Goal: Information Seeking & Learning: Learn about a topic

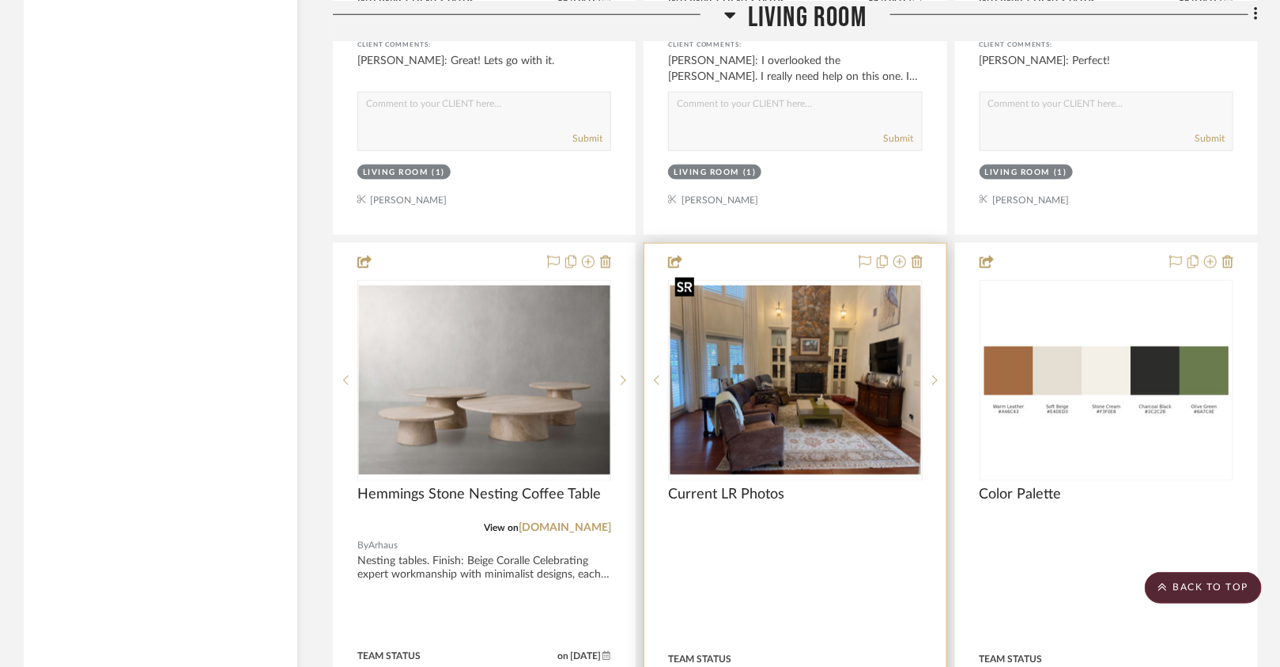
click at [751, 395] on img "0" at bounding box center [795, 379] width 251 height 188
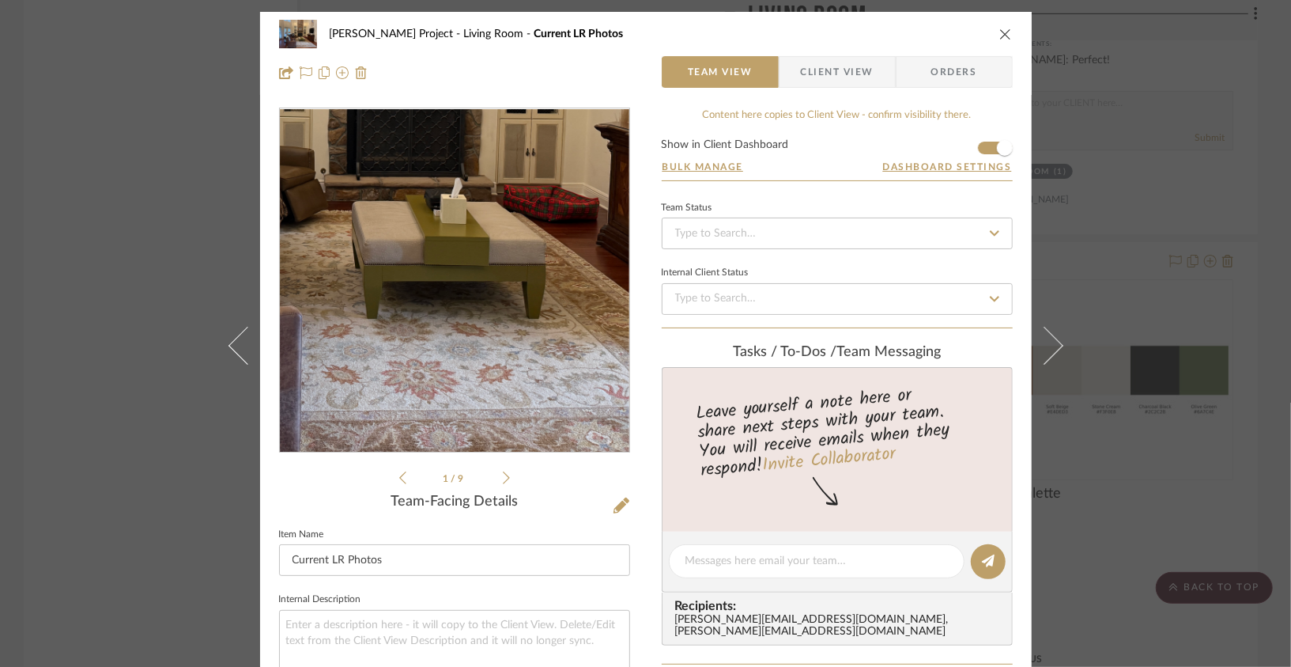
click at [485, 334] on img "0" at bounding box center [455, 280] width 350 height 263
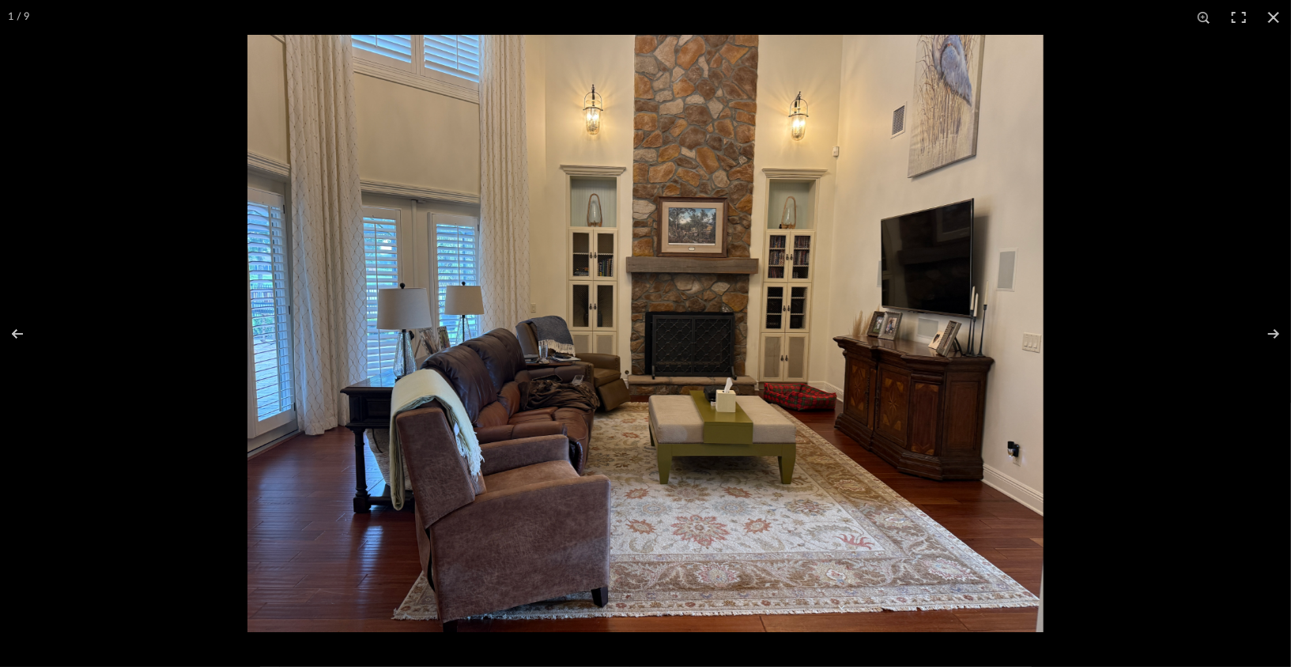
click at [538, 270] on img at bounding box center [645, 333] width 796 height 597
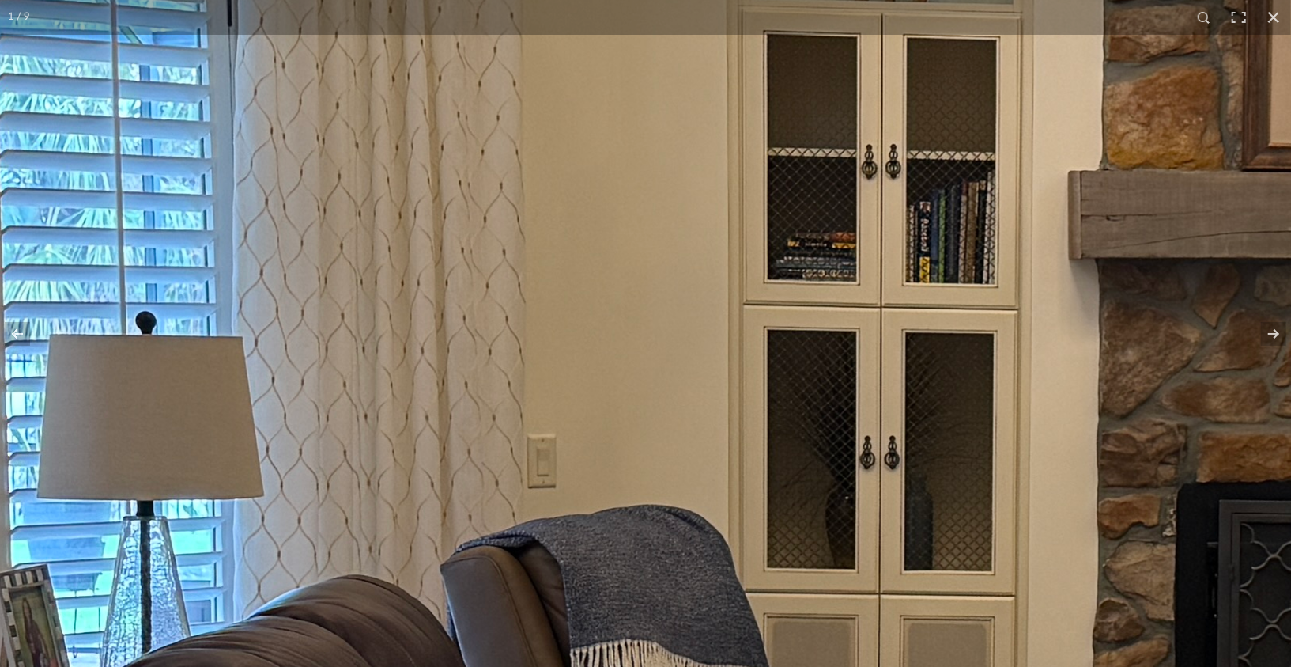
click at [538, 270] on img at bounding box center [1178, 606] width 4517 height 3388
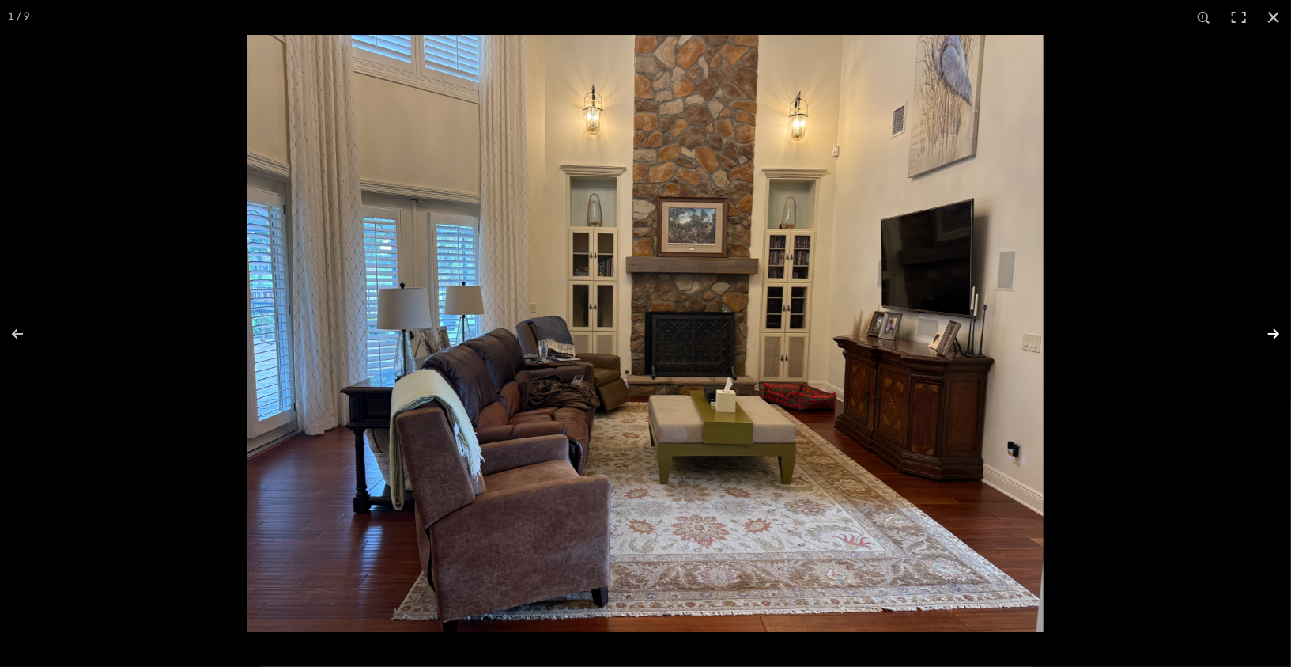
click at [1279, 337] on button at bounding box center [1263, 333] width 55 height 79
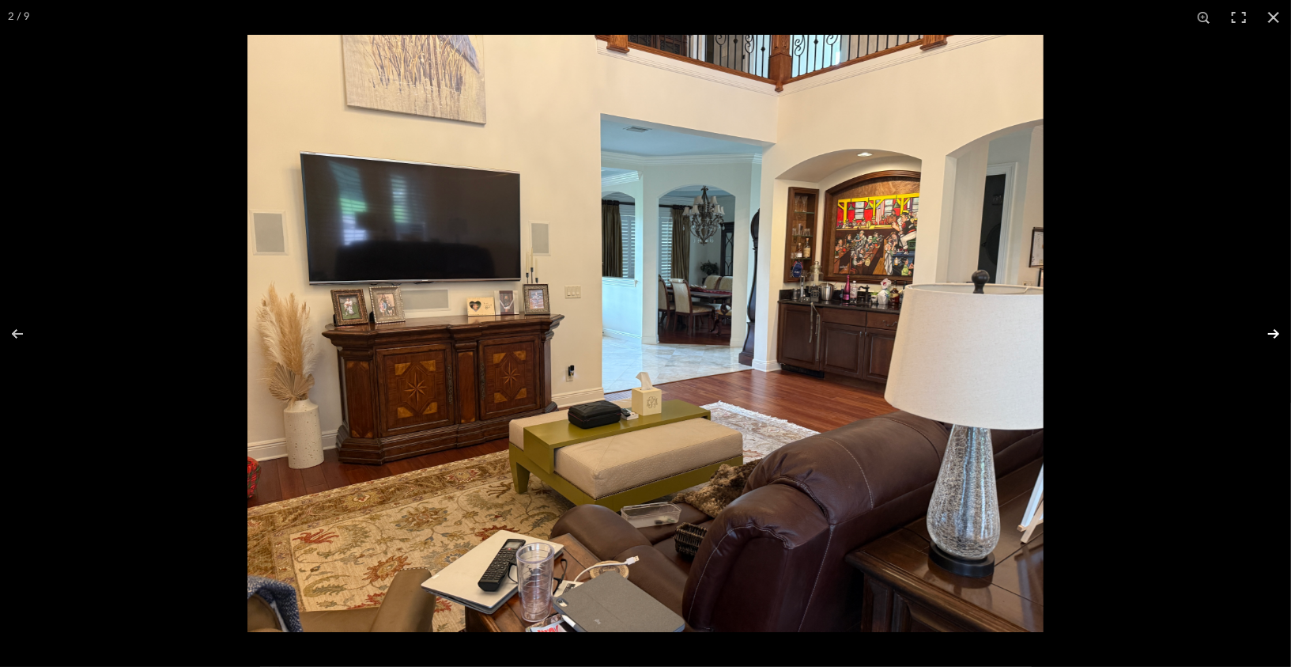
click at [1279, 338] on button at bounding box center [1263, 333] width 55 height 79
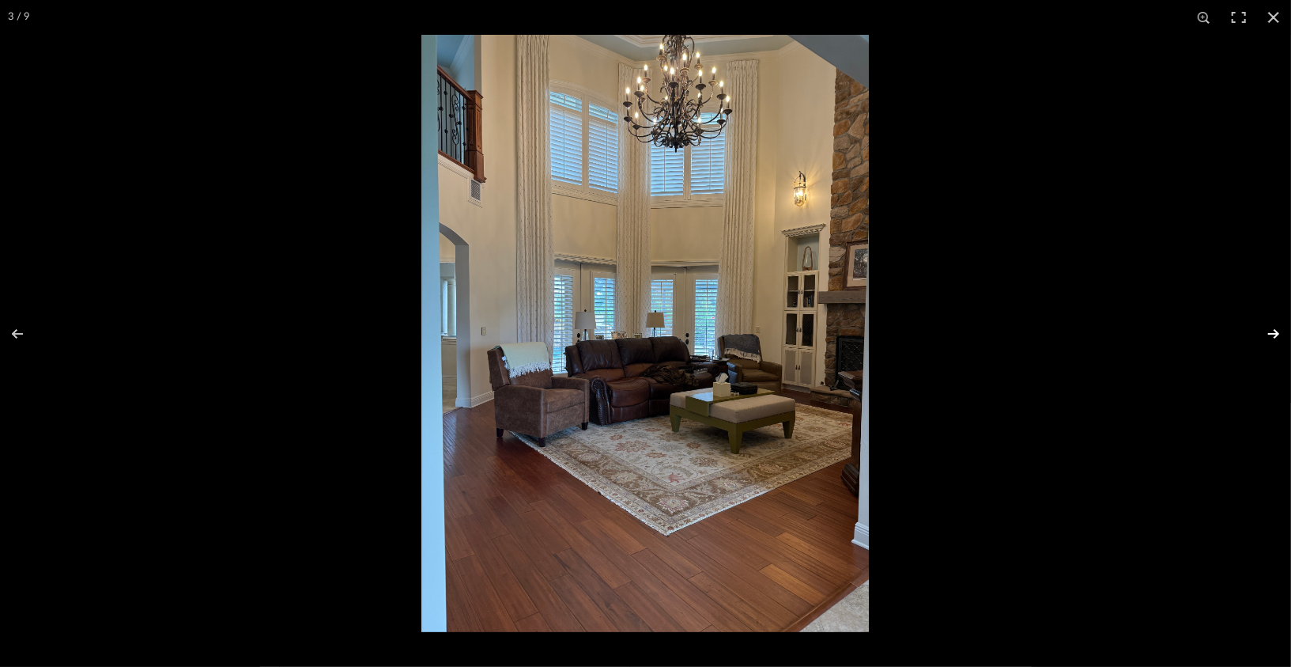
click at [1274, 336] on button at bounding box center [1263, 333] width 55 height 79
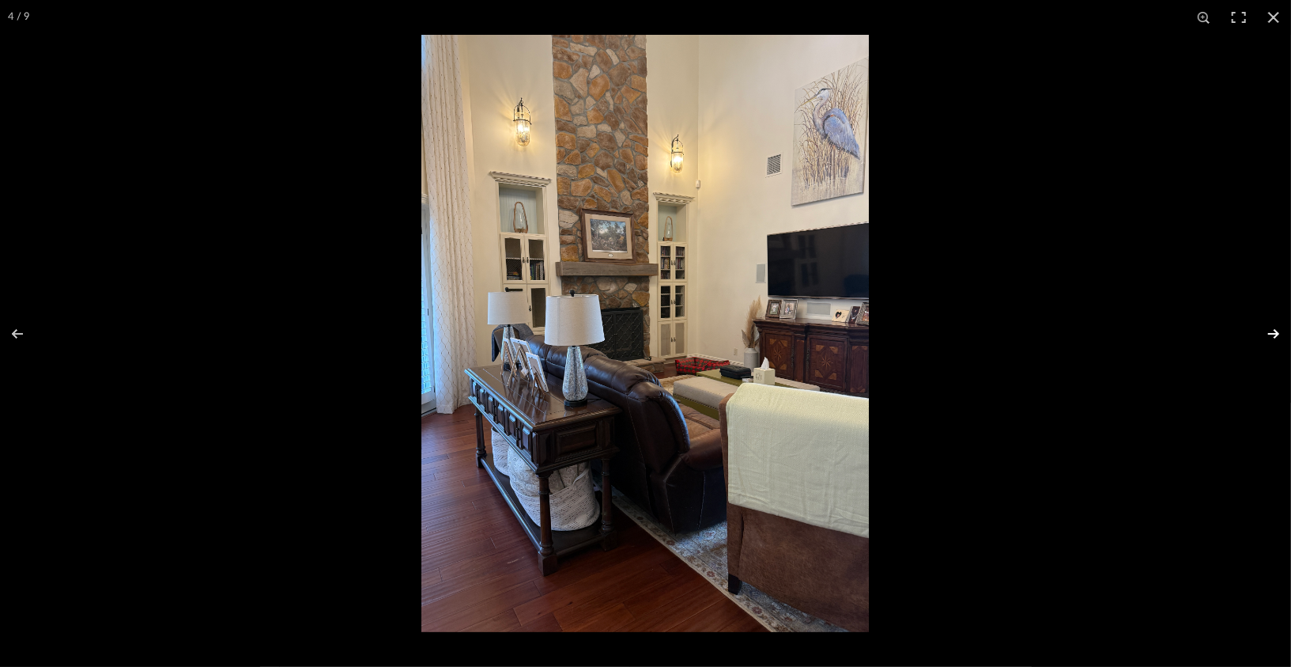
click at [1274, 336] on button at bounding box center [1263, 333] width 55 height 79
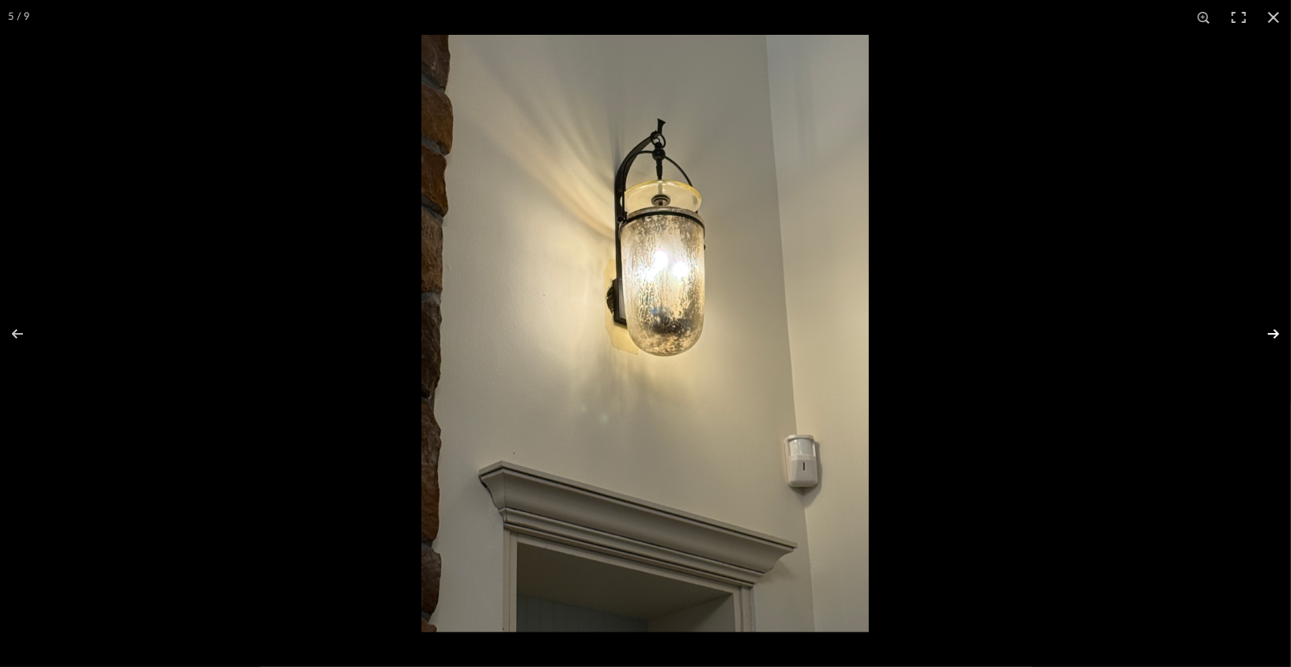
click at [1274, 336] on button at bounding box center [1263, 333] width 55 height 79
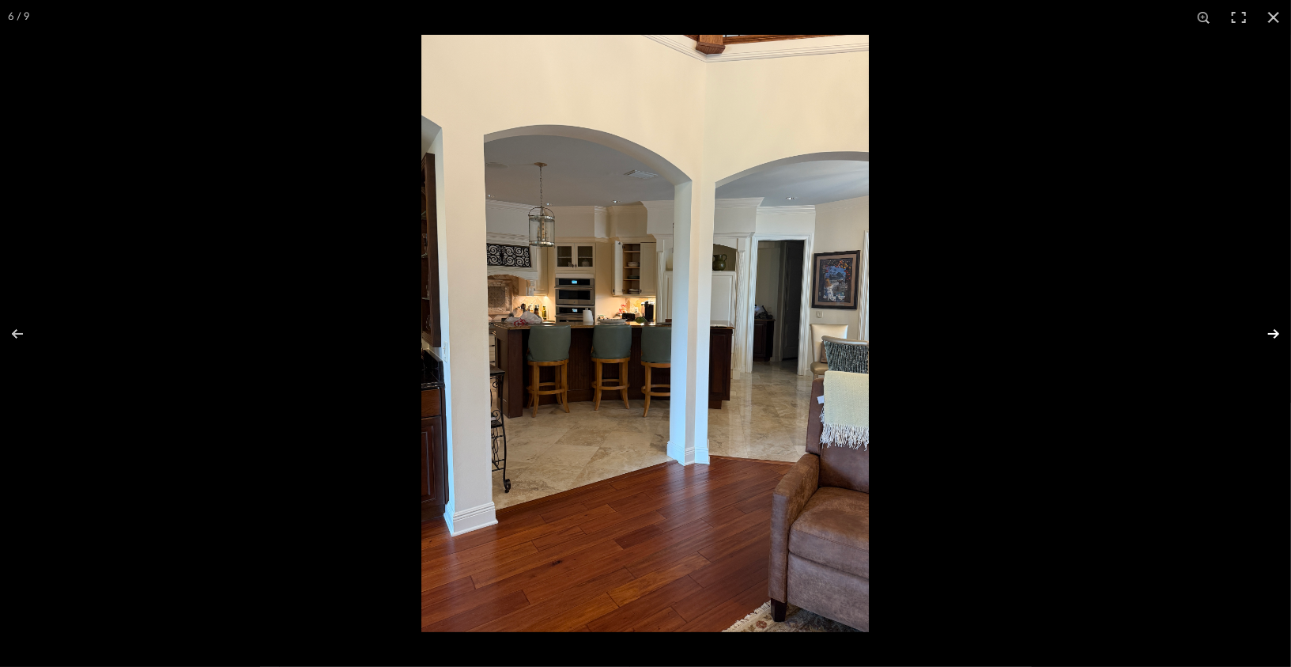
click at [1276, 332] on button at bounding box center [1263, 333] width 55 height 79
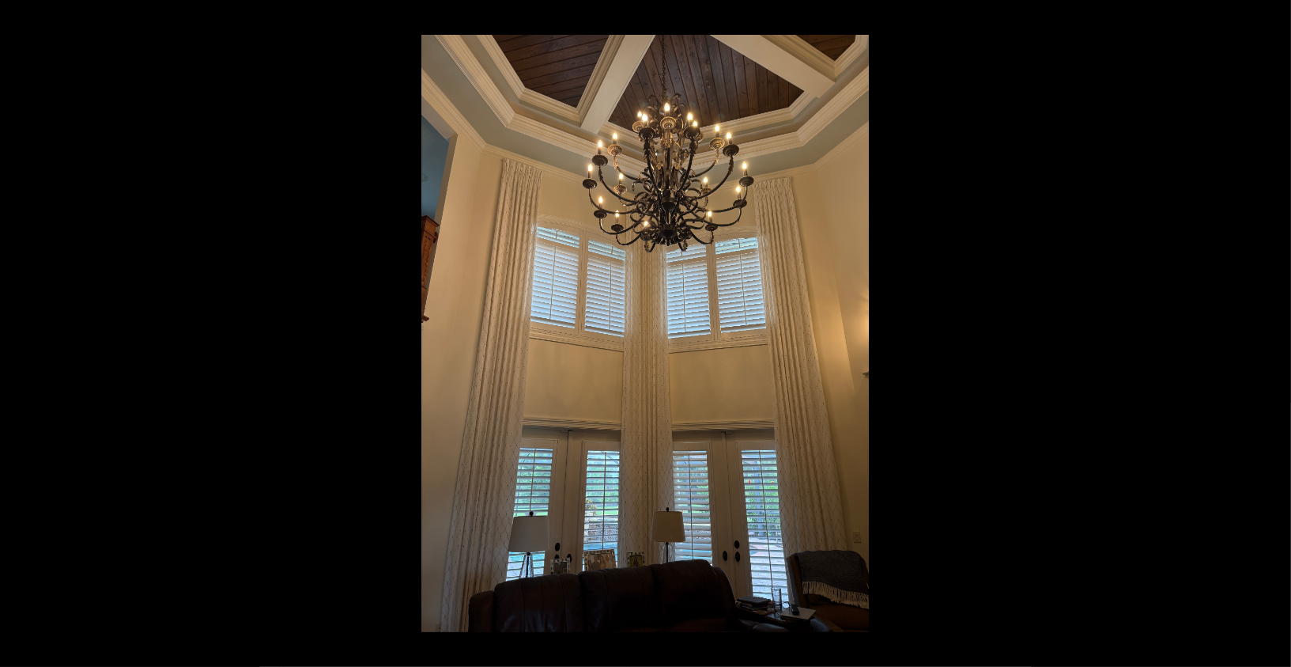
click at [1276, 332] on button at bounding box center [1263, 333] width 55 height 79
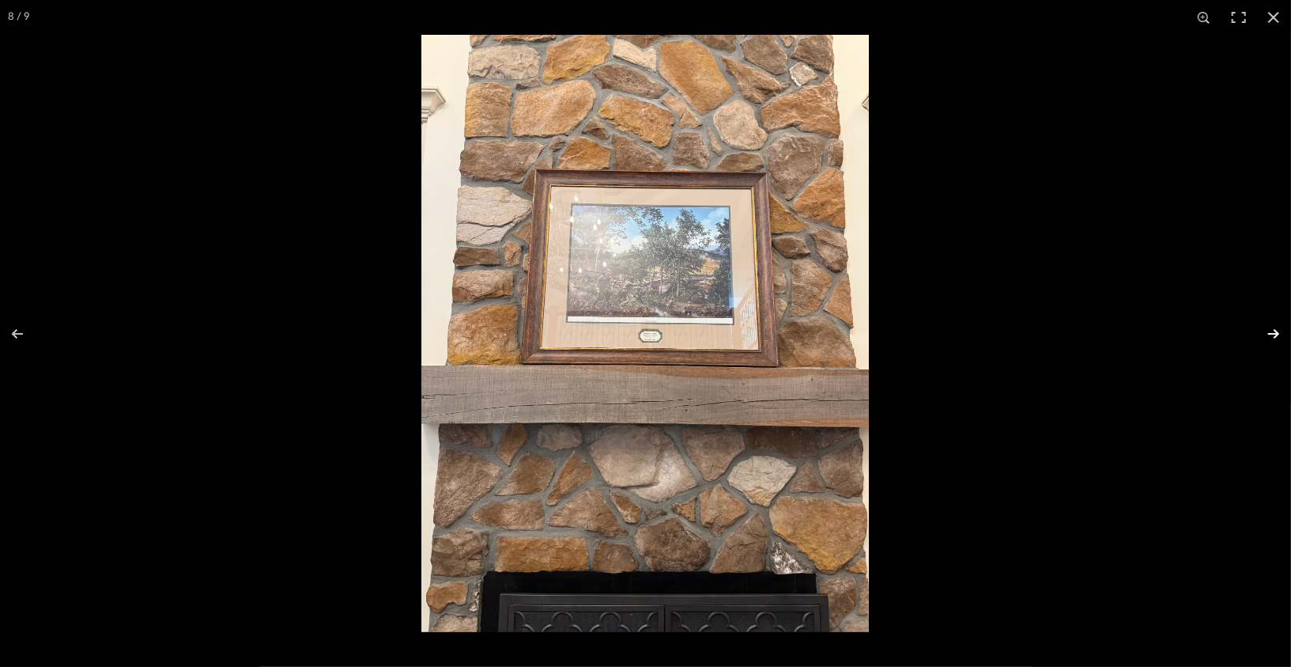
click at [1274, 331] on button at bounding box center [1263, 333] width 55 height 79
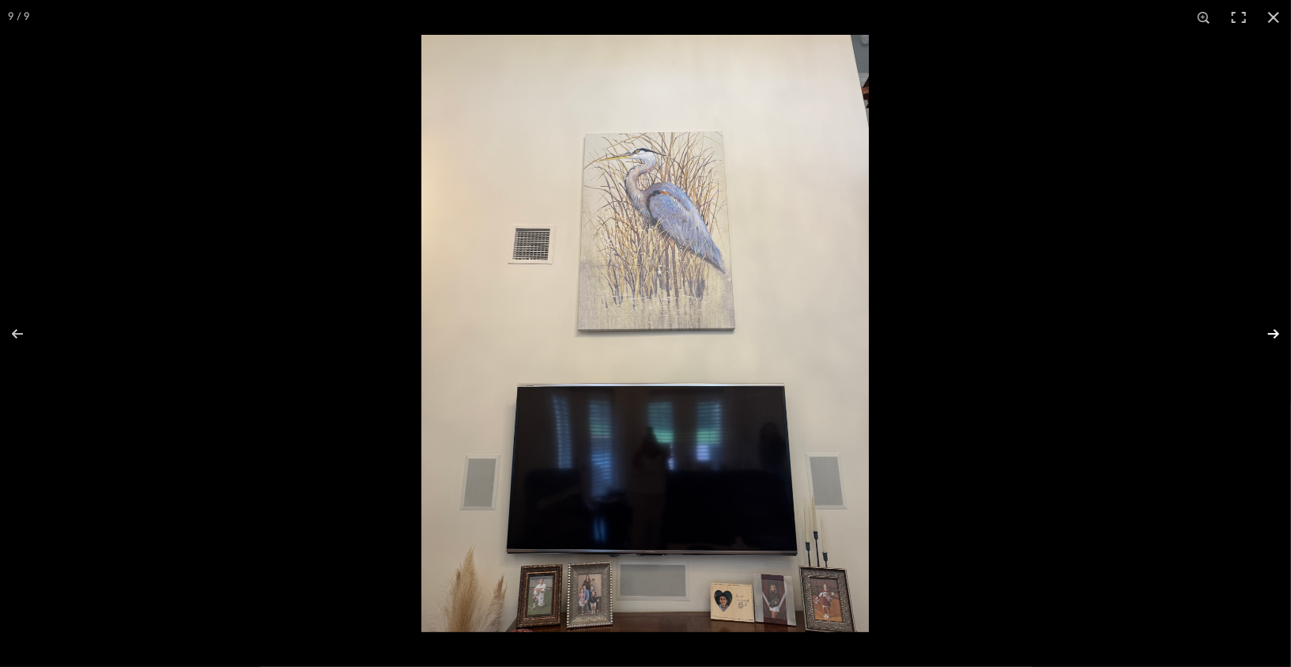
click at [1274, 331] on button at bounding box center [1263, 333] width 55 height 79
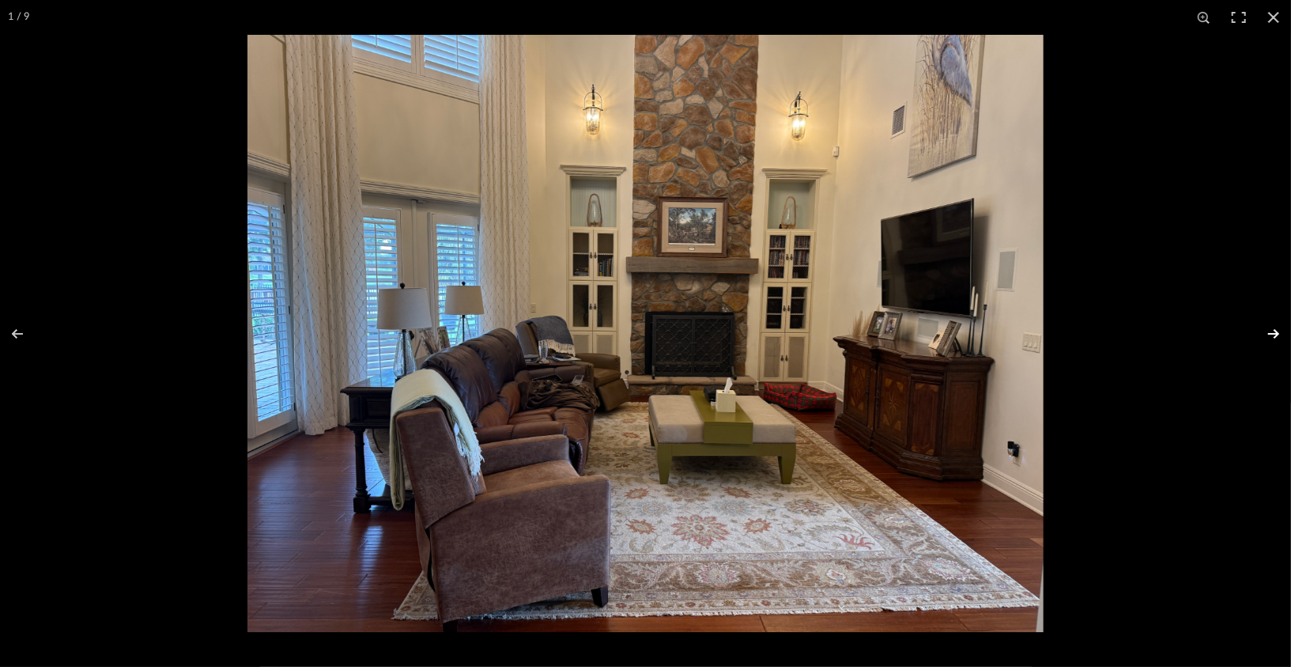
click at [1274, 331] on button at bounding box center [1263, 333] width 55 height 79
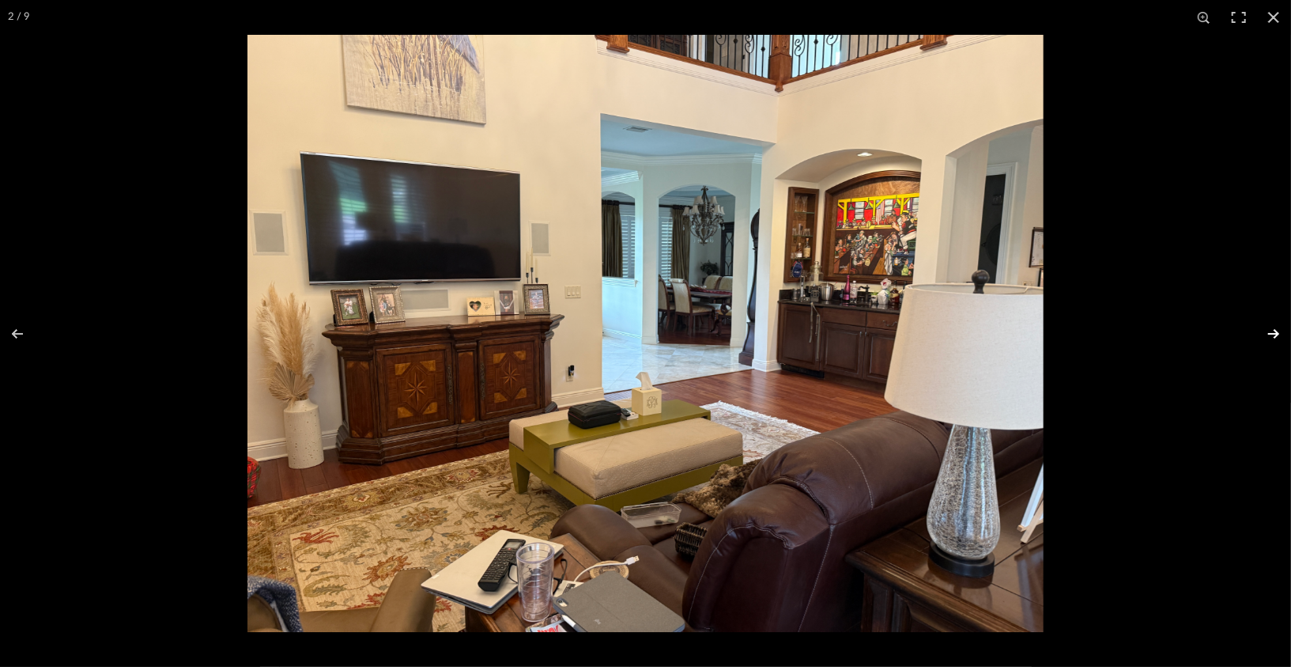
click at [1279, 334] on button at bounding box center [1263, 333] width 55 height 79
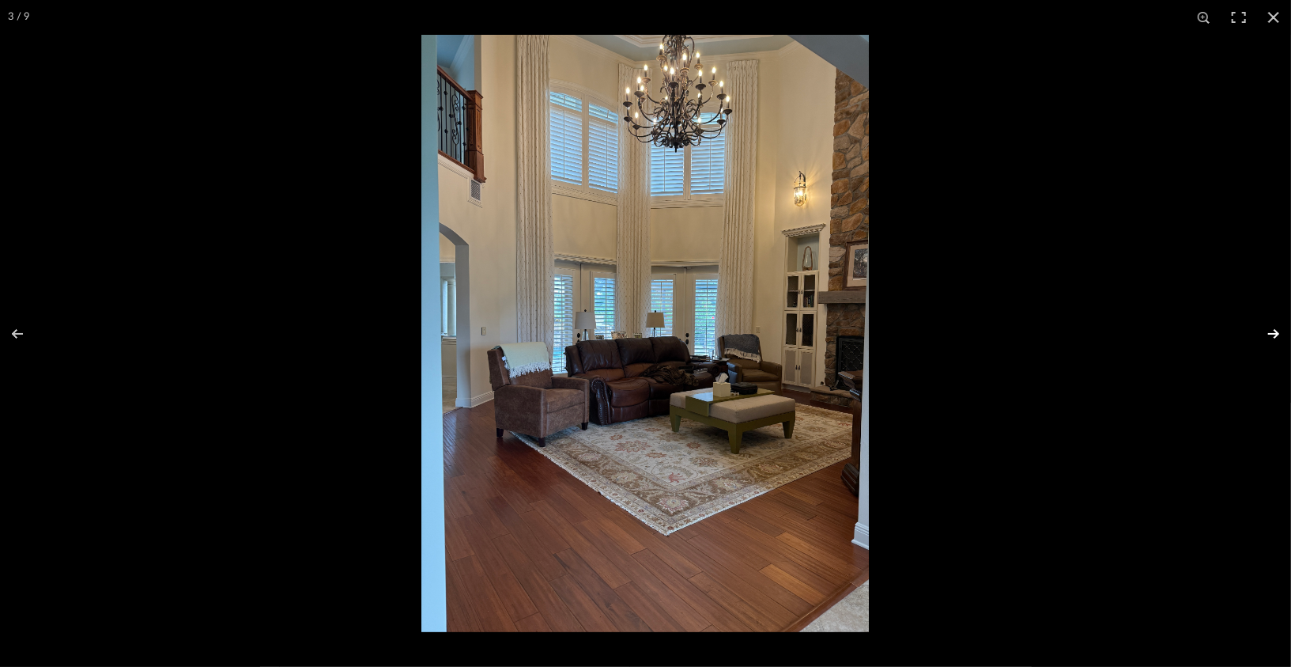
click at [1272, 338] on button at bounding box center [1263, 333] width 55 height 79
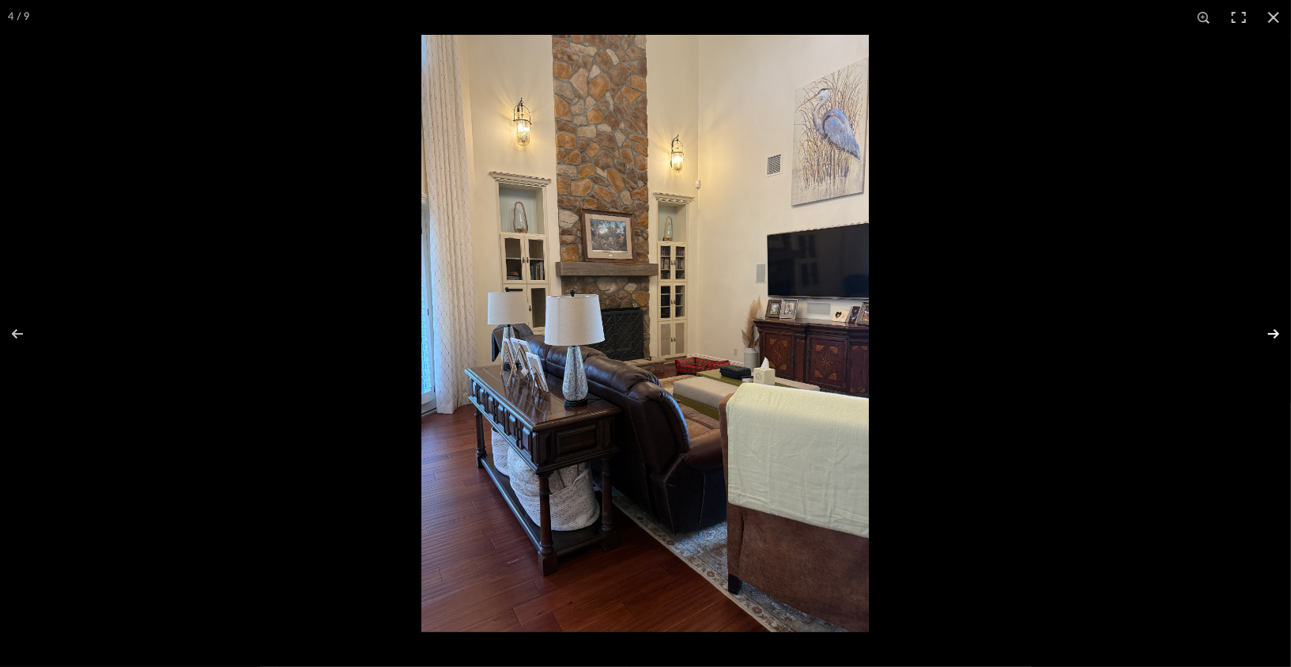
click at [1272, 338] on button at bounding box center [1263, 333] width 55 height 79
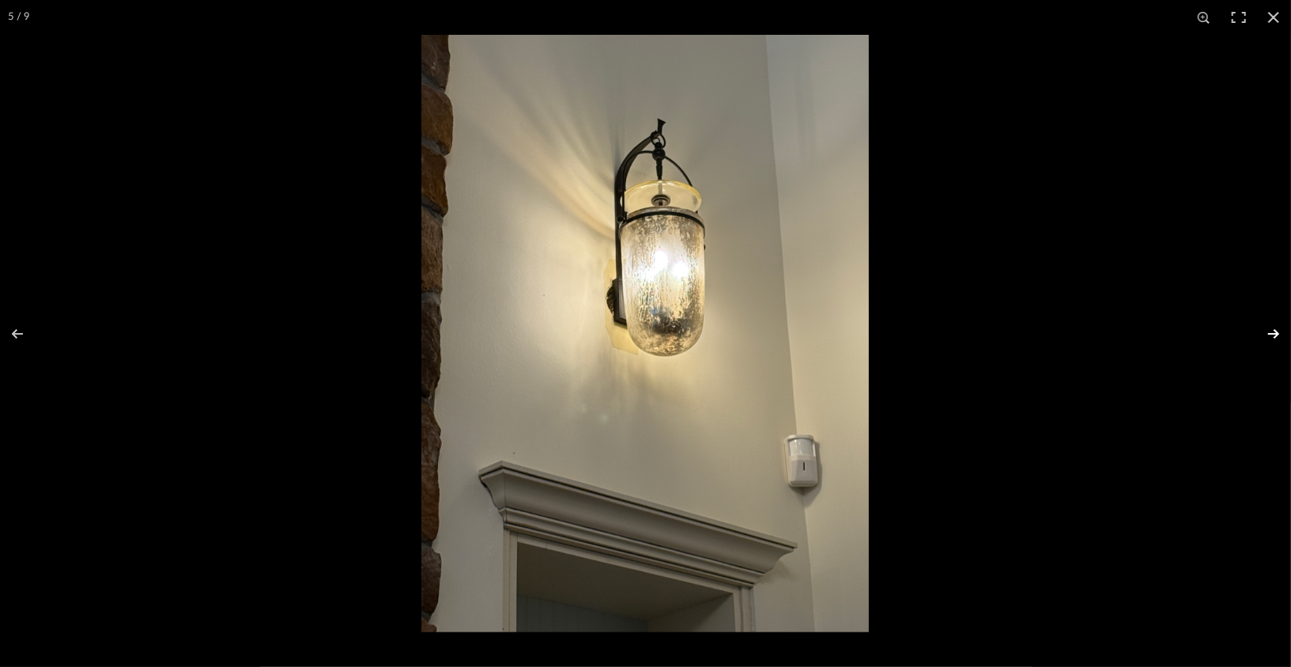
click at [1272, 338] on button at bounding box center [1263, 333] width 55 height 79
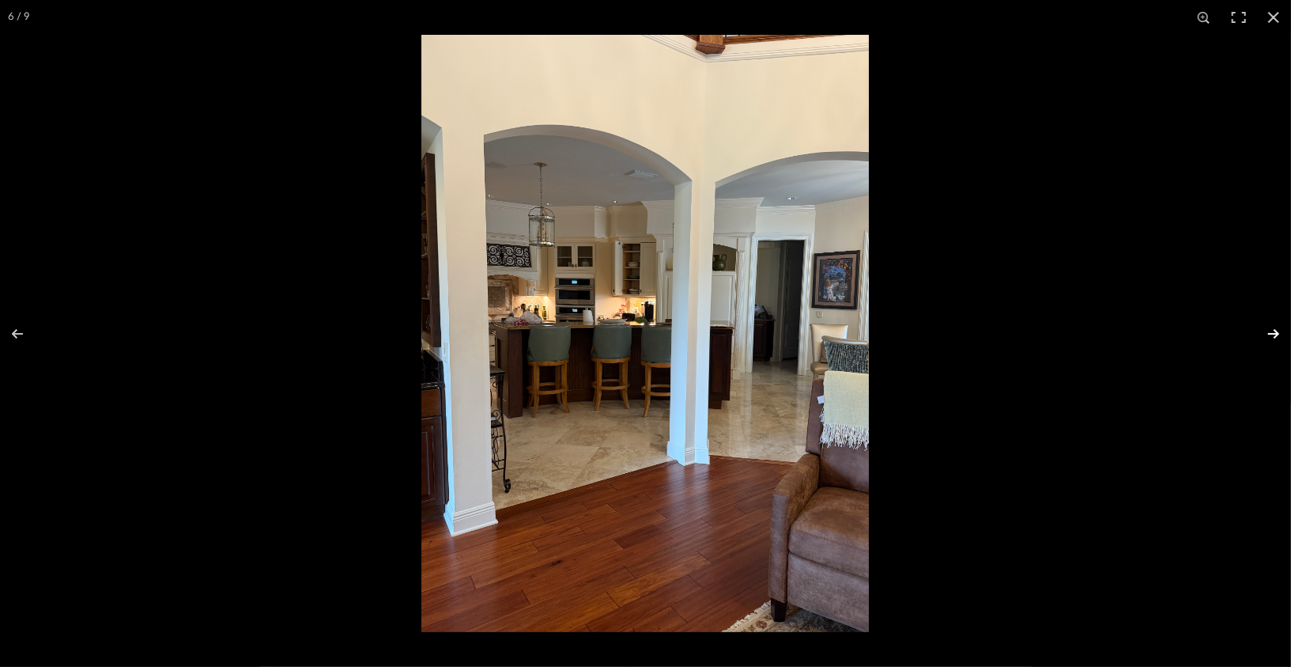
click at [1272, 338] on button at bounding box center [1263, 333] width 55 height 79
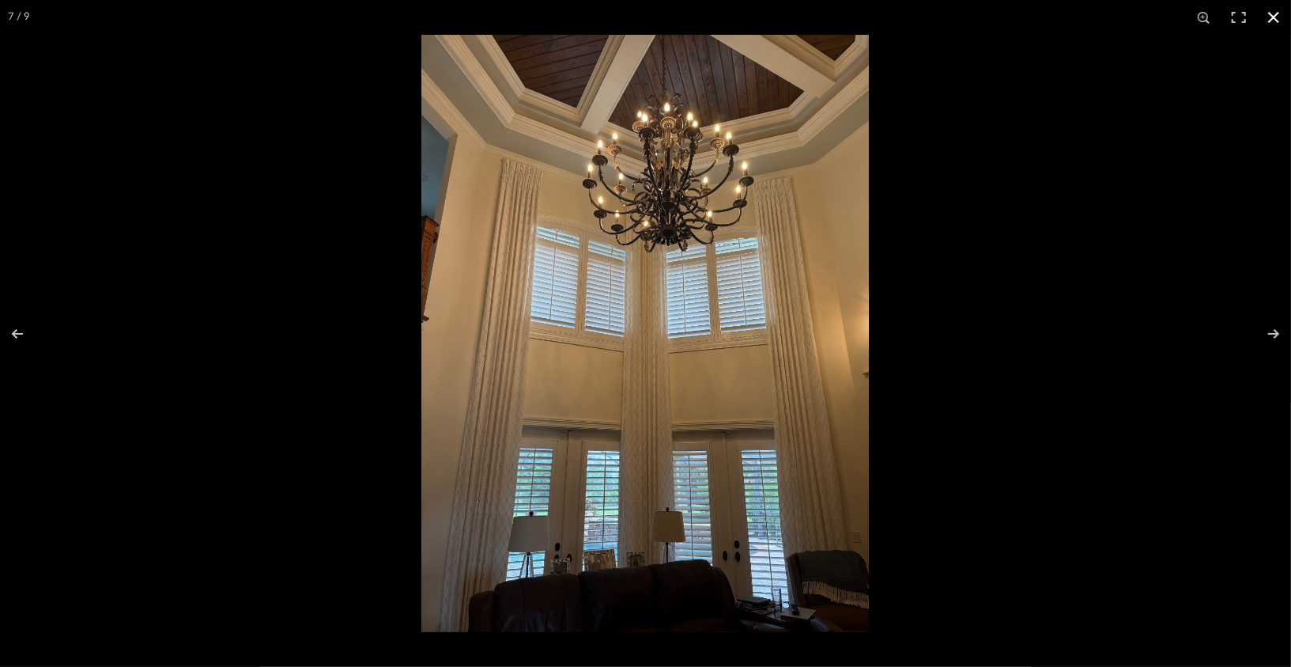
click at [1279, 23] on button at bounding box center [1273, 17] width 35 height 35
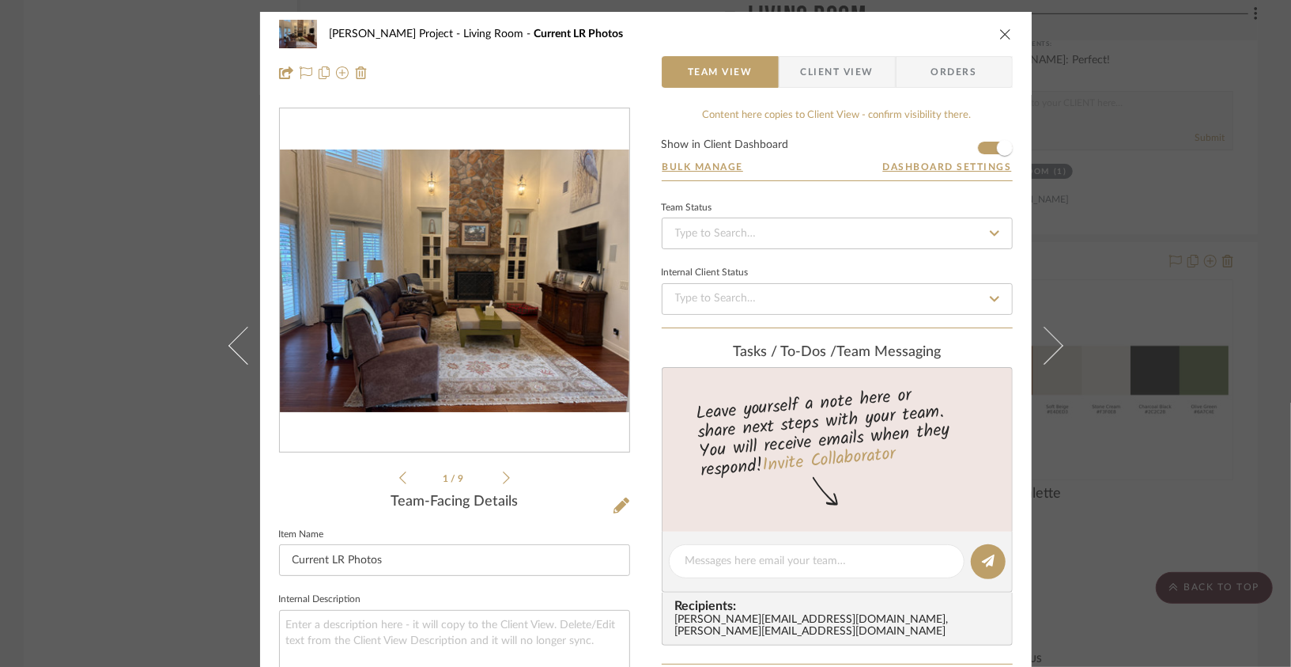
click at [999, 32] on icon "close" at bounding box center [1005, 34] width 13 height 13
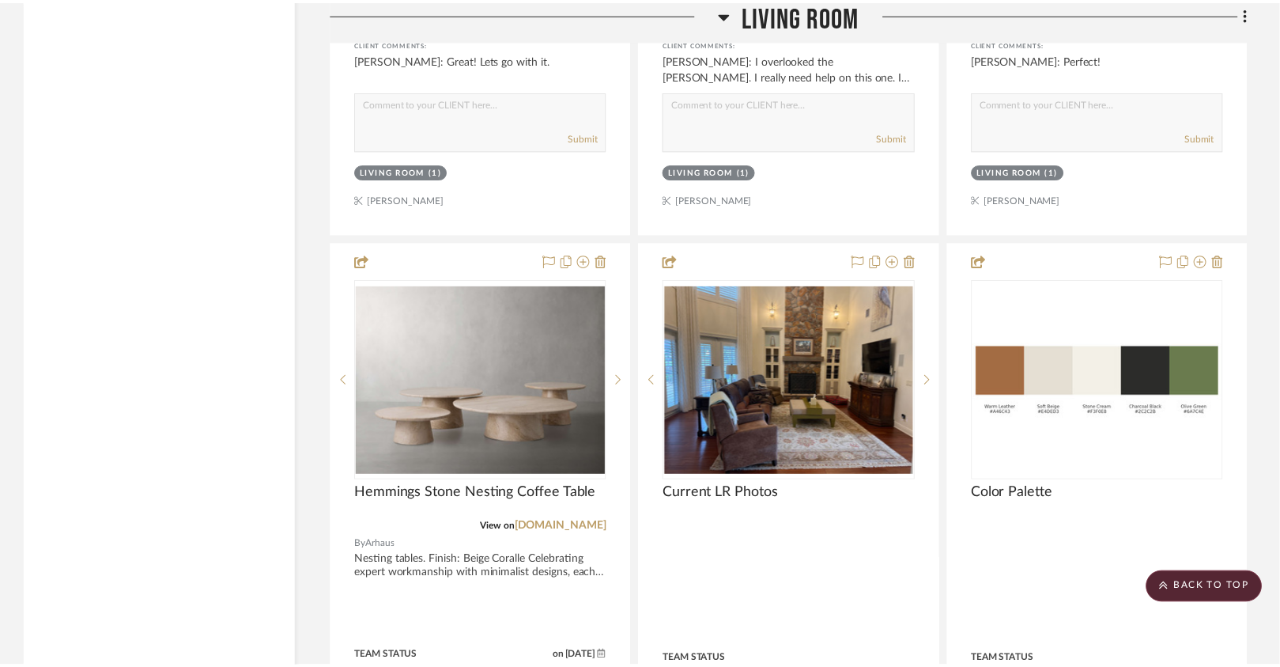
scroll to position [3699, 0]
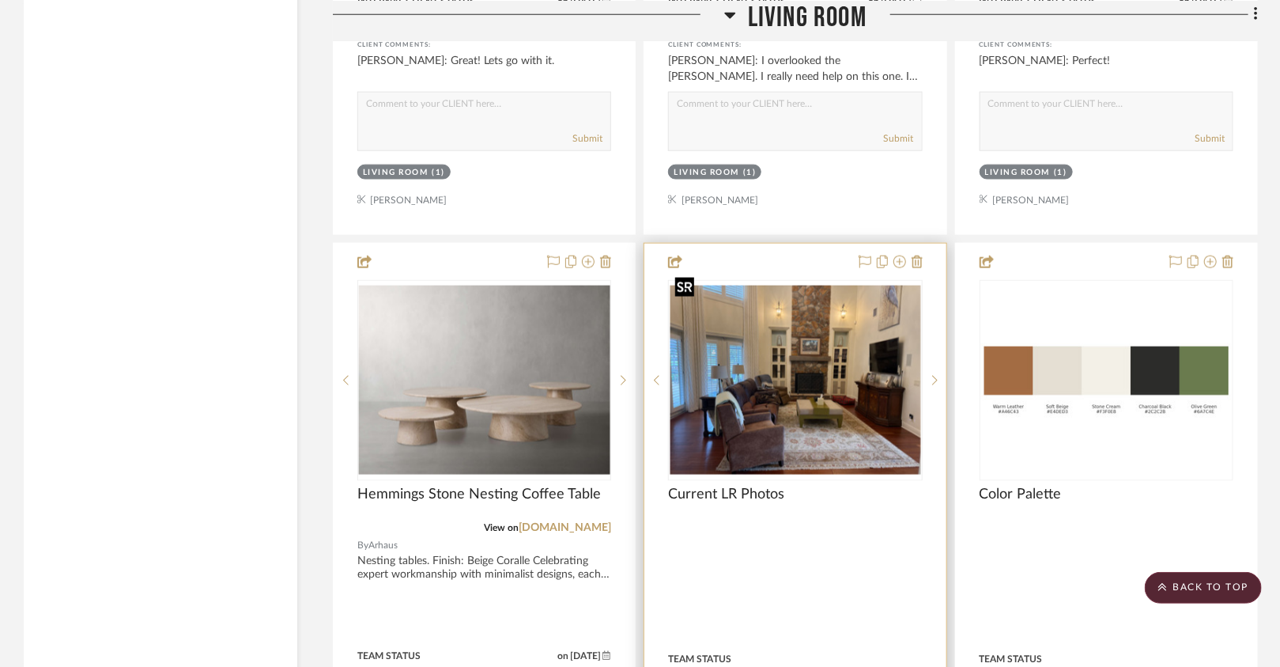
click at [766, 313] on img "0" at bounding box center [795, 379] width 251 height 188
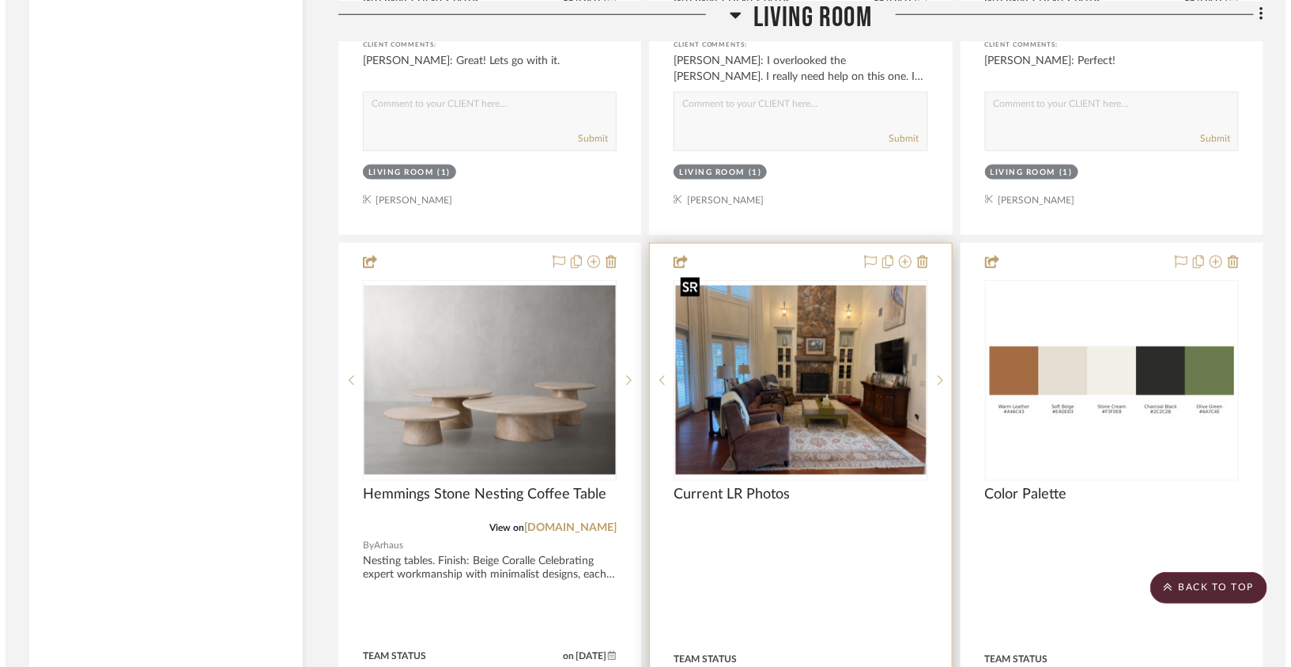
scroll to position [0, 0]
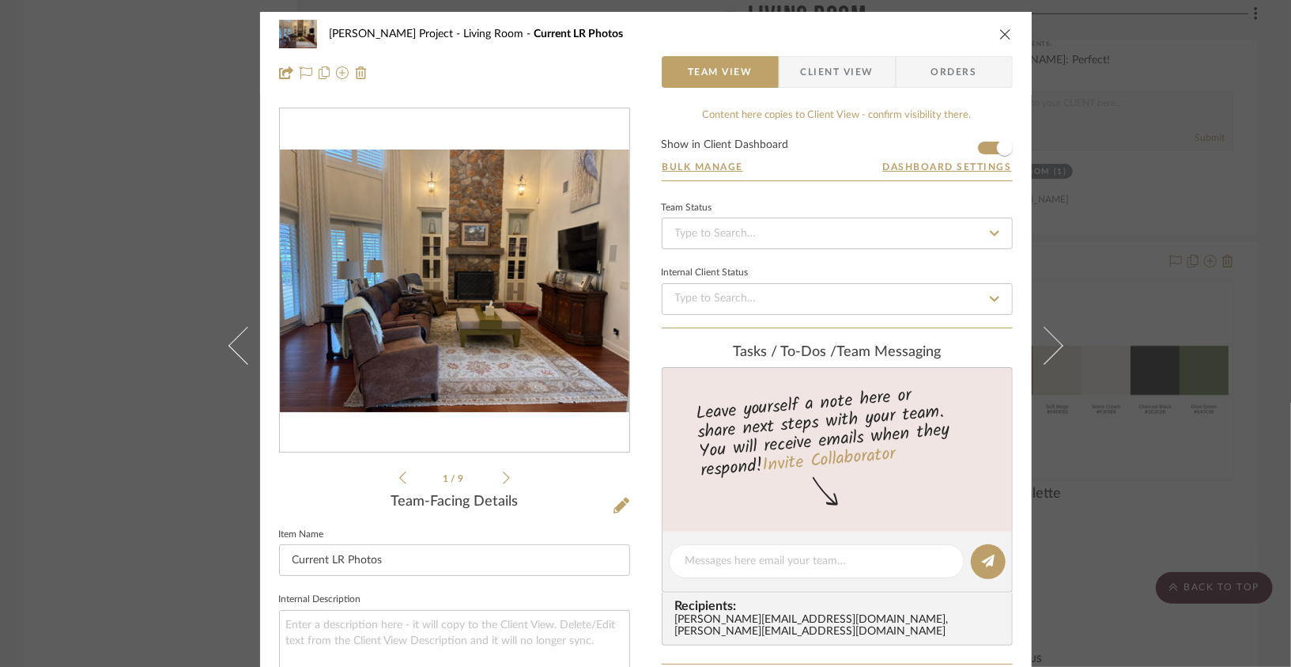
click at [435, 291] on img "0" at bounding box center [455, 280] width 350 height 263
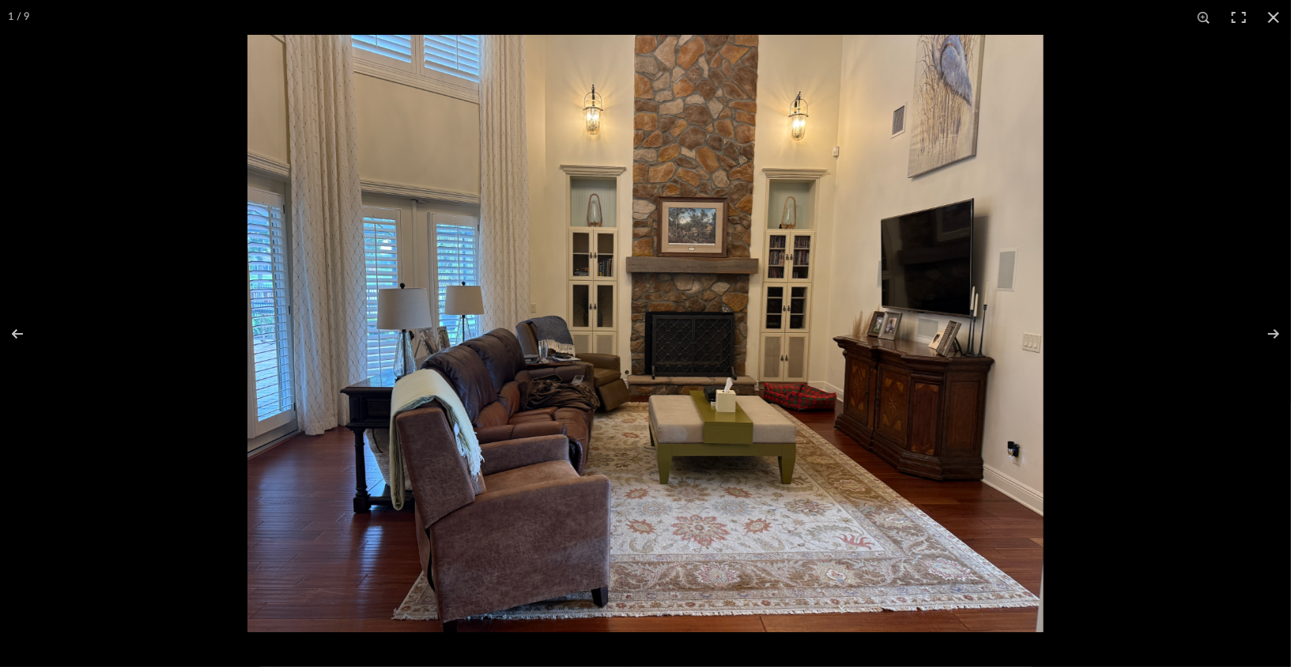
click at [516, 255] on img at bounding box center [645, 333] width 796 height 597
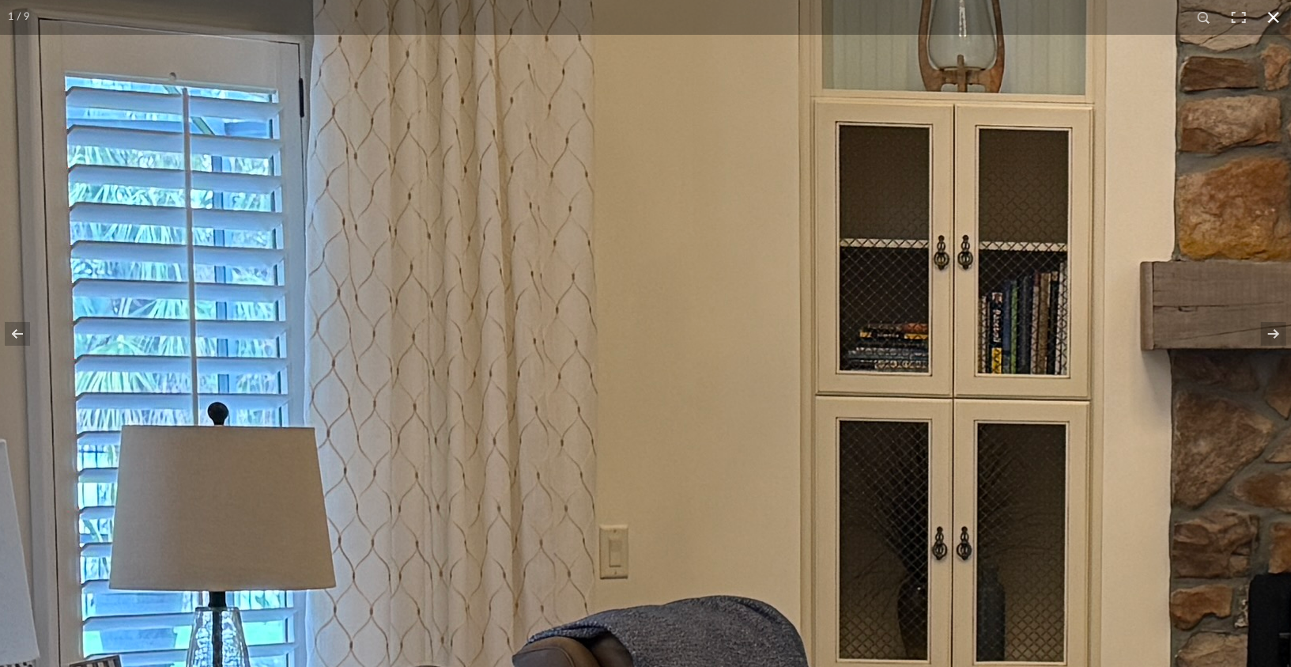
click at [1260, 16] on button at bounding box center [1273, 17] width 35 height 35
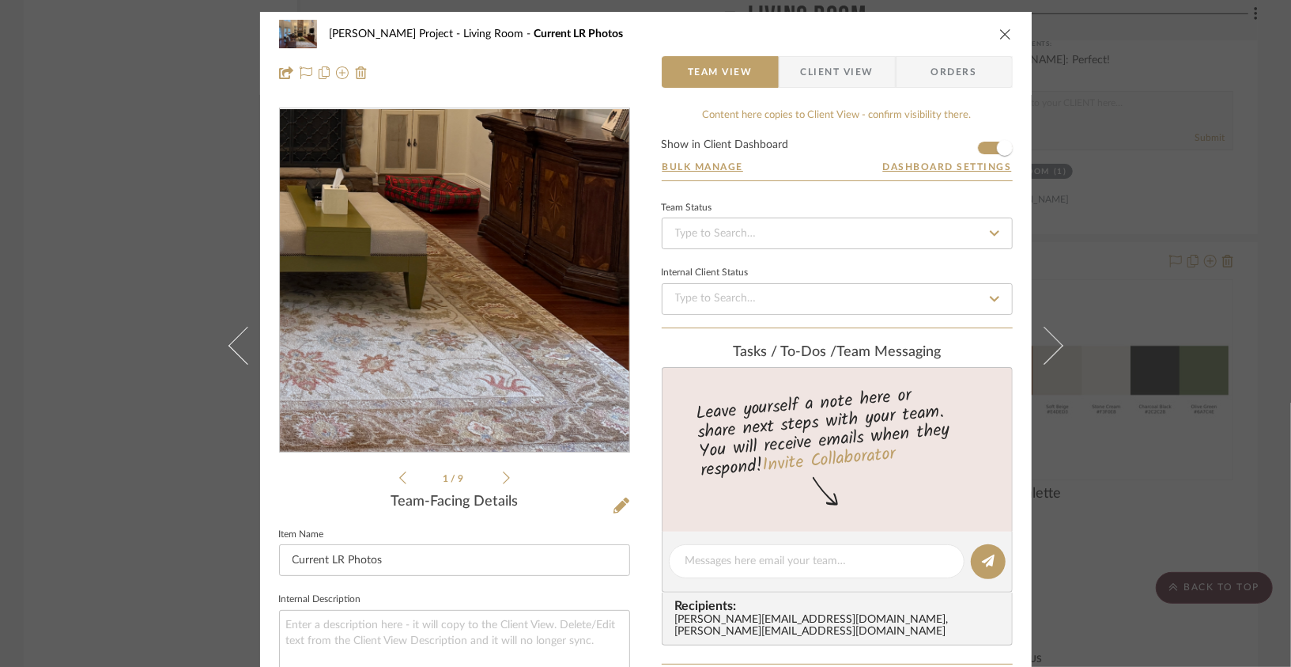
click at [524, 337] on img "0" at bounding box center [455, 280] width 350 height 263
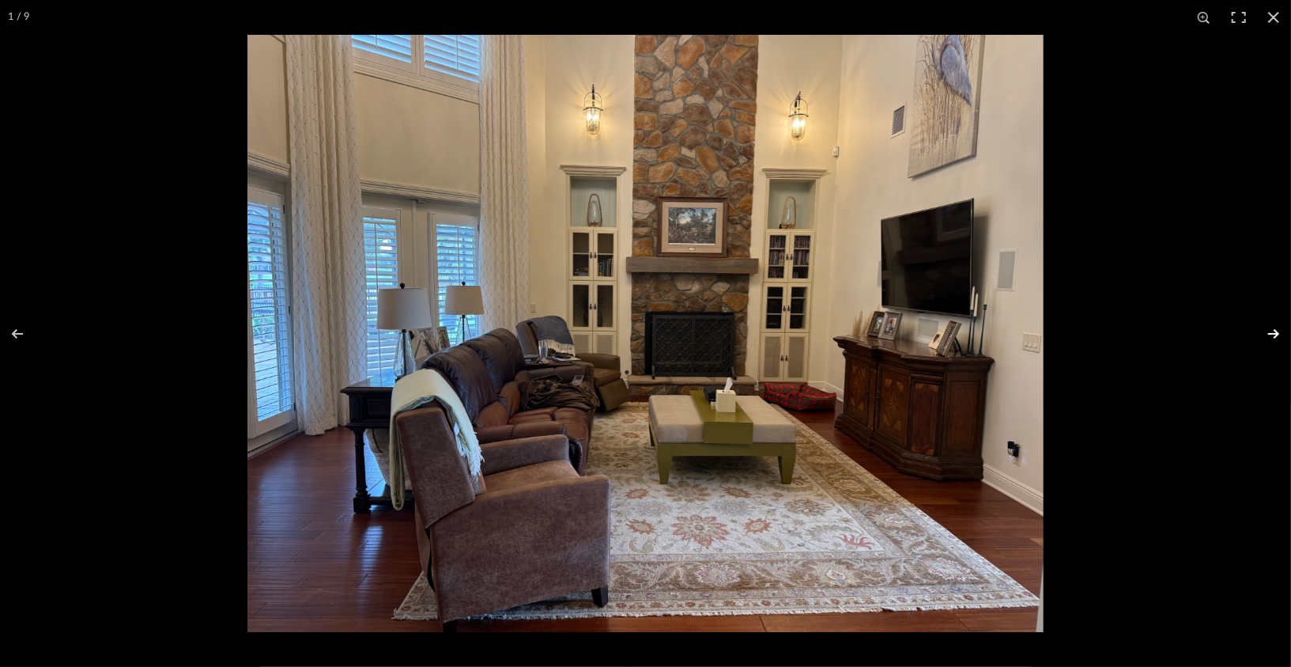
click at [1279, 343] on button at bounding box center [1263, 333] width 55 height 79
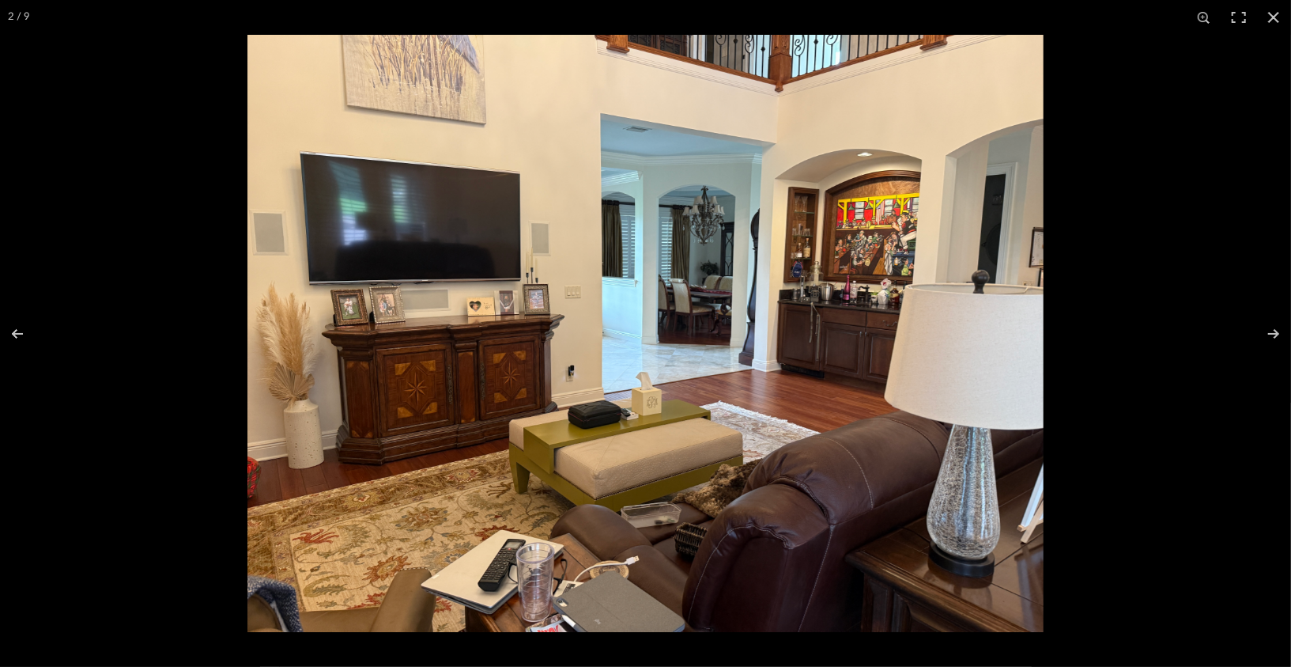
click at [943, 242] on img at bounding box center [645, 333] width 796 height 597
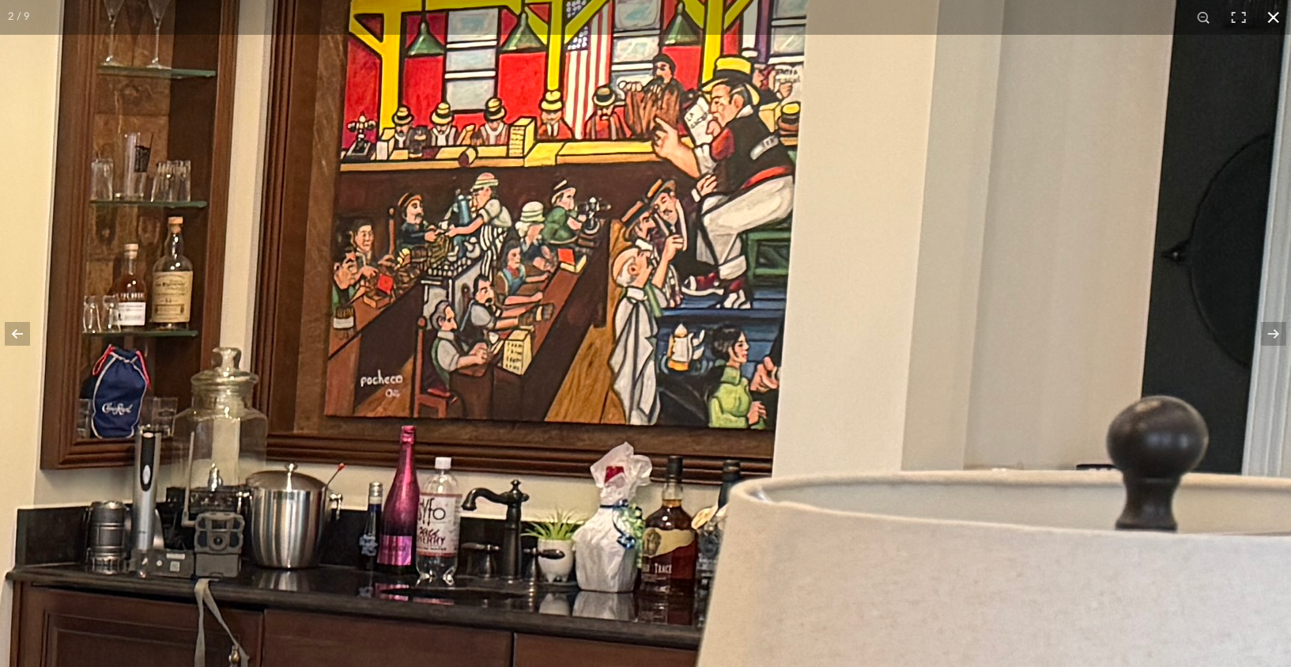
click at [1271, 31] on button at bounding box center [1273, 17] width 35 height 35
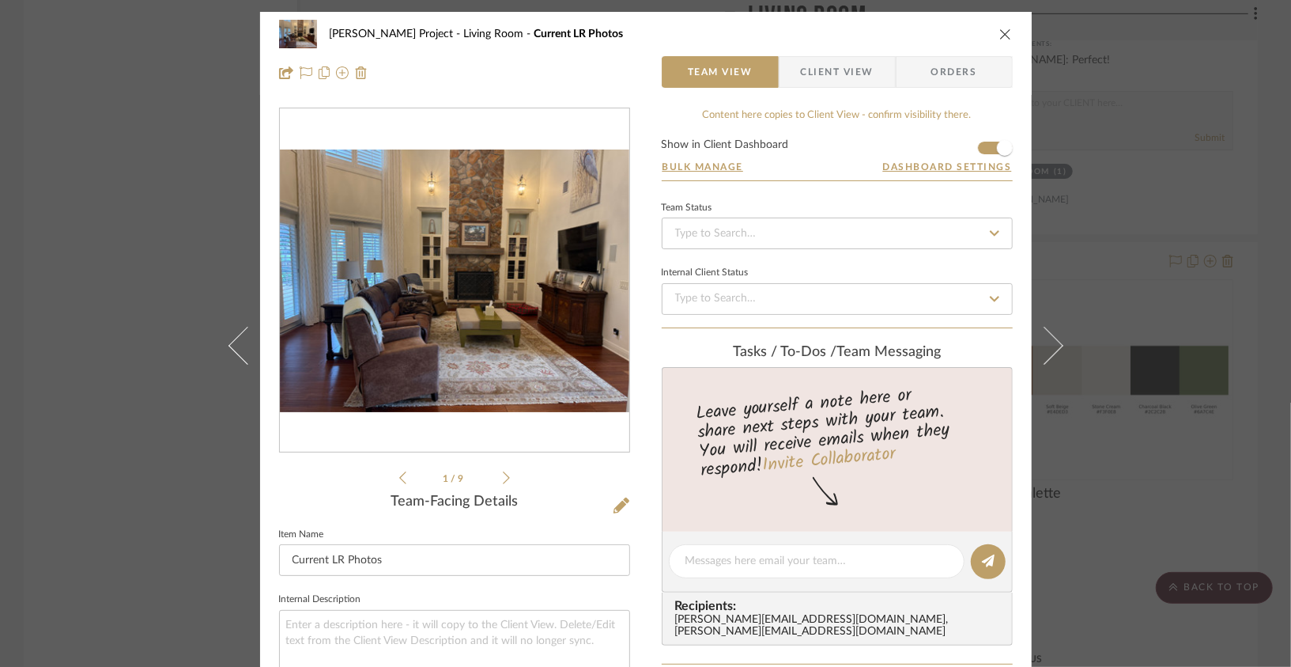
click at [504, 309] on img "0" at bounding box center [455, 280] width 350 height 263
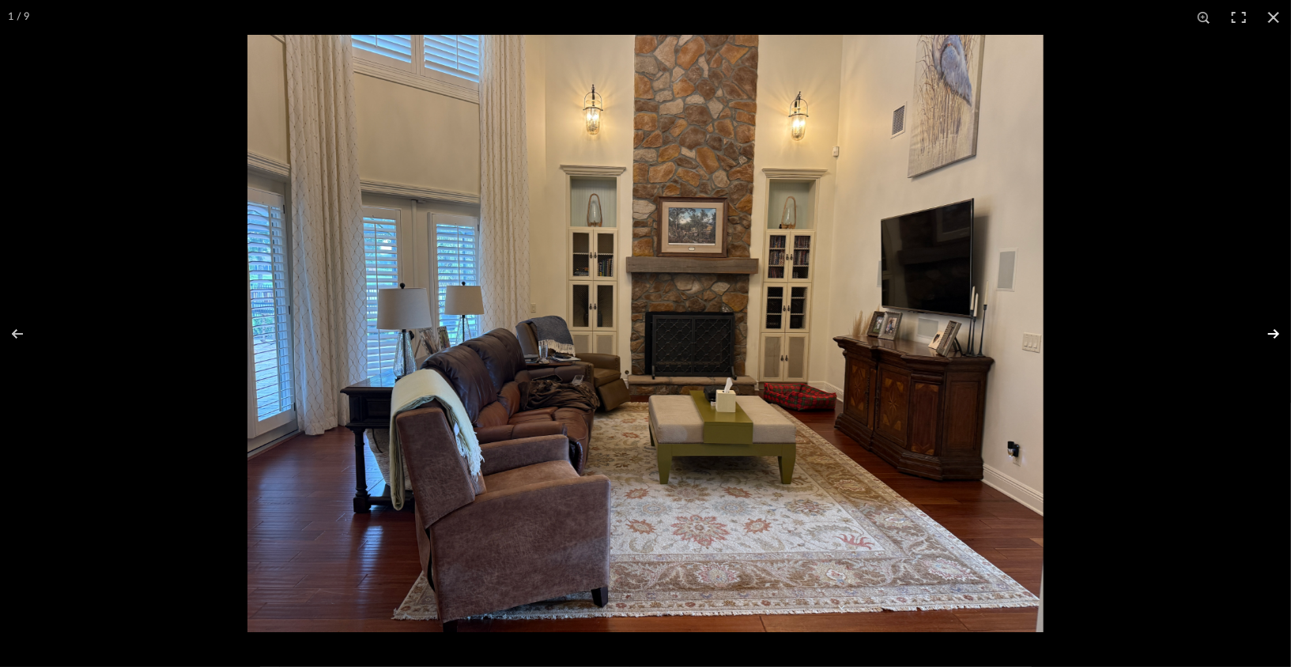
click at [1262, 329] on button at bounding box center [1263, 333] width 55 height 79
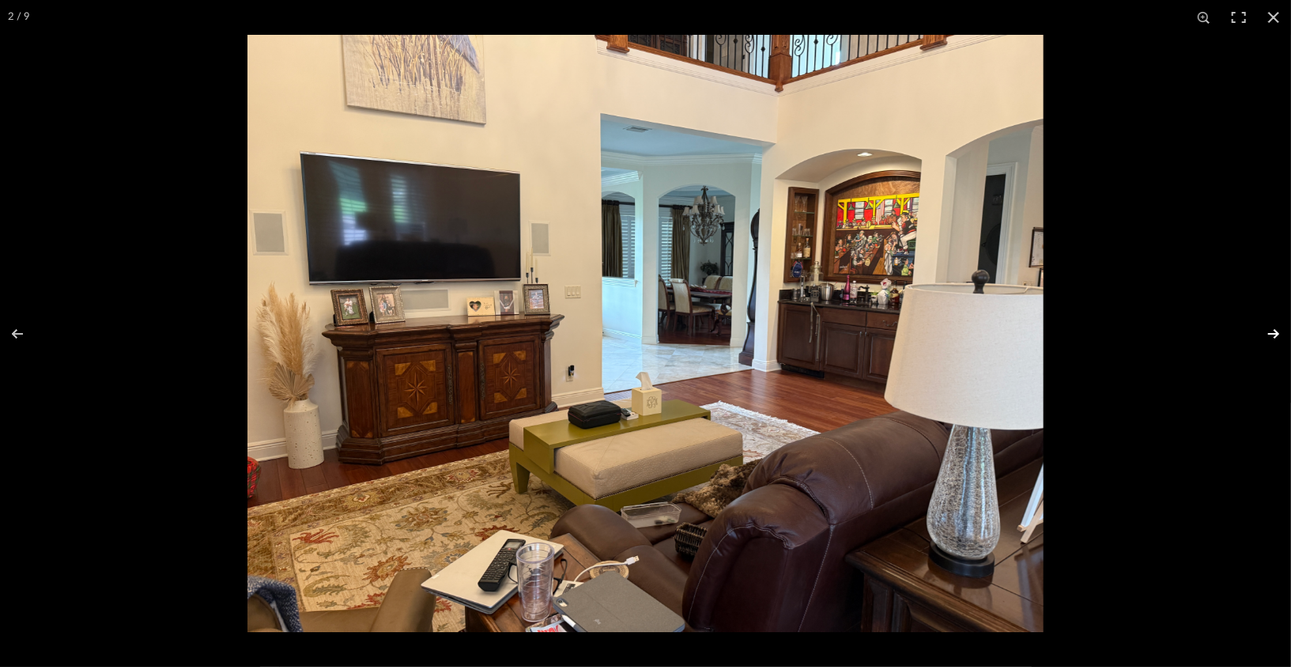
click at [1262, 329] on button at bounding box center [1263, 333] width 55 height 79
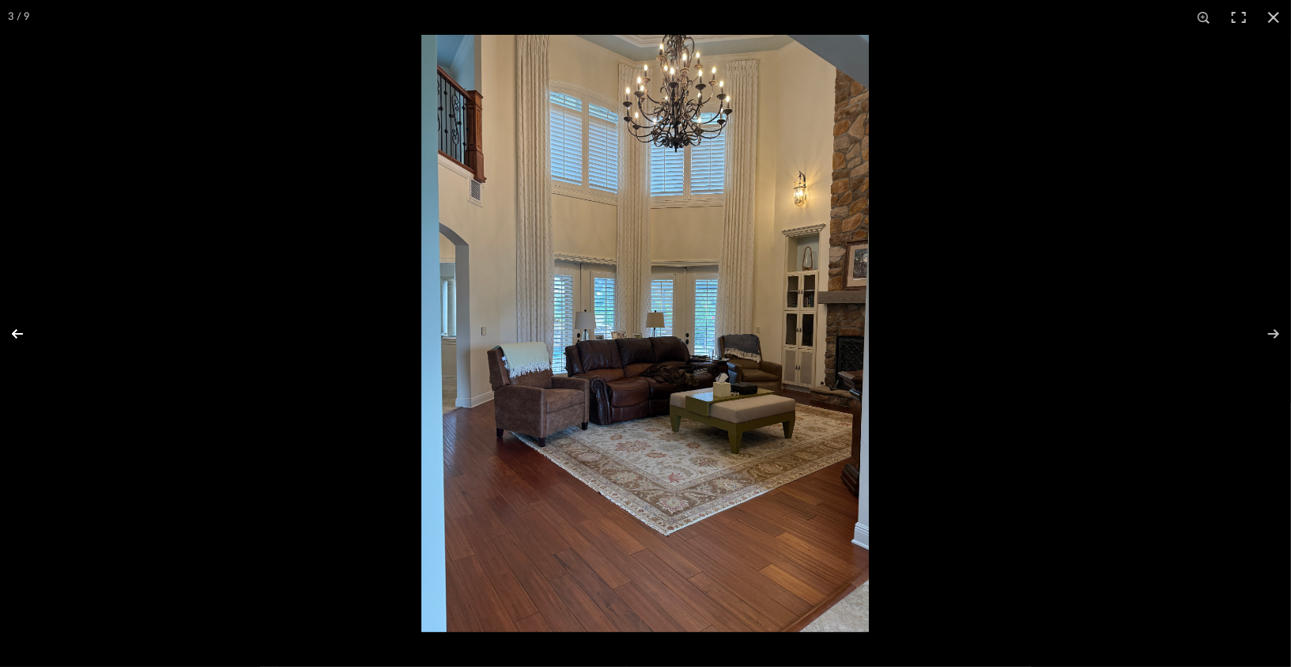
click at [33, 333] on button at bounding box center [27, 333] width 55 height 79
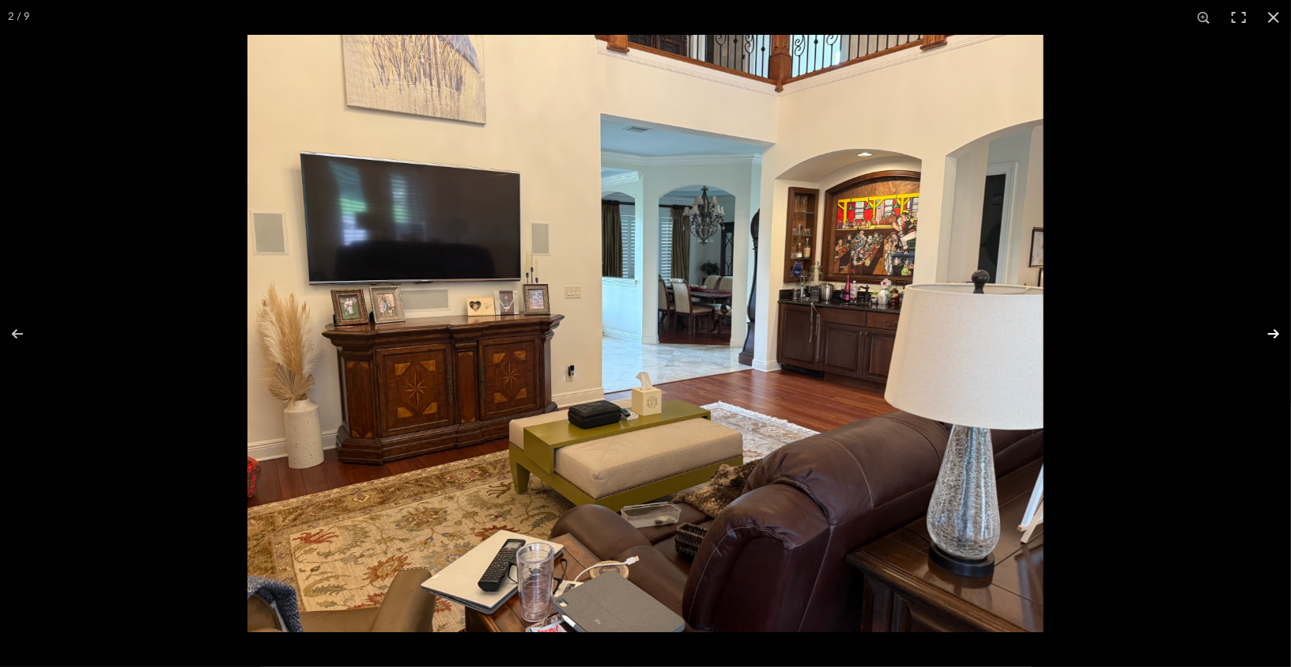
click at [1279, 341] on button at bounding box center [1263, 333] width 55 height 79
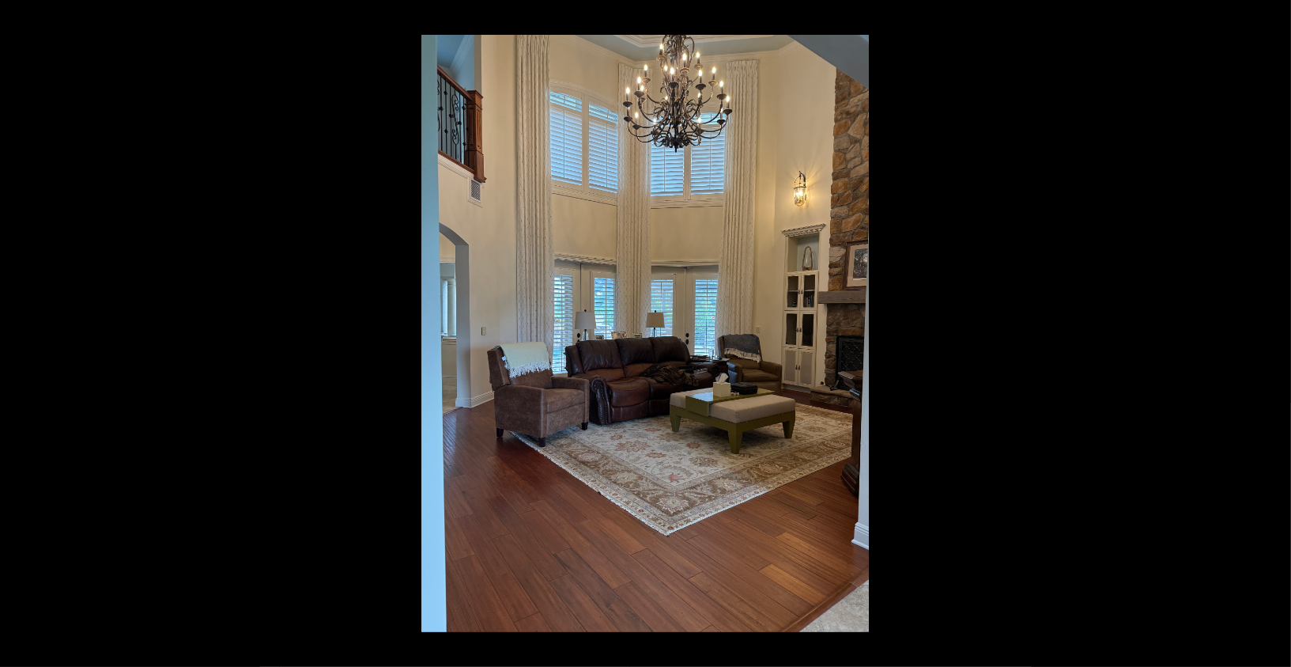
click at [1279, 341] on button at bounding box center [1263, 333] width 55 height 79
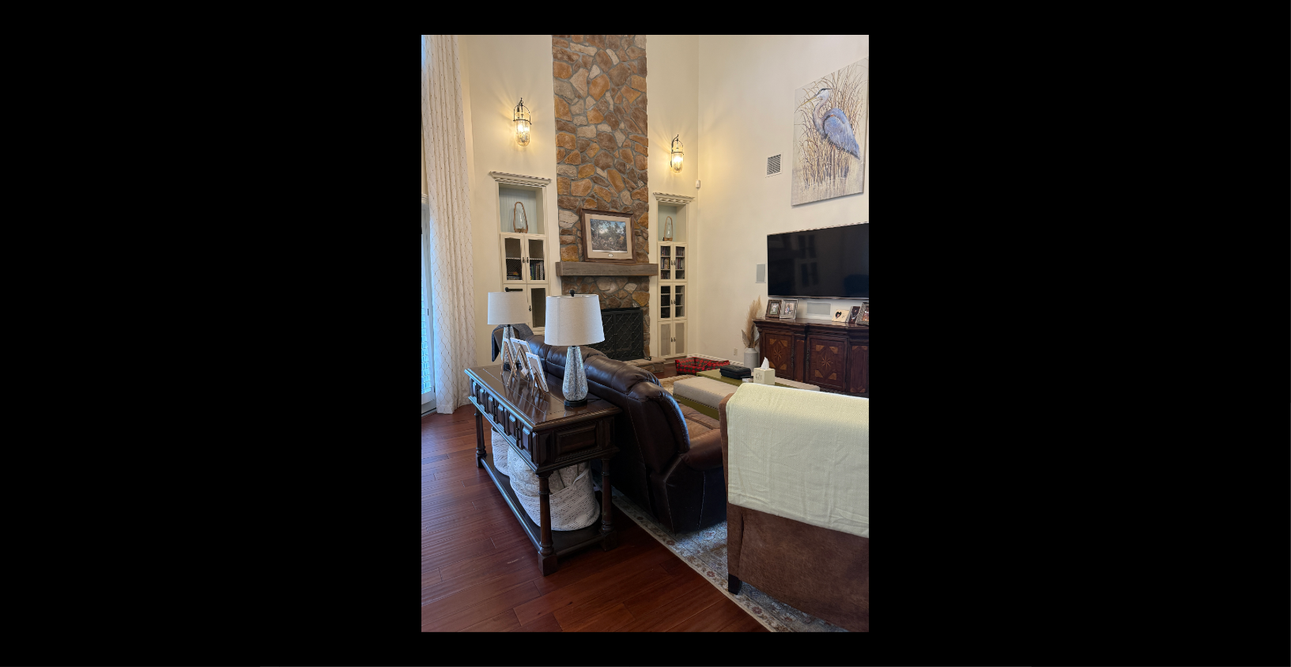
click at [1279, 341] on button at bounding box center [1263, 333] width 55 height 79
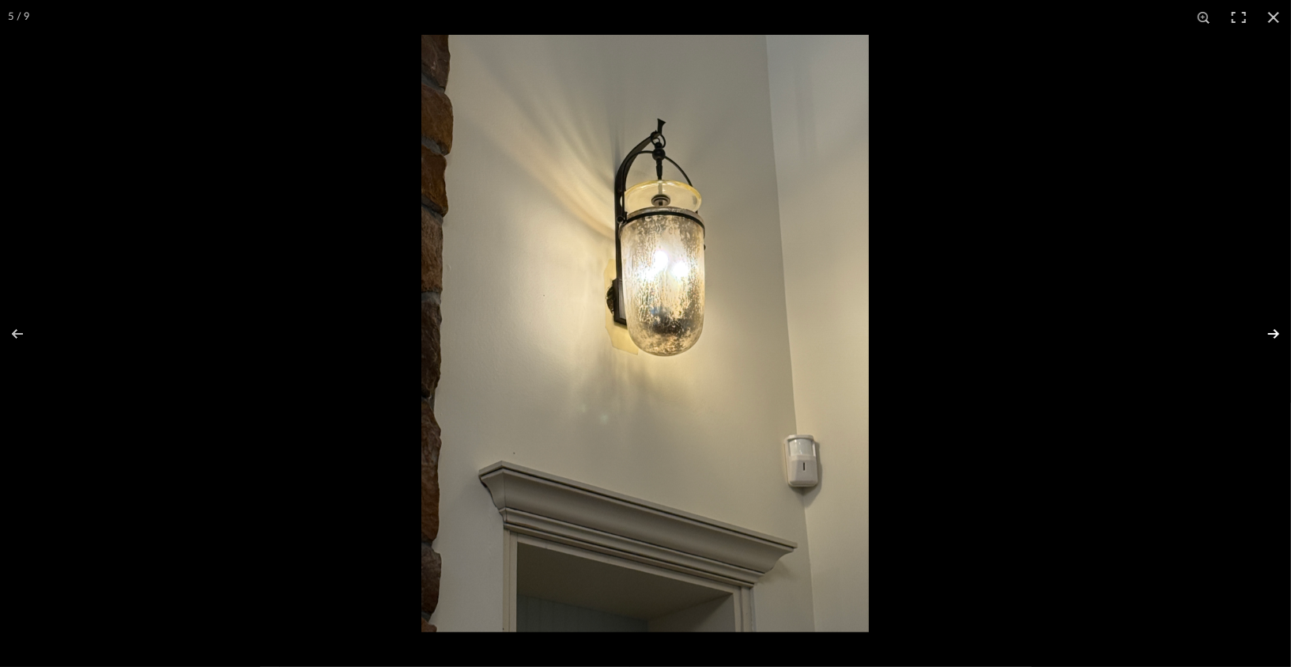
click at [1279, 343] on button at bounding box center [1263, 333] width 55 height 79
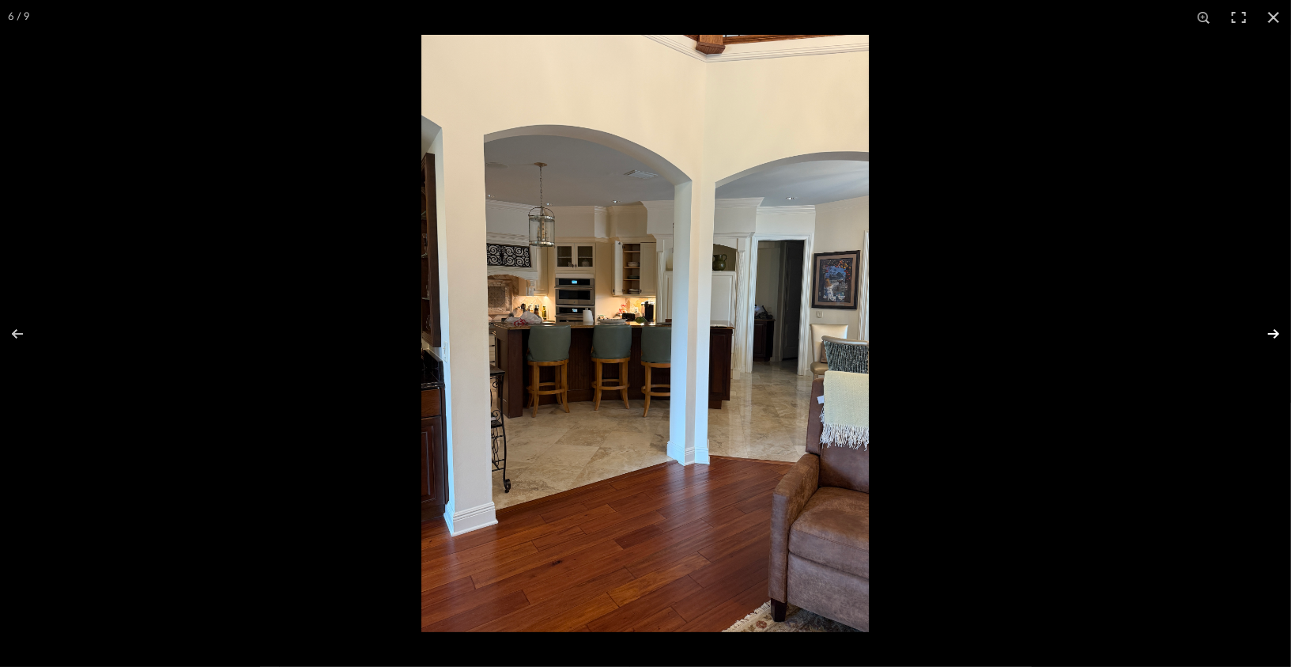
click at [1264, 346] on button at bounding box center [1263, 333] width 55 height 79
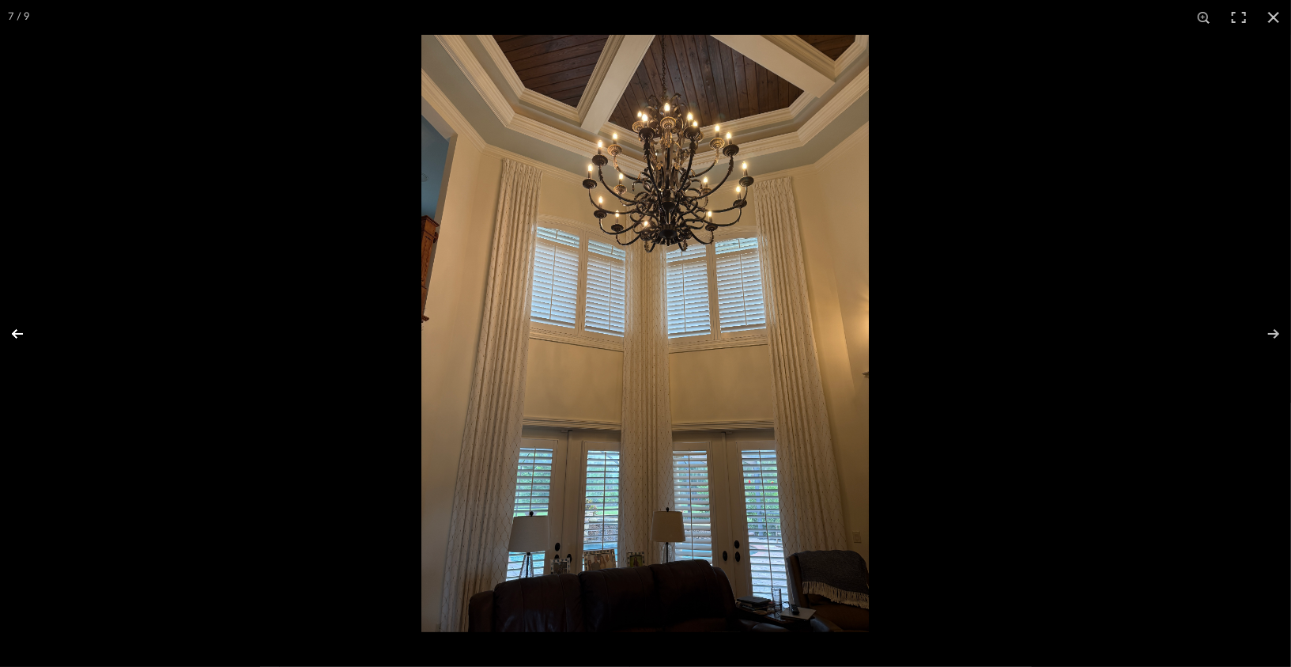
click at [22, 344] on button at bounding box center [27, 333] width 55 height 79
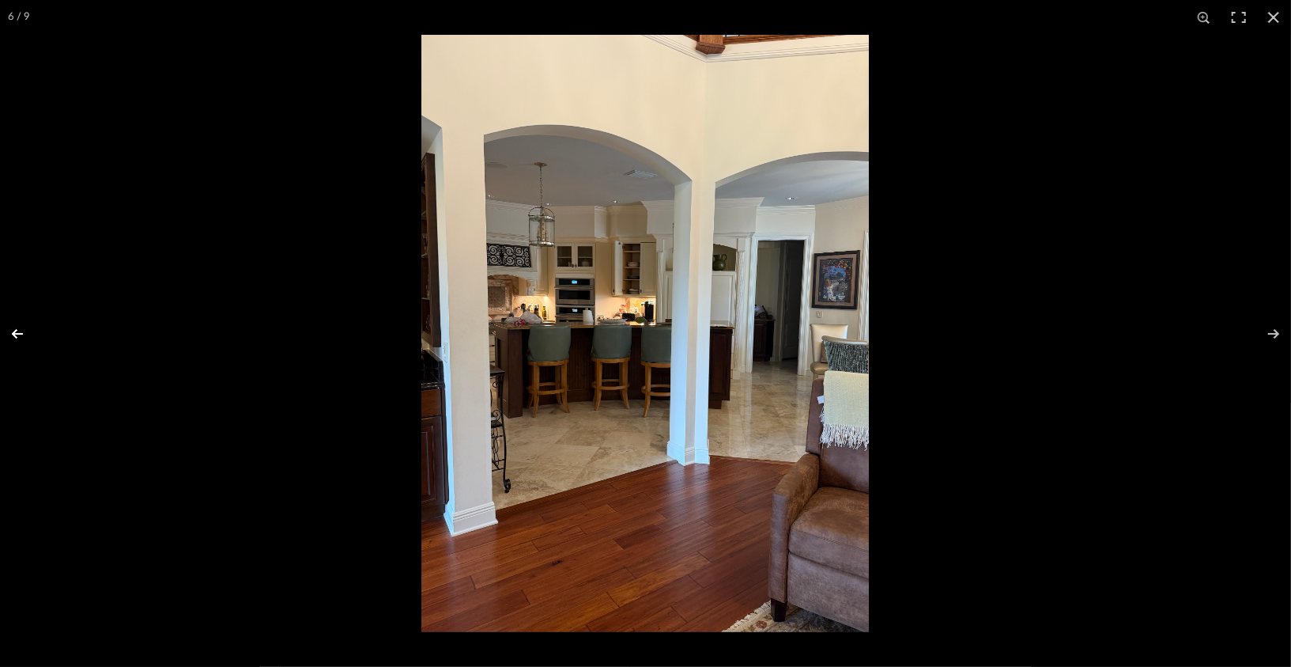
click at [24, 327] on button at bounding box center [27, 333] width 55 height 79
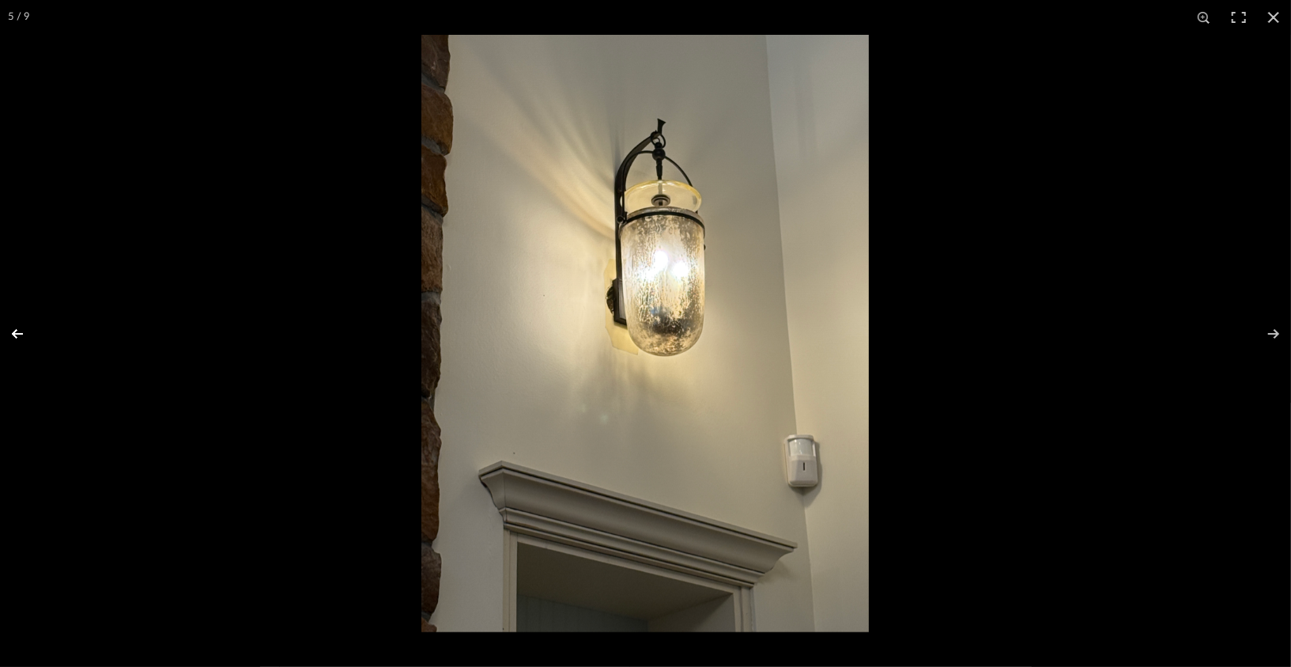
click at [24, 327] on button at bounding box center [27, 333] width 55 height 79
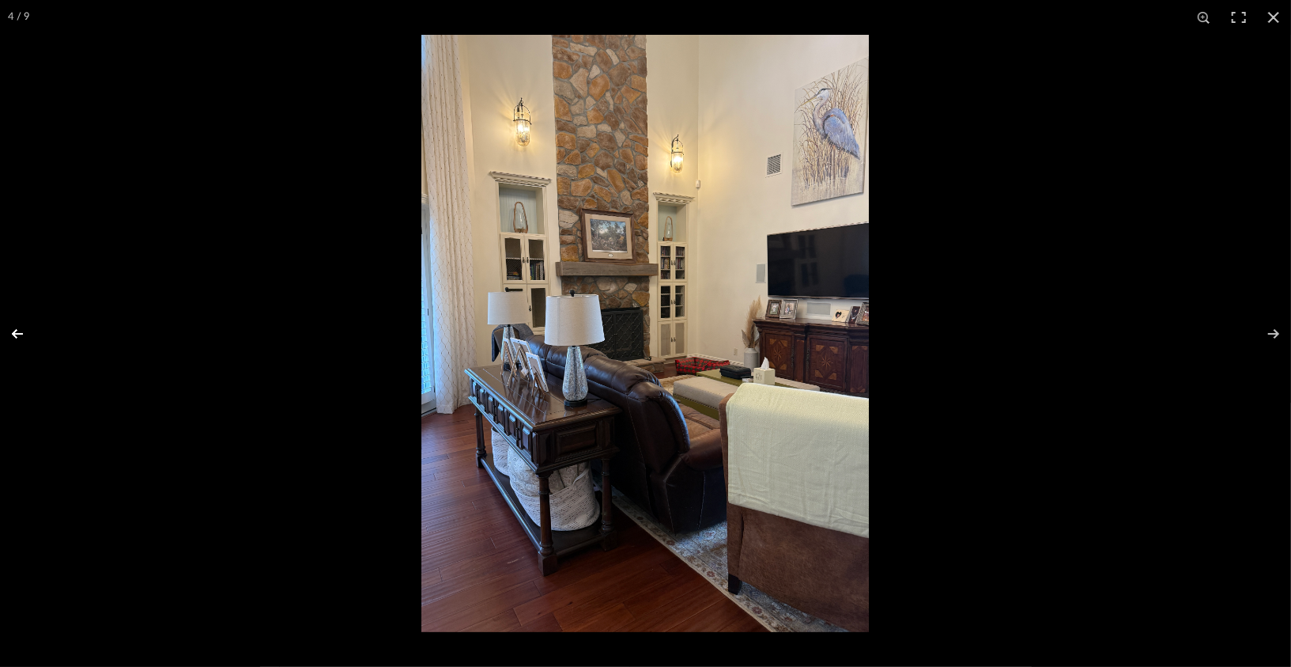
click at [24, 327] on button at bounding box center [27, 333] width 55 height 79
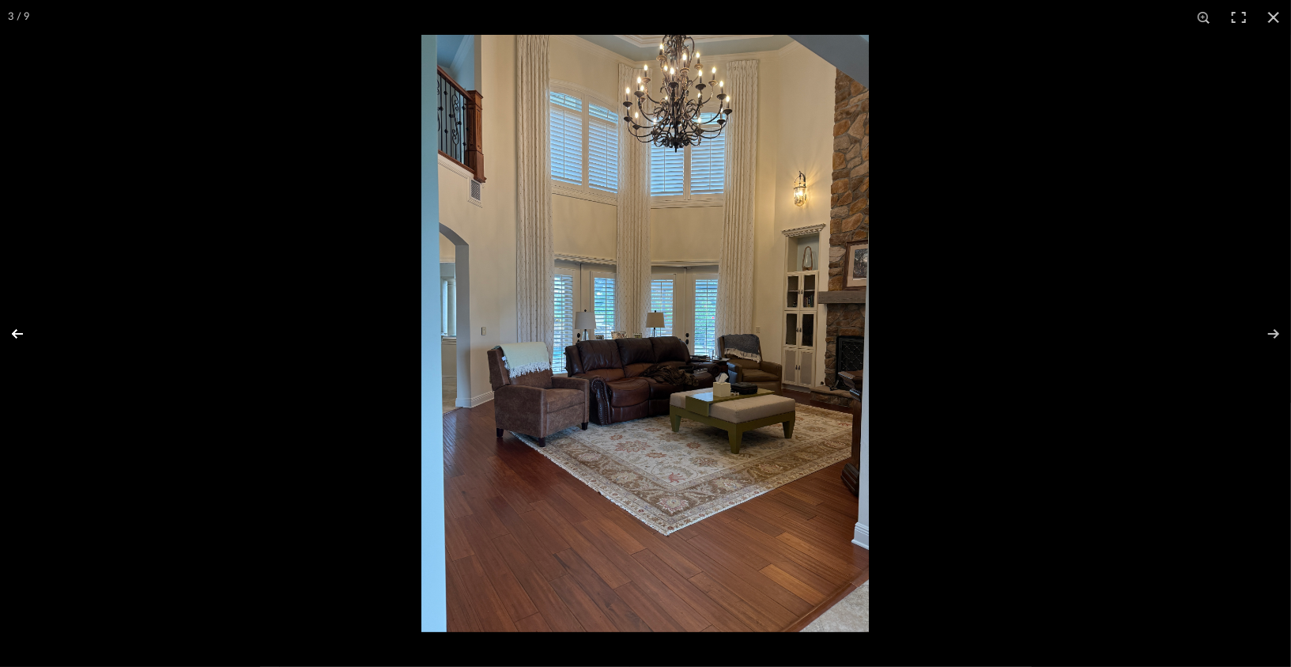
click at [24, 327] on button at bounding box center [27, 333] width 55 height 79
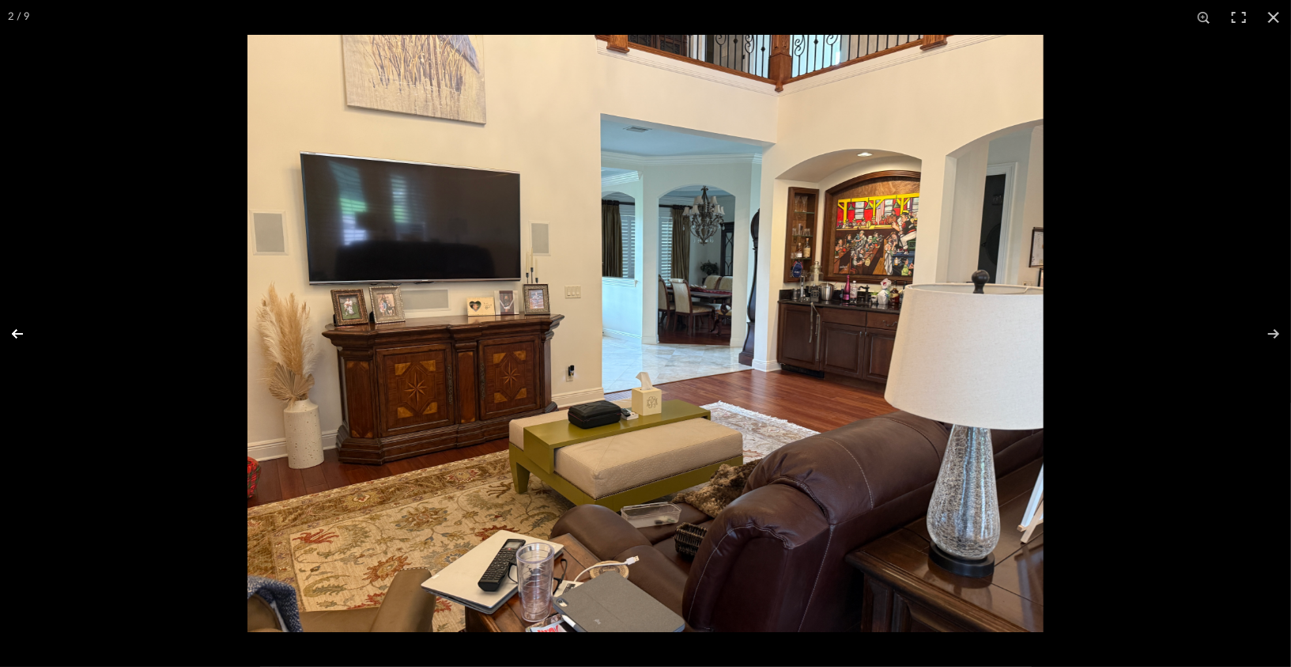
click at [24, 327] on button at bounding box center [27, 333] width 55 height 79
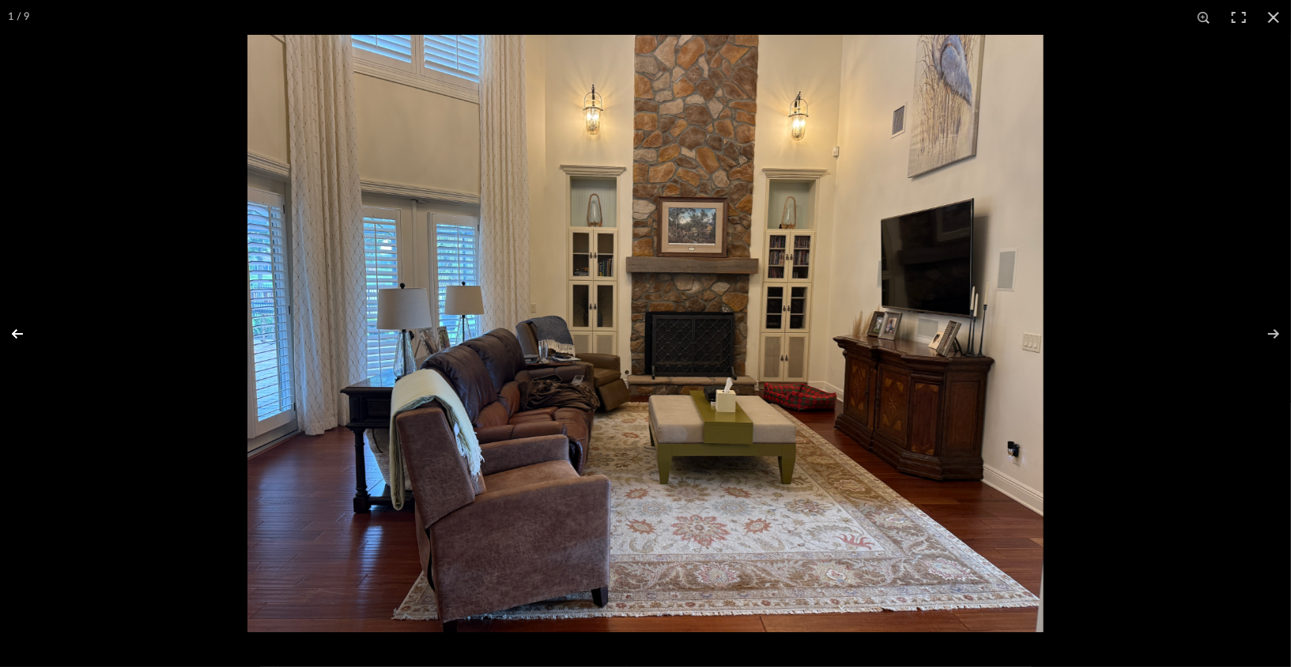
click at [24, 327] on button at bounding box center [27, 333] width 55 height 79
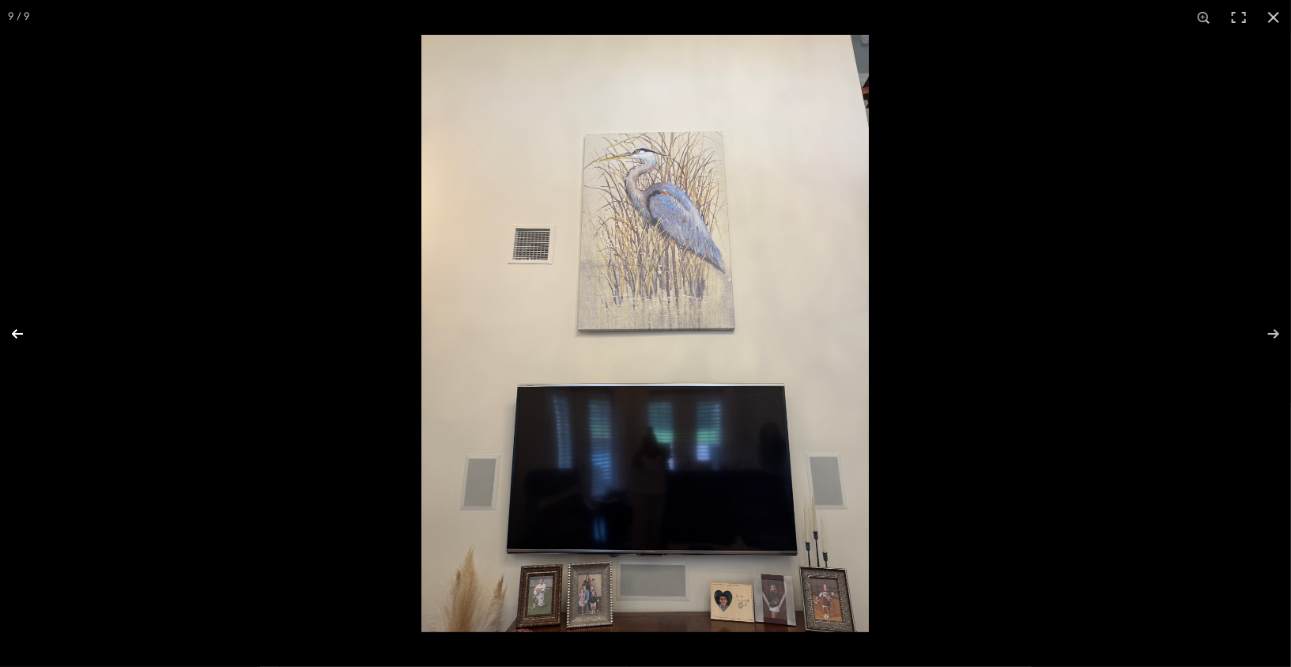
click at [24, 327] on button at bounding box center [27, 333] width 55 height 79
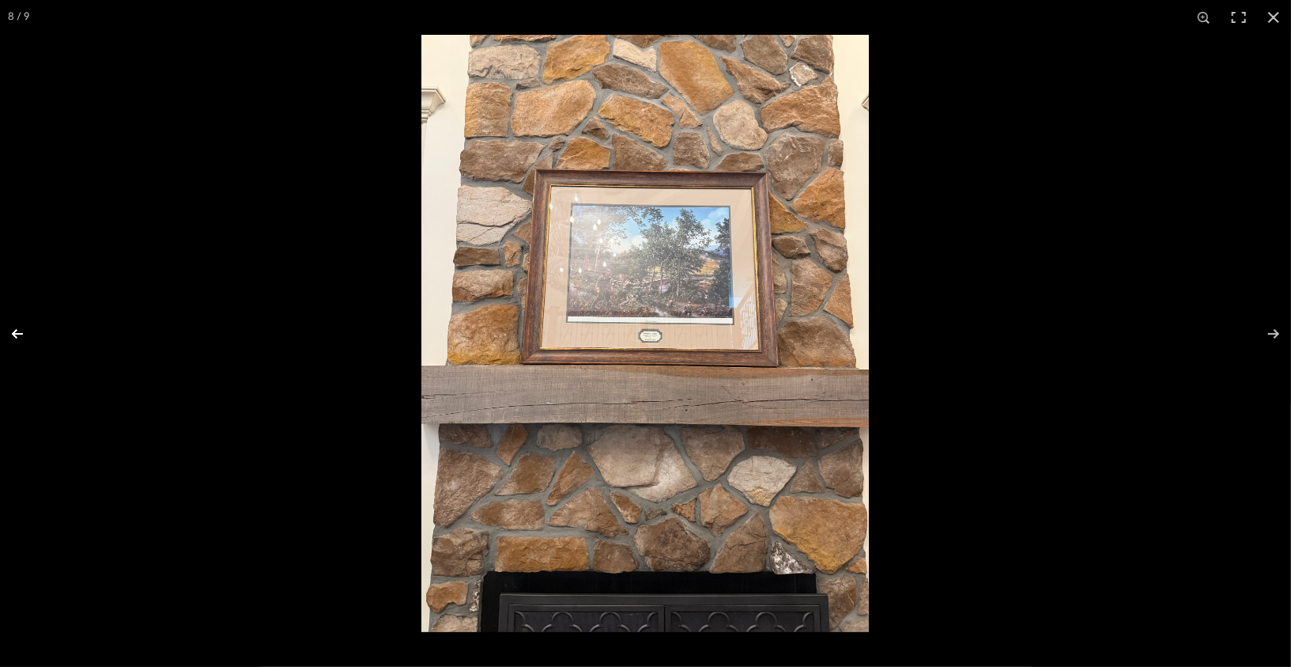
click at [24, 327] on button at bounding box center [27, 333] width 55 height 79
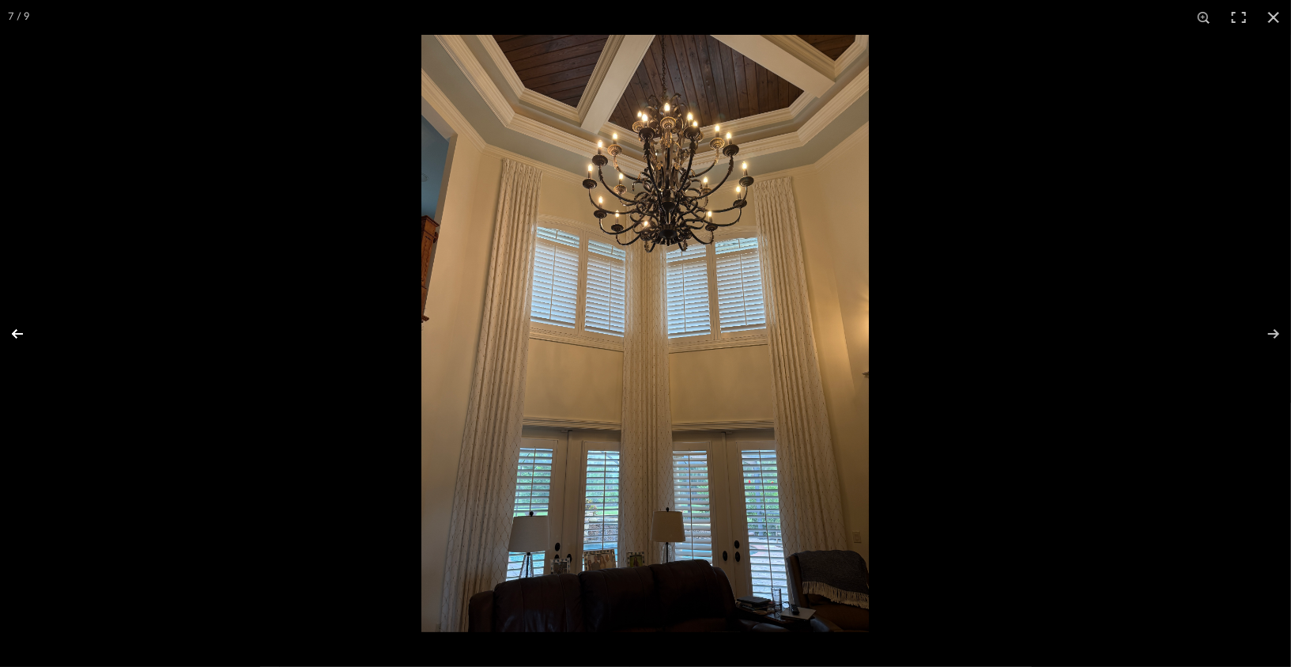
click at [24, 327] on button at bounding box center [27, 333] width 55 height 79
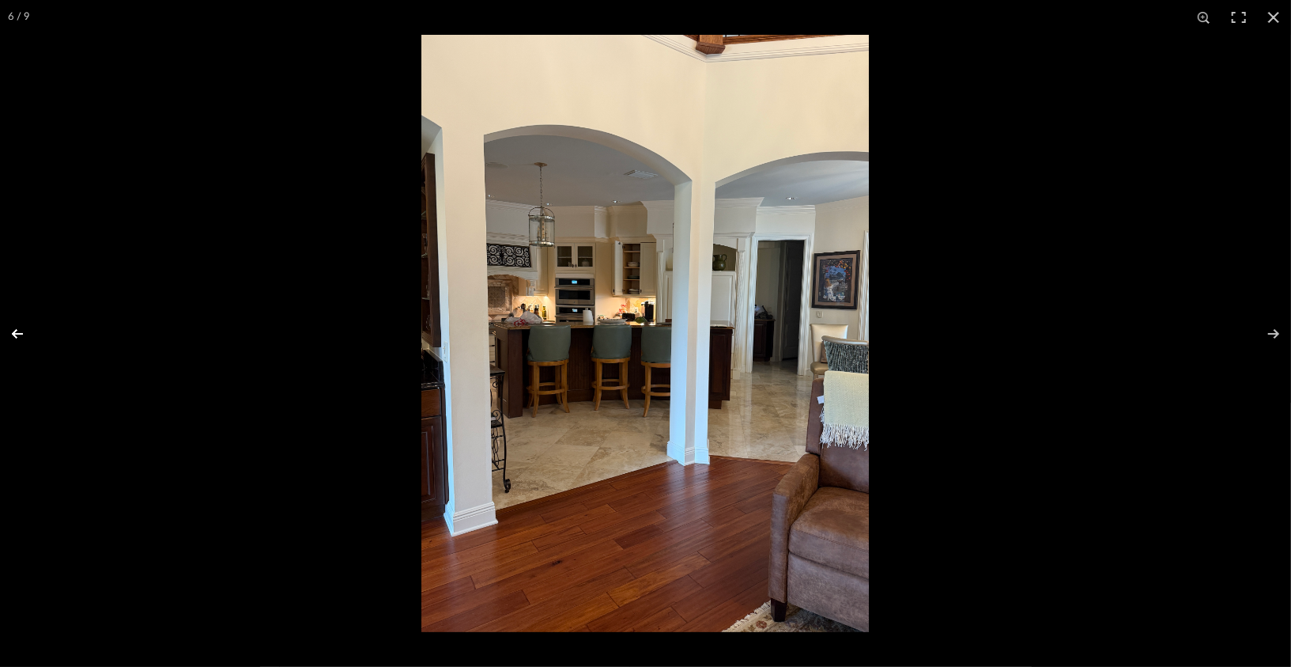
click at [32, 336] on button at bounding box center [27, 333] width 55 height 79
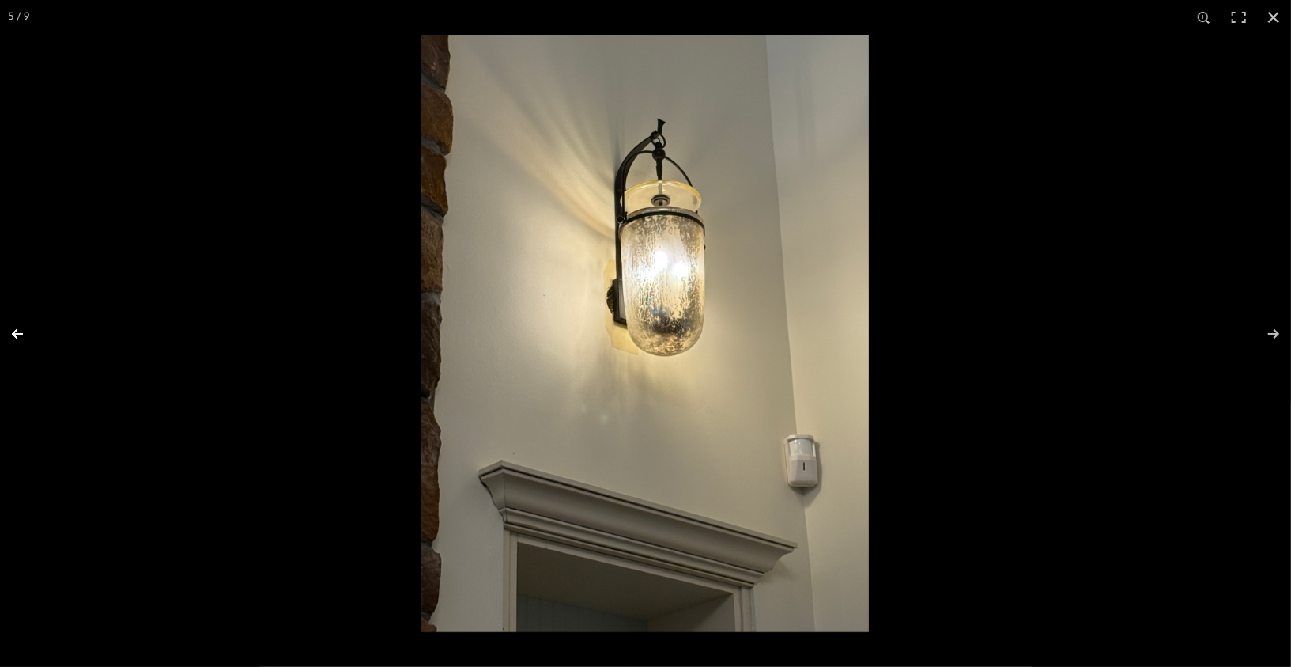
click at [32, 337] on button at bounding box center [27, 333] width 55 height 79
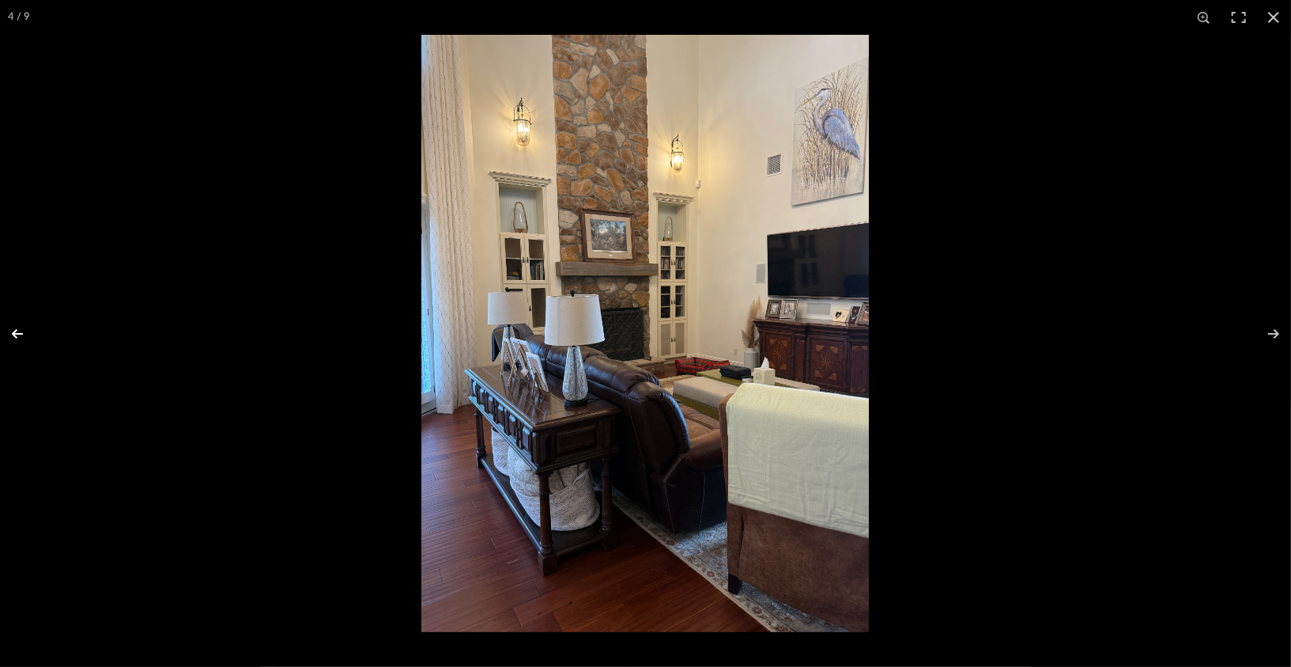
click at [32, 336] on button at bounding box center [27, 333] width 55 height 79
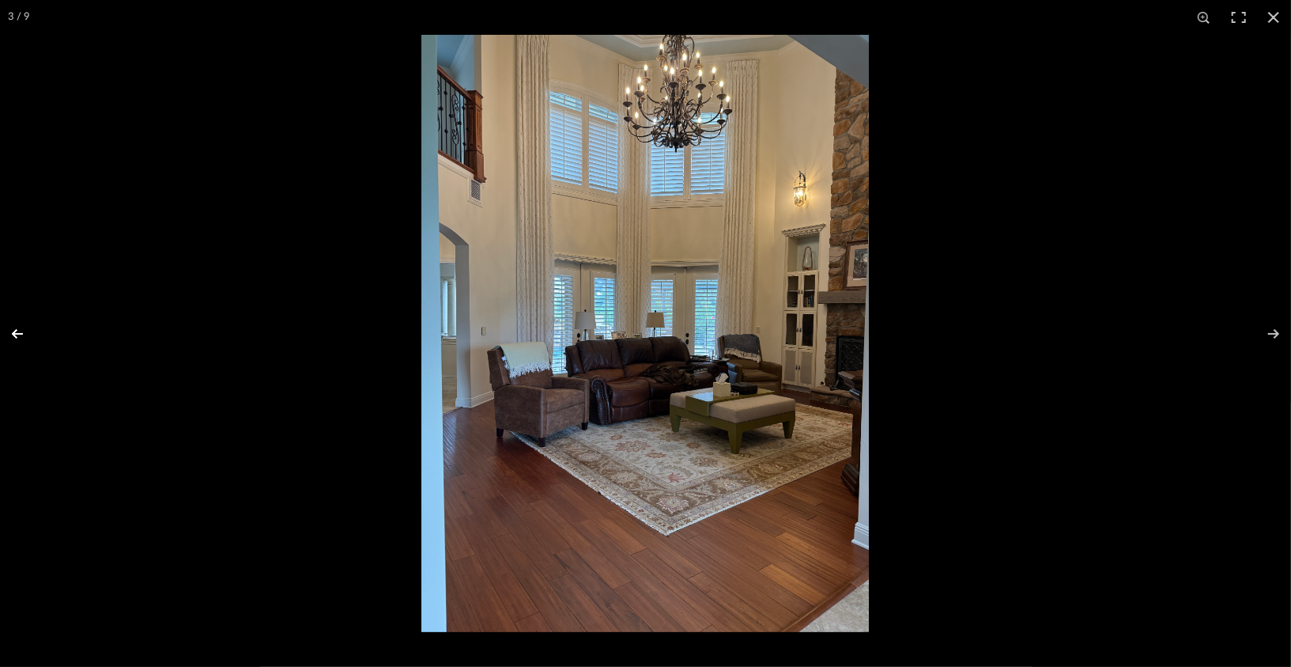
click at [32, 336] on button at bounding box center [27, 333] width 55 height 79
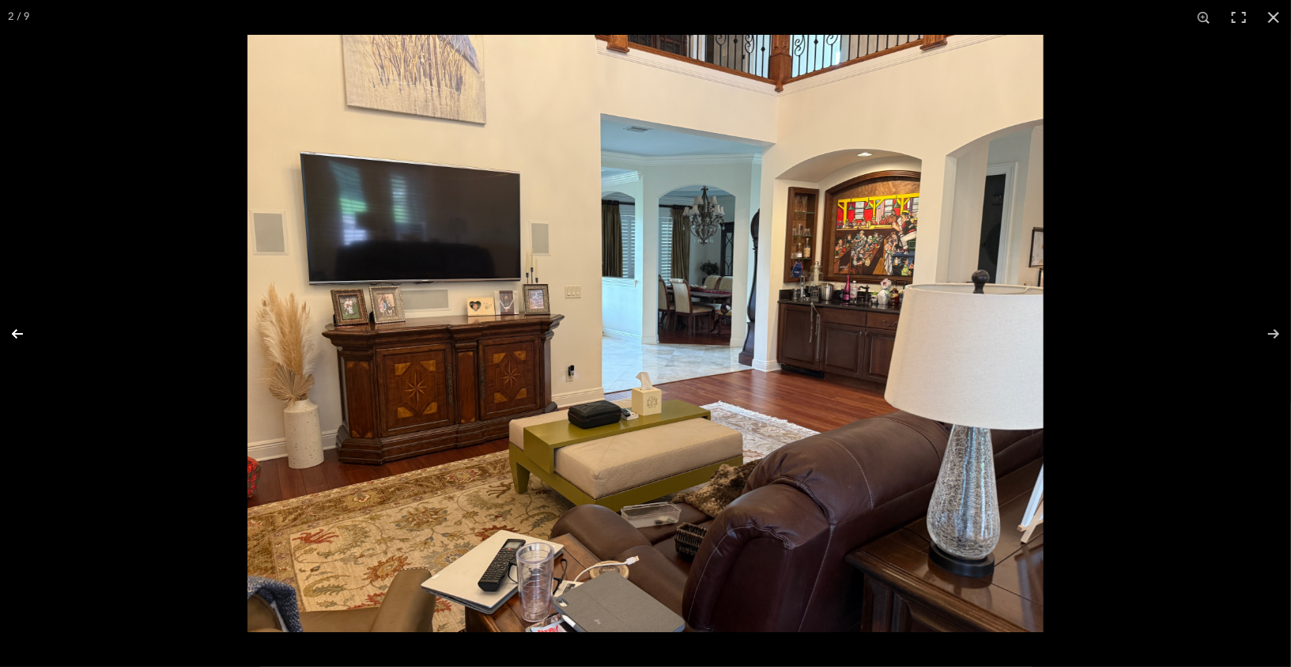
click at [32, 336] on button at bounding box center [27, 333] width 55 height 79
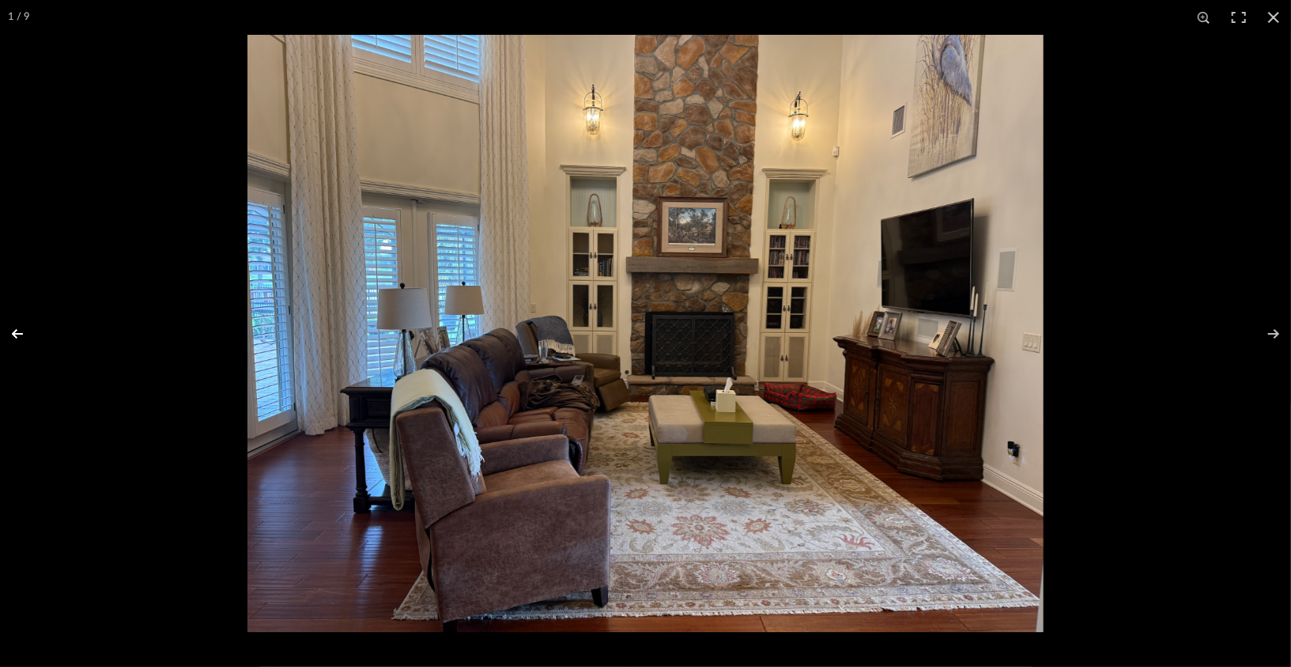
click at [32, 336] on button at bounding box center [27, 333] width 55 height 79
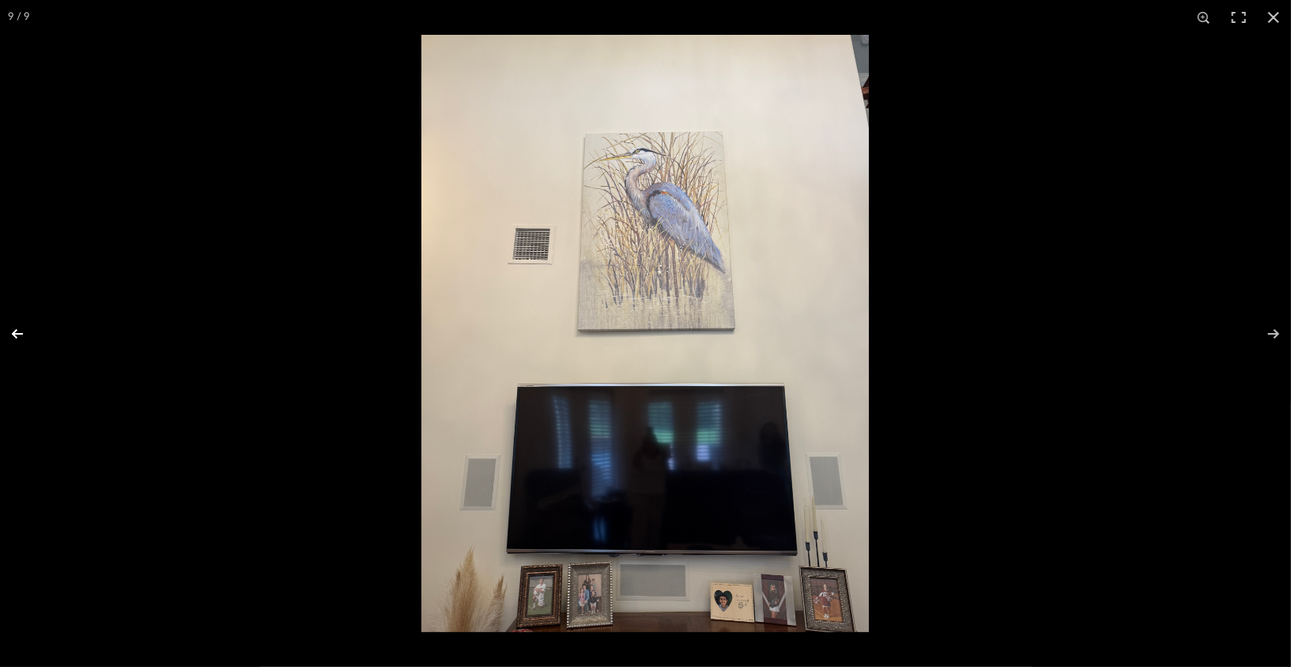
click at [32, 336] on button at bounding box center [27, 333] width 55 height 79
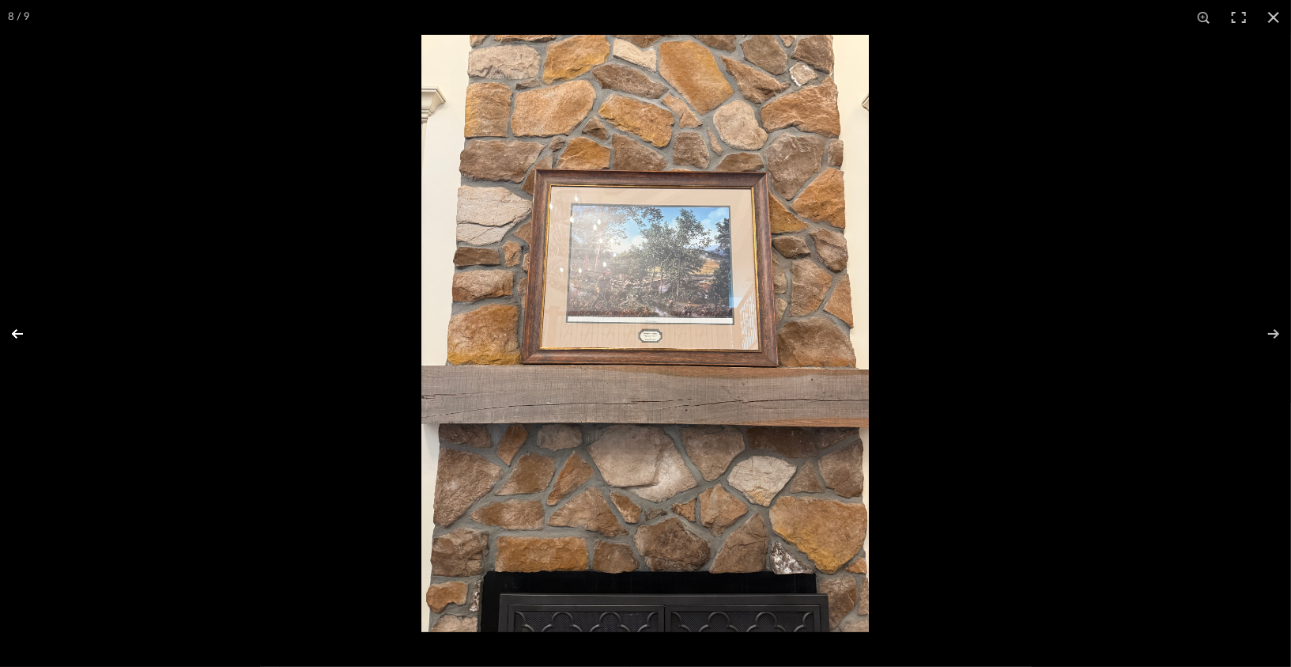
click at [32, 336] on button at bounding box center [27, 333] width 55 height 79
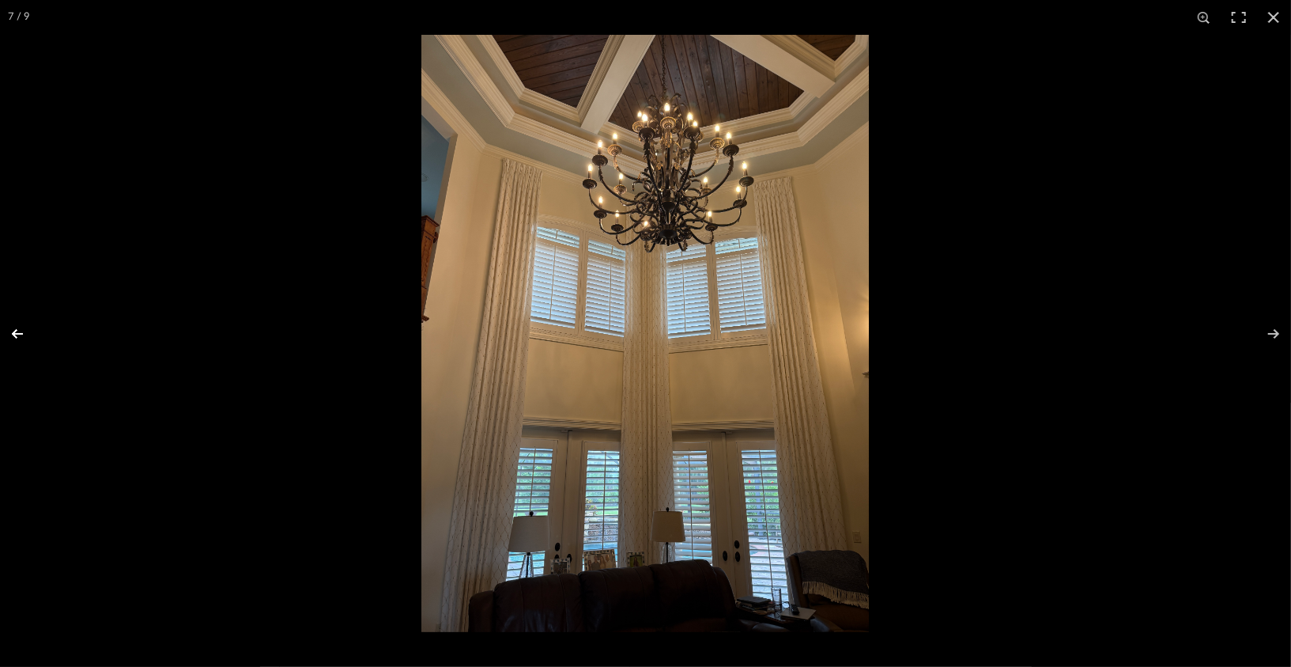
click at [32, 335] on button at bounding box center [27, 333] width 55 height 79
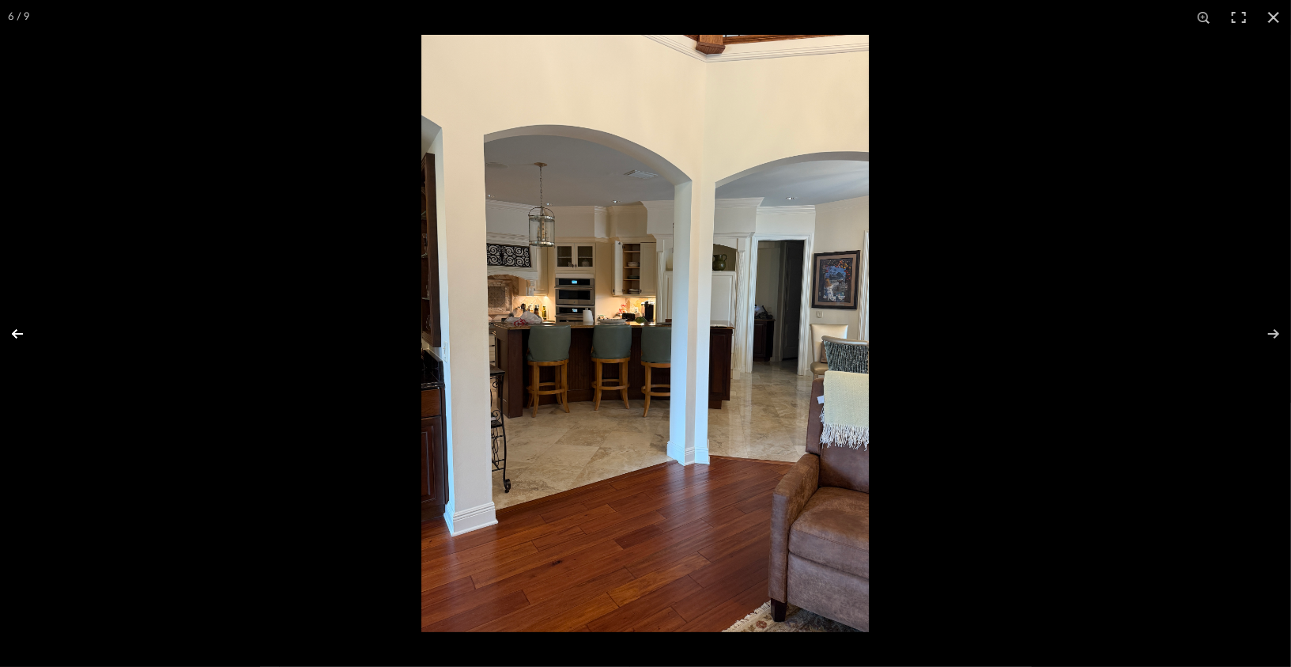
click at [24, 331] on button at bounding box center [27, 333] width 55 height 79
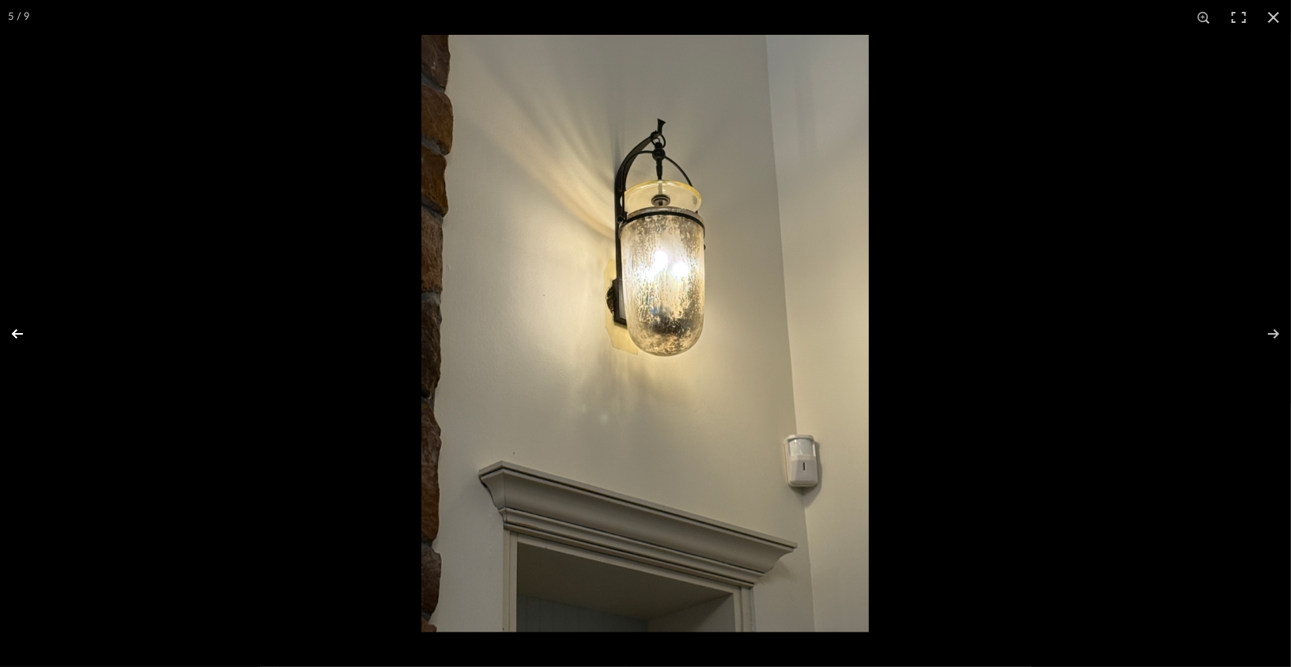
click at [24, 331] on button at bounding box center [27, 333] width 55 height 79
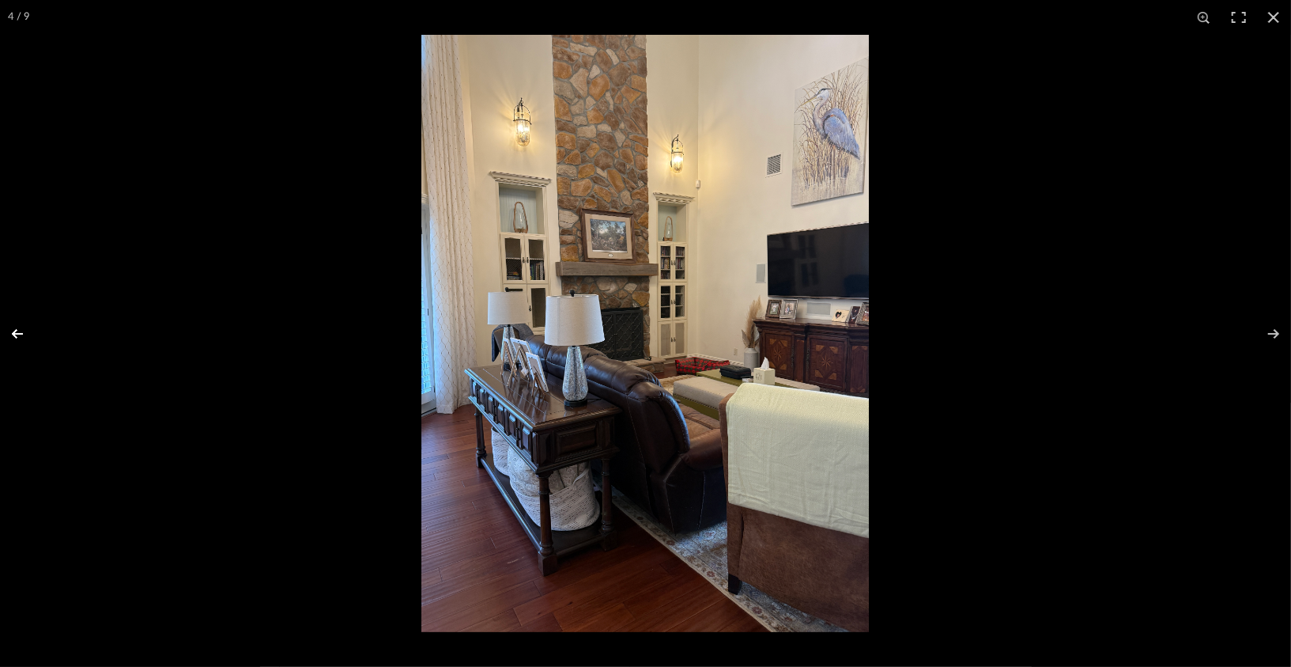
click at [23, 331] on button at bounding box center [27, 333] width 55 height 79
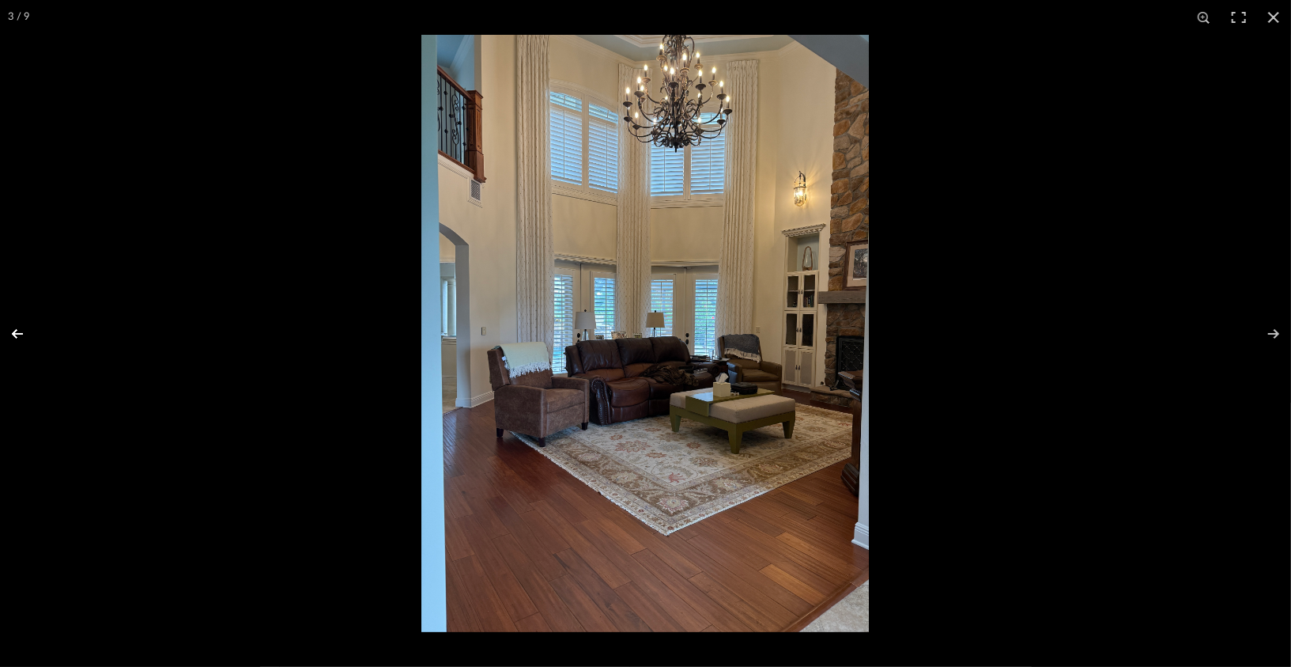
click at [22, 329] on button at bounding box center [27, 333] width 55 height 79
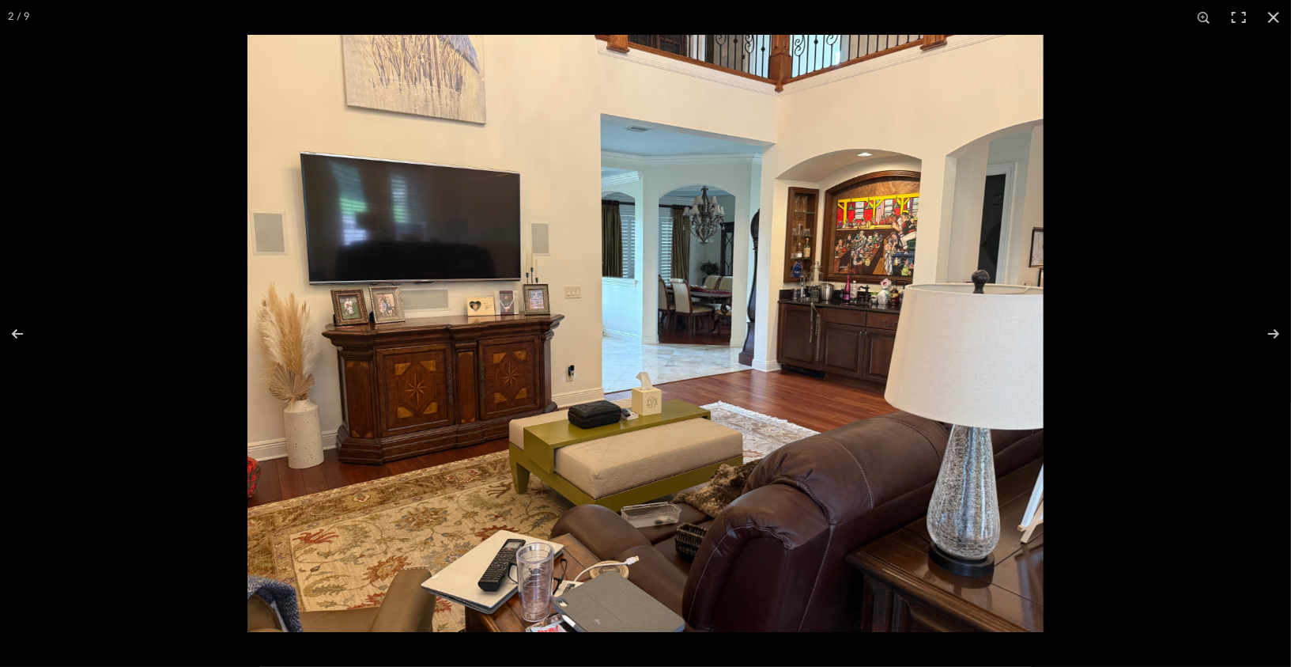
click at [769, 277] on img at bounding box center [645, 333] width 796 height 597
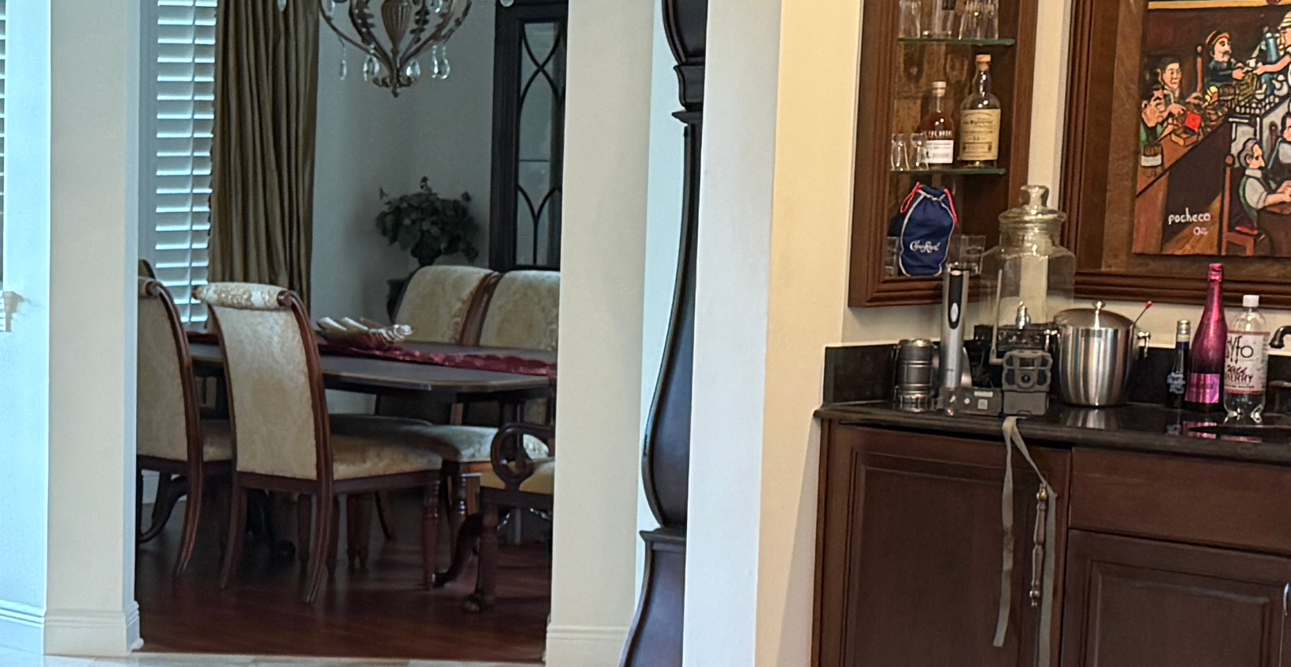
click at [769, 277] on img at bounding box center [65, 595] width 4517 height 3388
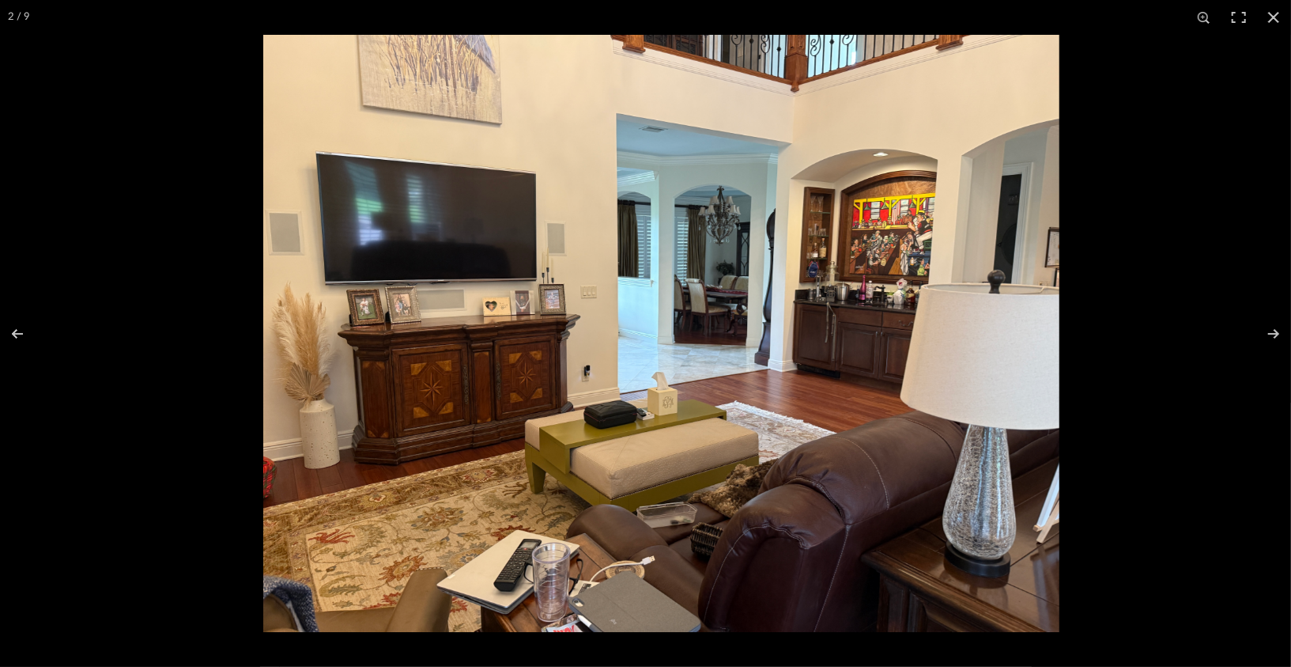
click at [799, 287] on img at bounding box center [661, 333] width 796 height 597
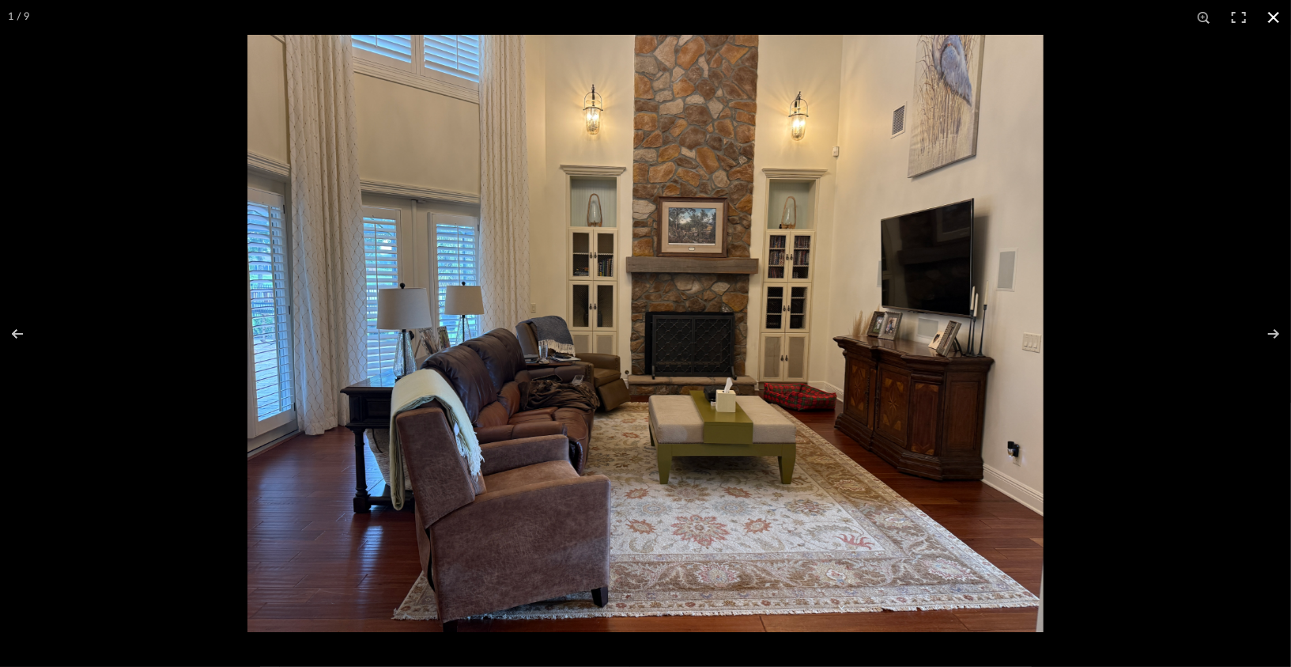
click at [1279, 17] on button at bounding box center [1273, 17] width 35 height 35
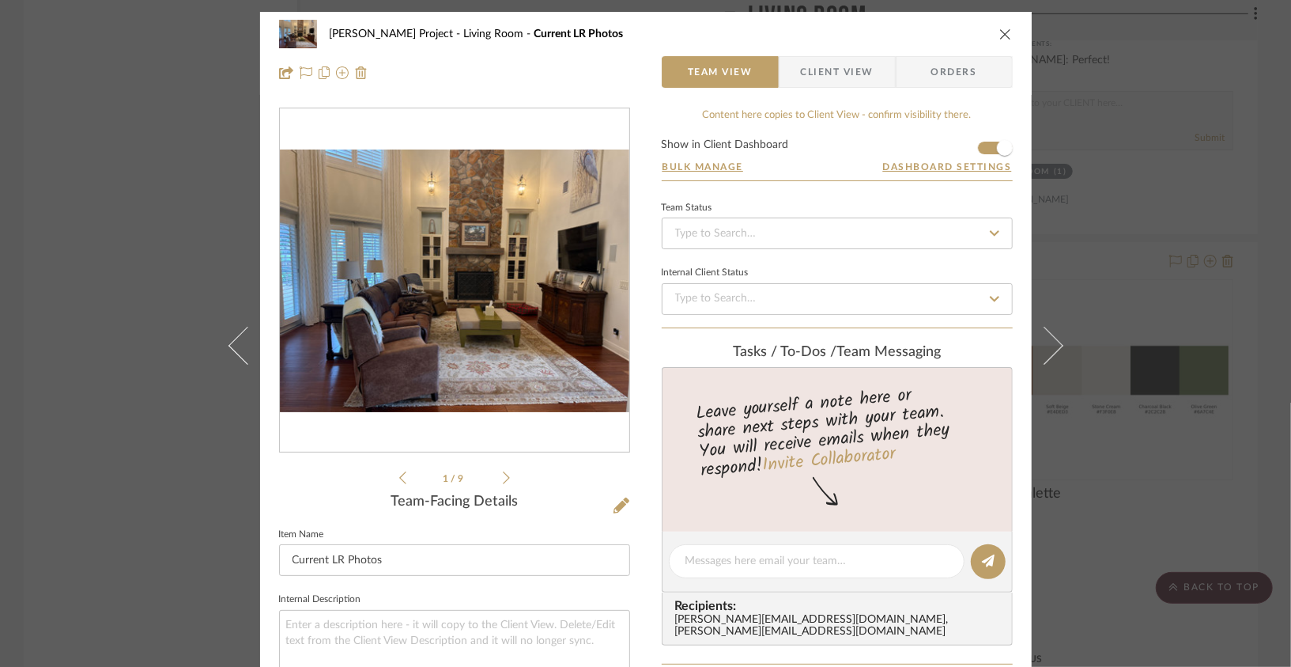
click at [1003, 36] on icon "close" at bounding box center [1005, 34] width 13 height 13
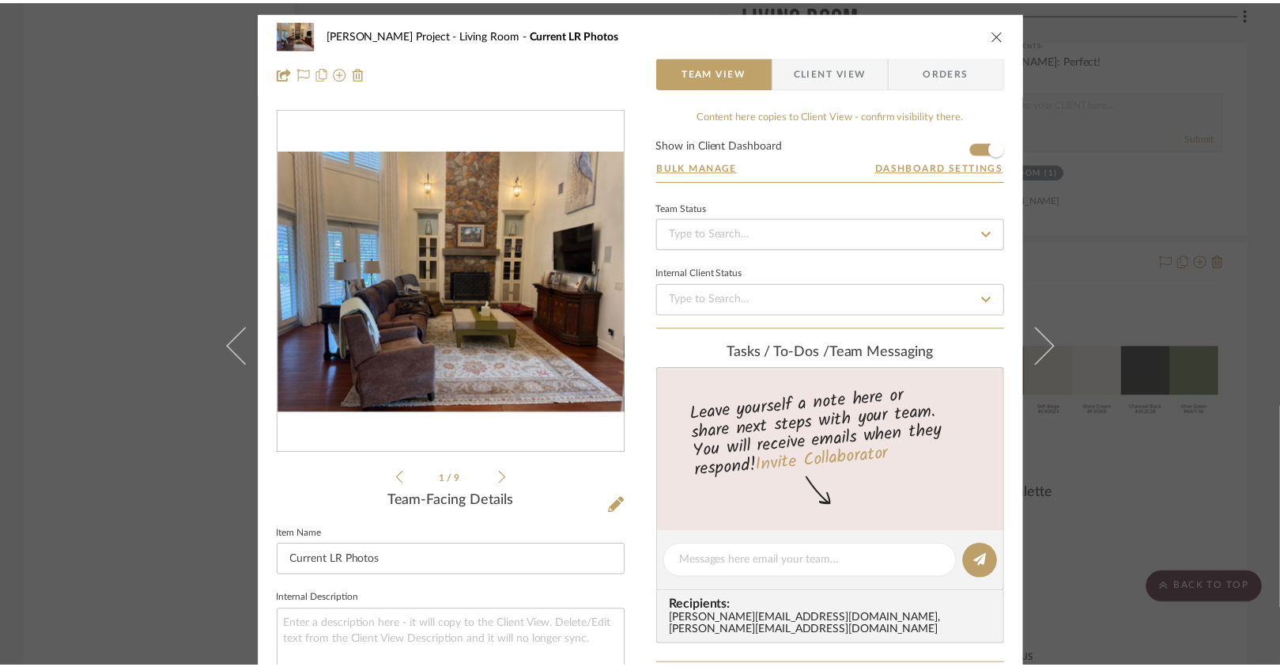
scroll to position [3699, 0]
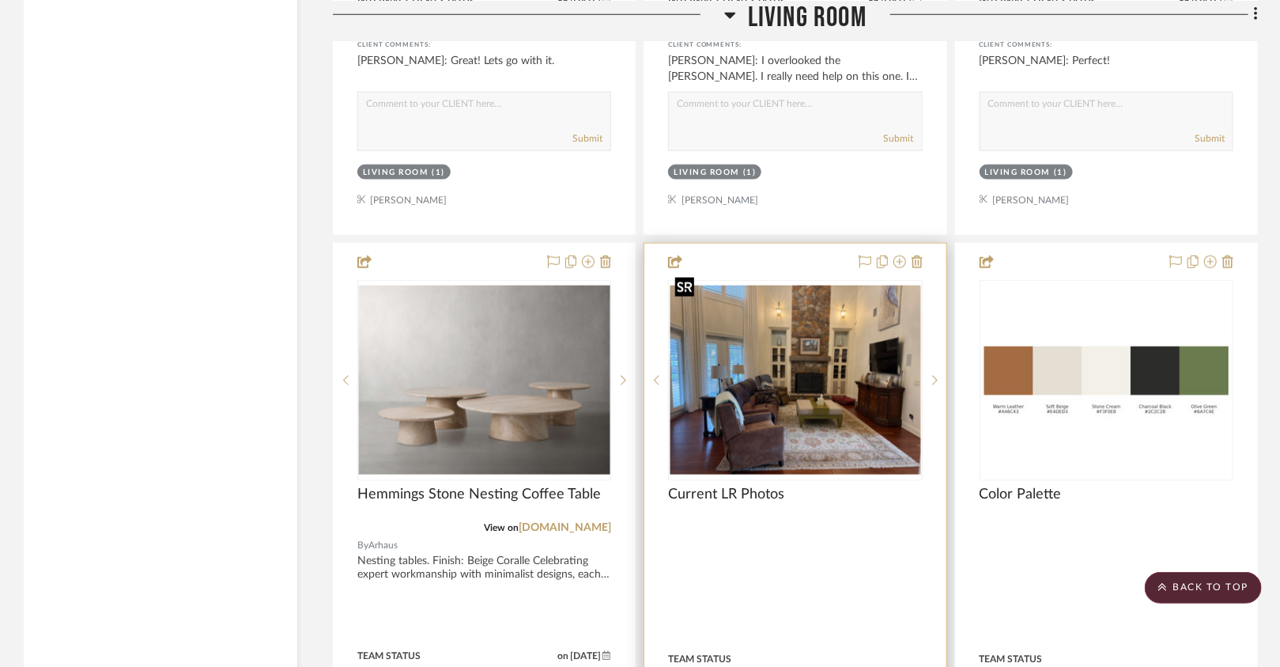
click at [853, 362] on img "0" at bounding box center [795, 379] width 251 height 188
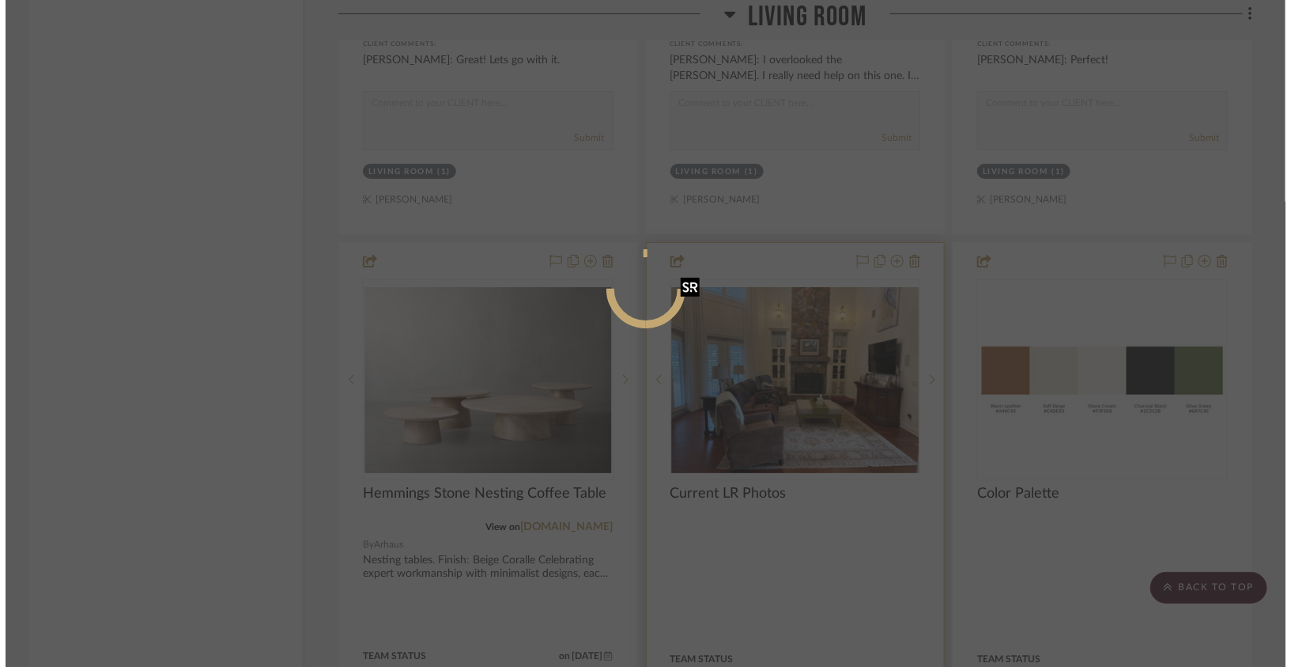
scroll to position [0, 0]
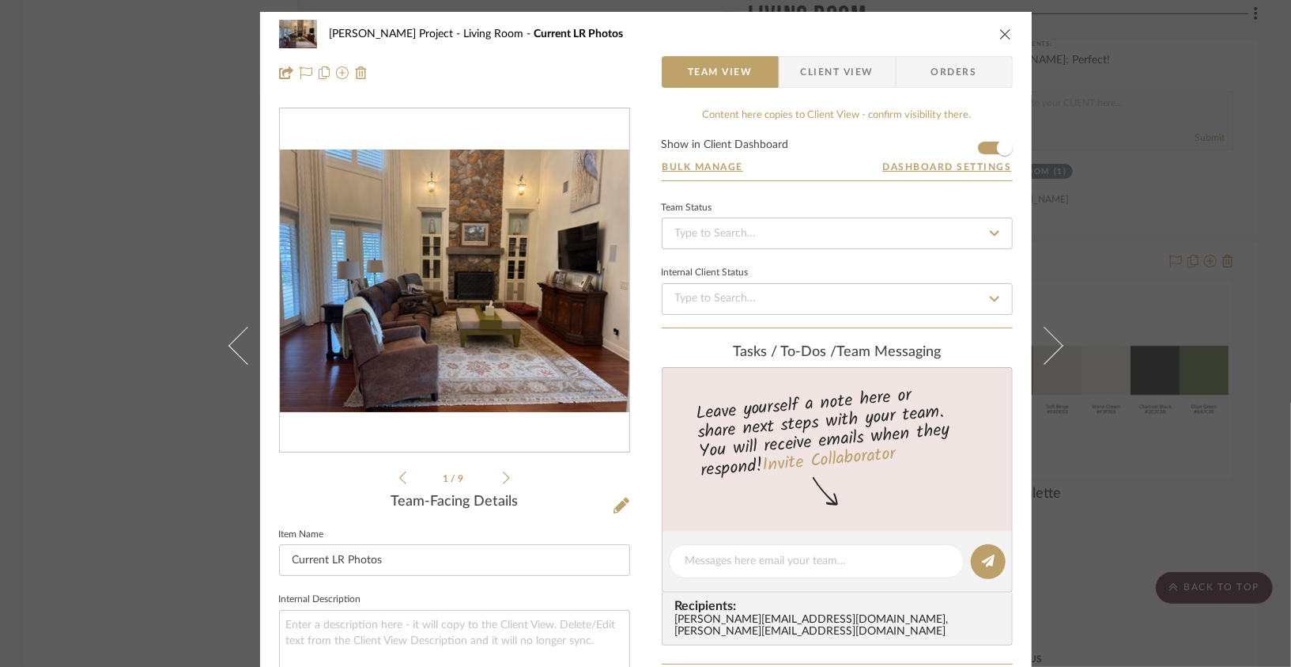
click at [618, 365] on img "0" at bounding box center [455, 280] width 350 height 263
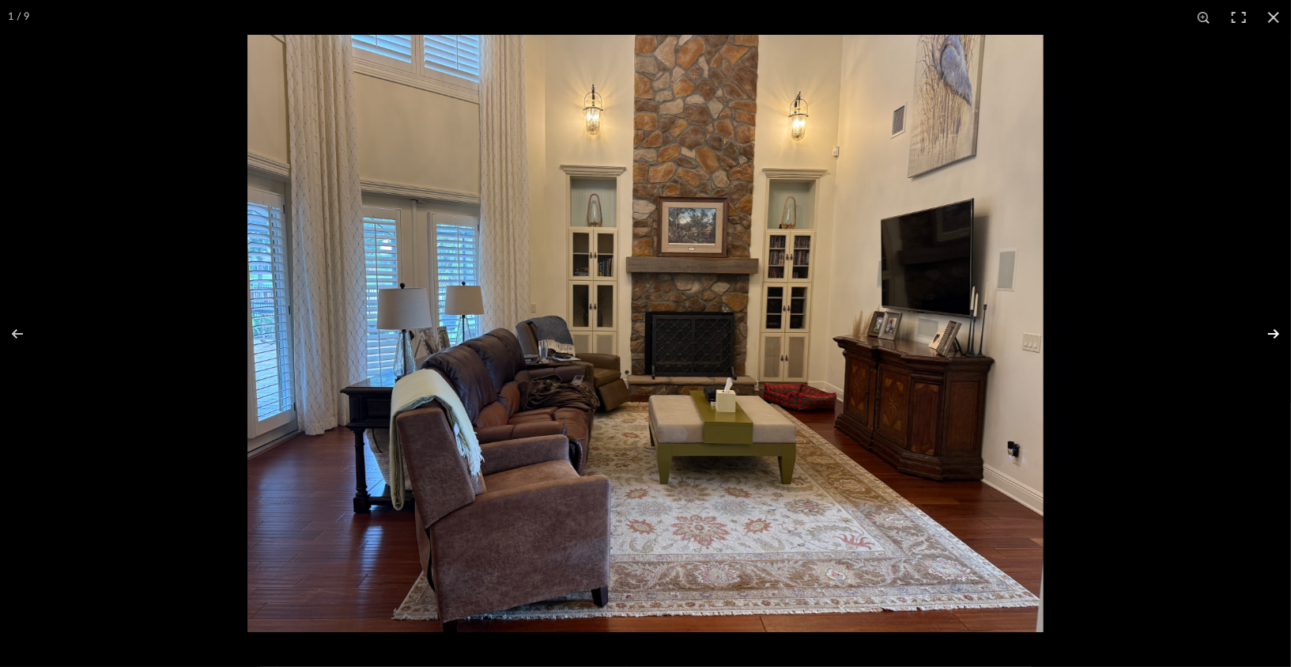
click at [1264, 339] on button at bounding box center [1263, 333] width 55 height 79
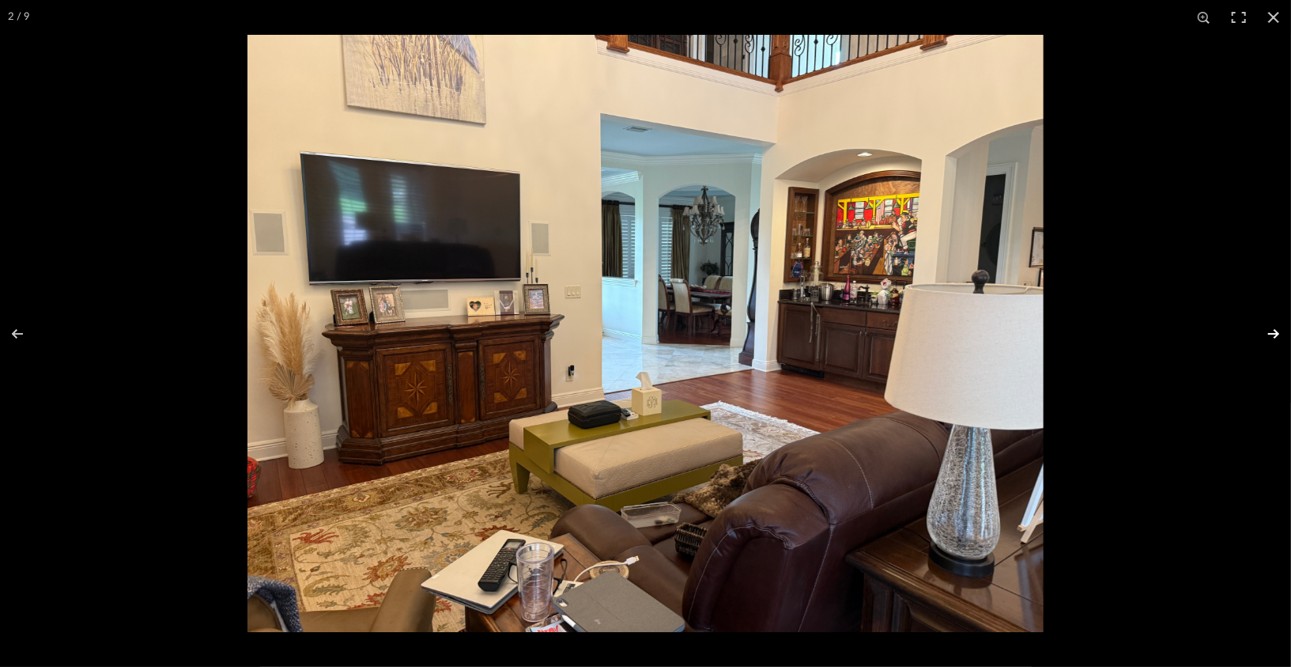
click at [1265, 337] on button at bounding box center [1263, 333] width 55 height 79
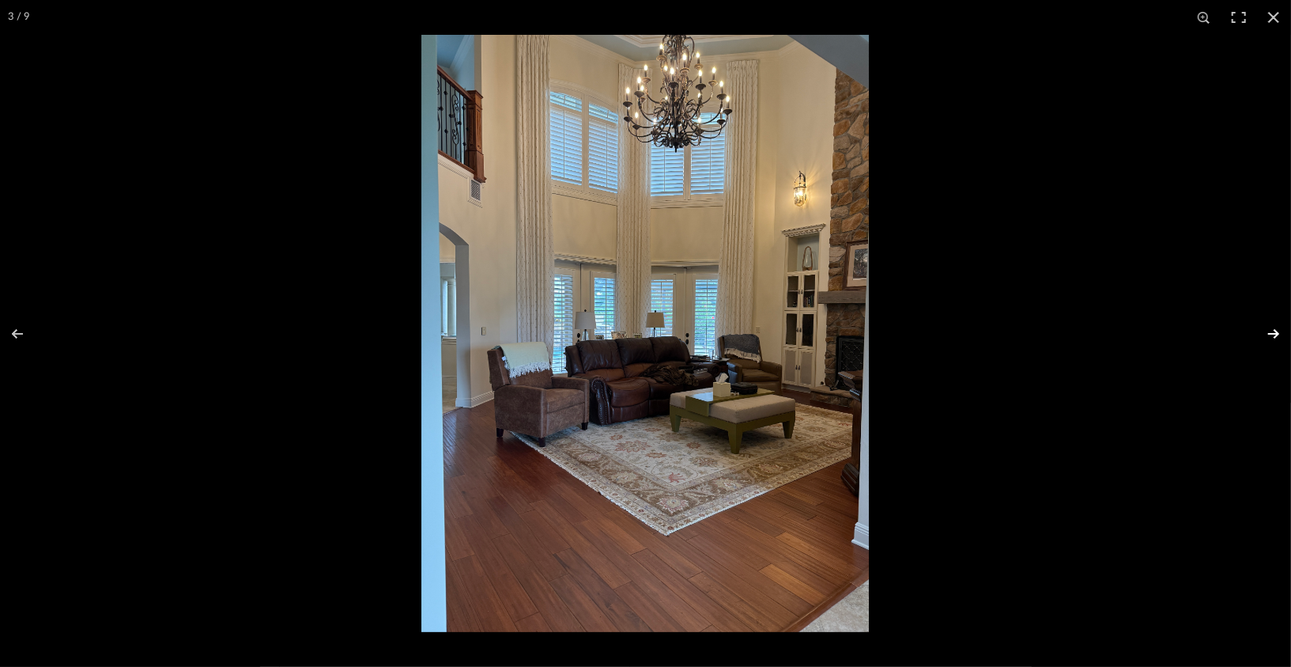
click at [1265, 337] on button at bounding box center [1263, 333] width 55 height 79
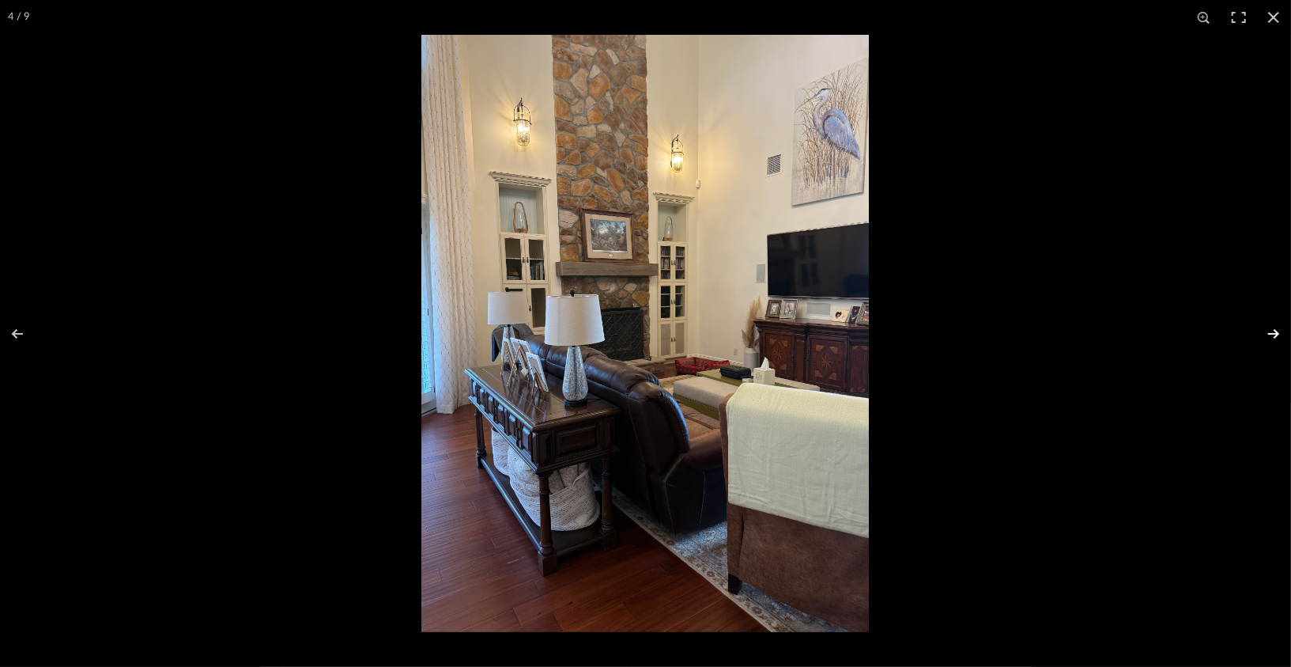
click at [1265, 337] on button at bounding box center [1263, 333] width 55 height 79
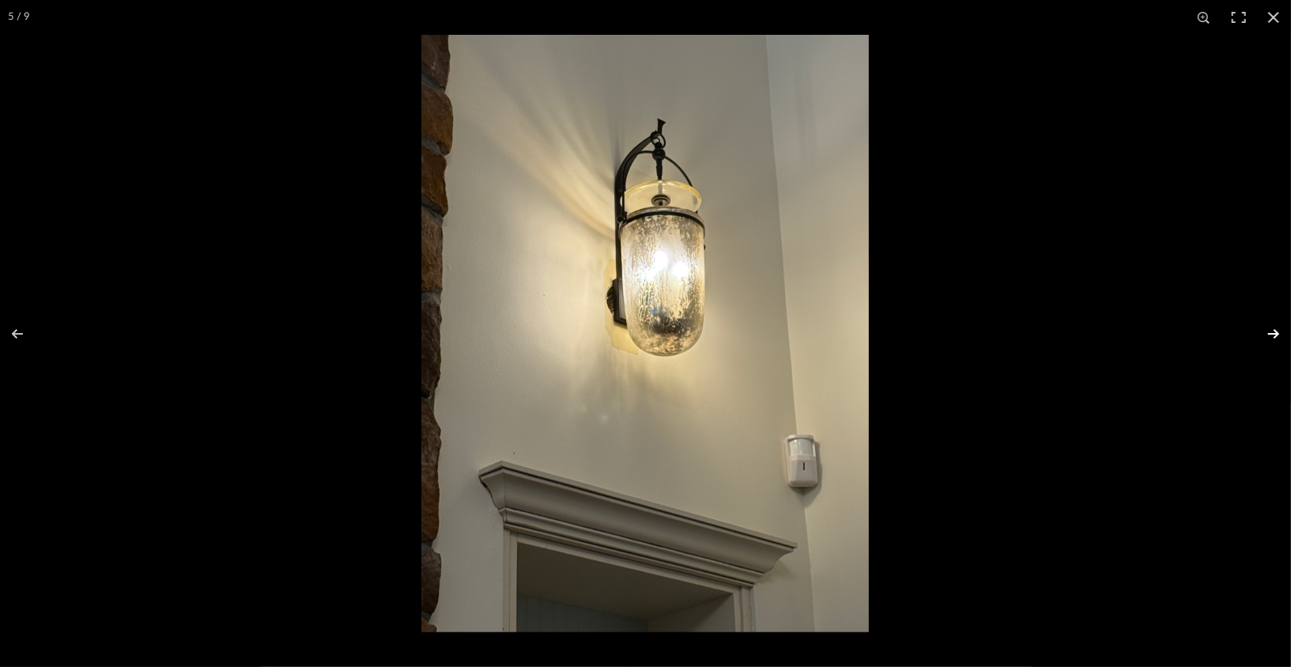
click at [1265, 337] on button at bounding box center [1263, 333] width 55 height 79
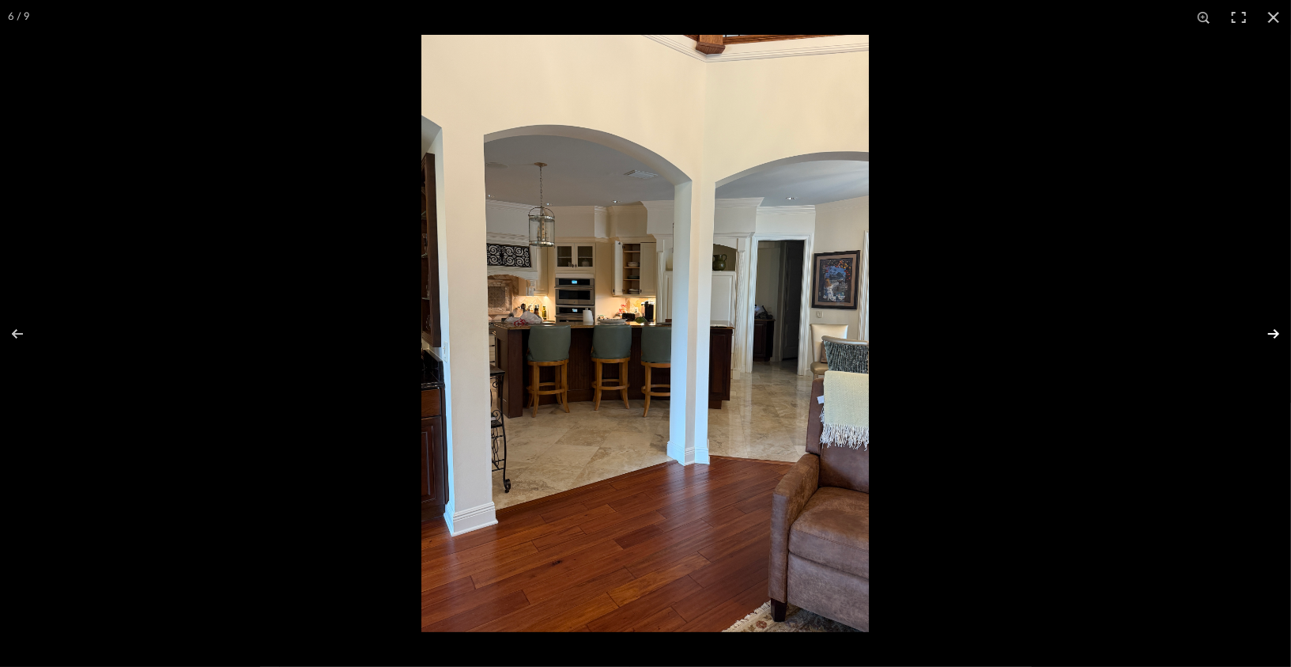
click at [1261, 338] on button at bounding box center [1263, 333] width 55 height 79
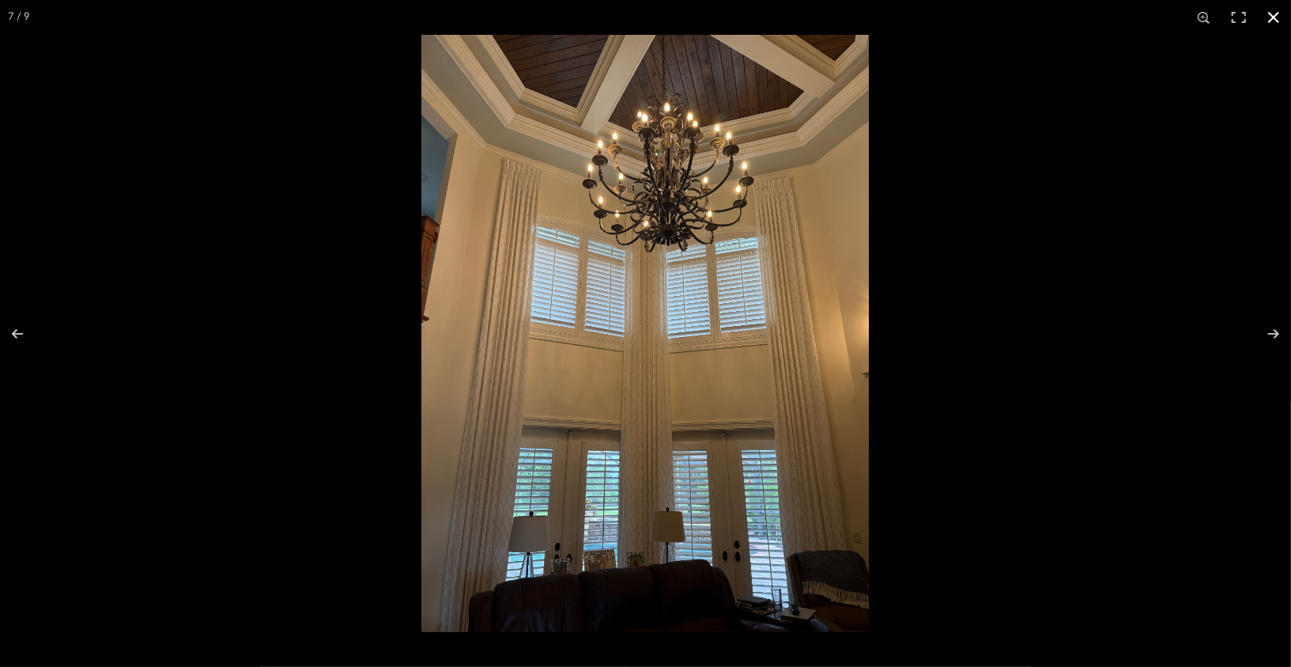
click at [1279, 22] on button at bounding box center [1273, 17] width 35 height 35
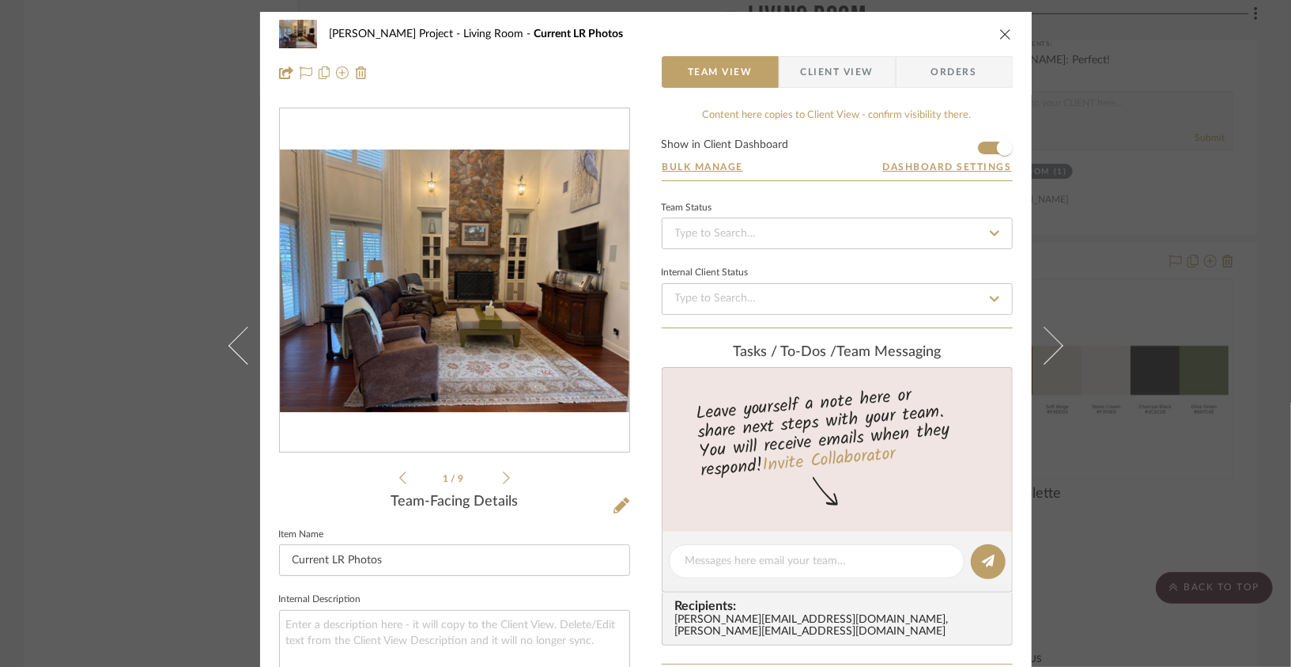
click at [1001, 36] on icon "close" at bounding box center [1005, 34] width 13 height 13
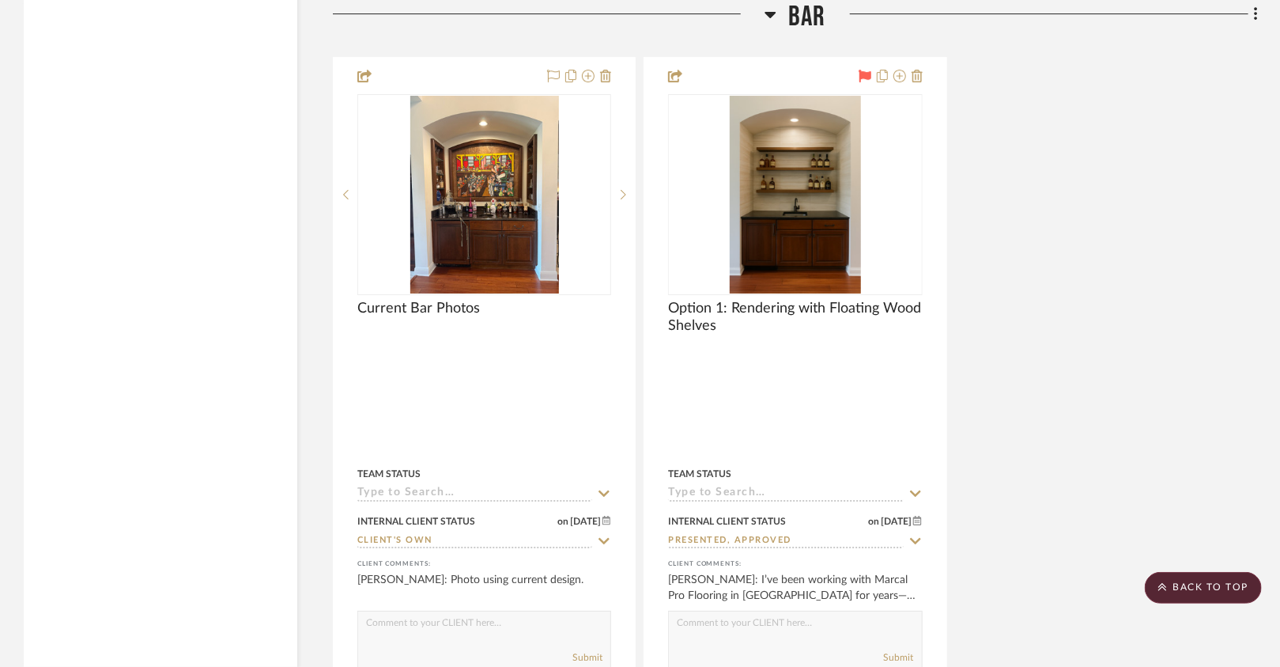
scroll to position [5500, 0]
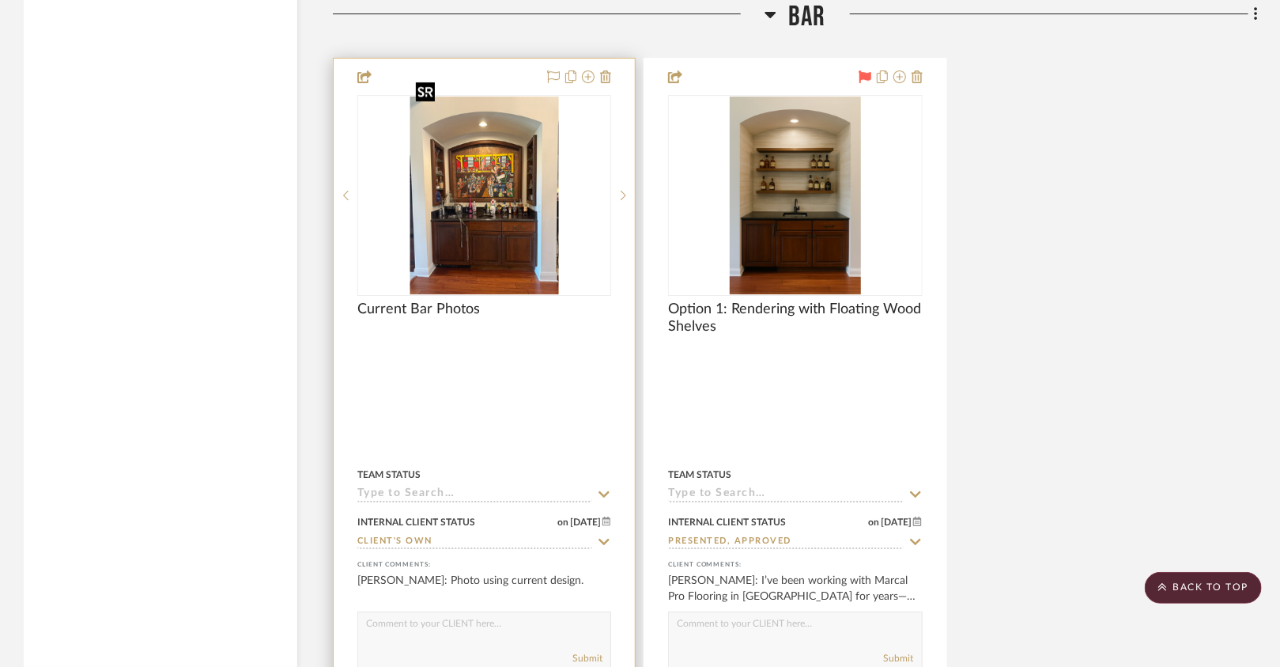
click at [0, 0] on img at bounding box center [0, 0] width 0 height 0
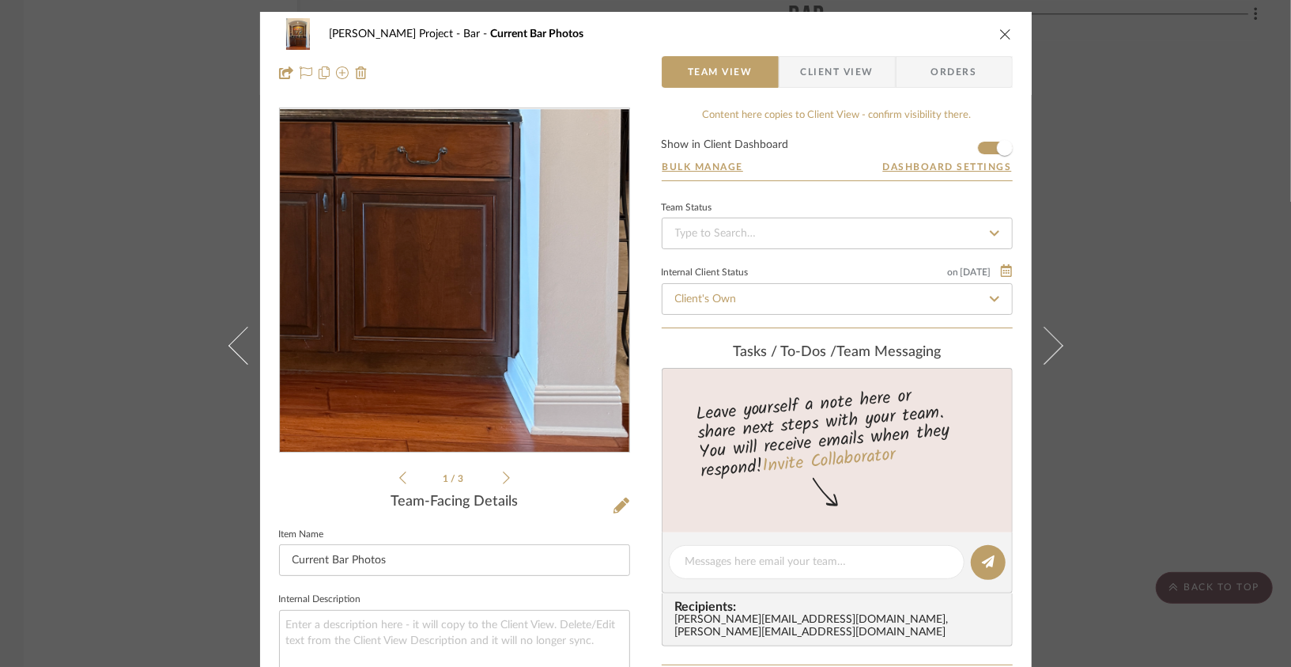
click at [533, 378] on img "0" at bounding box center [455, 280] width 258 height 343
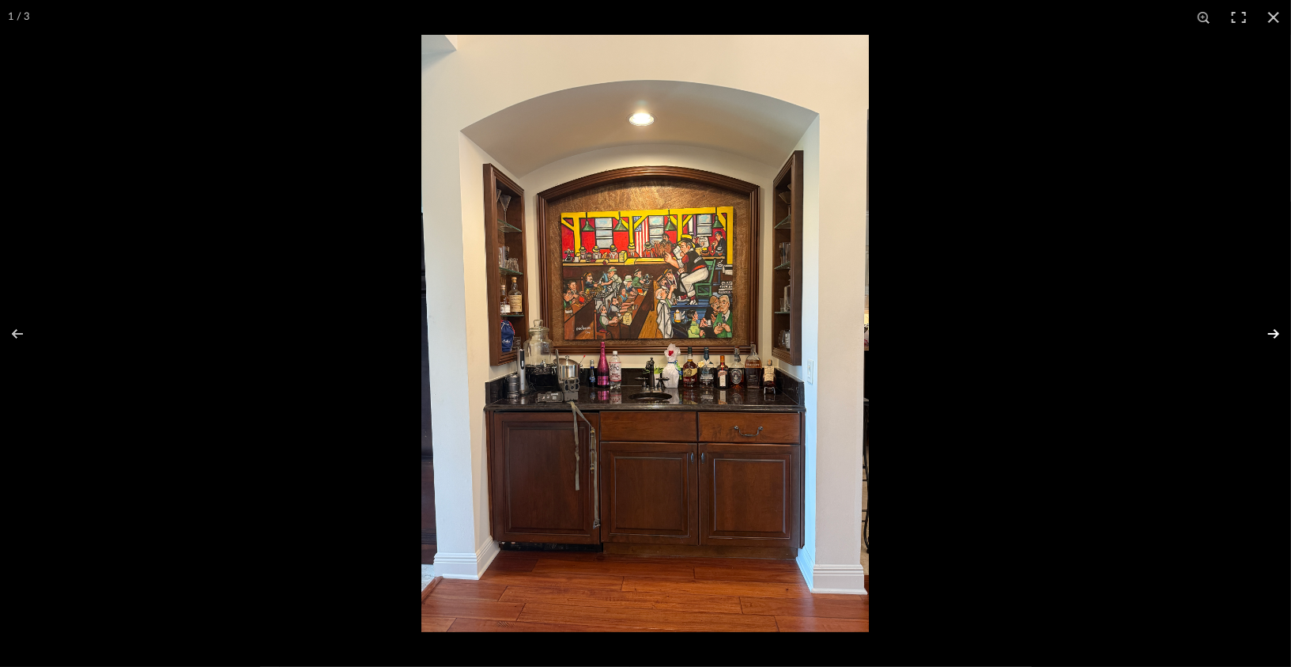
click at [1269, 335] on button at bounding box center [1263, 333] width 55 height 79
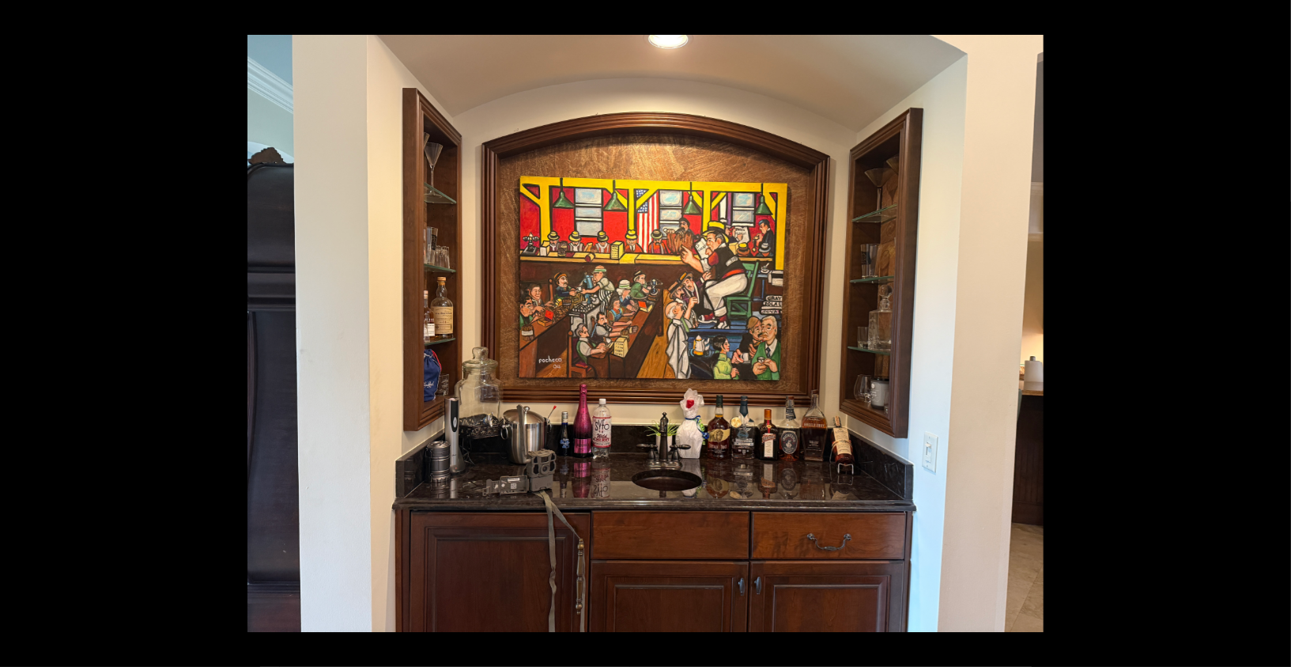
click at [1271, 335] on button at bounding box center [1263, 333] width 55 height 79
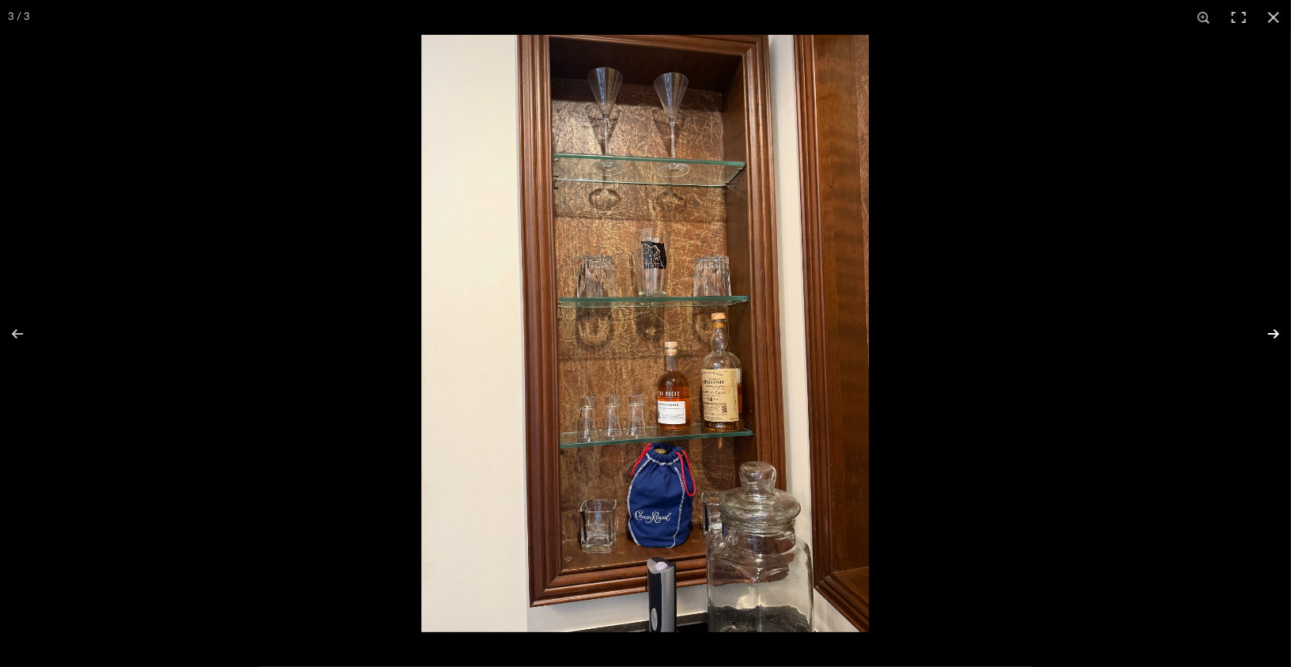
click at [1271, 335] on button at bounding box center [1263, 333] width 55 height 79
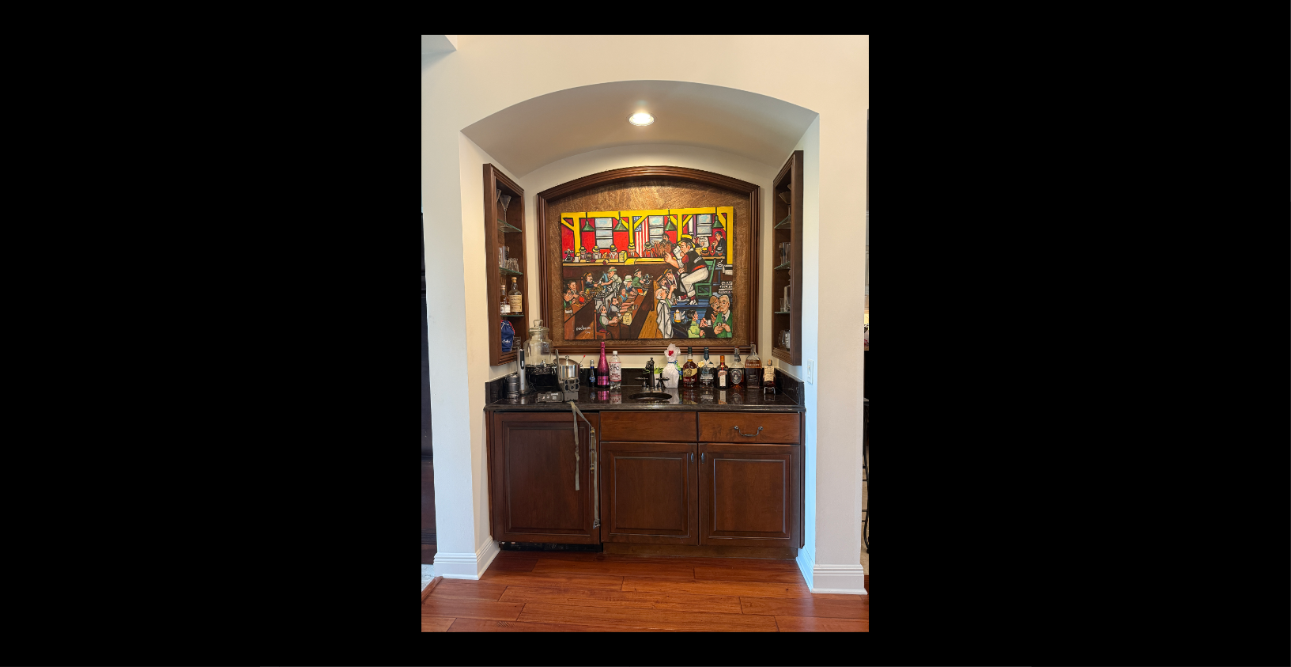
click at [1271, 335] on button at bounding box center [1263, 333] width 55 height 79
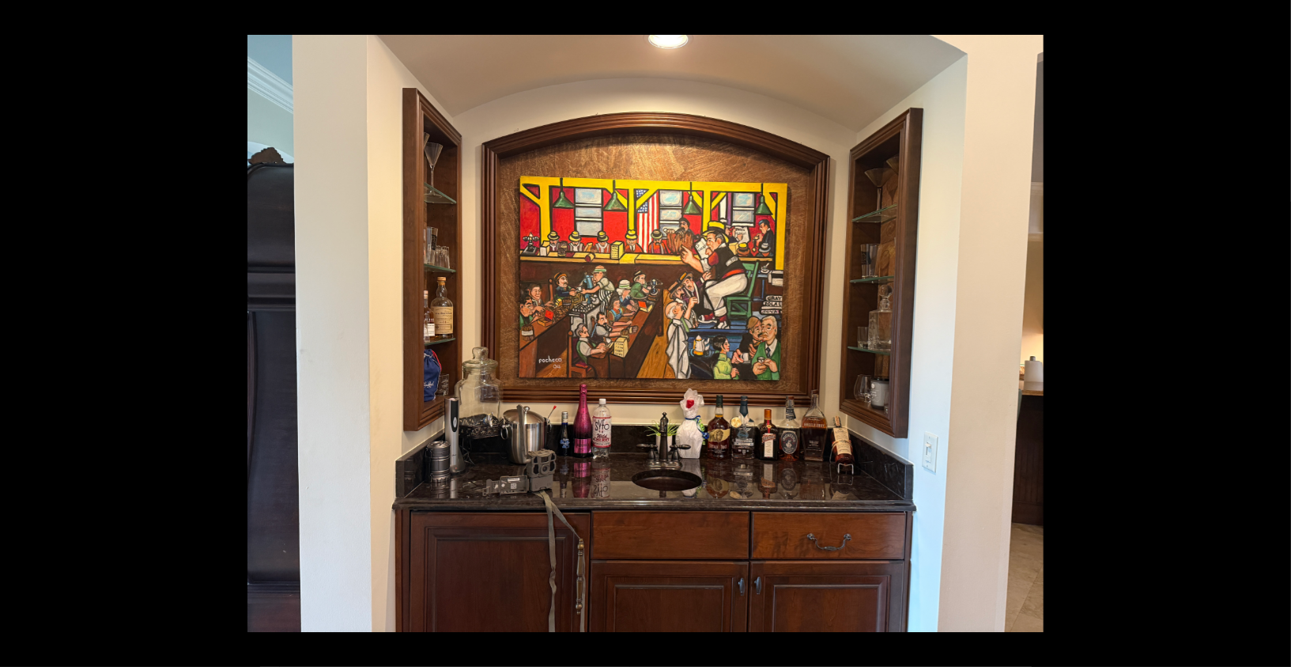
click at [1271, 335] on button at bounding box center [1263, 333] width 55 height 79
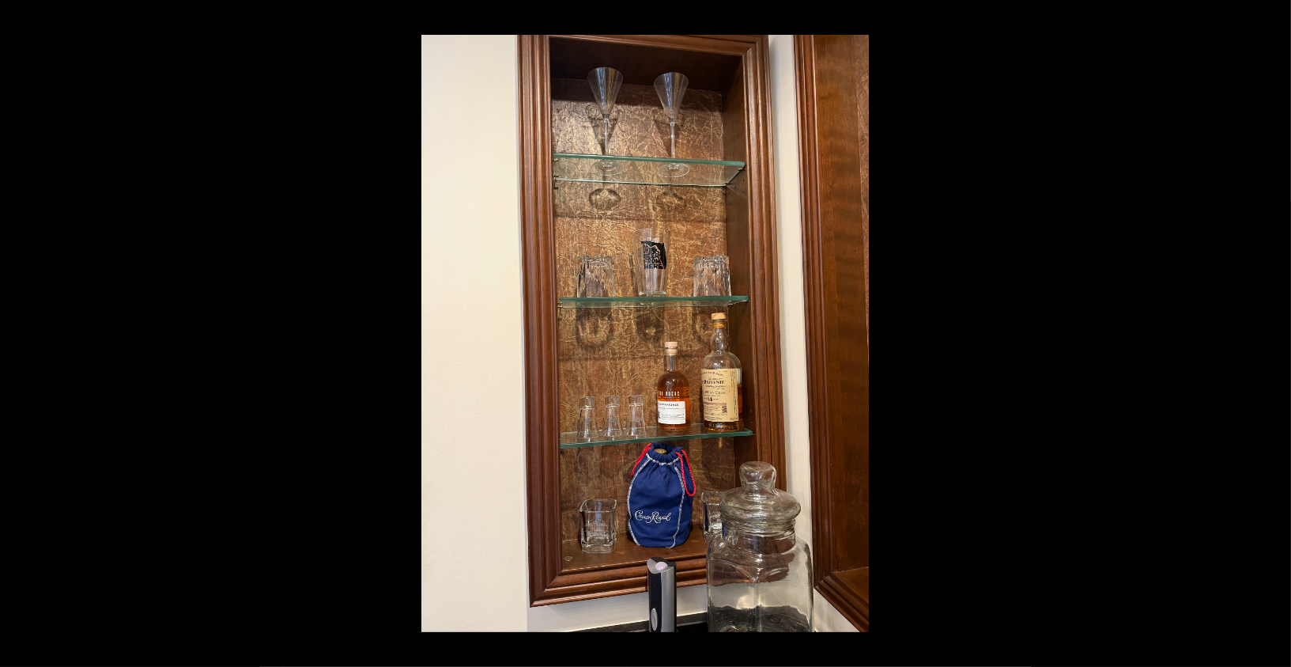
click at [1271, 335] on button at bounding box center [1263, 333] width 55 height 79
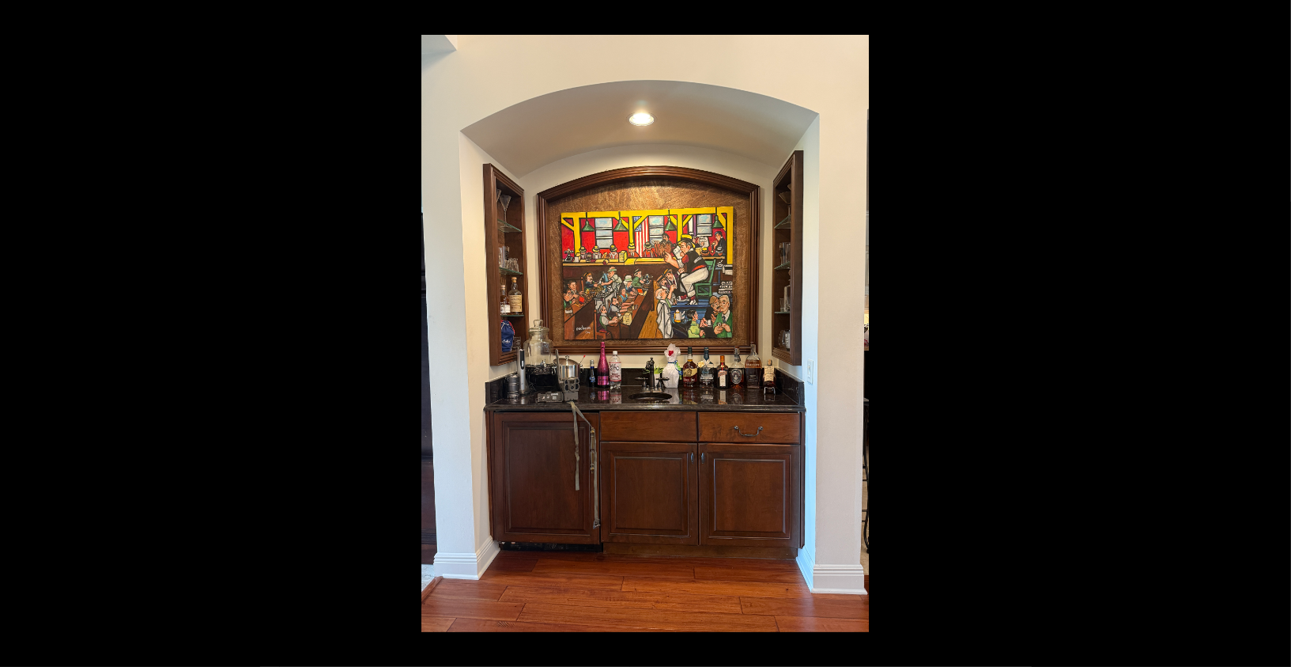
click at [1271, 335] on button at bounding box center [1263, 333] width 55 height 79
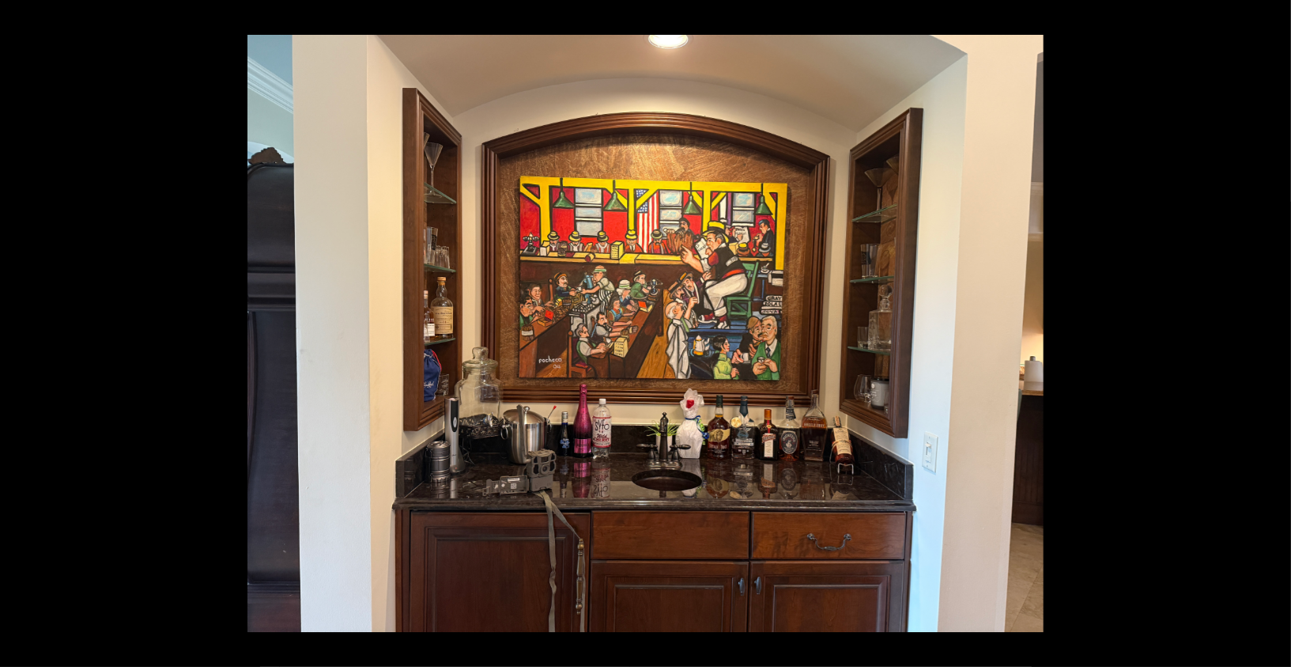
click at [1271, 335] on button at bounding box center [1263, 333] width 55 height 79
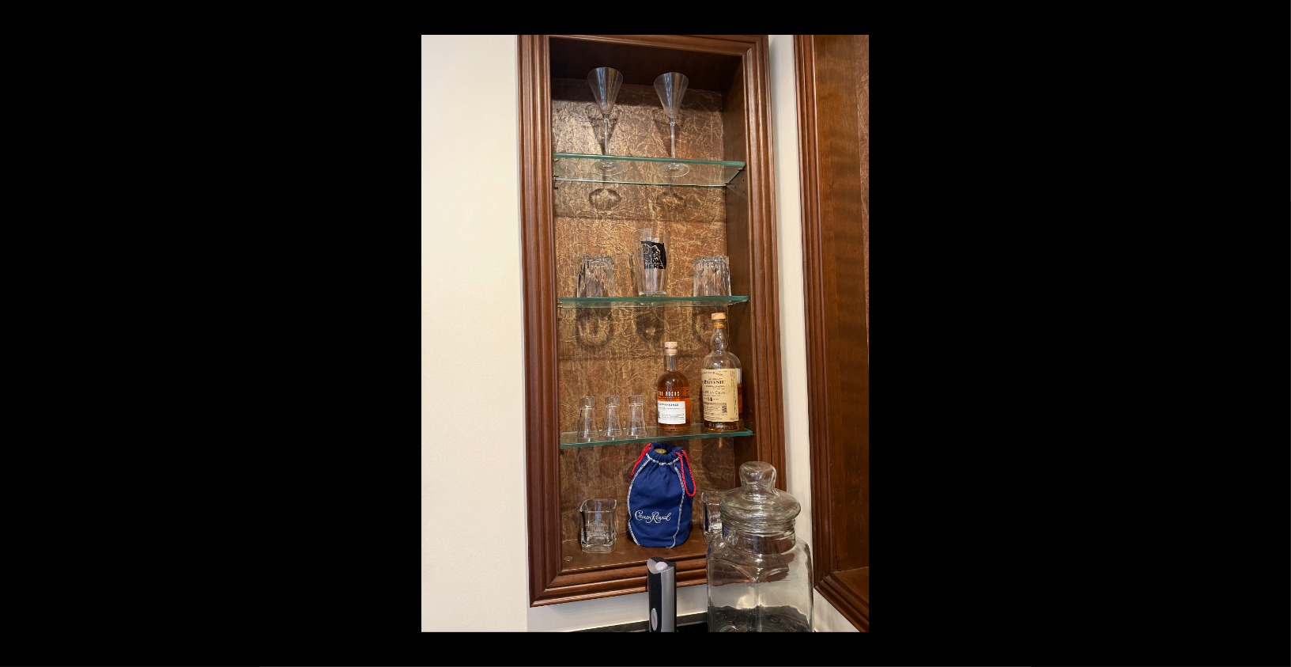
click at [1271, 335] on button at bounding box center [1263, 333] width 55 height 79
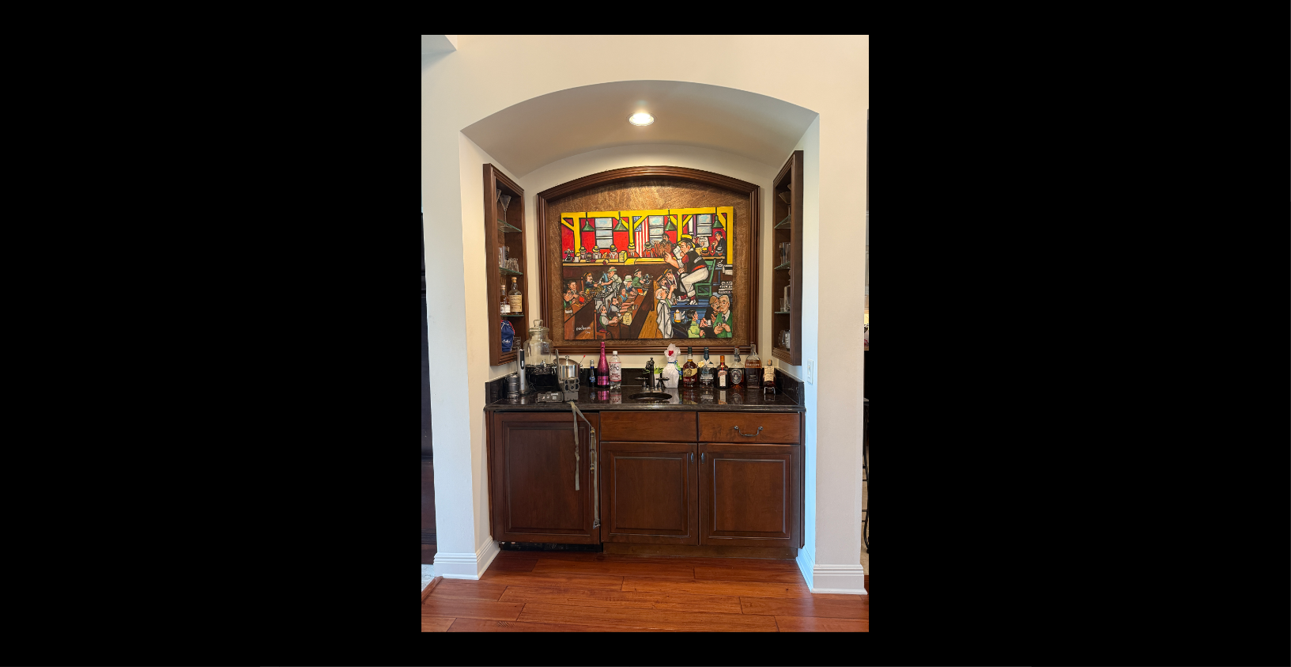
click at [1271, 335] on button at bounding box center [1263, 333] width 55 height 79
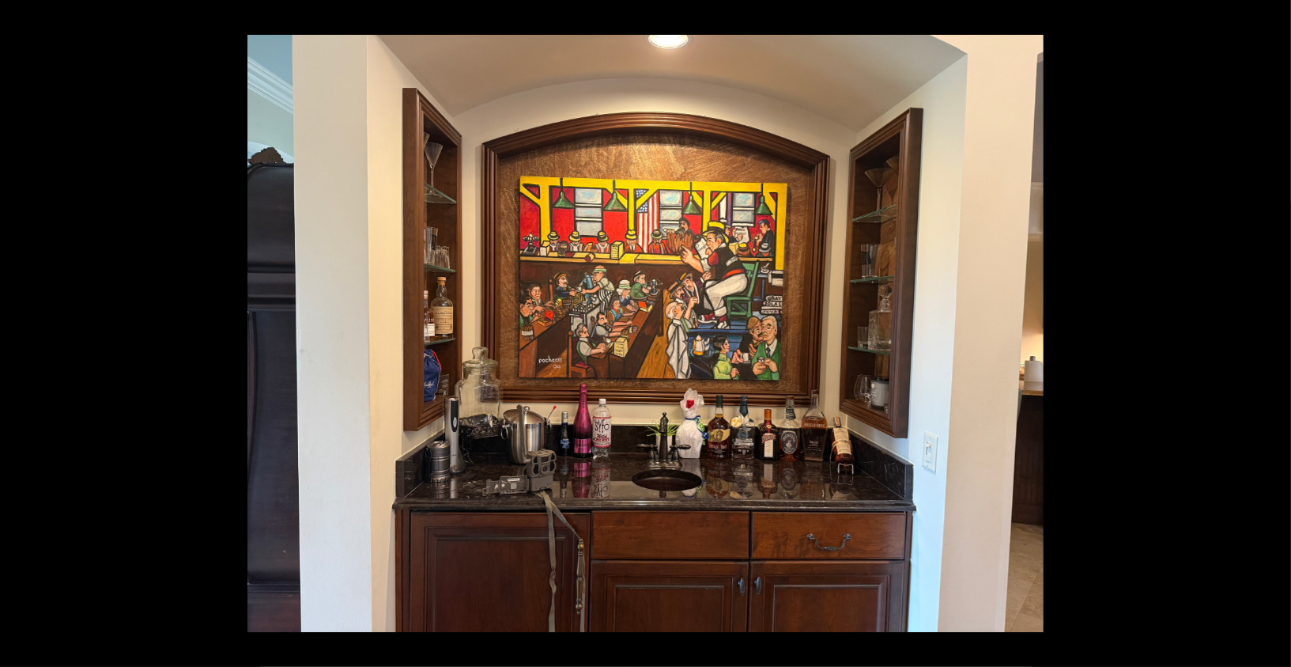
click at [1271, 335] on button at bounding box center [1263, 333] width 55 height 79
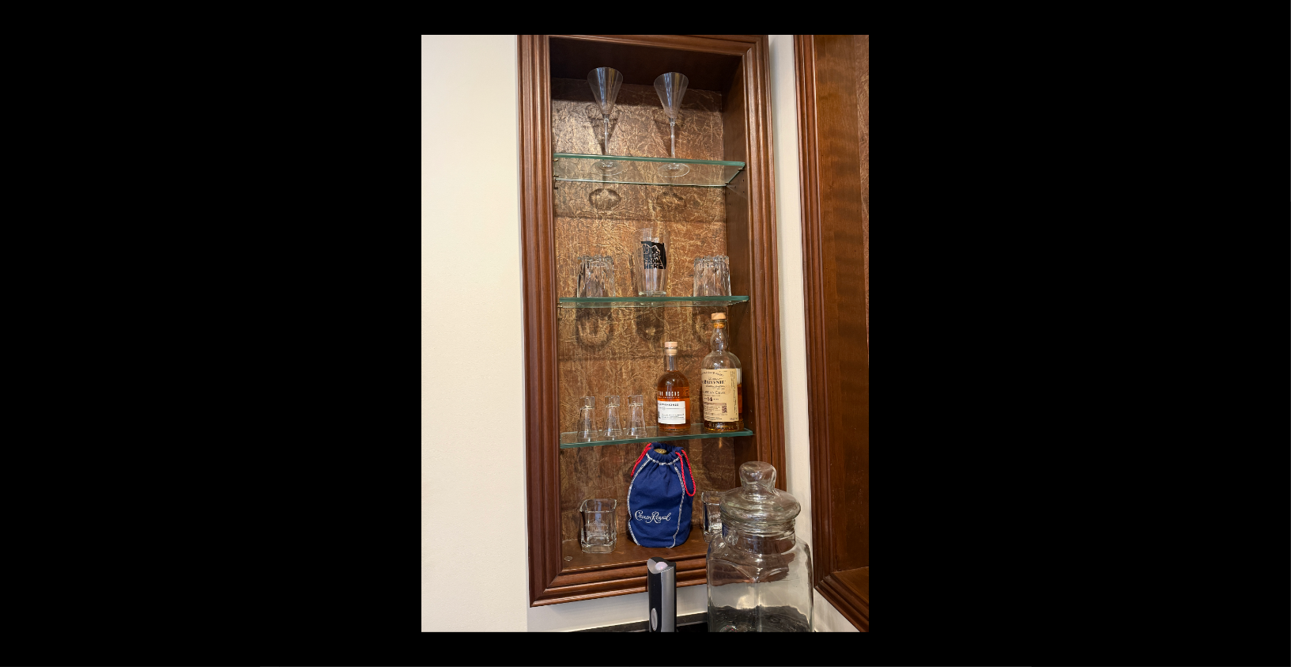
click at [1271, 335] on button at bounding box center [1263, 333] width 55 height 79
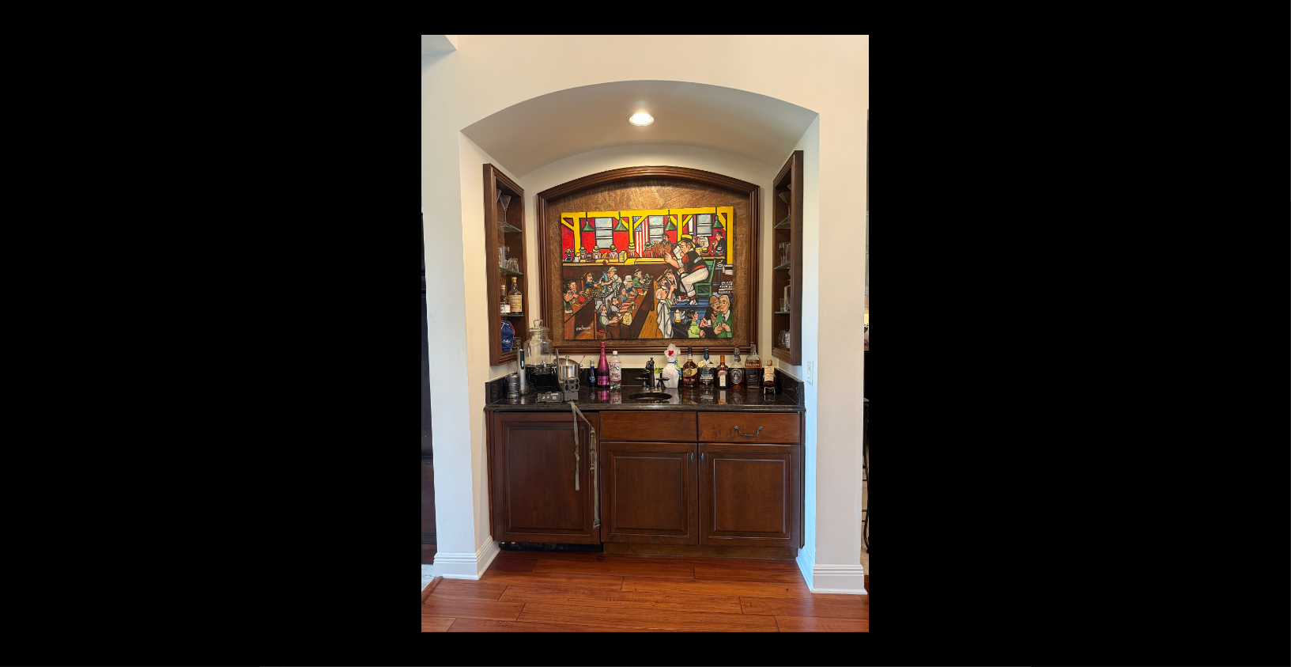
click at [1271, 335] on button at bounding box center [1263, 333] width 55 height 79
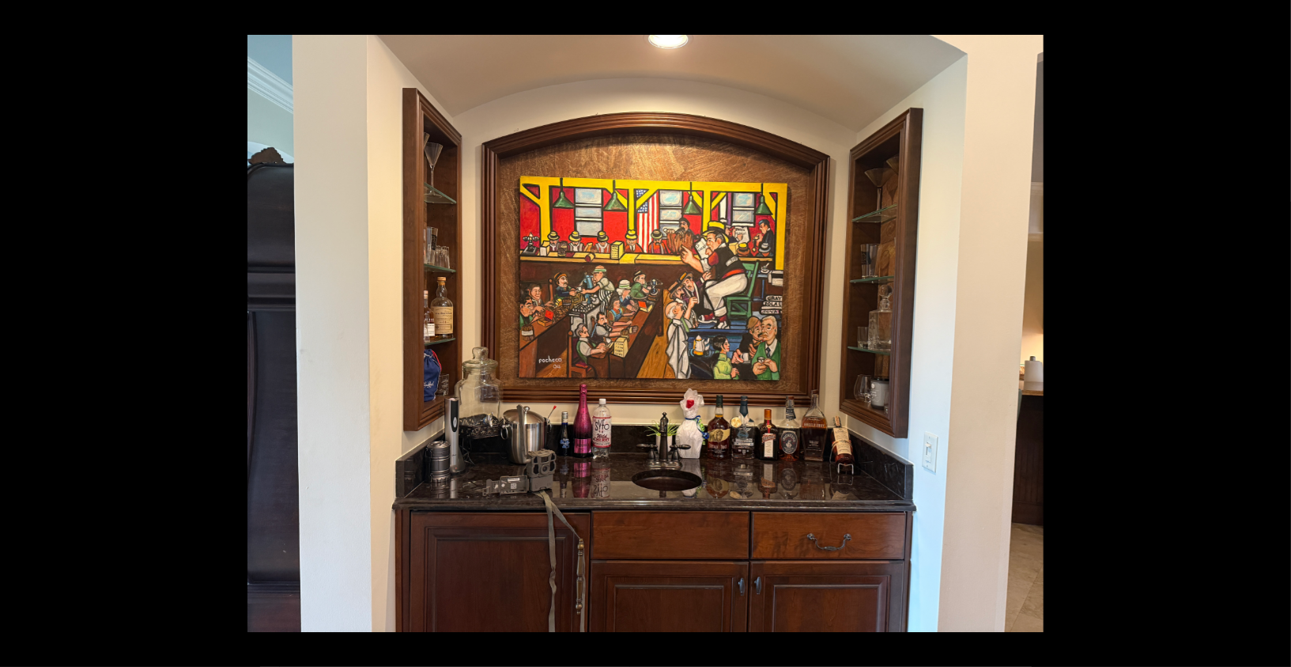
click at [1271, 335] on button at bounding box center [1263, 333] width 55 height 79
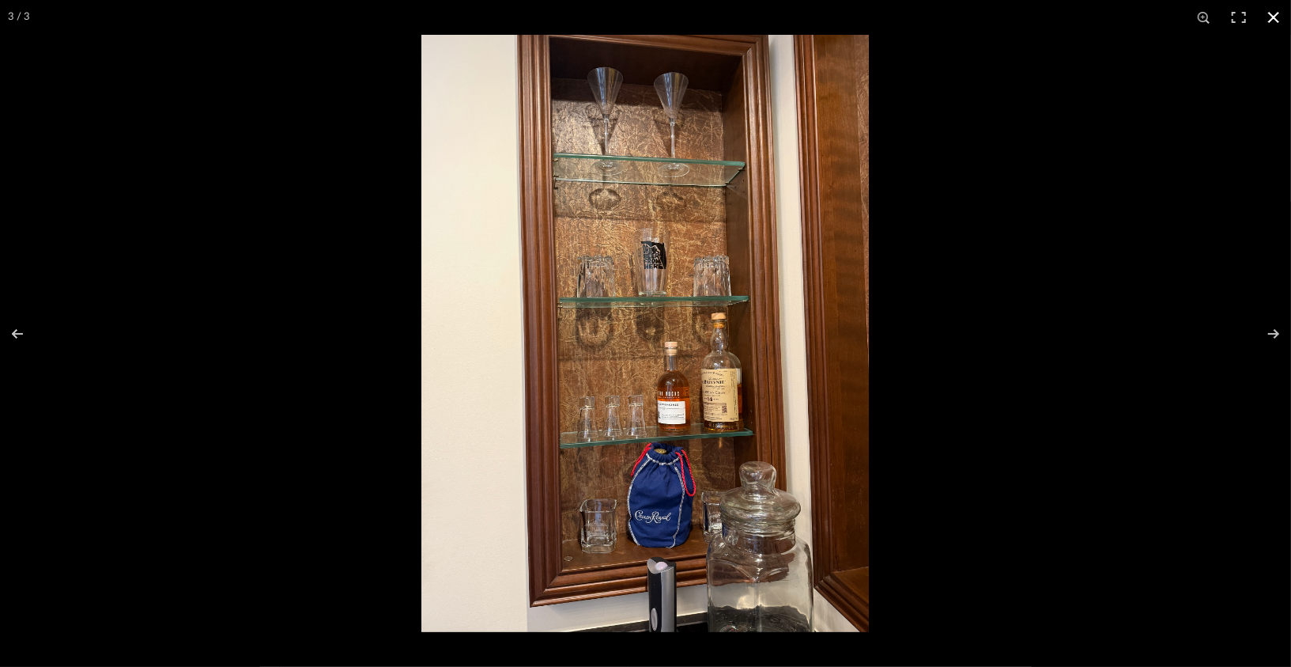
click at [1135, 217] on div at bounding box center [1066, 368] width 1291 height 667
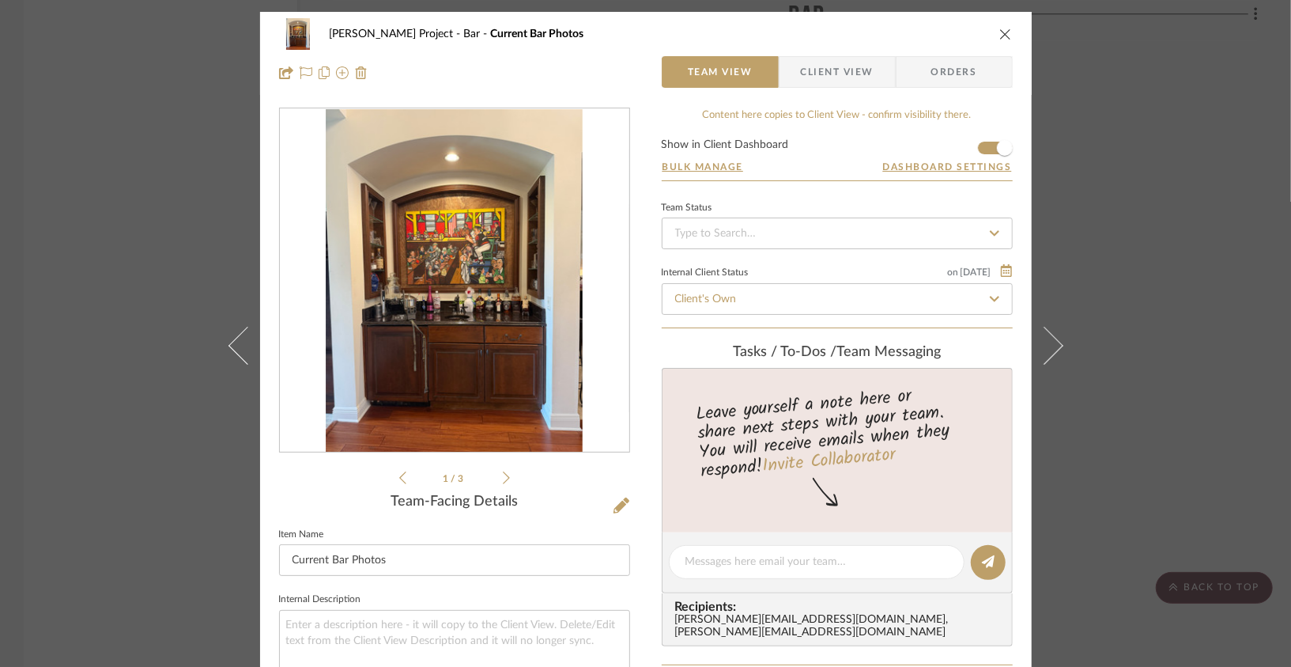
click at [1003, 36] on icon "close" at bounding box center [1005, 34] width 13 height 13
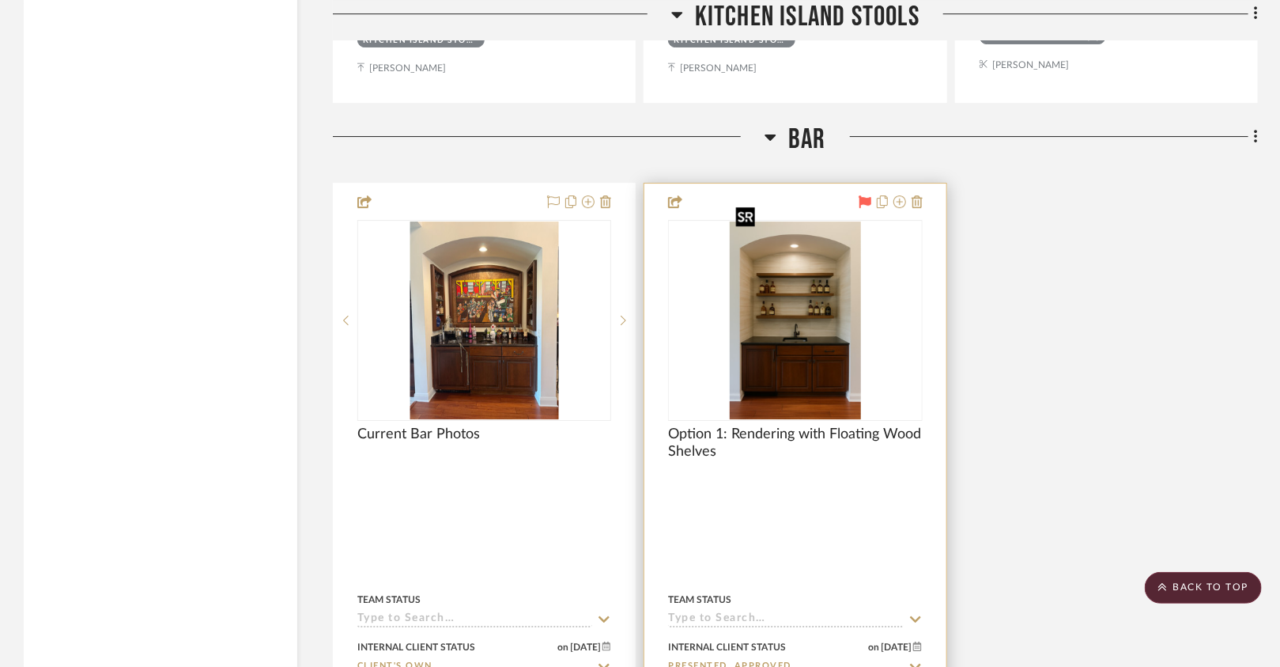
scroll to position [5392, 0]
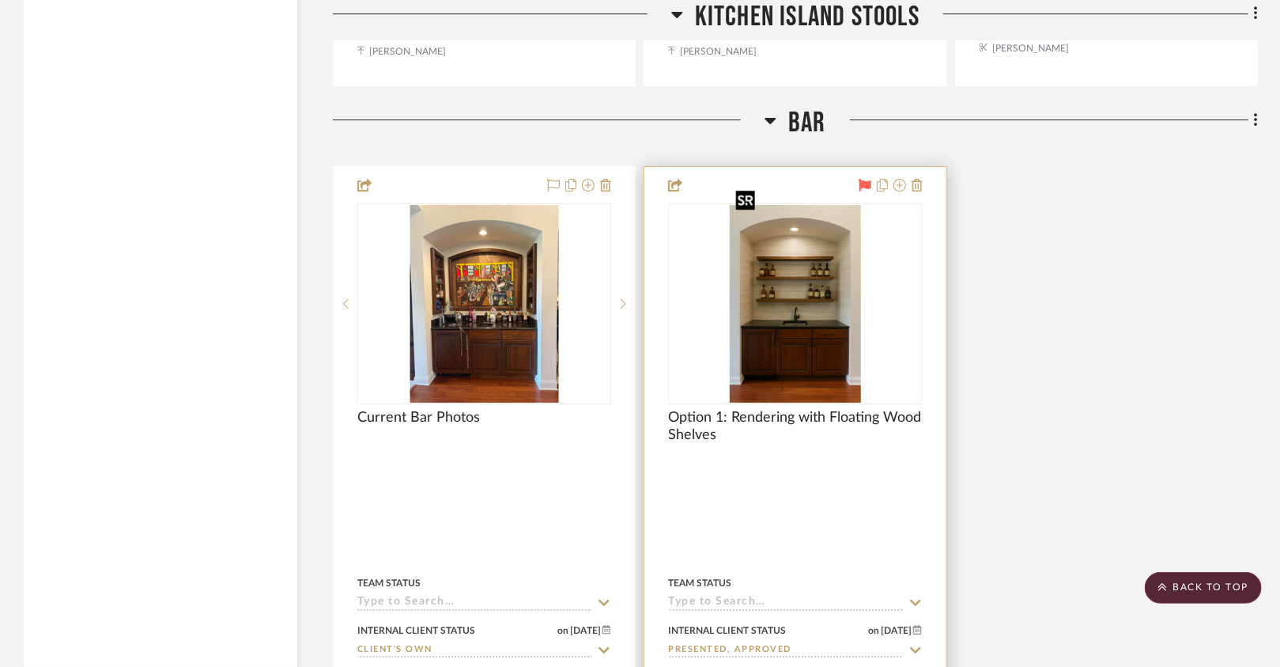
click at [828, 254] on img "0" at bounding box center [795, 304] width 131 height 198
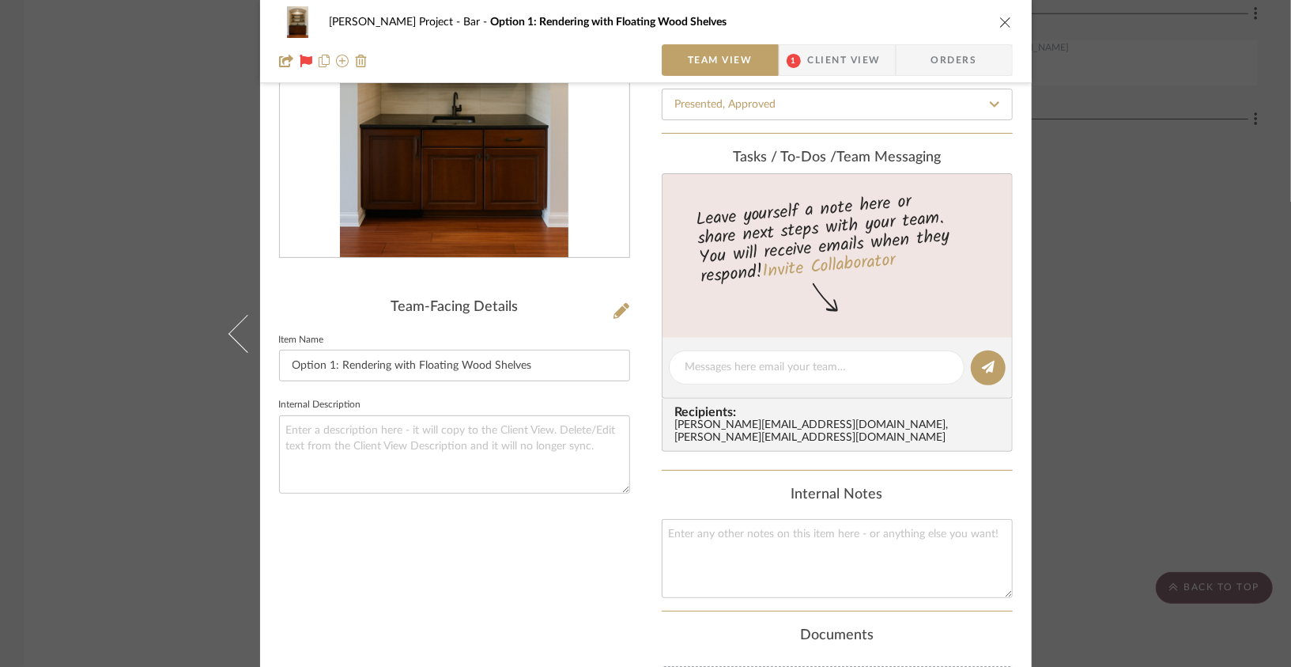
scroll to position [0, 0]
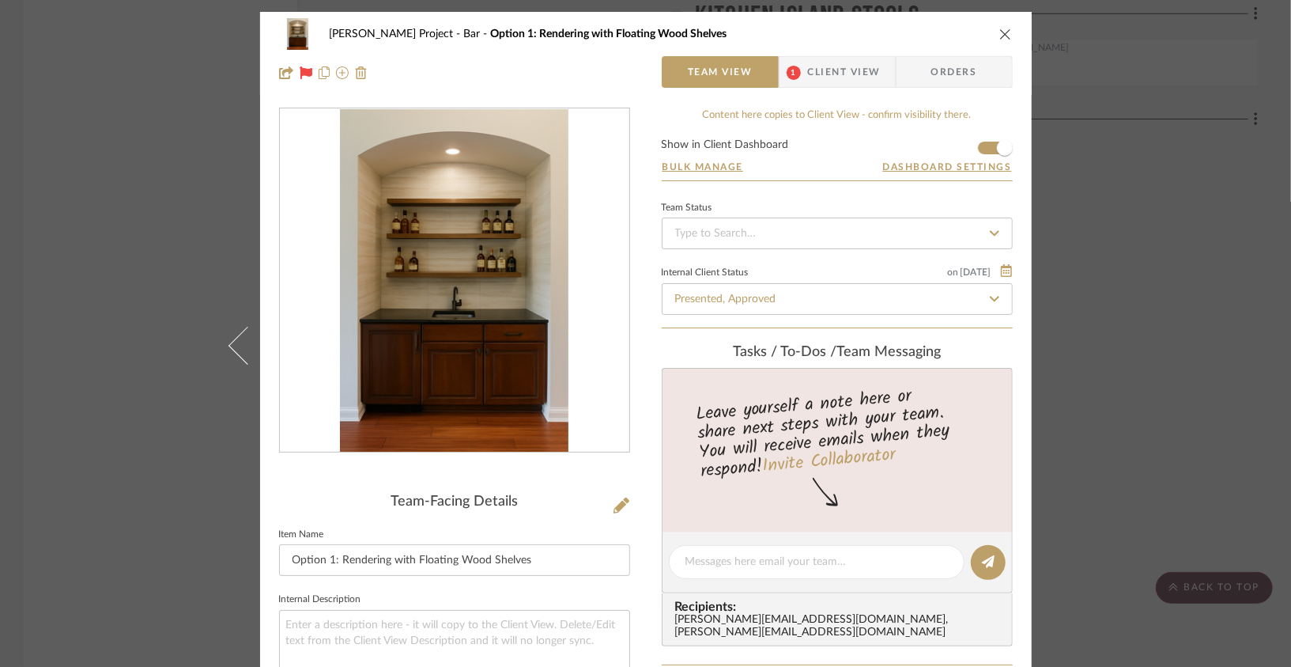
click at [1000, 32] on icon "close" at bounding box center [1005, 34] width 13 height 13
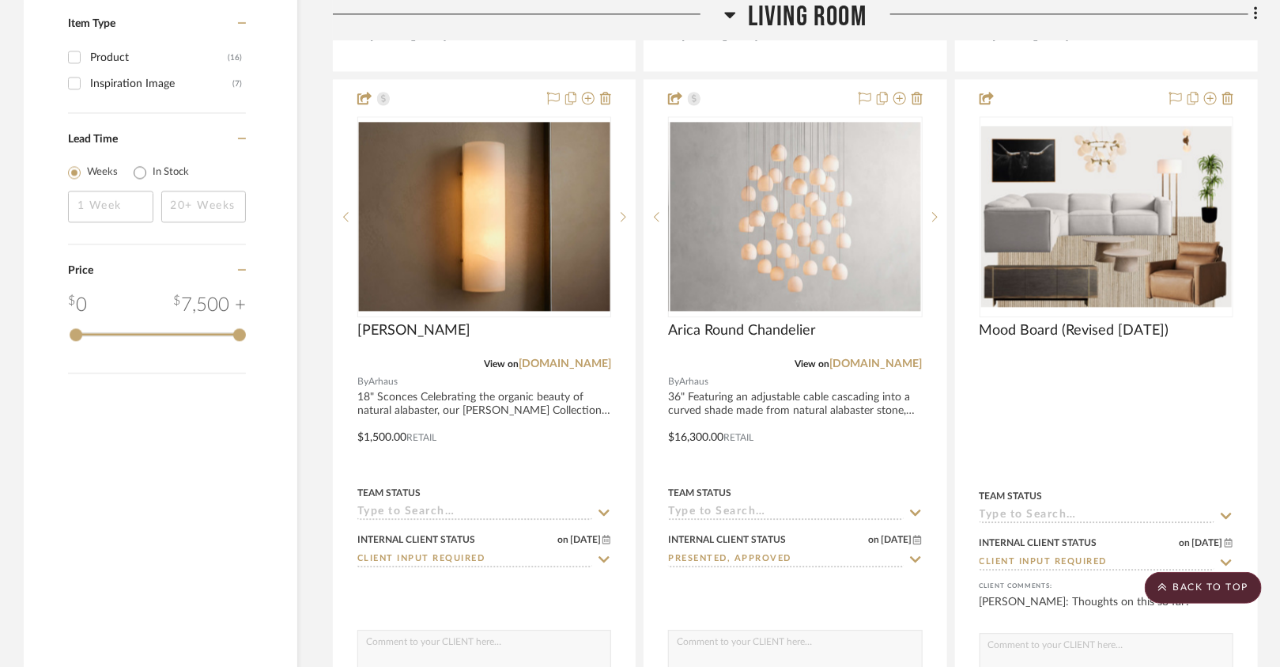
scroll to position [1698, 0]
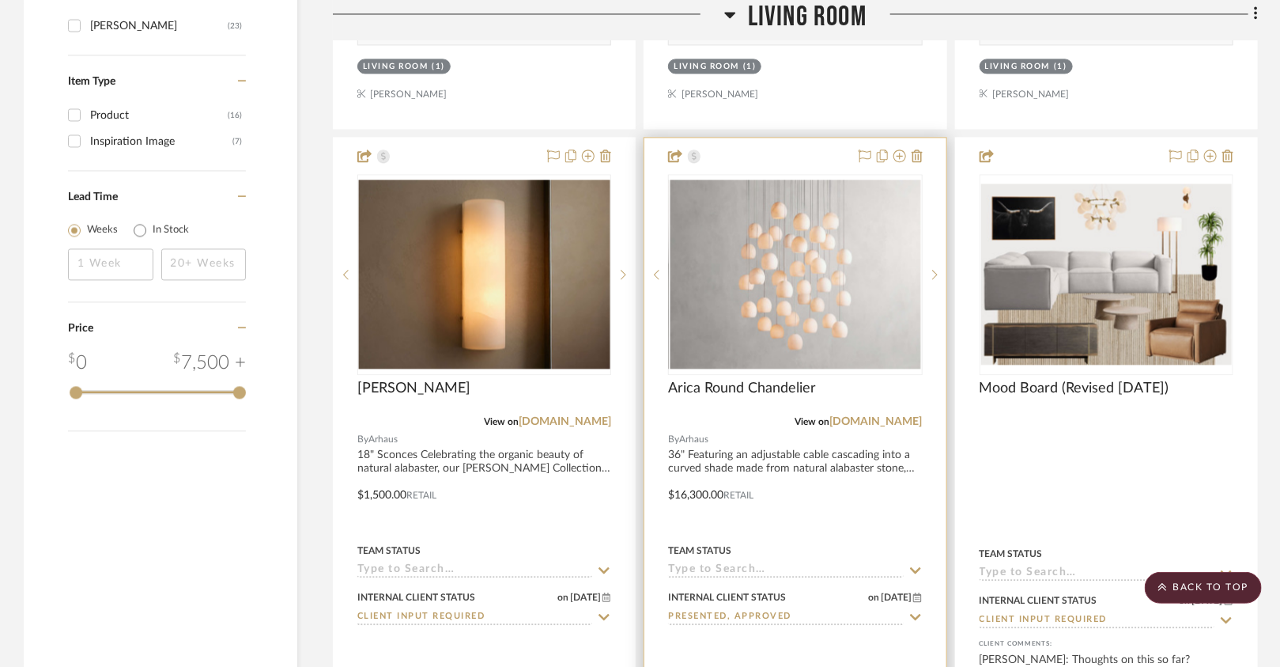
click at [814, 317] on img "0" at bounding box center [795, 273] width 251 height 188
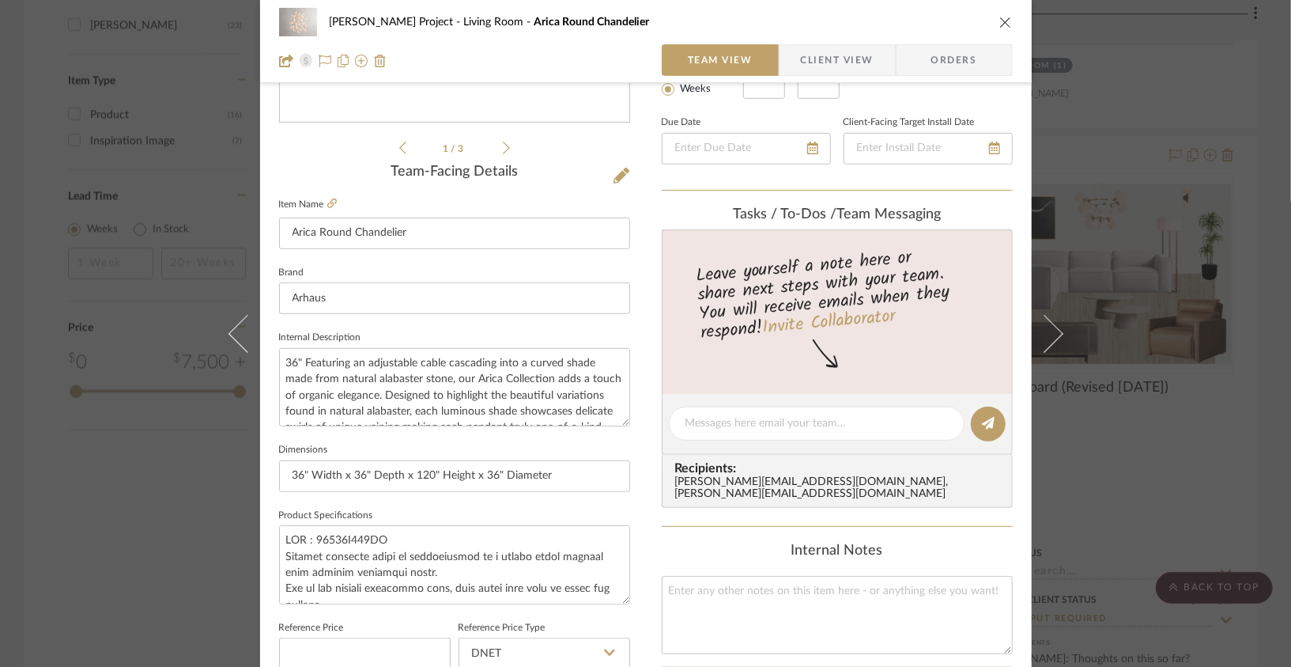
scroll to position [338, 0]
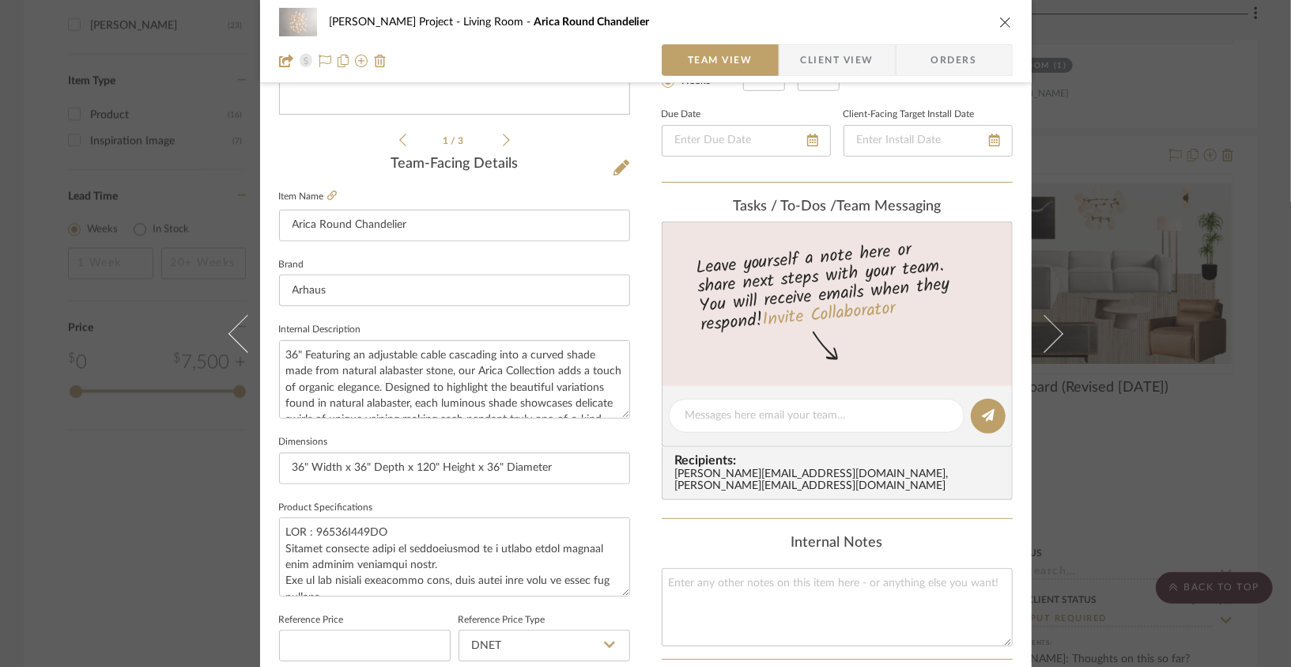
click at [999, 17] on icon "close" at bounding box center [1005, 22] width 13 height 13
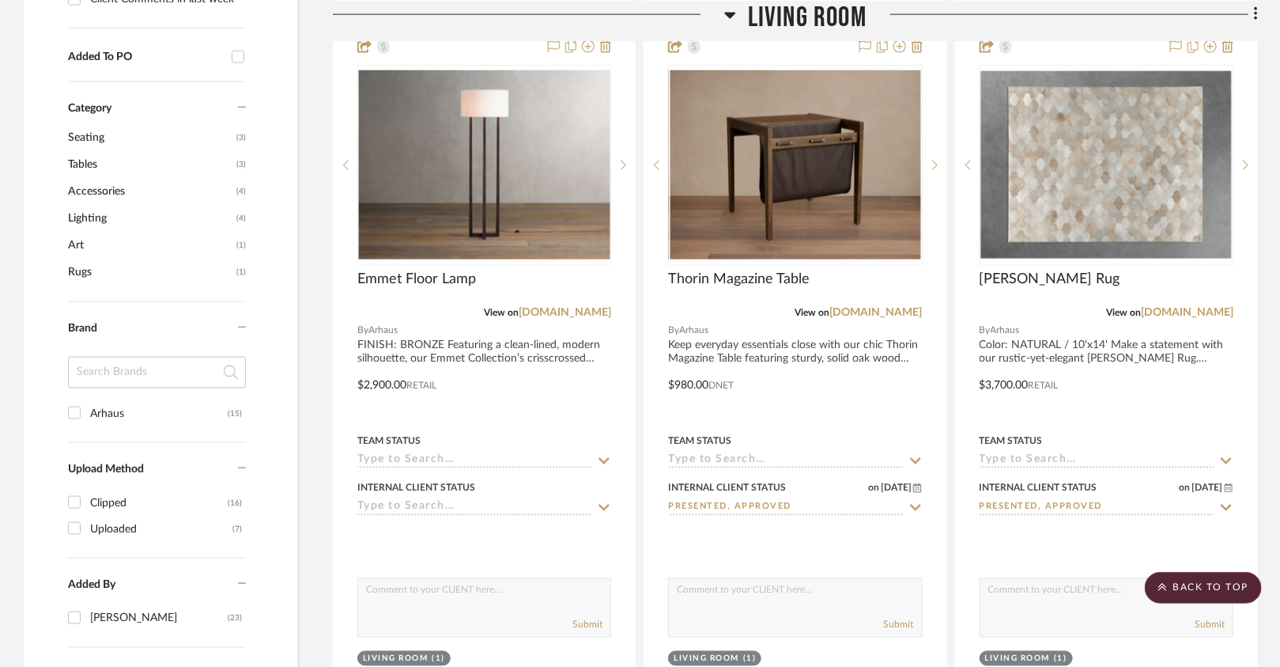
scroll to position [1108, 0]
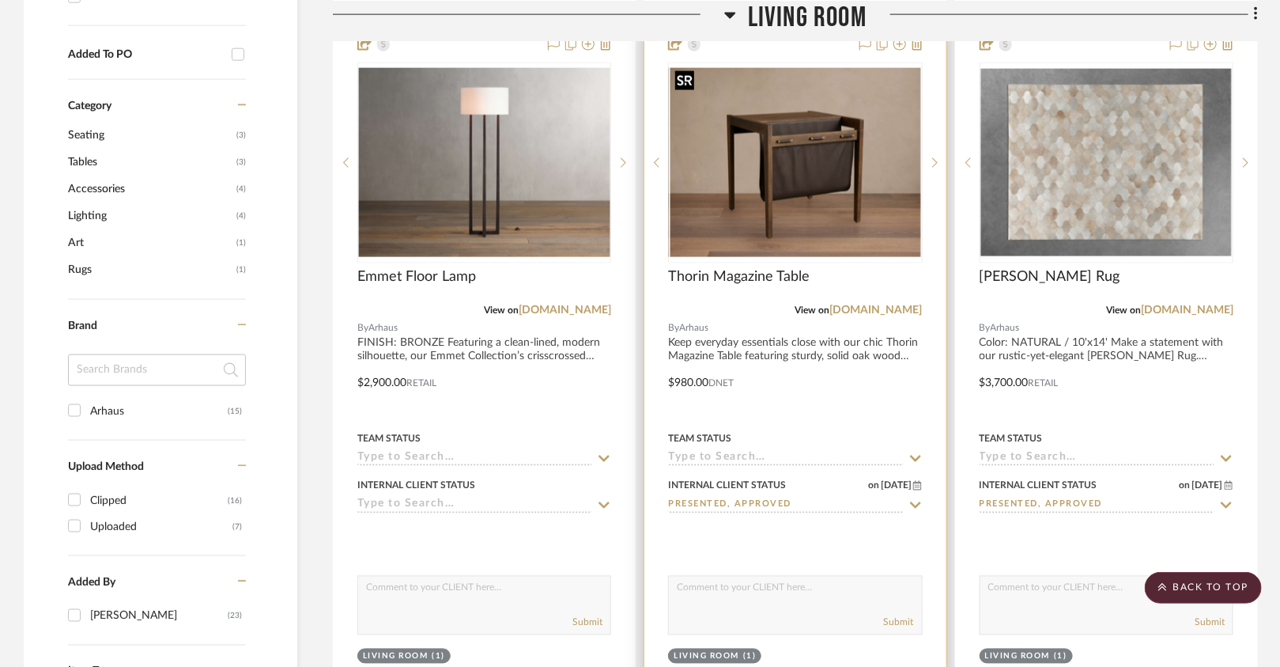
click at [745, 229] on img "0" at bounding box center [795, 162] width 251 height 188
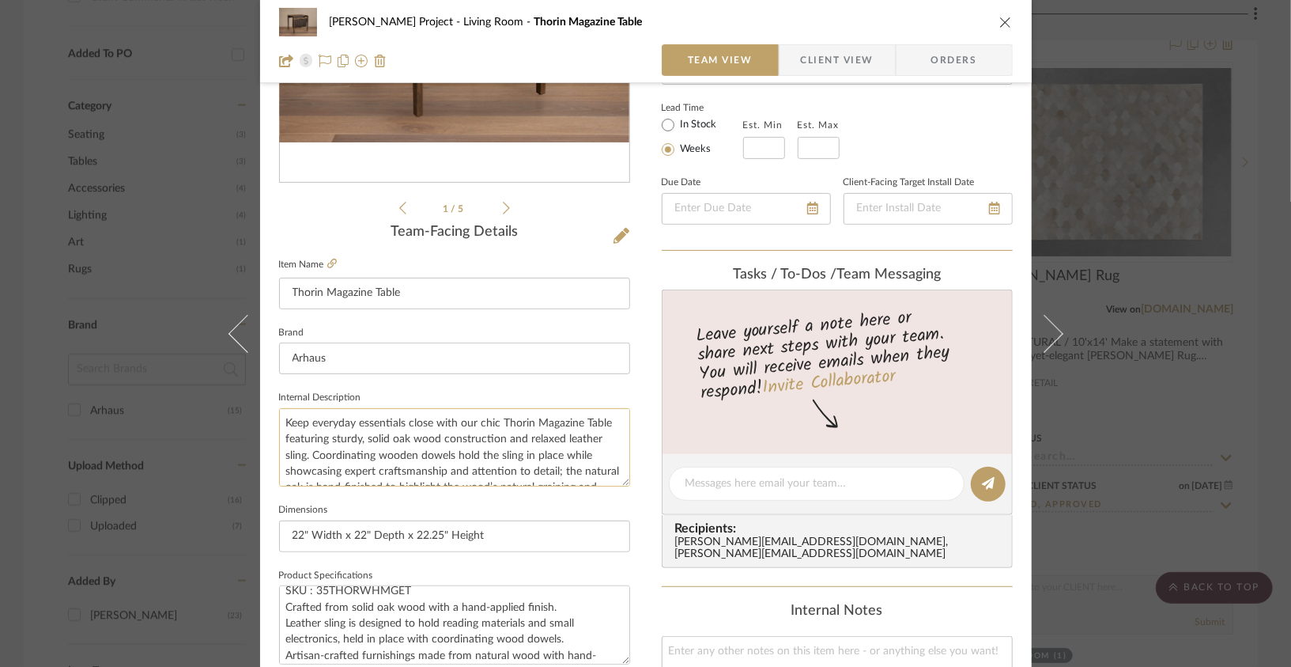
scroll to position [0, 0]
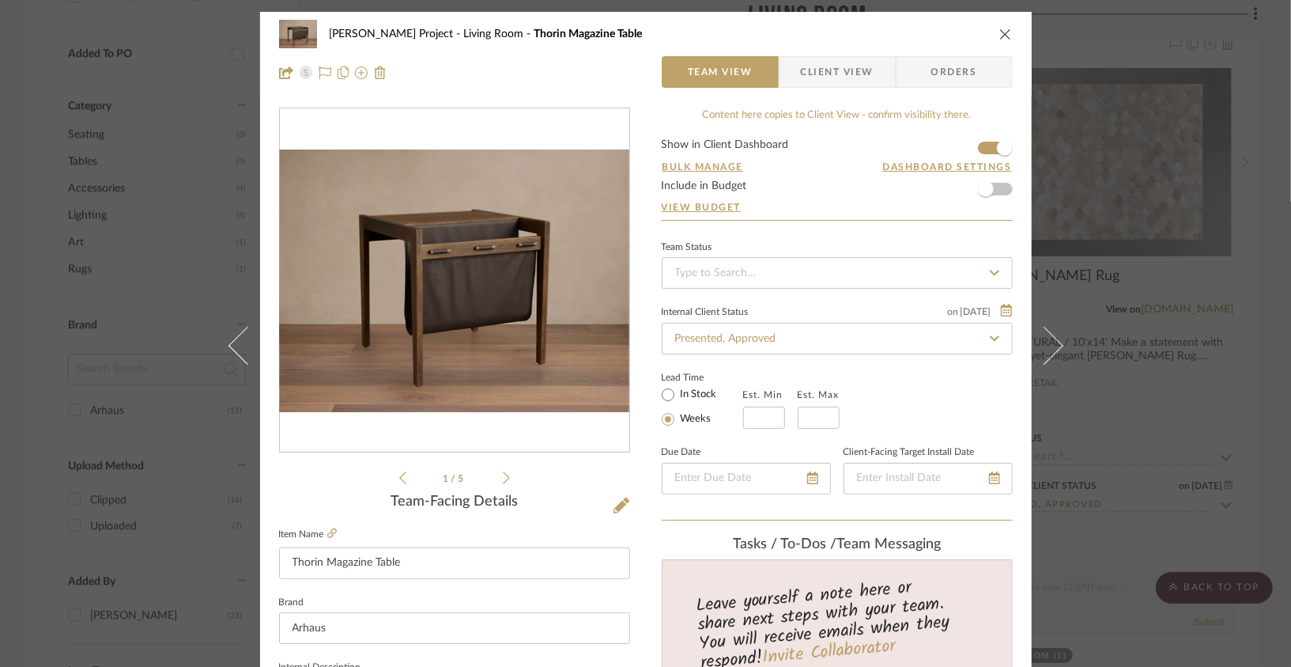
click at [999, 37] on icon "close" at bounding box center [1005, 34] width 13 height 13
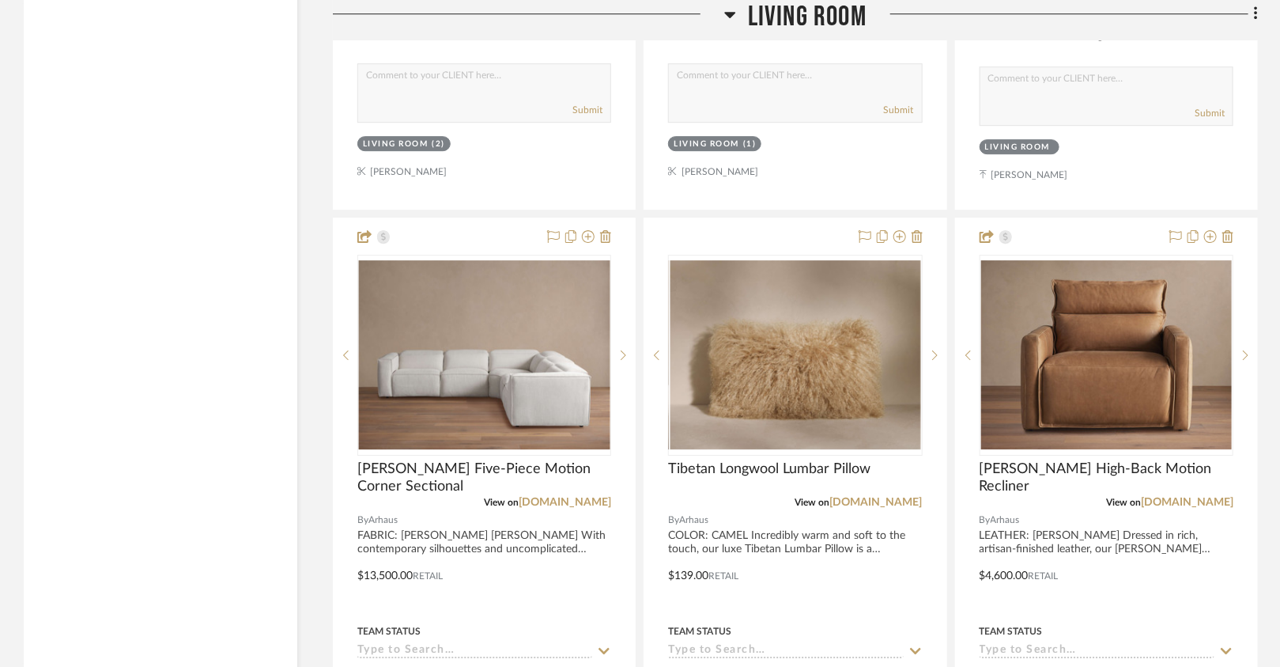
scroll to position [2333, 0]
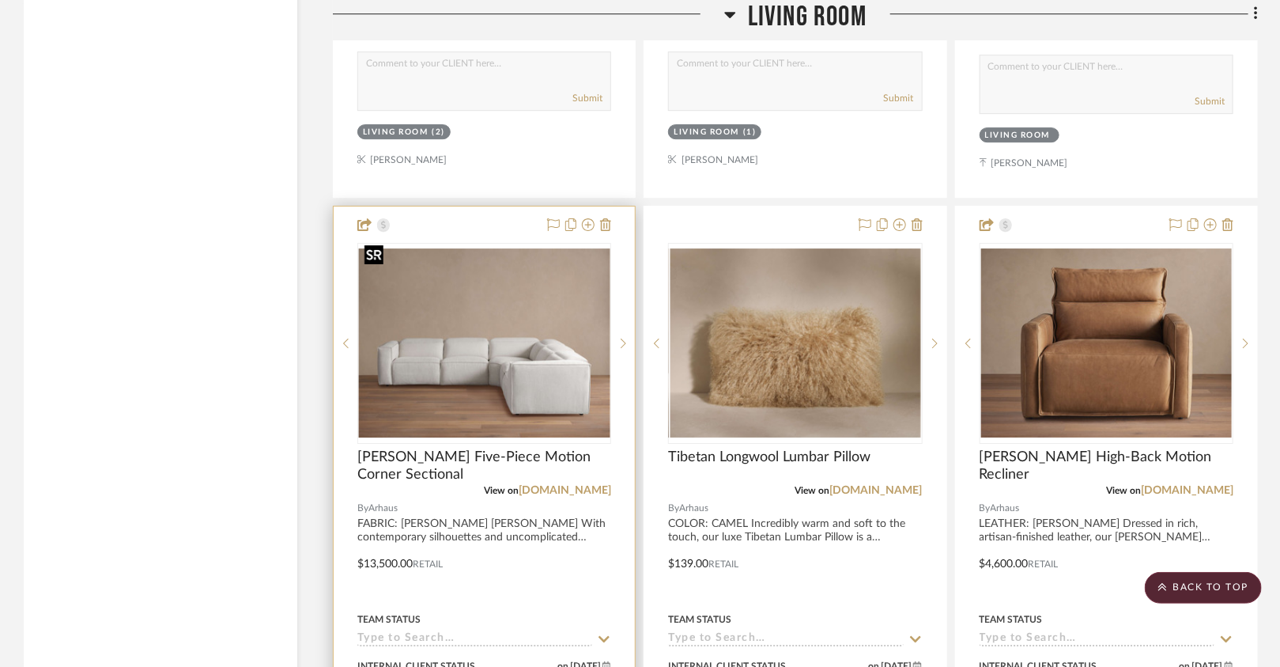
click at [522, 357] on img "0" at bounding box center [484, 342] width 251 height 188
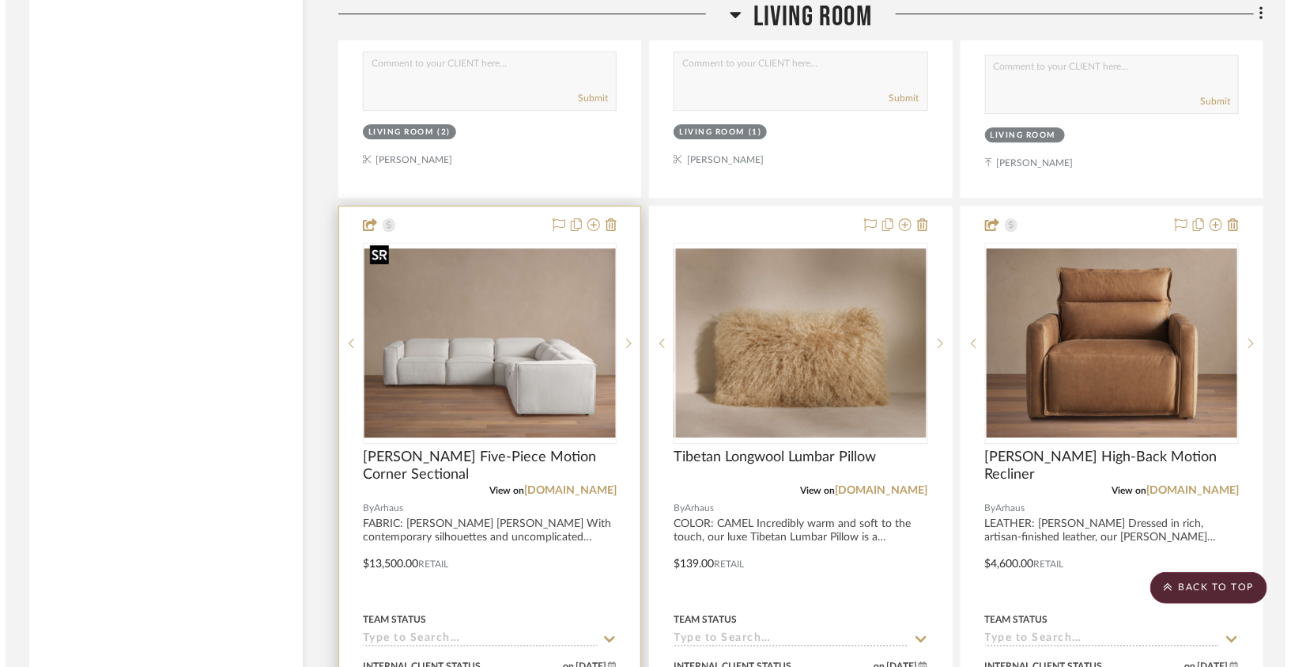
scroll to position [0, 0]
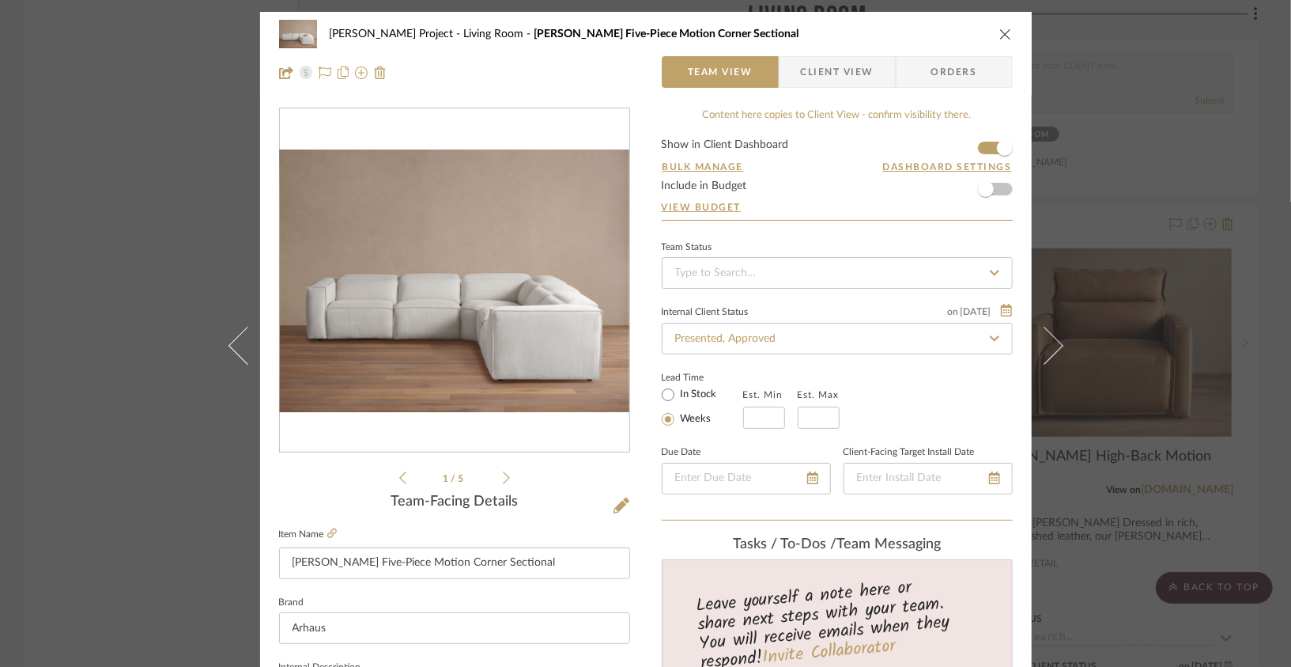
click at [478, 360] on img "0" at bounding box center [455, 280] width 350 height 263
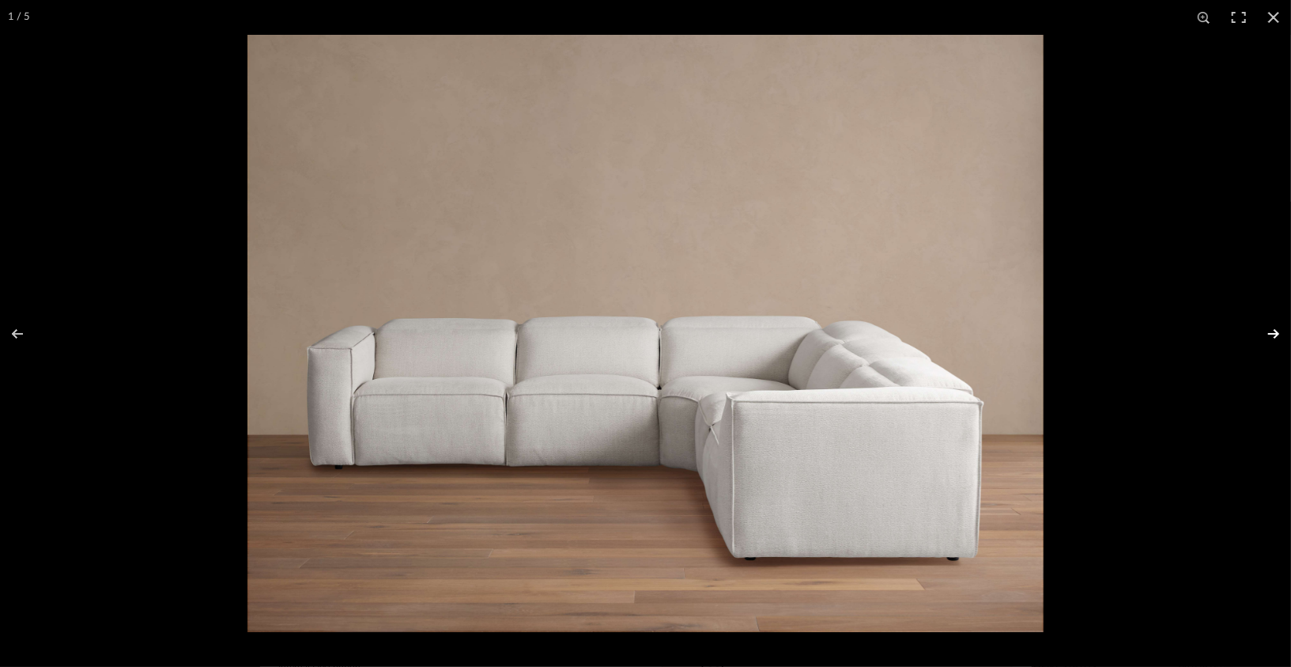
click at [1268, 334] on button at bounding box center [1263, 333] width 55 height 79
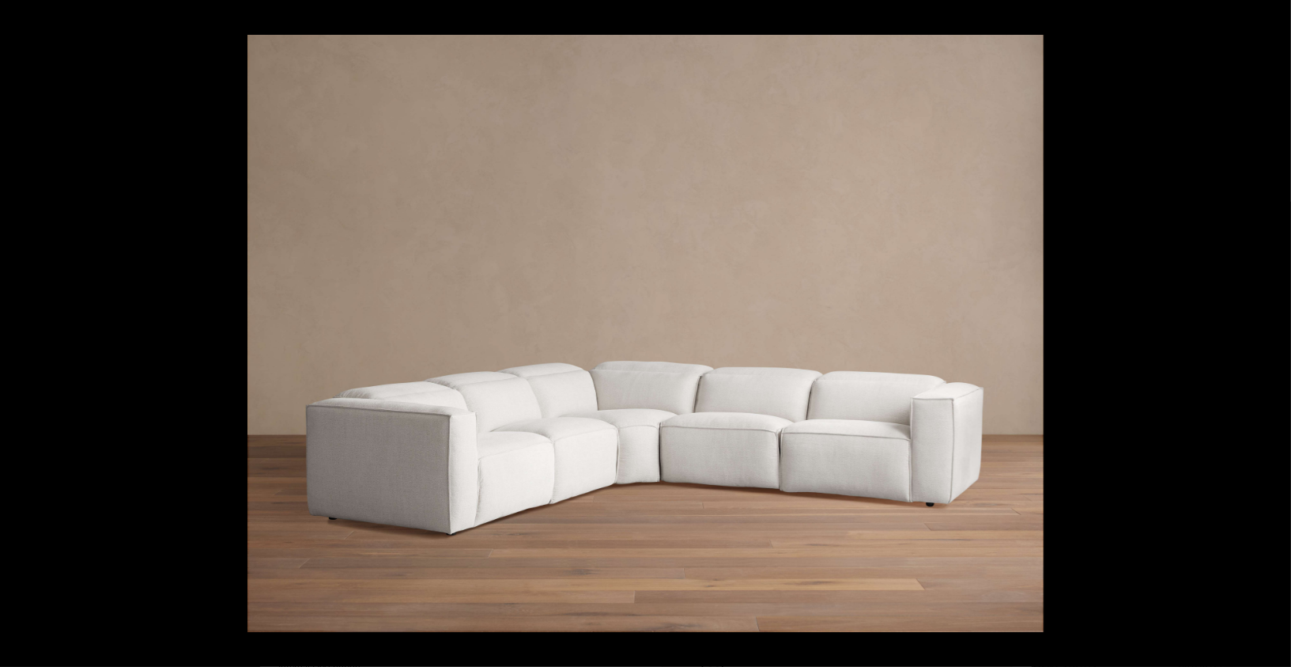
click at [1268, 334] on button at bounding box center [1263, 333] width 55 height 79
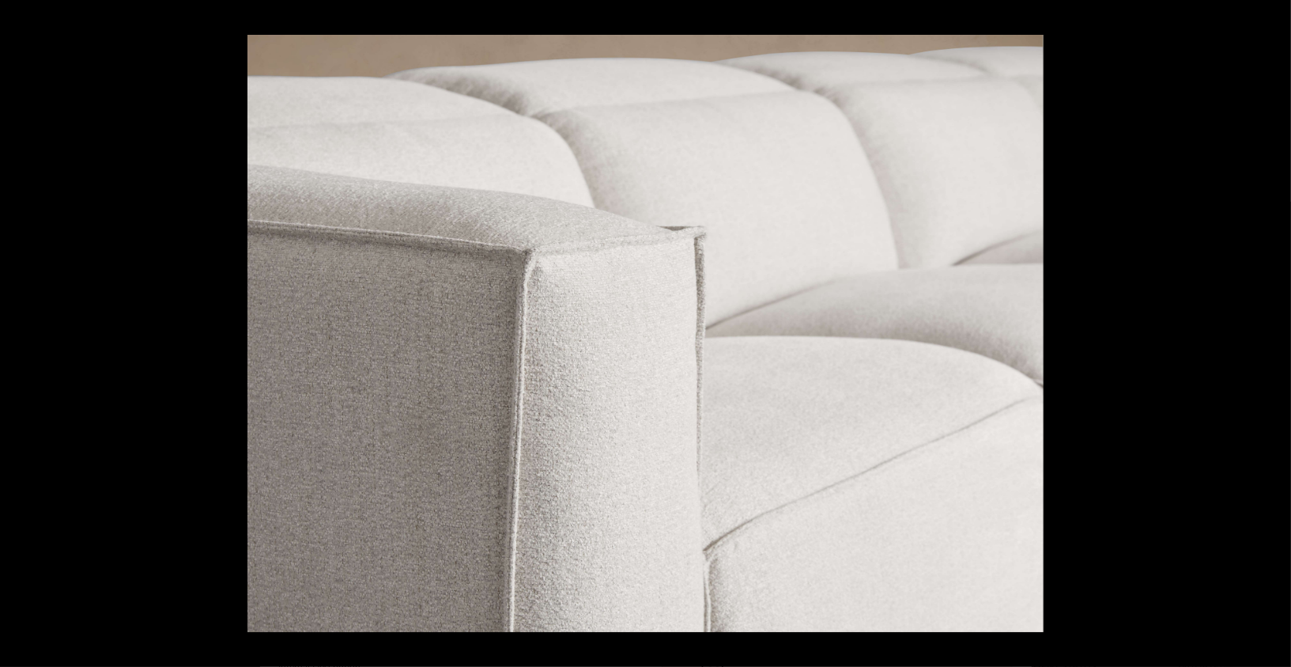
click at [1268, 334] on button at bounding box center [1263, 333] width 55 height 79
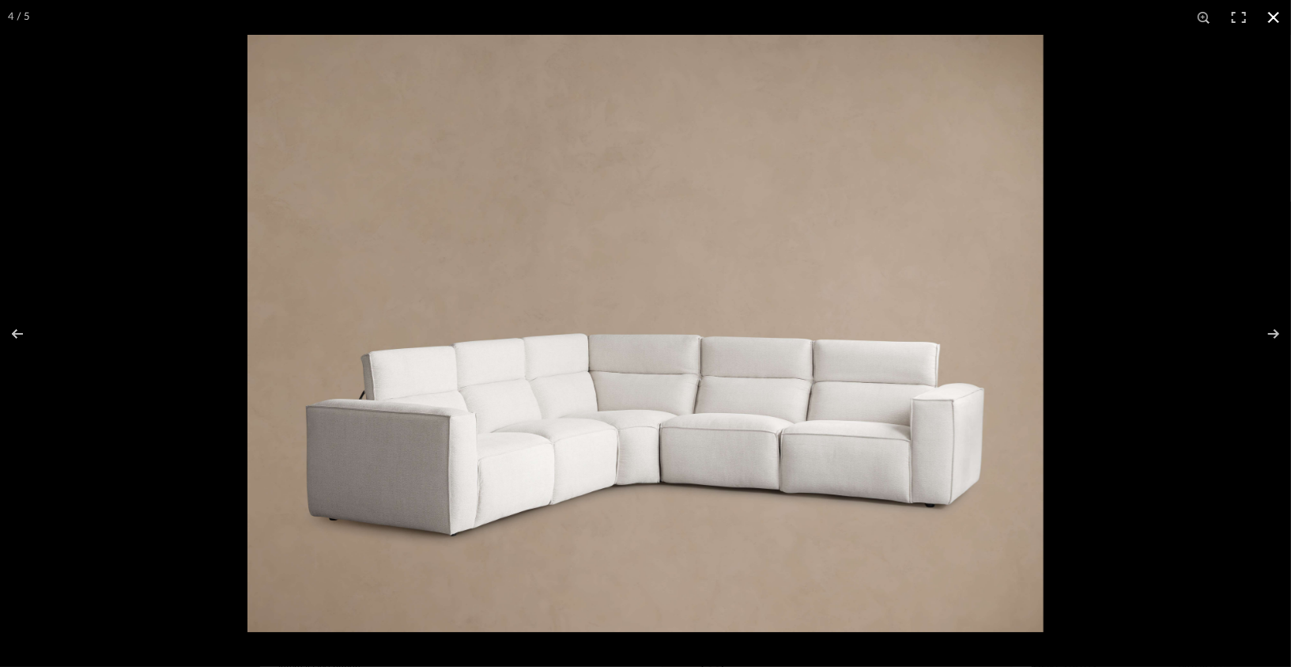
click at [153, 293] on div at bounding box center [645, 333] width 1291 height 667
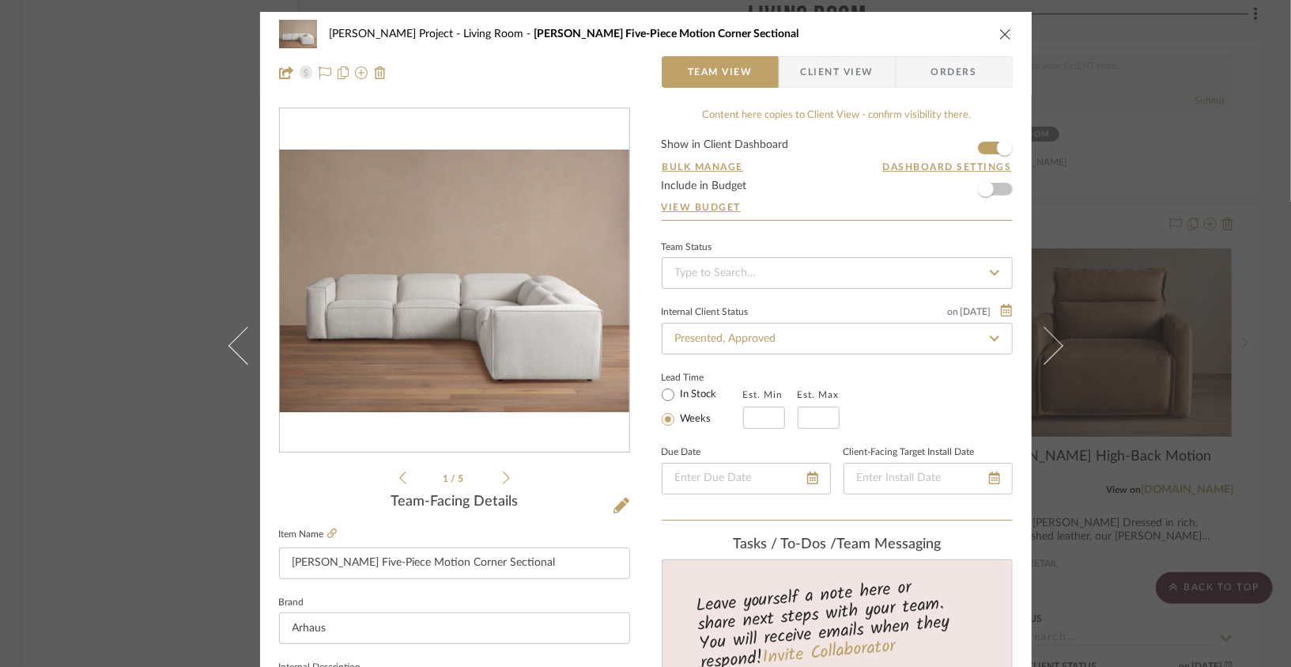
click at [1008, 41] on div "[PERSON_NAME] Project Living Room [PERSON_NAME] Five-Piece Motion Corner Sectio…" at bounding box center [646, 53] width 772 height 83
click at [1002, 30] on icon "close" at bounding box center [1005, 34] width 13 height 13
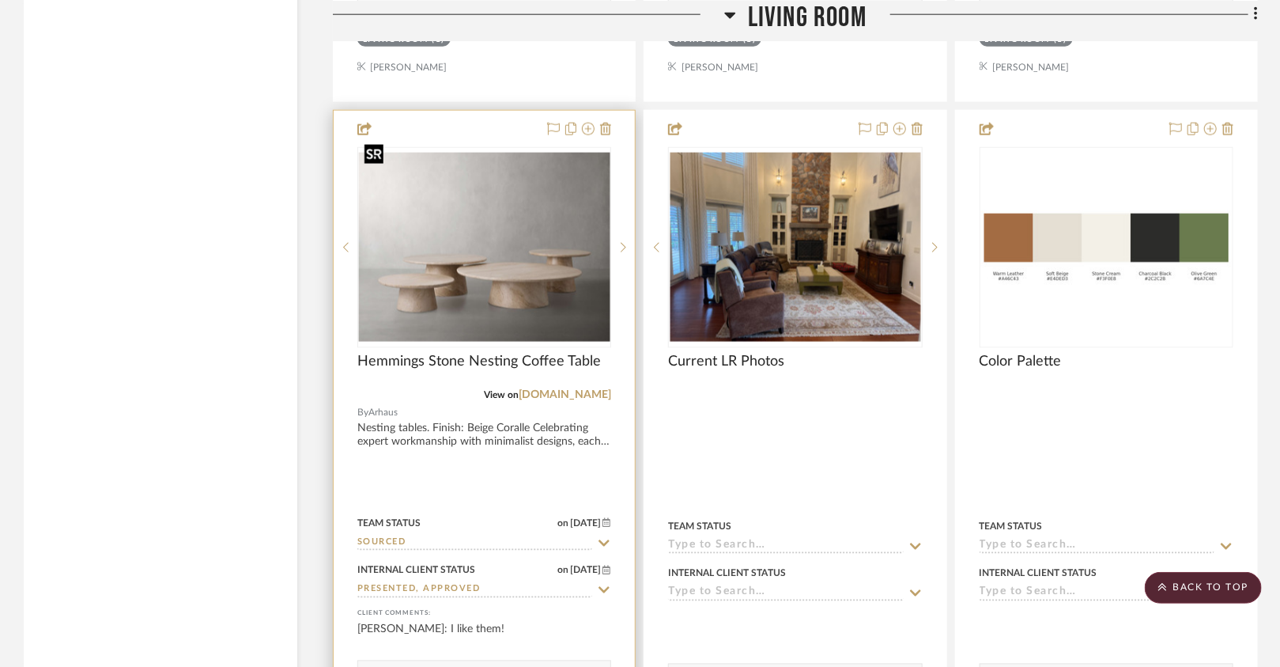
scroll to position [3830, 0]
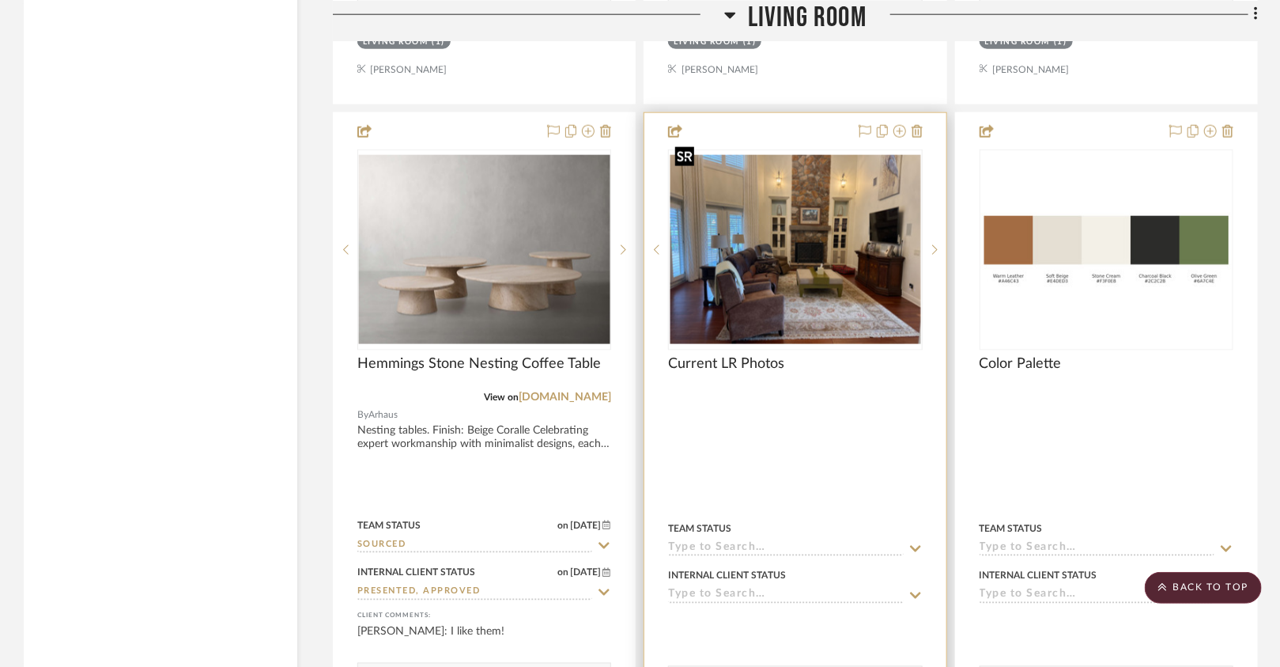
click at [817, 252] on img "0" at bounding box center [795, 249] width 251 height 188
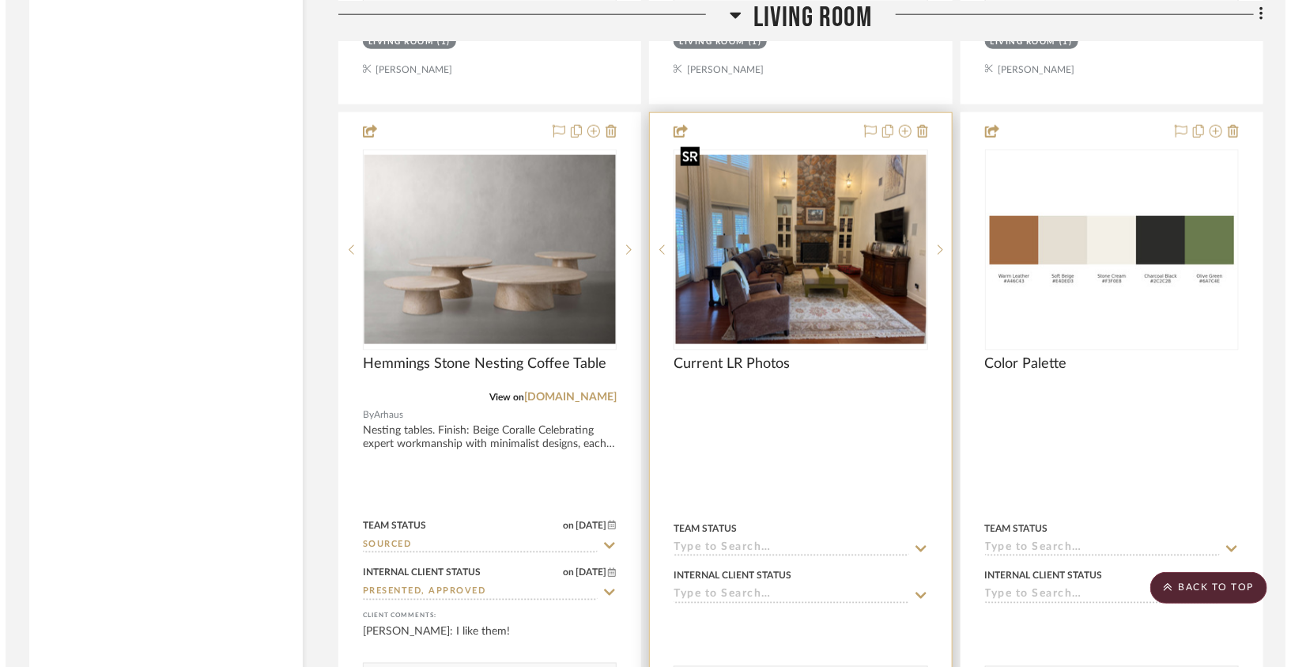
scroll to position [0, 0]
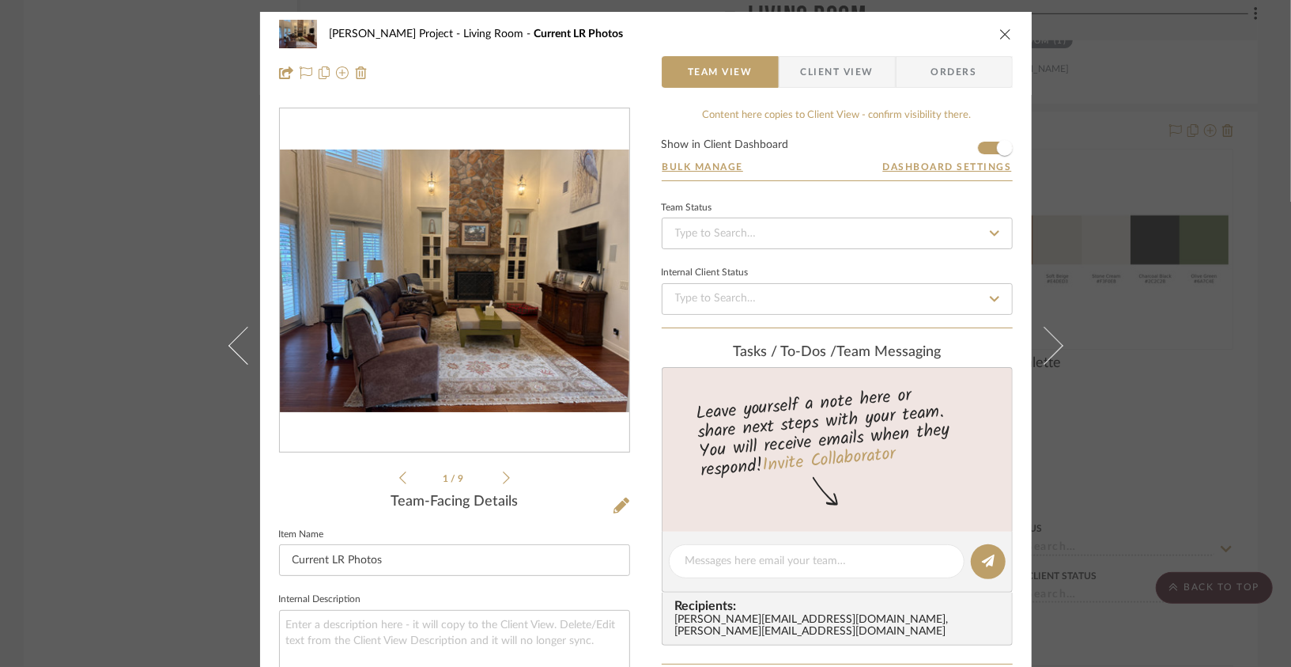
click at [585, 331] on img "0" at bounding box center [455, 280] width 350 height 263
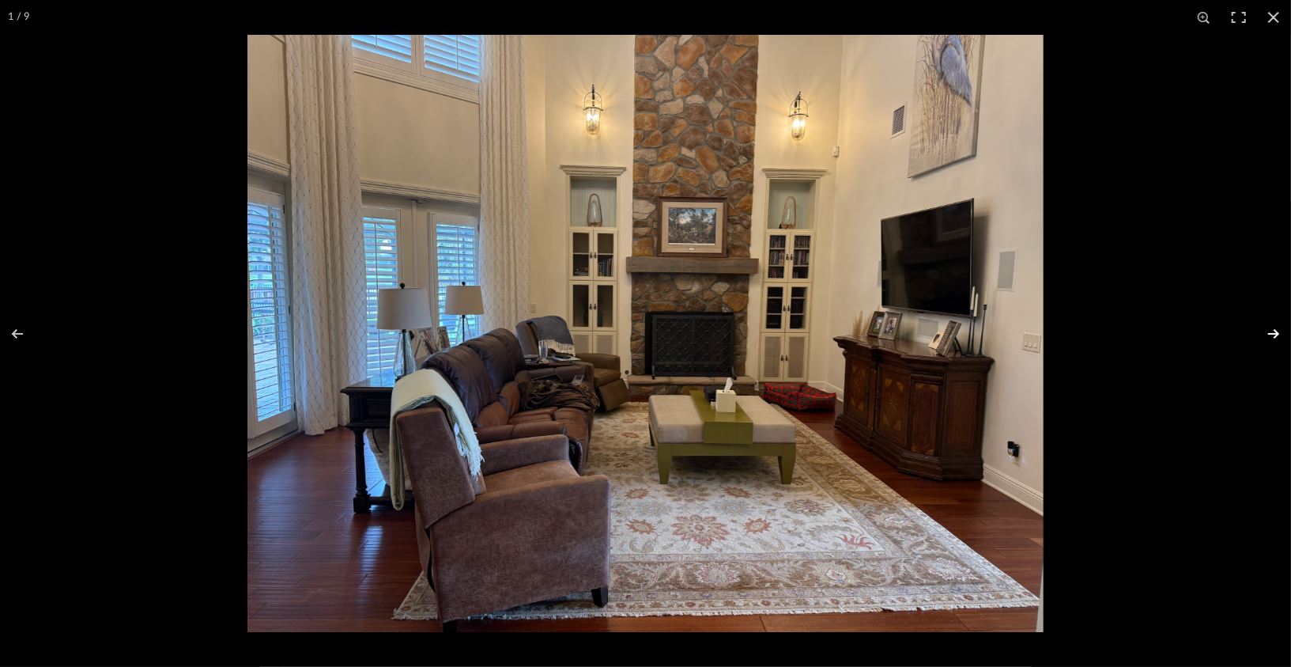
click at [1279, 331] on button at bounding box center [1263, 333] width 55 height 79
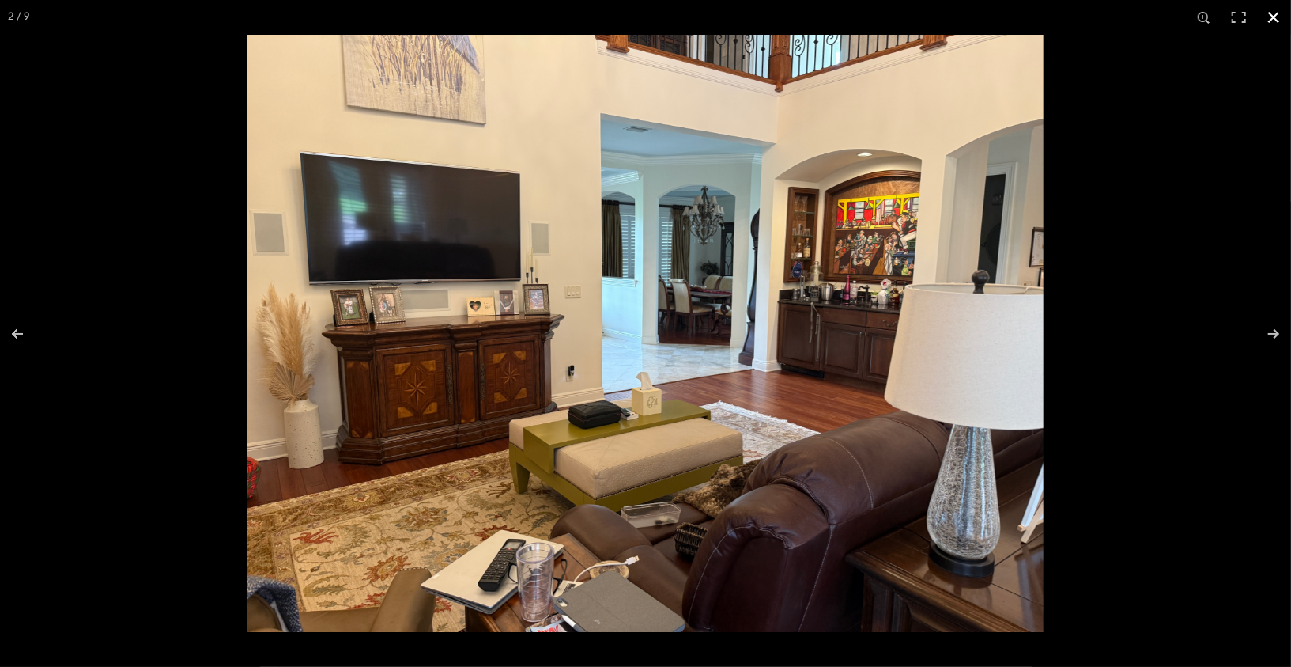
click at [1279, 21] on button at bounding box center [1273, 17] width 35 height 35
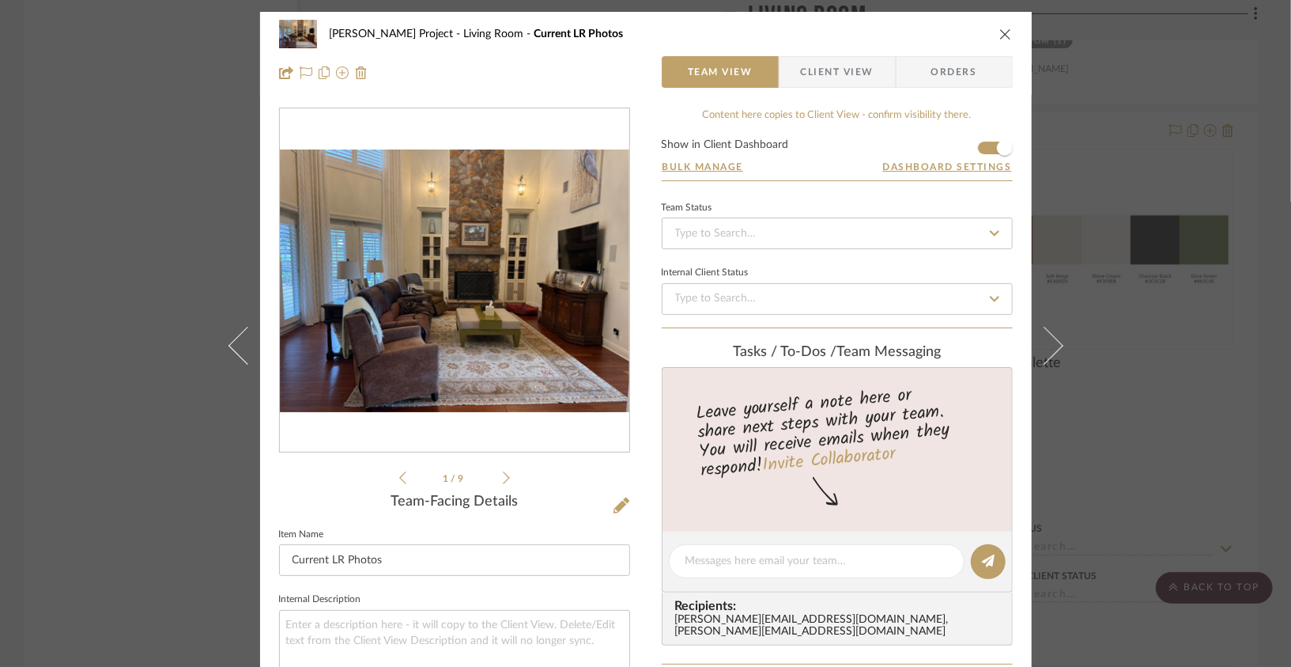
click at [999, 29] on icon "close" at bounding box center [1005, 34] width 13 height 13
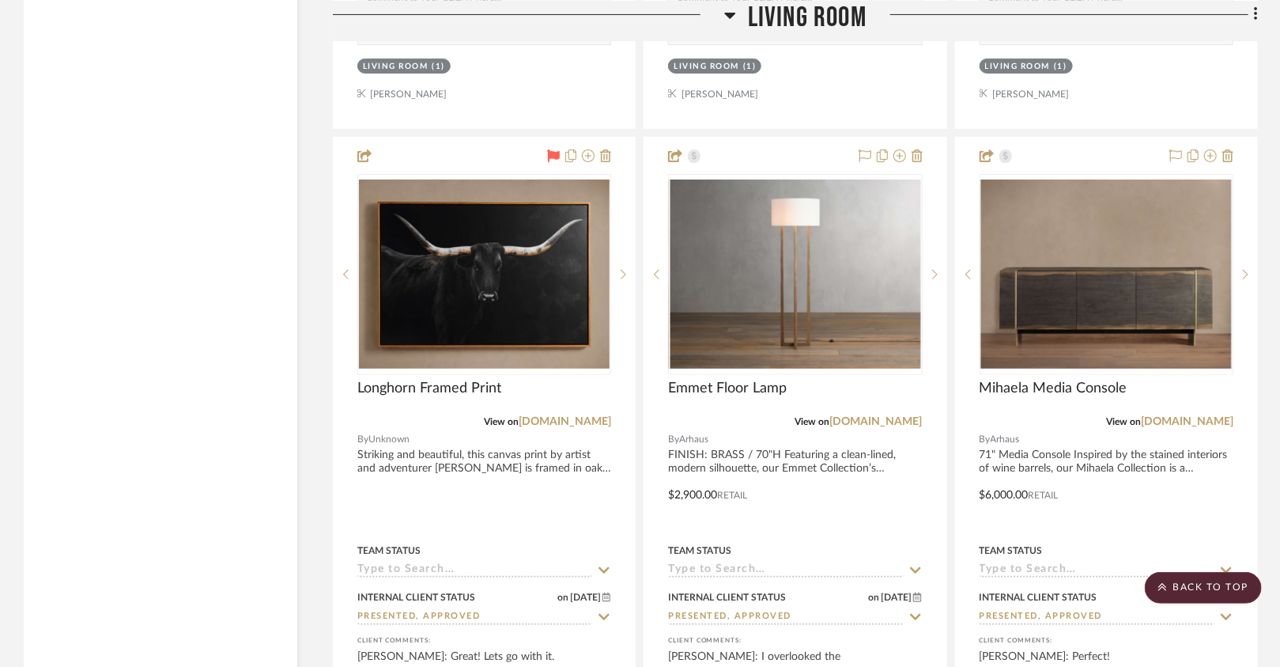
scroll to position [3117, 0]
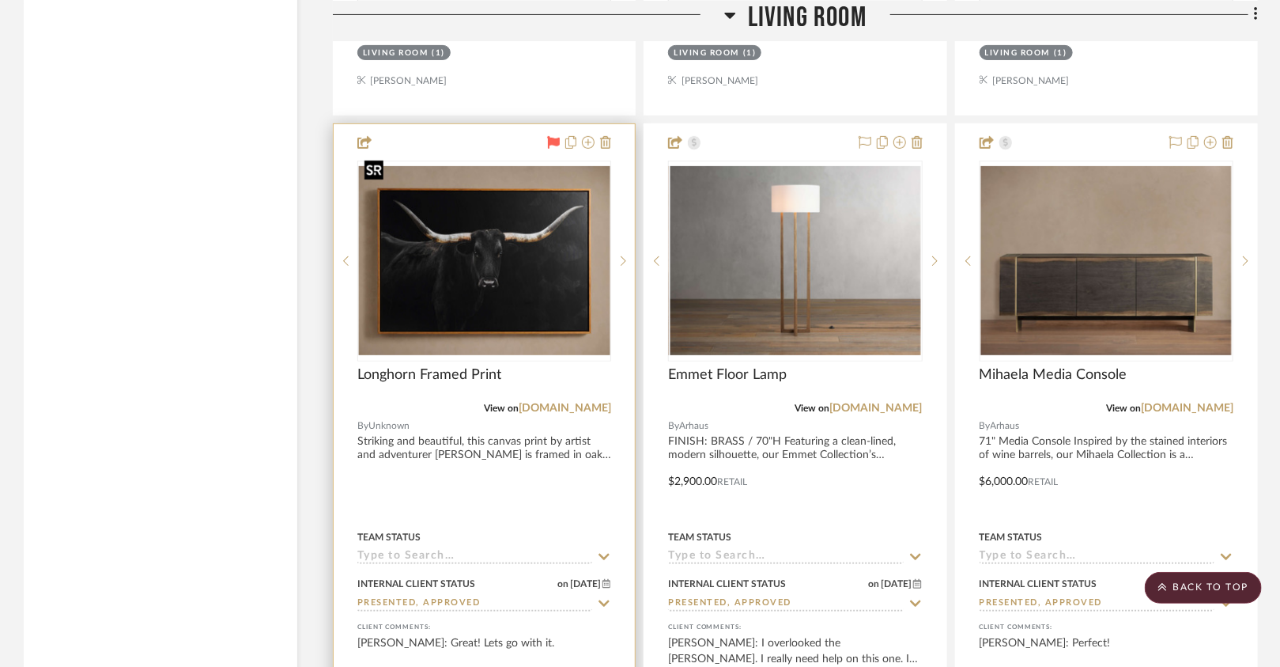
click at [524, 315] on img "0" at bounding box center [484, 260] width 251 height 188
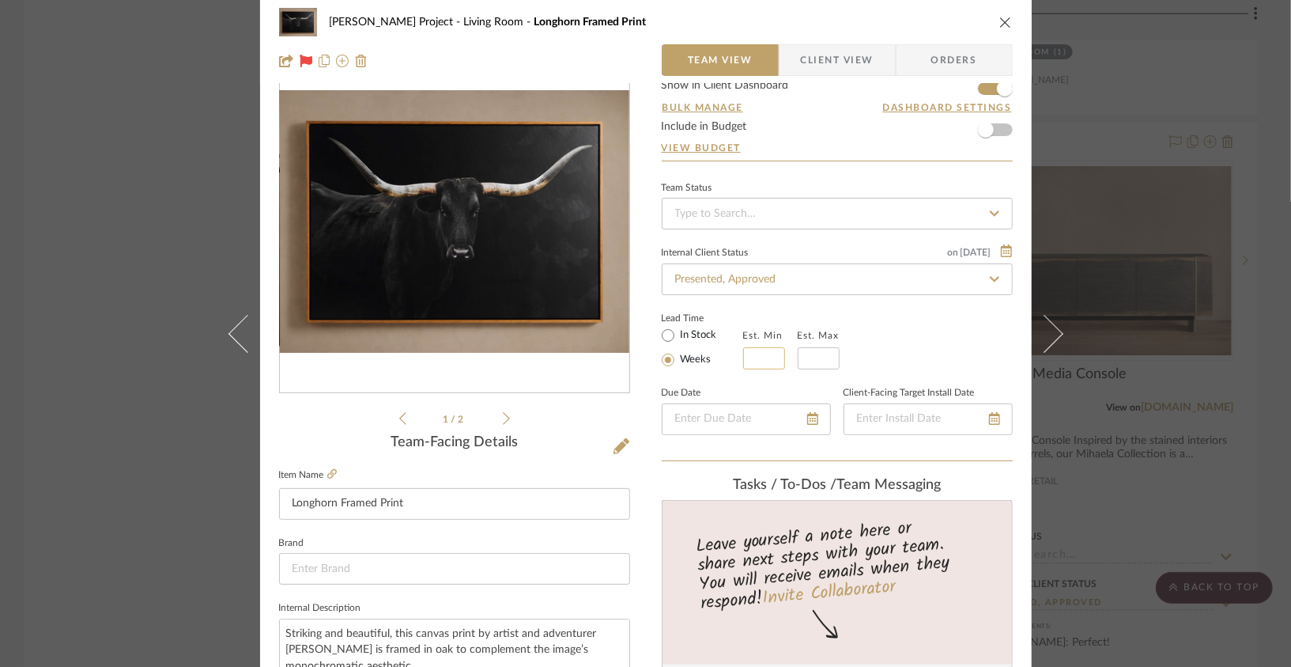
scroll to position [0, 0]
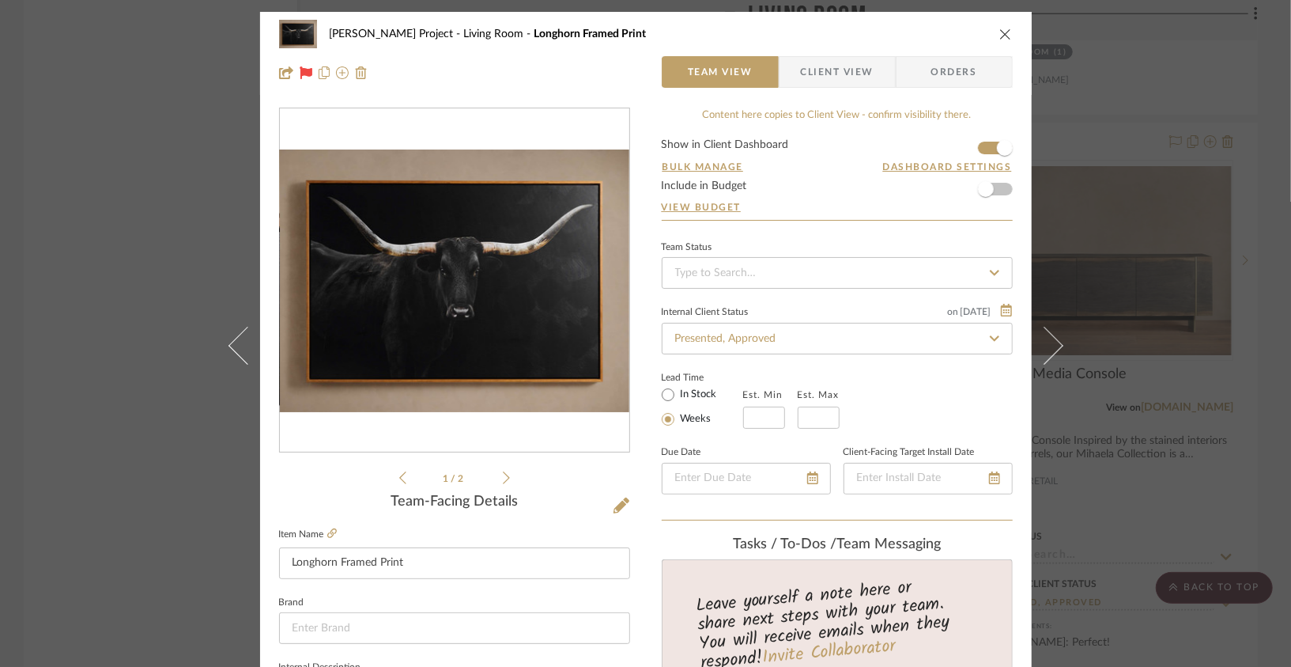
click at [999, 30] on icon "close" at bounding box center [1005, 34] width 13 height 13
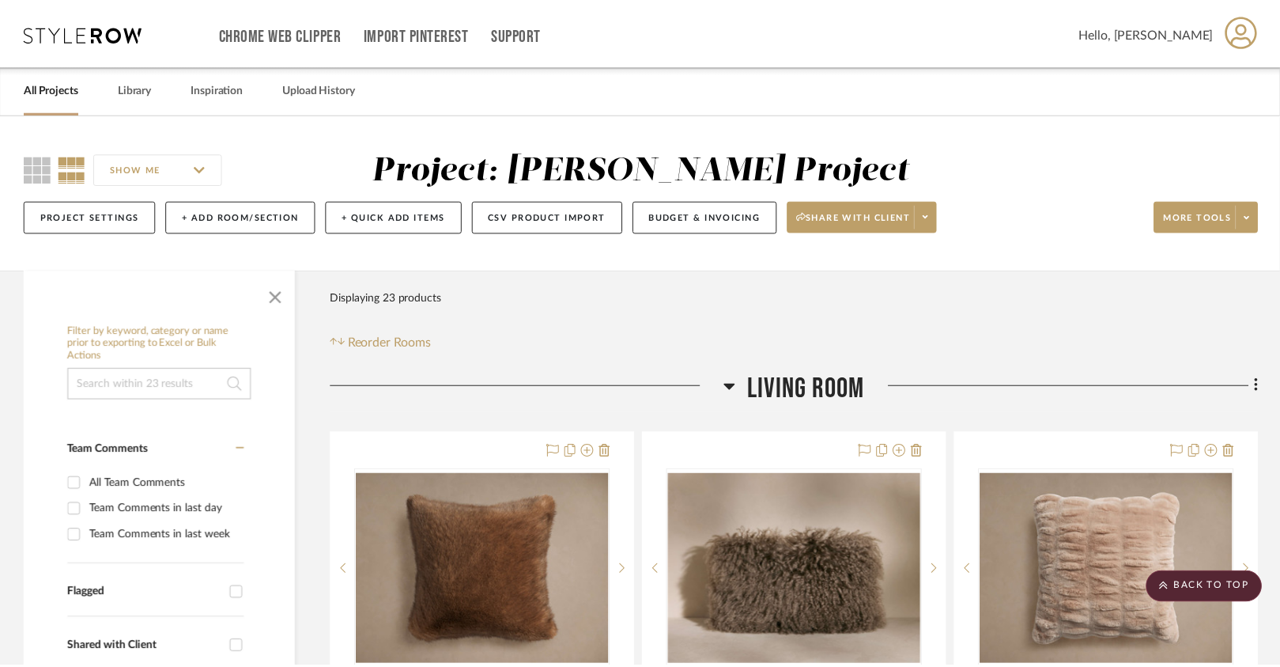
scroll to position [3117, 0]
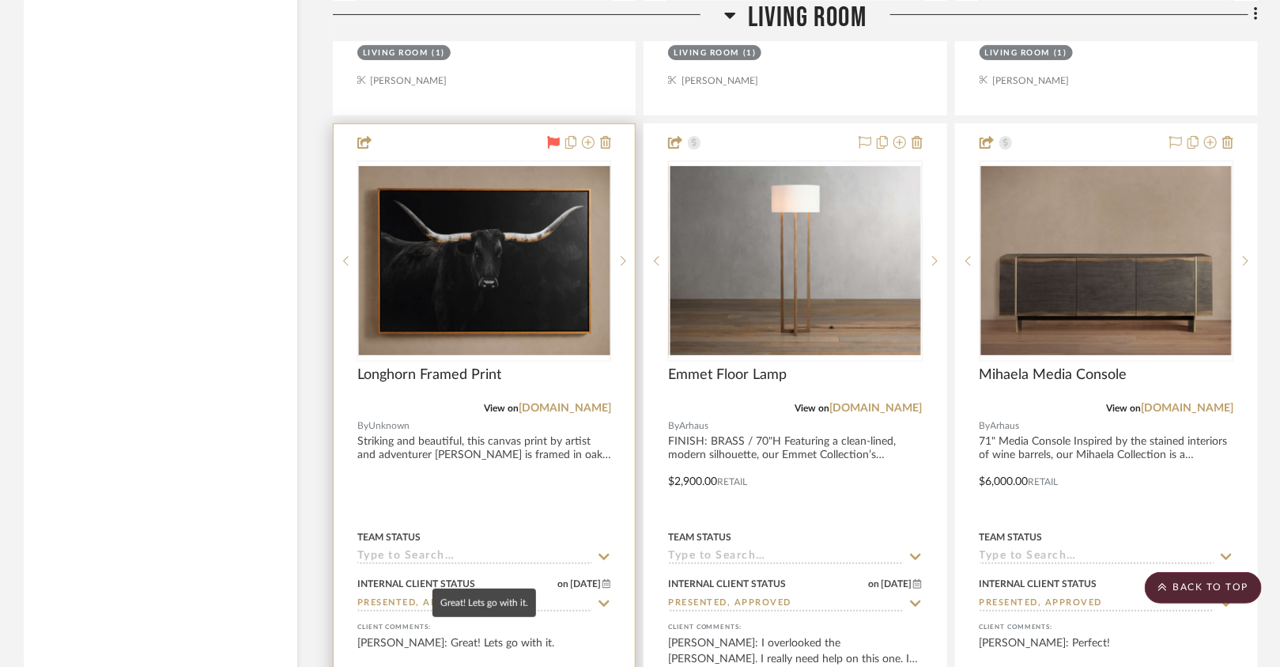
click at [470, 635] on div "[PERSON_NAME]: Great! Lets go with it." at bounding box center [484, 651] width 254 height 32
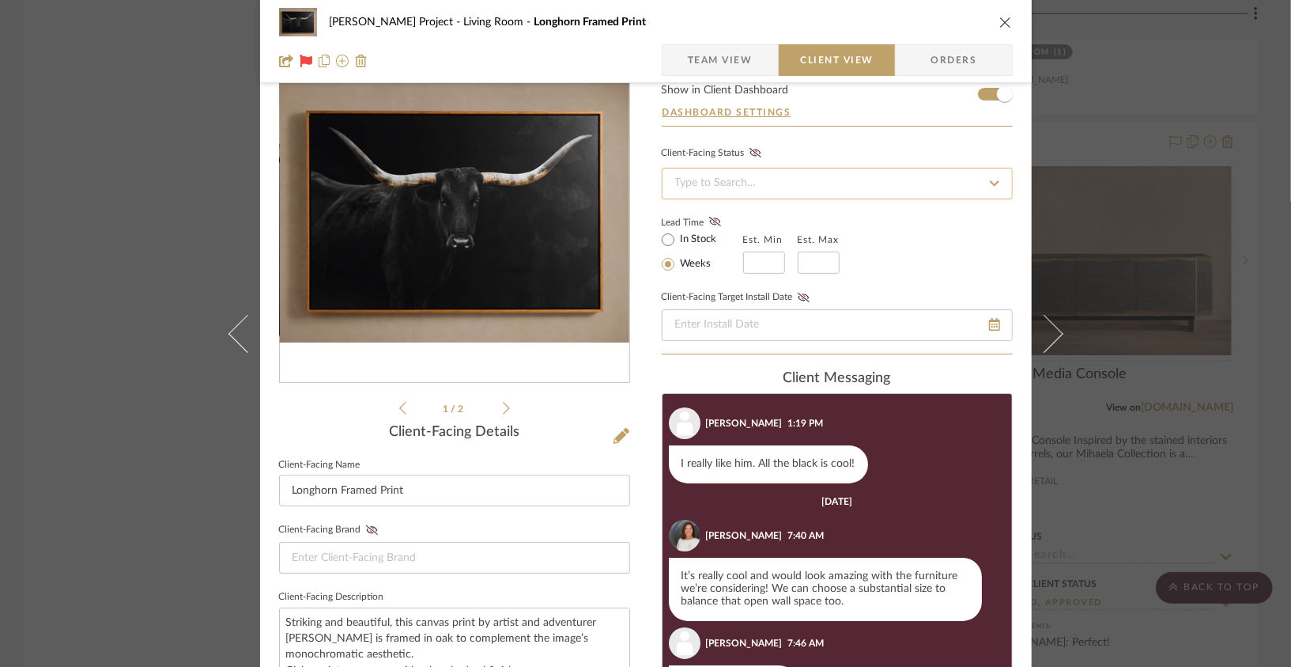
scroll to position [37, 0]
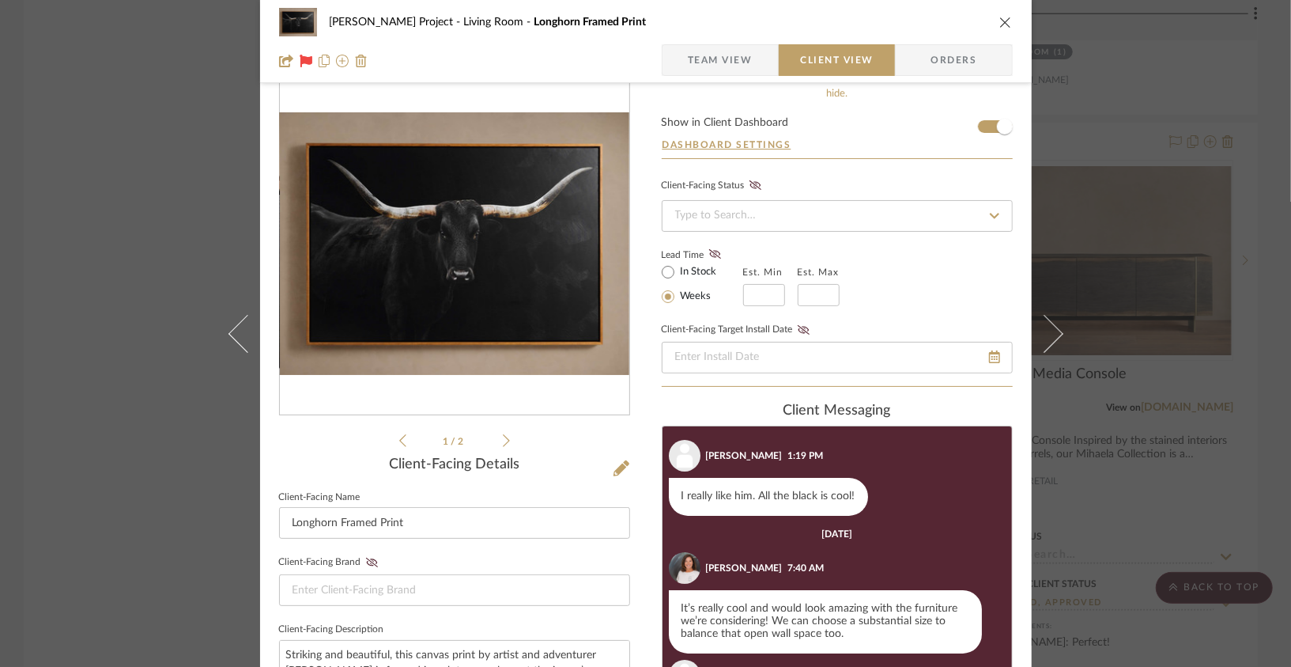
click at [999, 21] on icon "close" at bounding box center [1005, 22] width 13 height 13
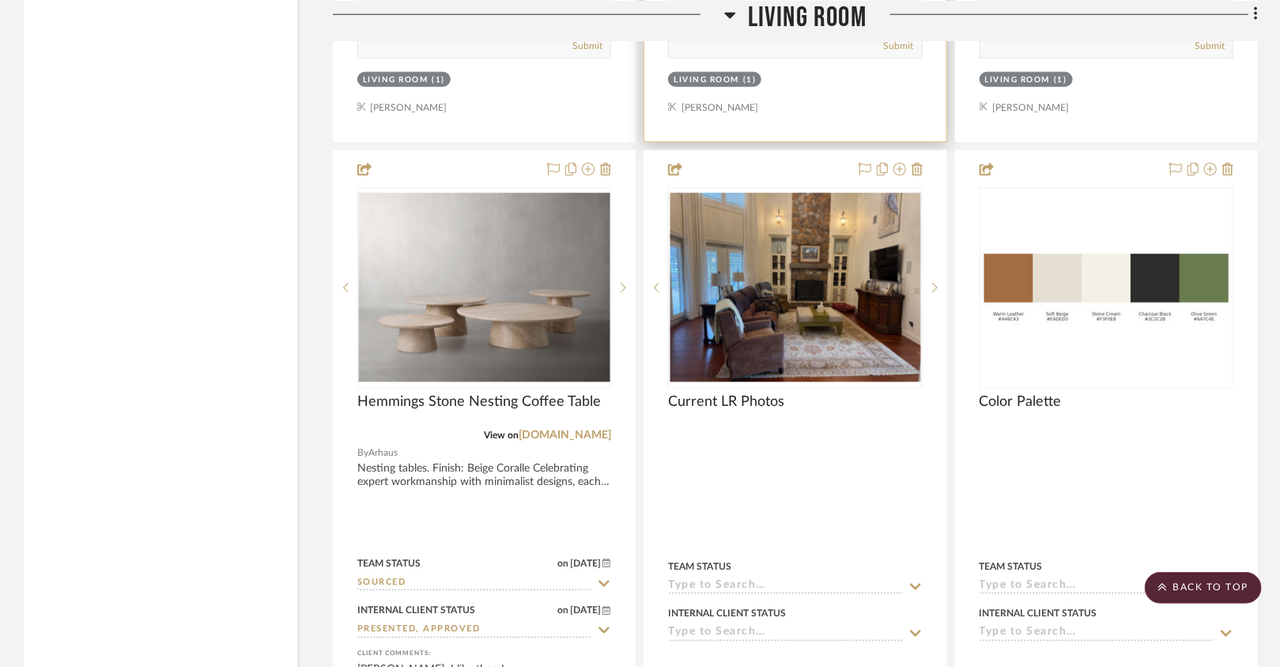
scroll to position [3791, 0]
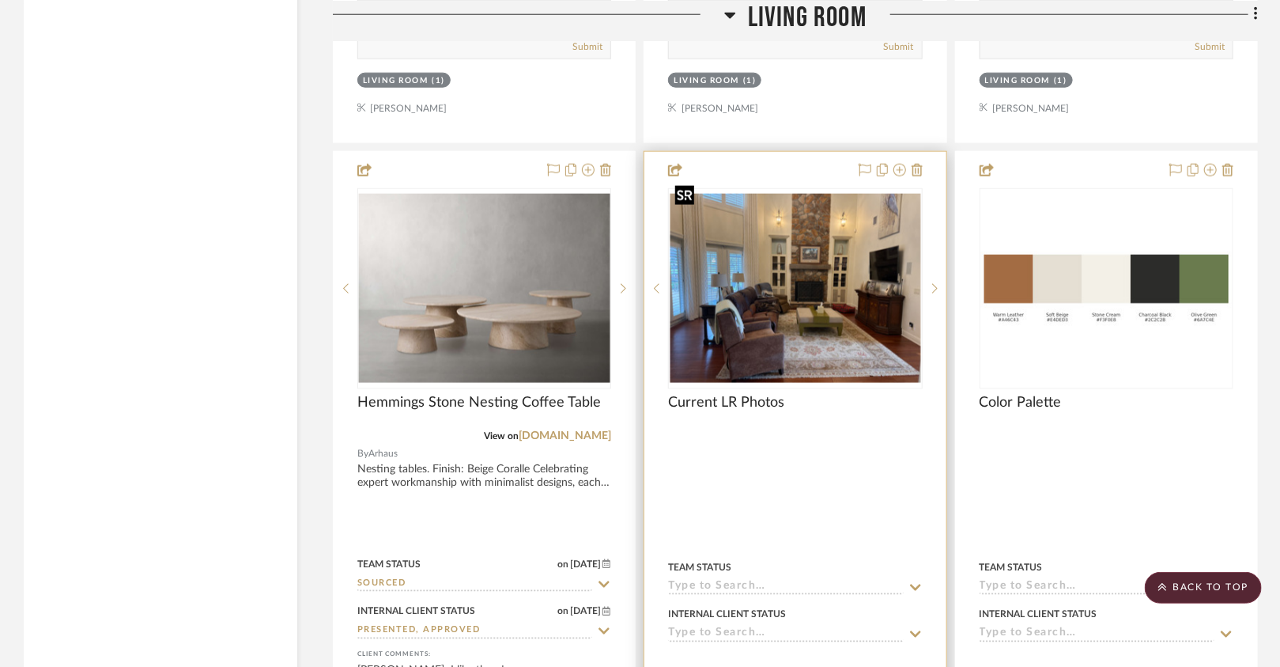
click at [774, 285] on img "0" at bounding box center [795, 288] width 251 height 188
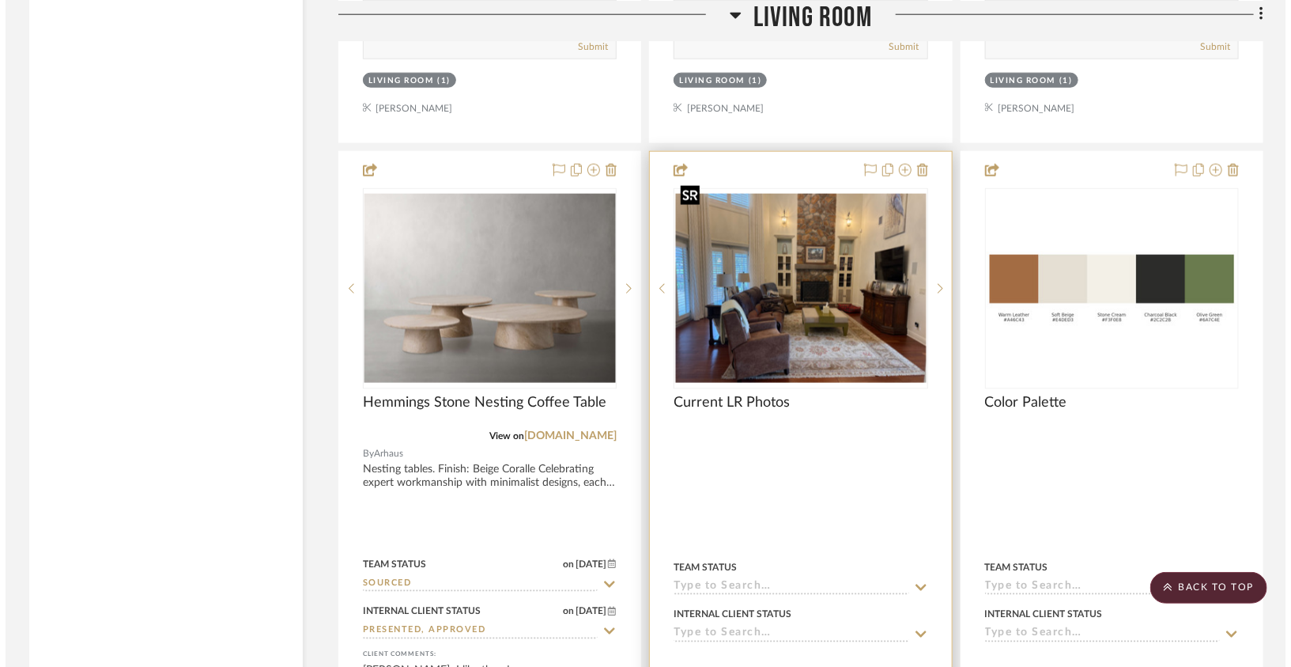
scroll to position [0, 0]
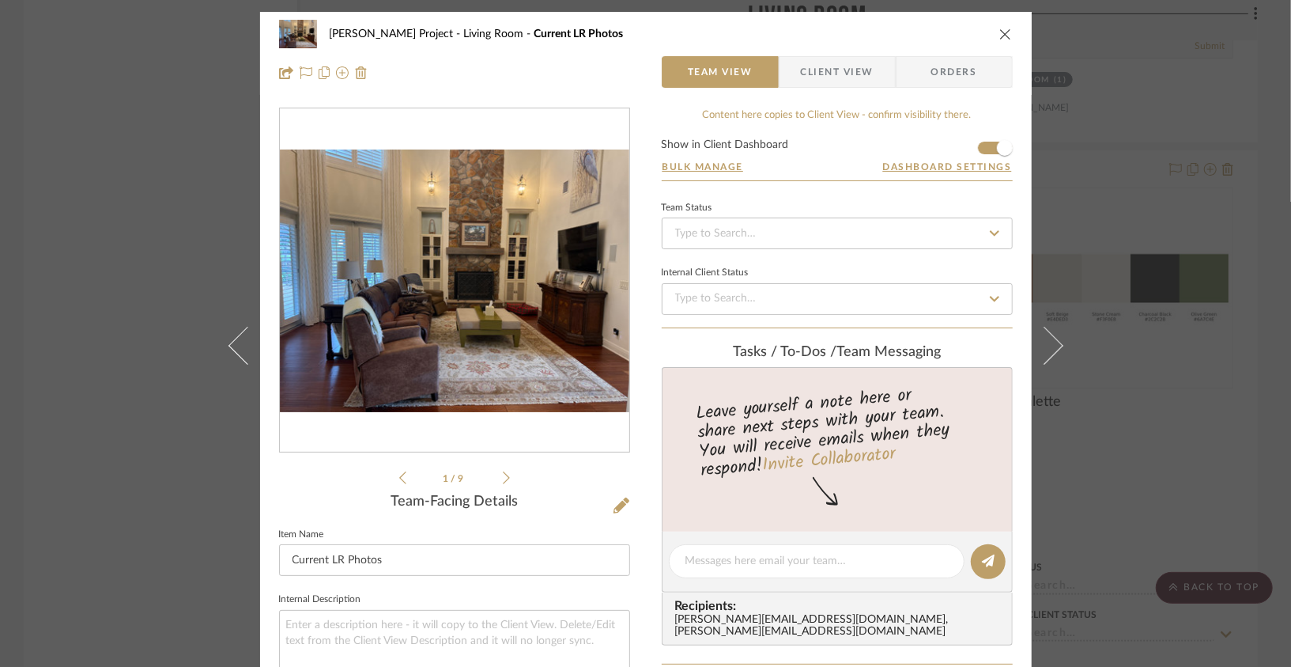
click at [560, 322] on img "0" at bounding box center [455, 280] width 350 height 263
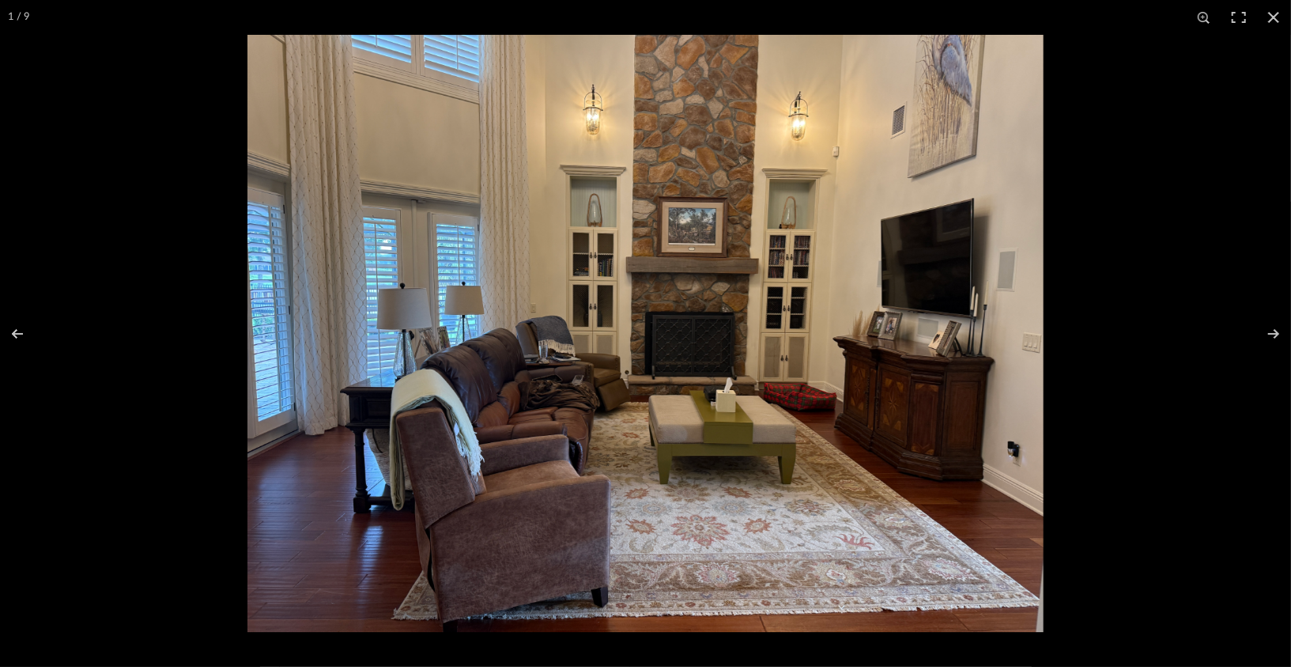
click at [890, 337] on img at bounding box center [645, 333] width 796 height 597
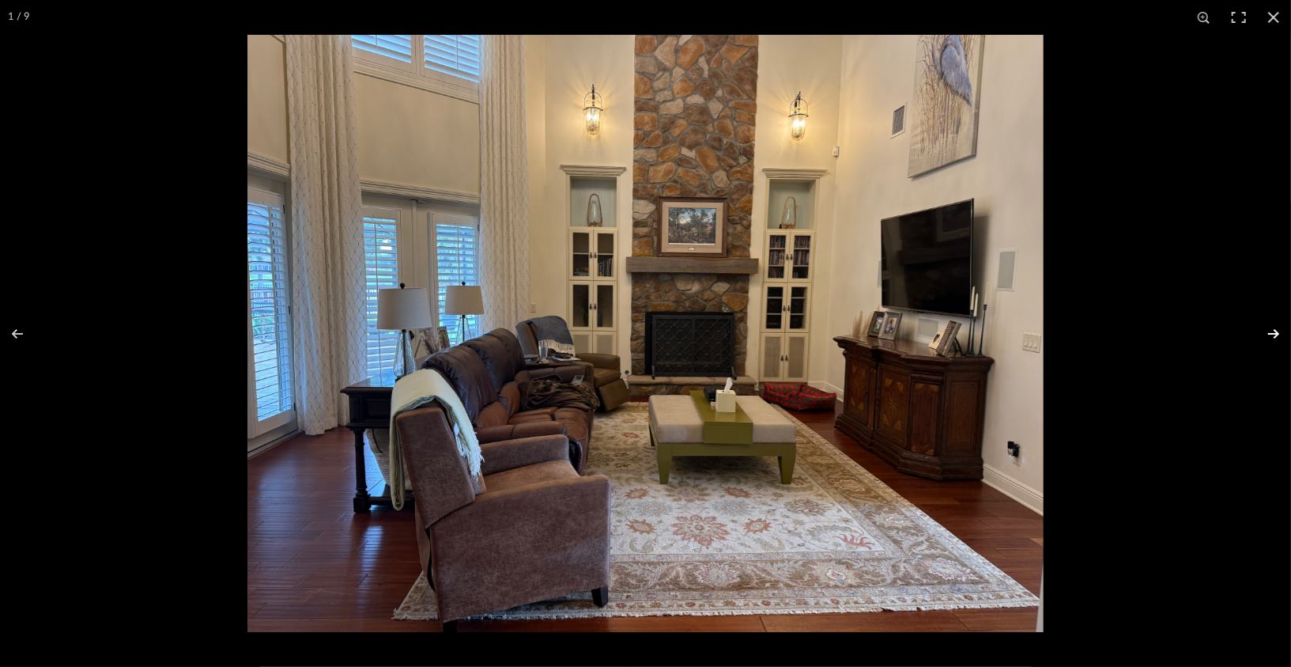
click at [1271, 332] on button at bounding box center [1263, 333] width 55 height 79
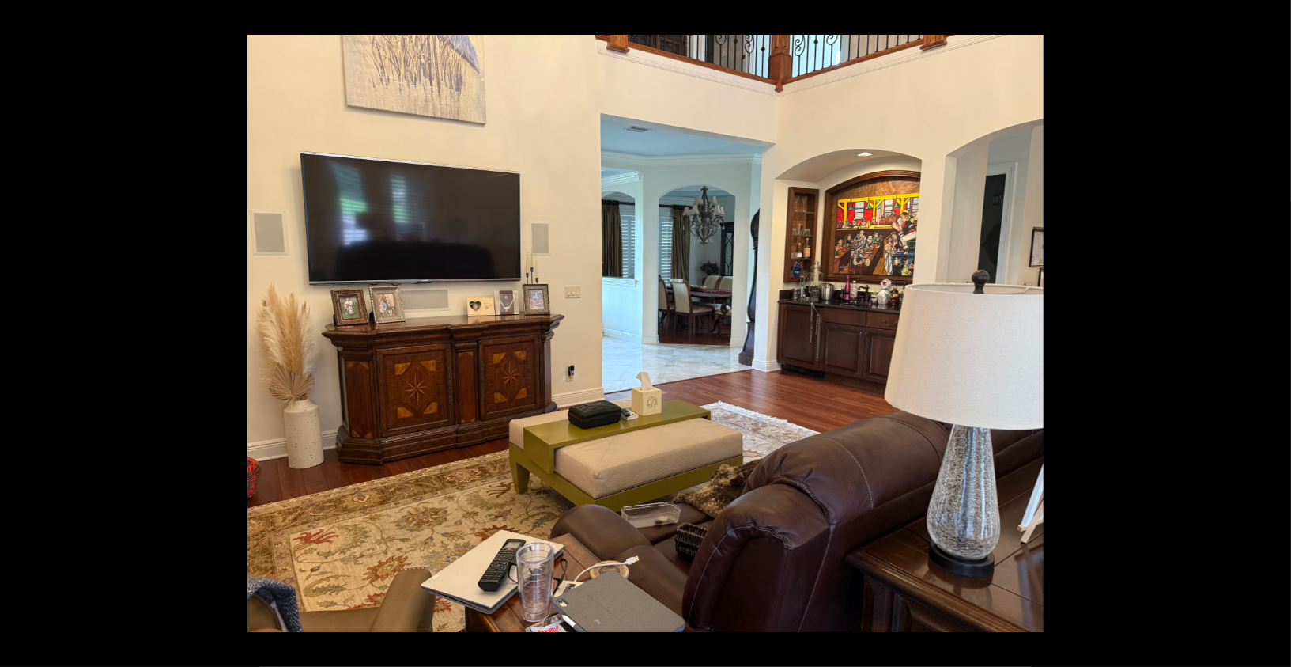
click at [1271, 332] on button at bounding box center [1263, 333] width 55 height 79
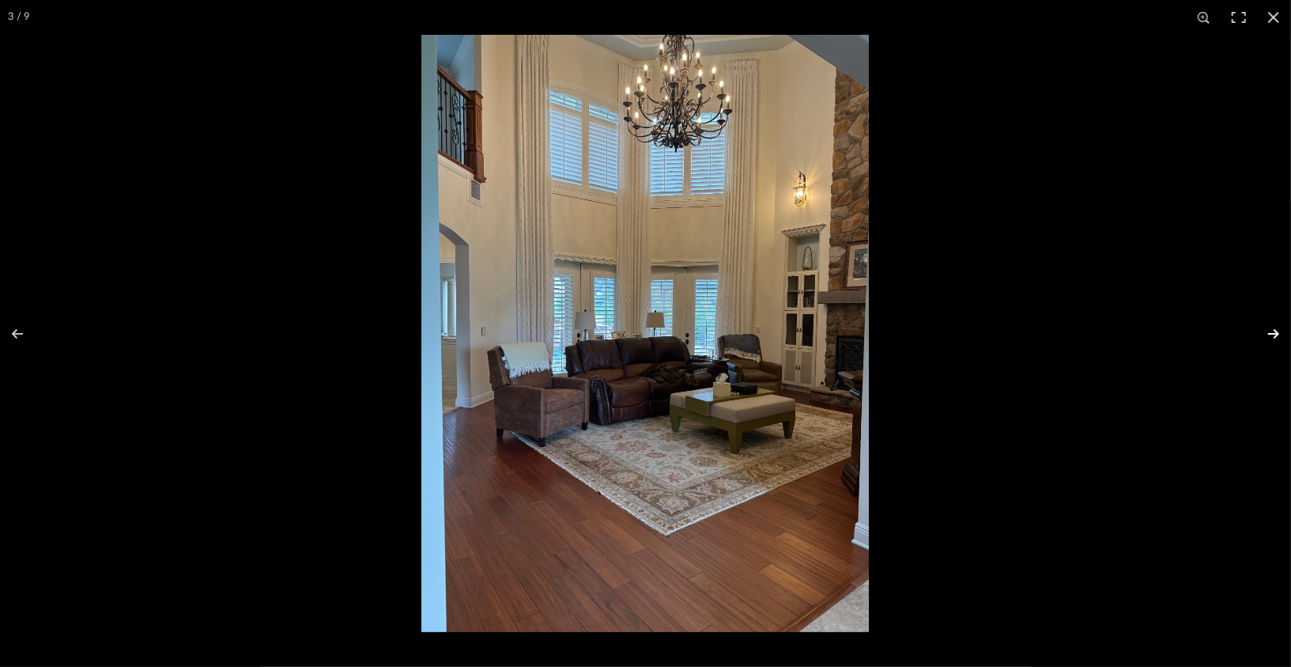
click at [1271, 332] on button at bounding box center [1263, 333] width 55 height 79
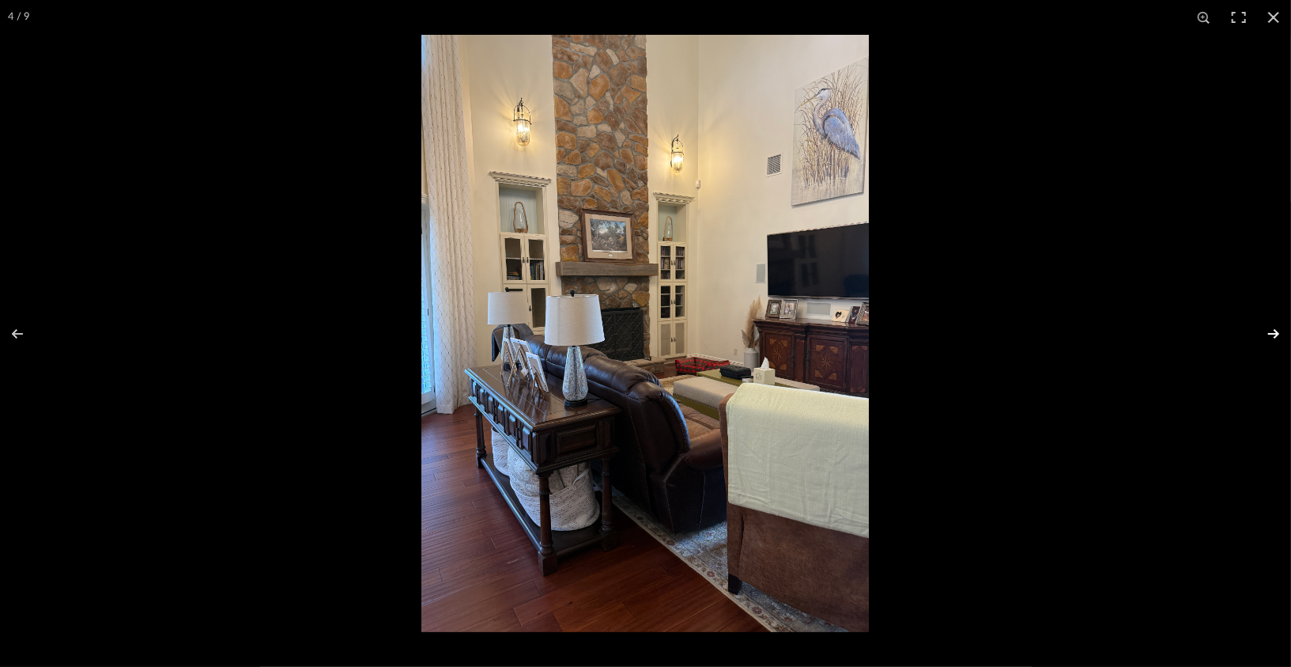
click at [1271, 332] on button at bounding box center [1263, 333] width 55 height 79
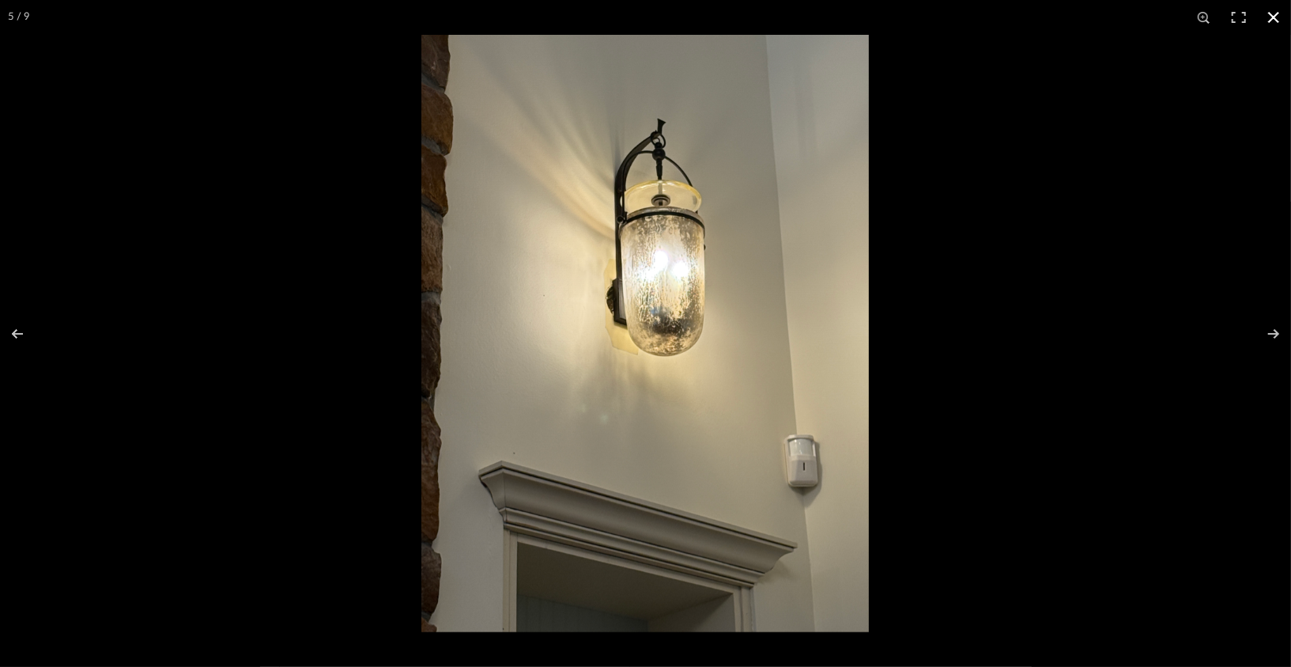
click at [1279, 26] on button at bounding box center [1273, 17] width 35 height 35
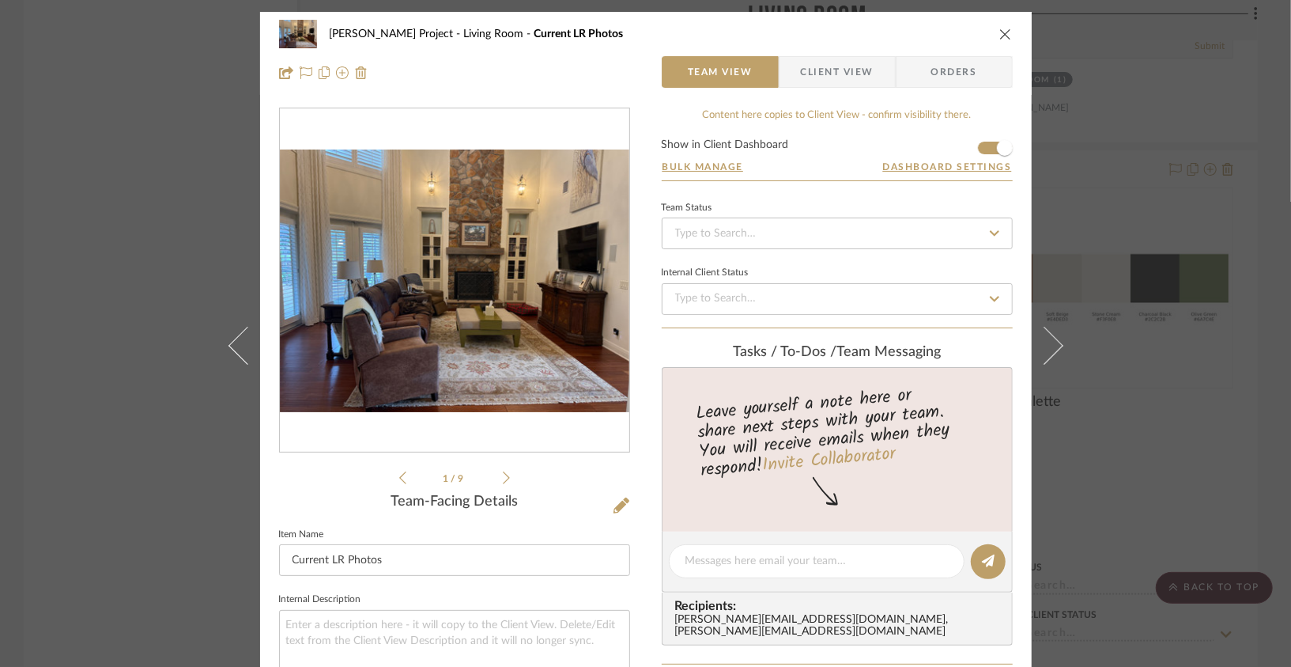
click at [1003, 30] on icon "close" at bounding box center [1005, 34] width 13 height 13
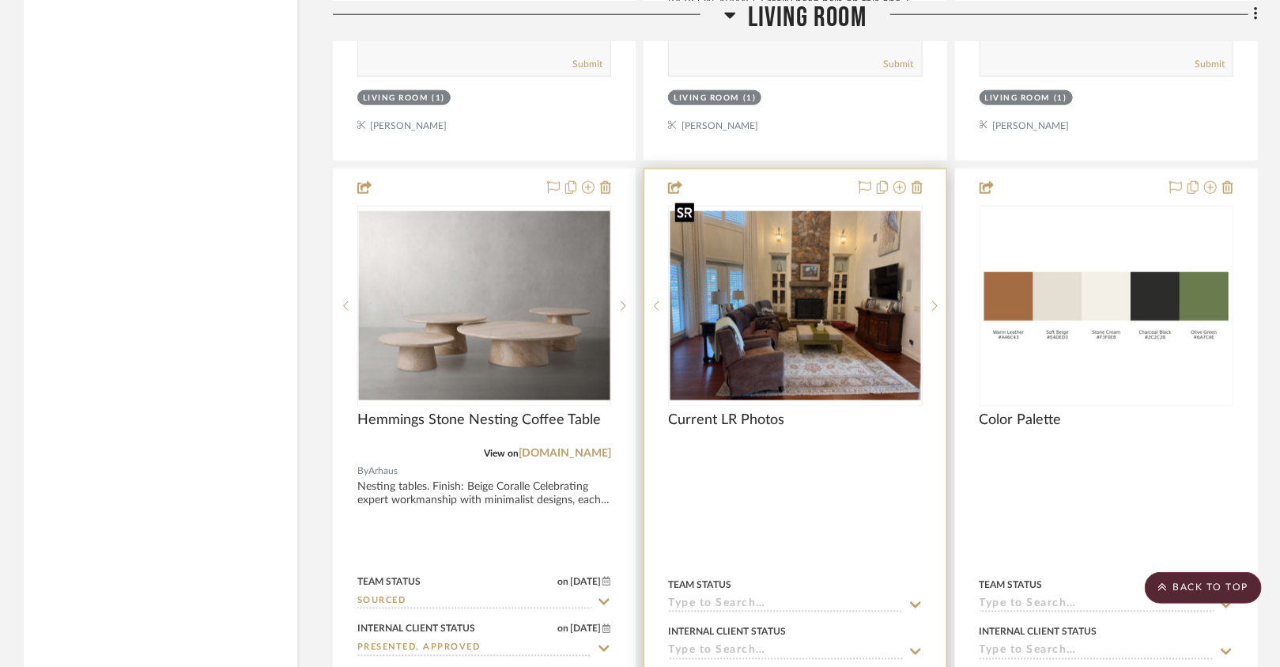
scroll to position [3761, 0]
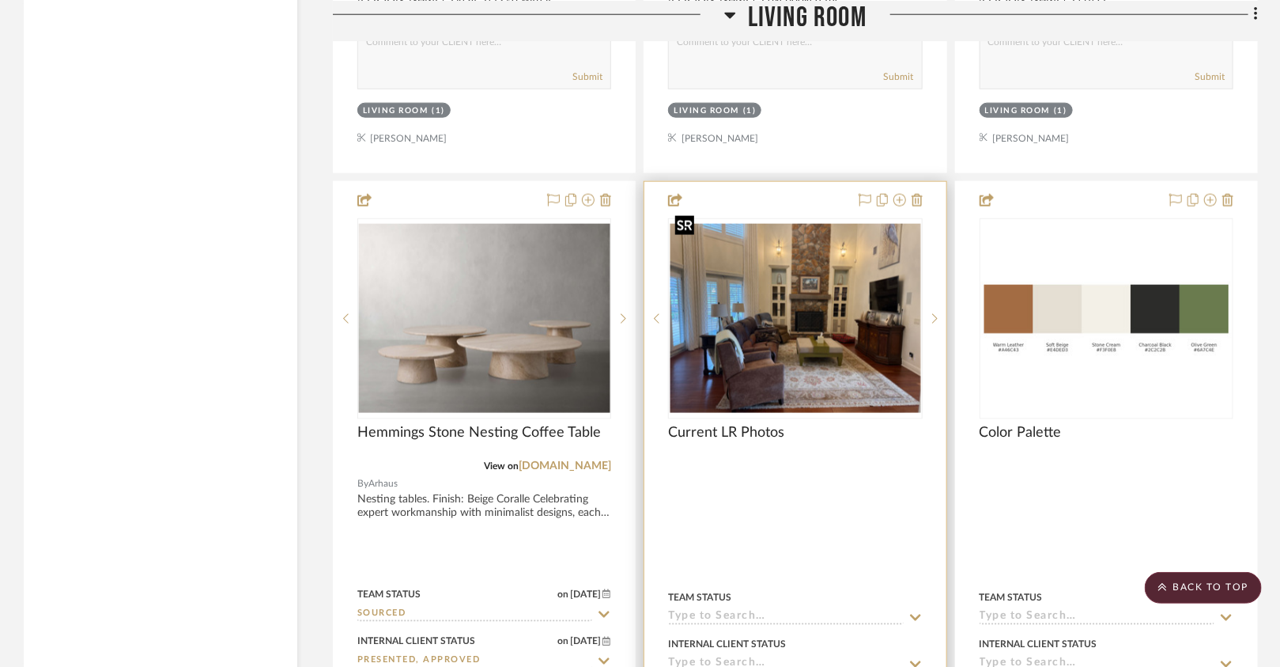
click at [811, 304] on img "0" at bounding box center [795, 318] width 251 height 188
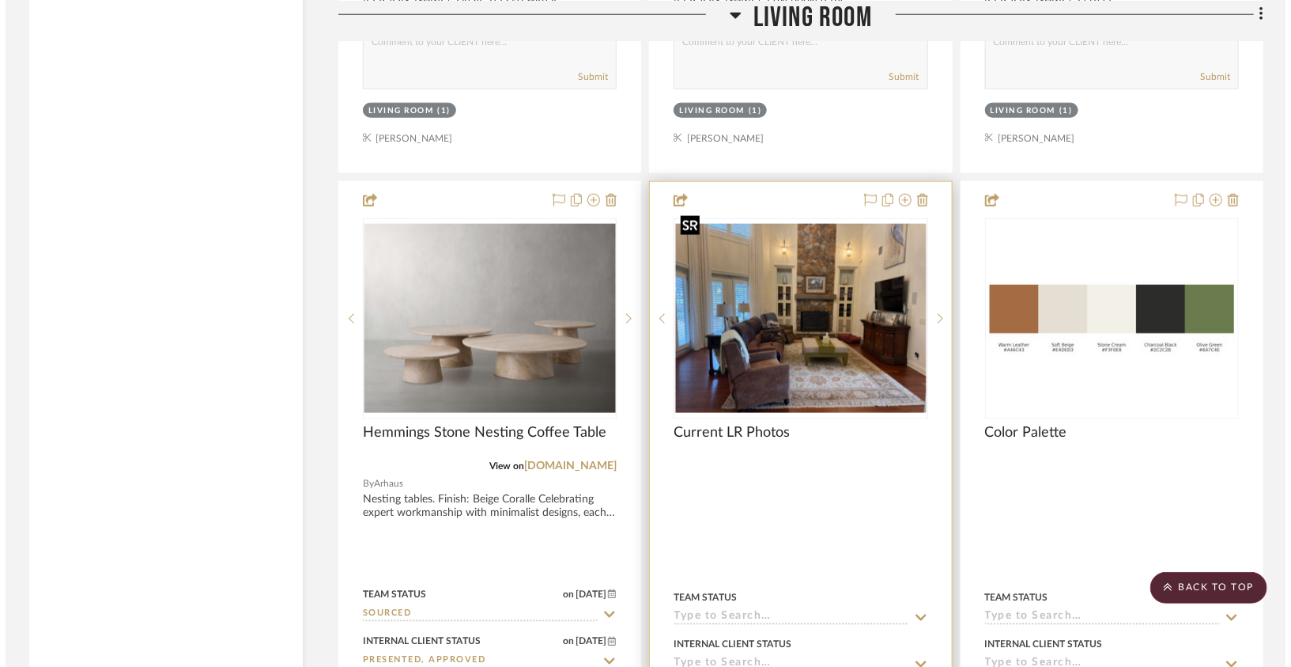
scroll to position [0, 0]
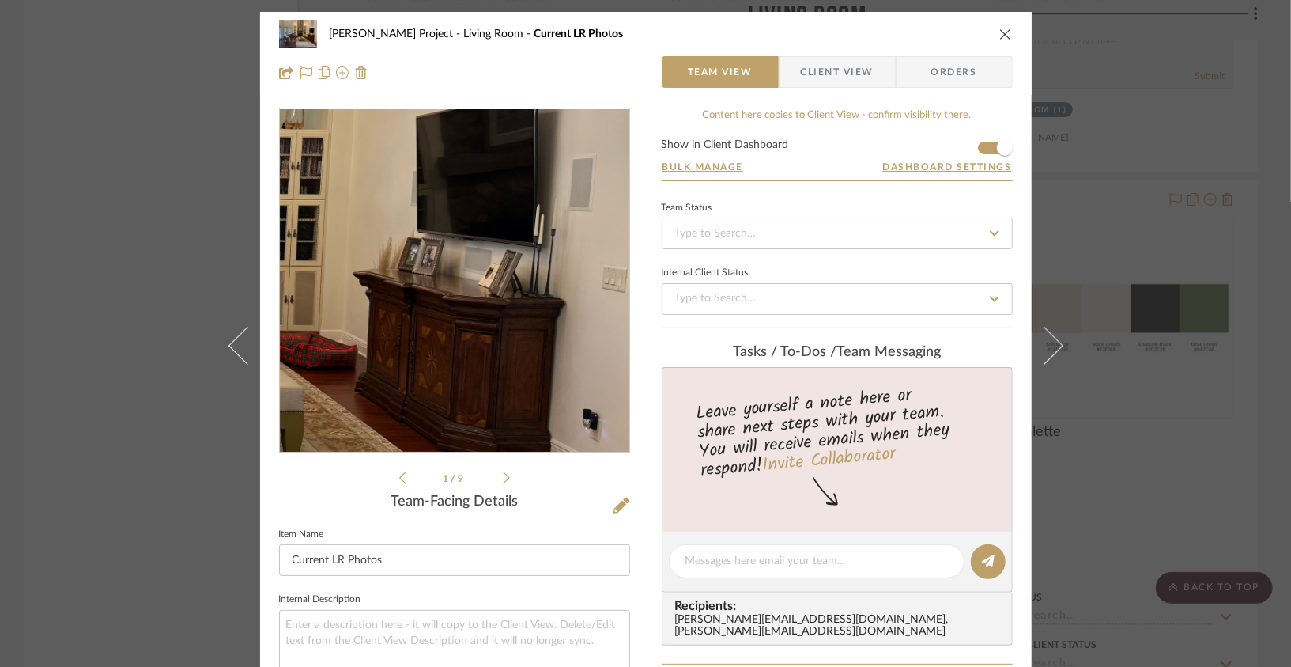
click at [560, 322] on img "0" at bounding box center [455, 280] width 350 height 263
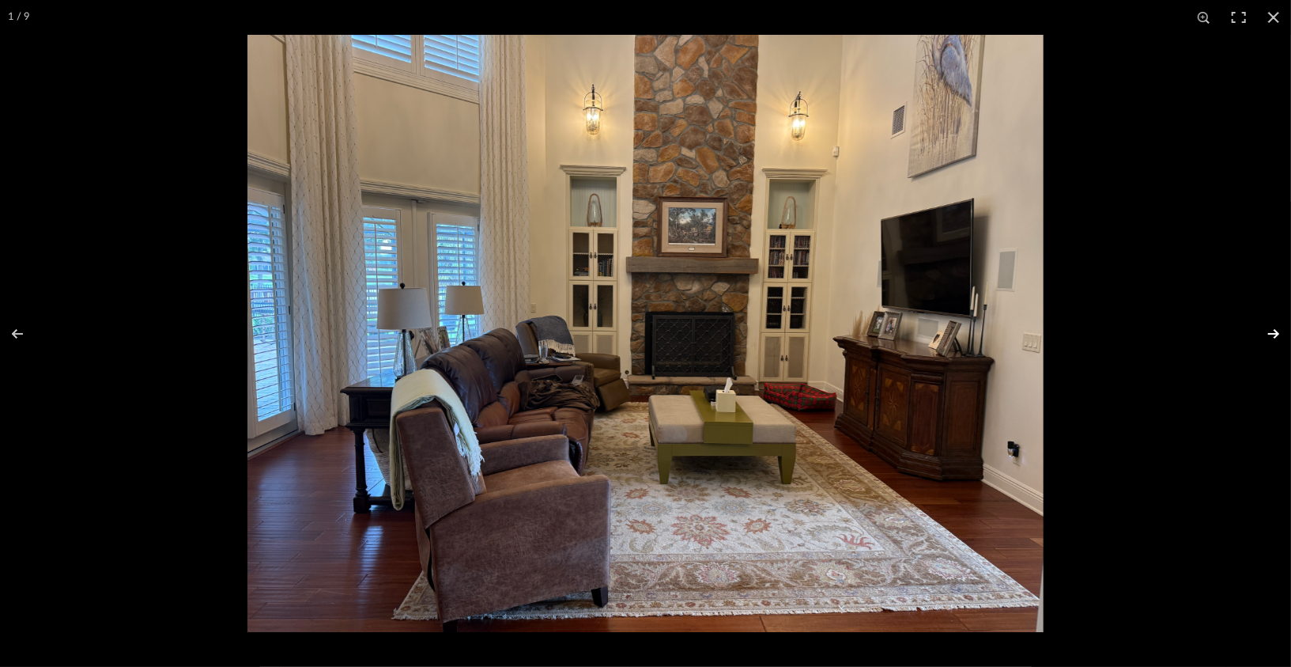
click at [1269, 340] on button at bounding box center [1263, 333] width 55 height 79
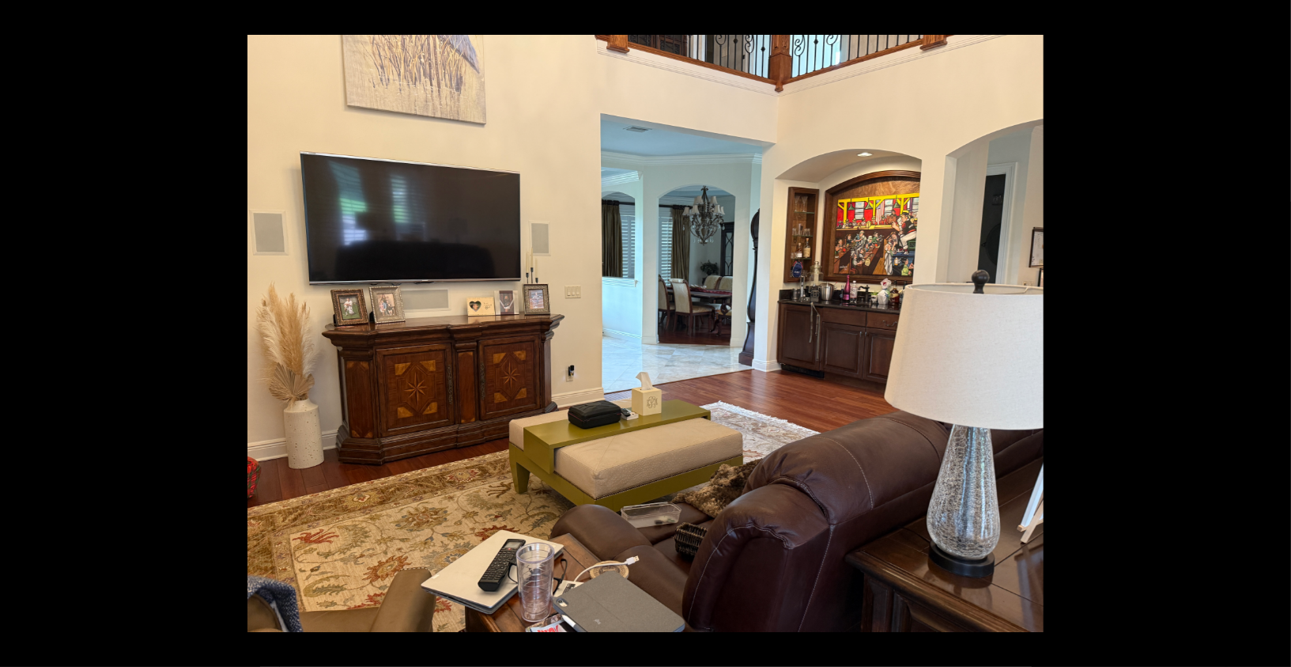
click at [1269, 340] on button at bounding box center [1263, 333] width 55 height 79
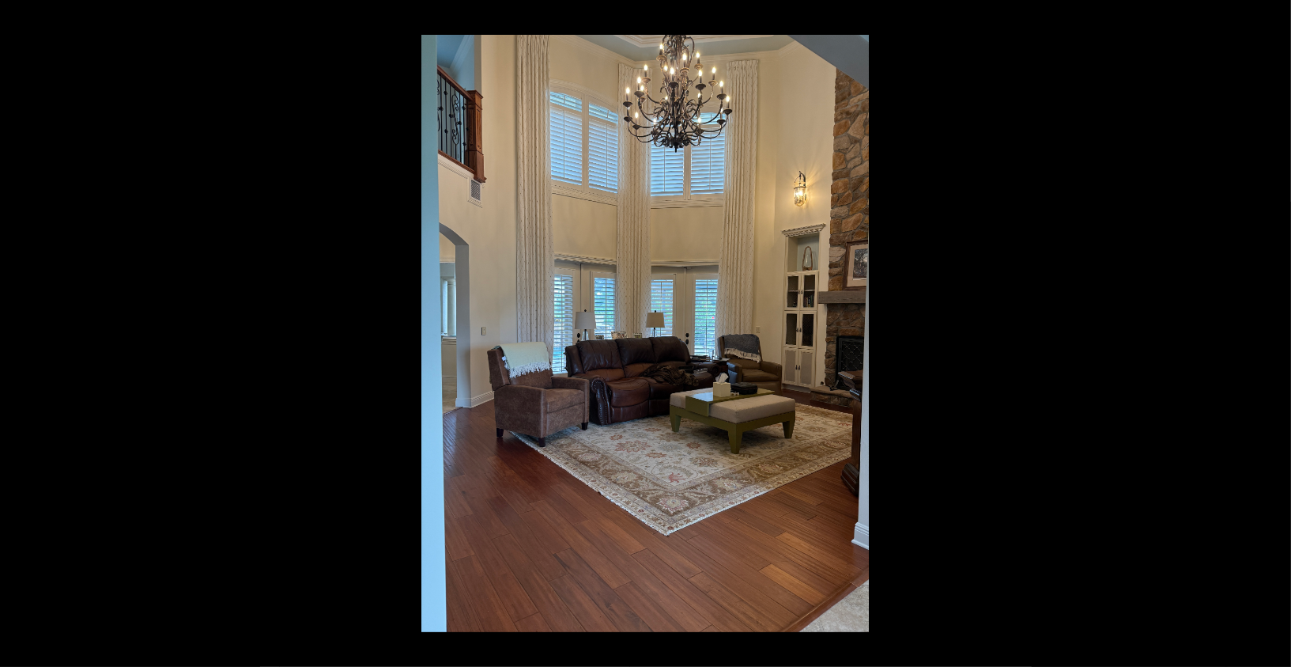
click at [1269, 340] on button at bounding box center [1263, 333] width 55 height 79
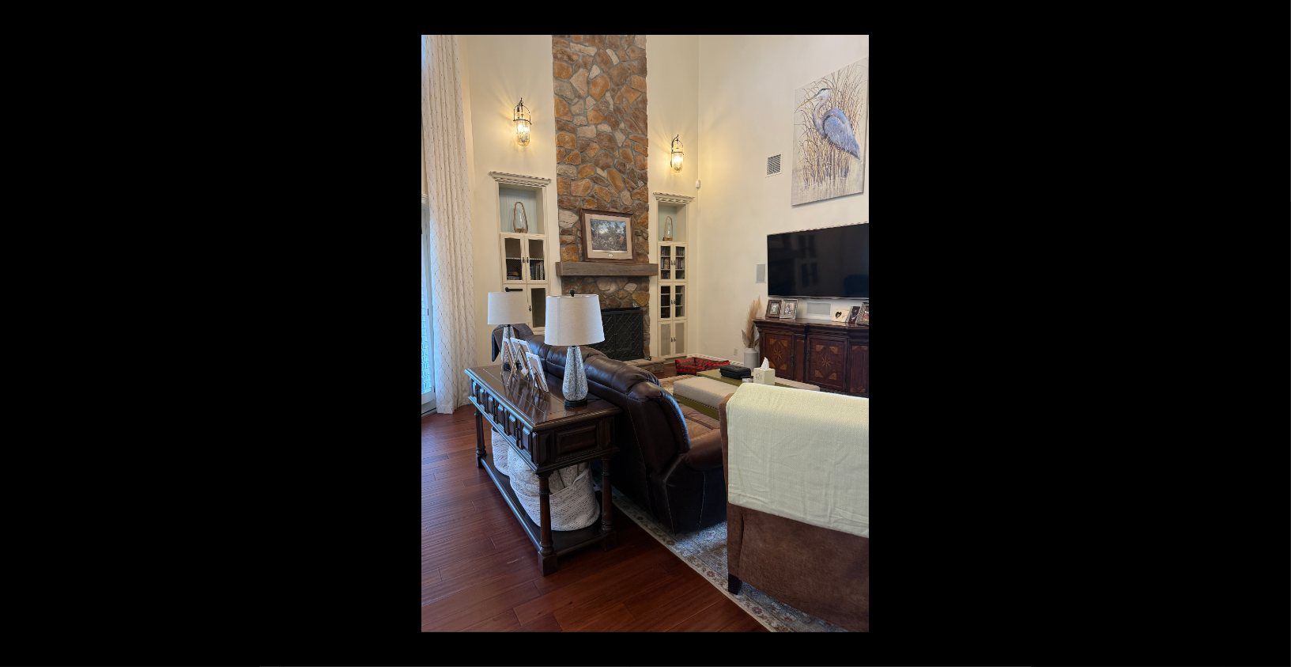
click at [1269, 340] on button at bounding box center [1263, 333] width 55 height 79
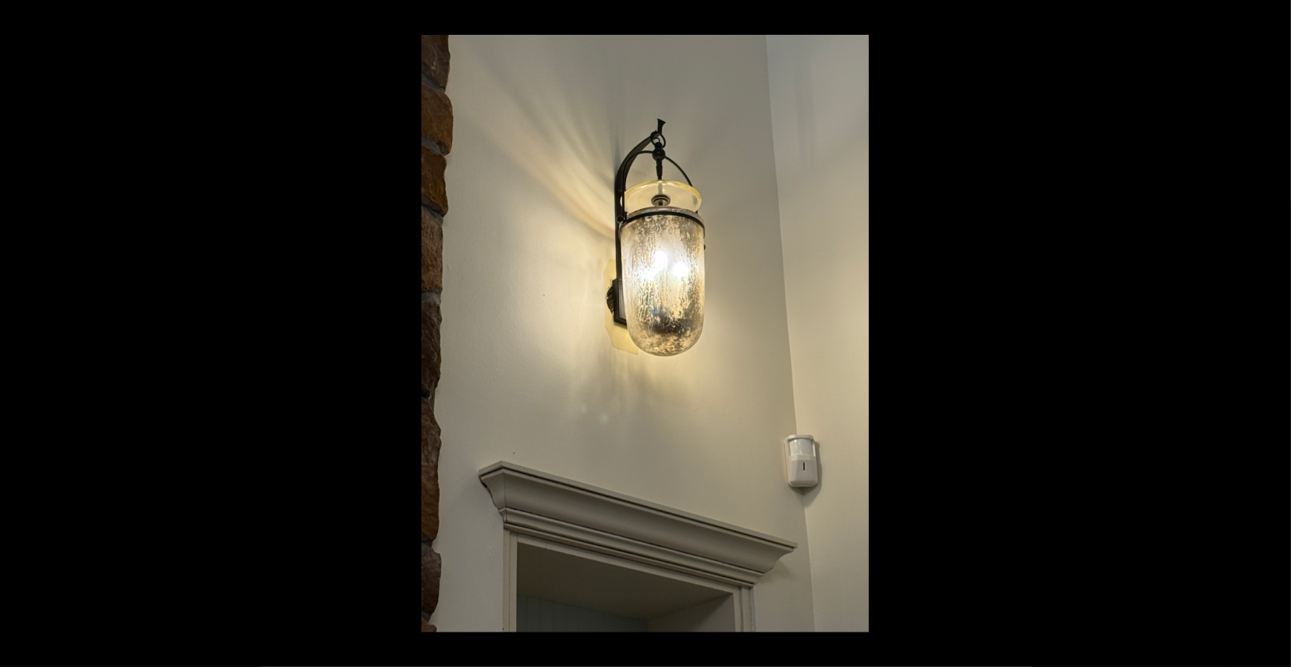
click at [1269, 340] on button at bounding box center [1263, 333] width 55 height 79
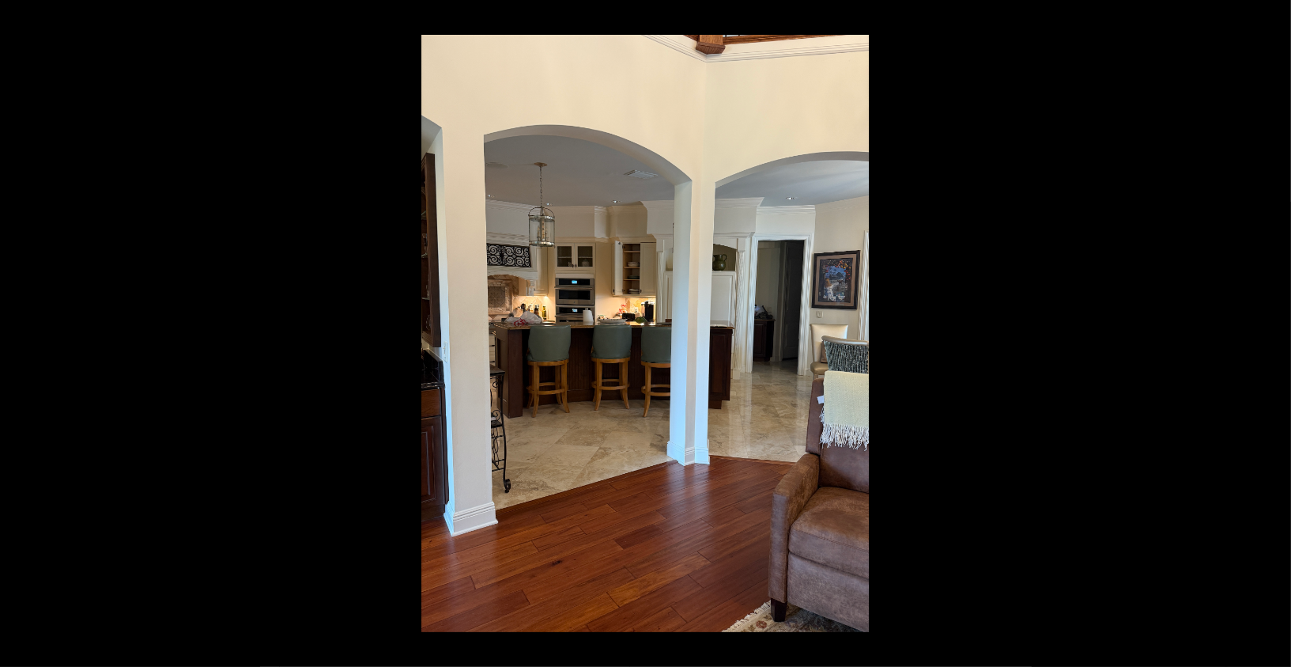
click at [1269, 340] on button at bounding box center [1263, 333] width 55 height 79
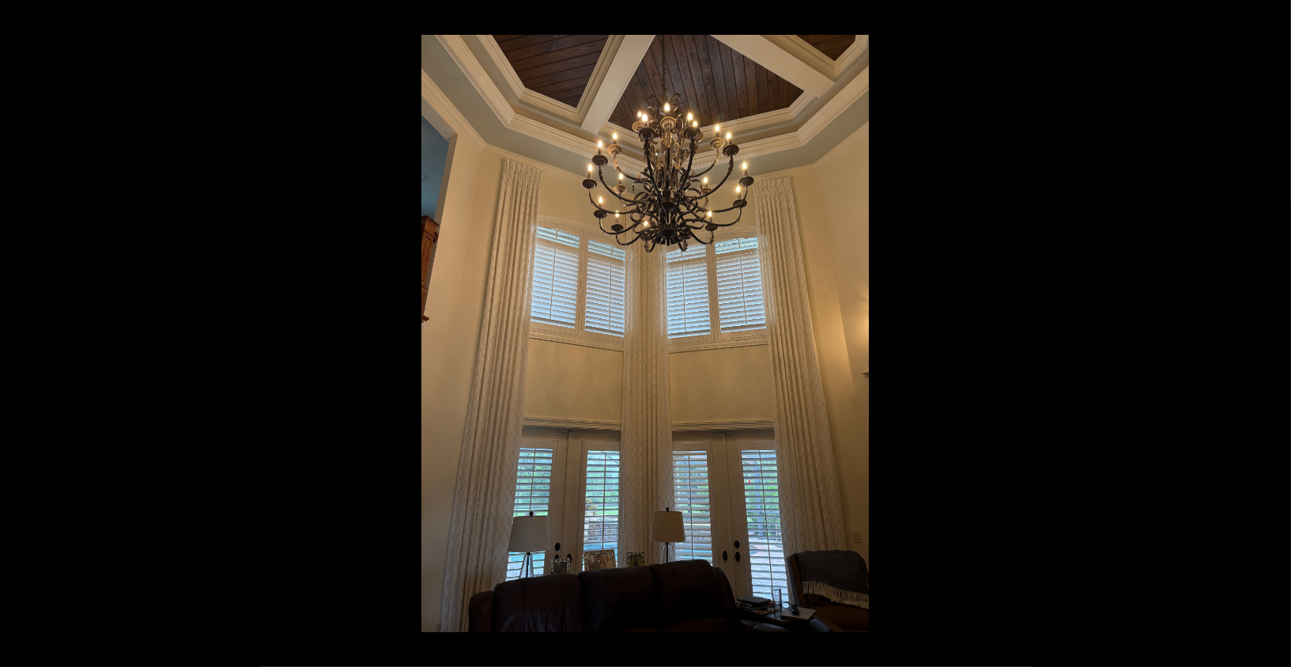
click at [1269, 340] on button at bounding box center [1263, 333] width 55 height 79
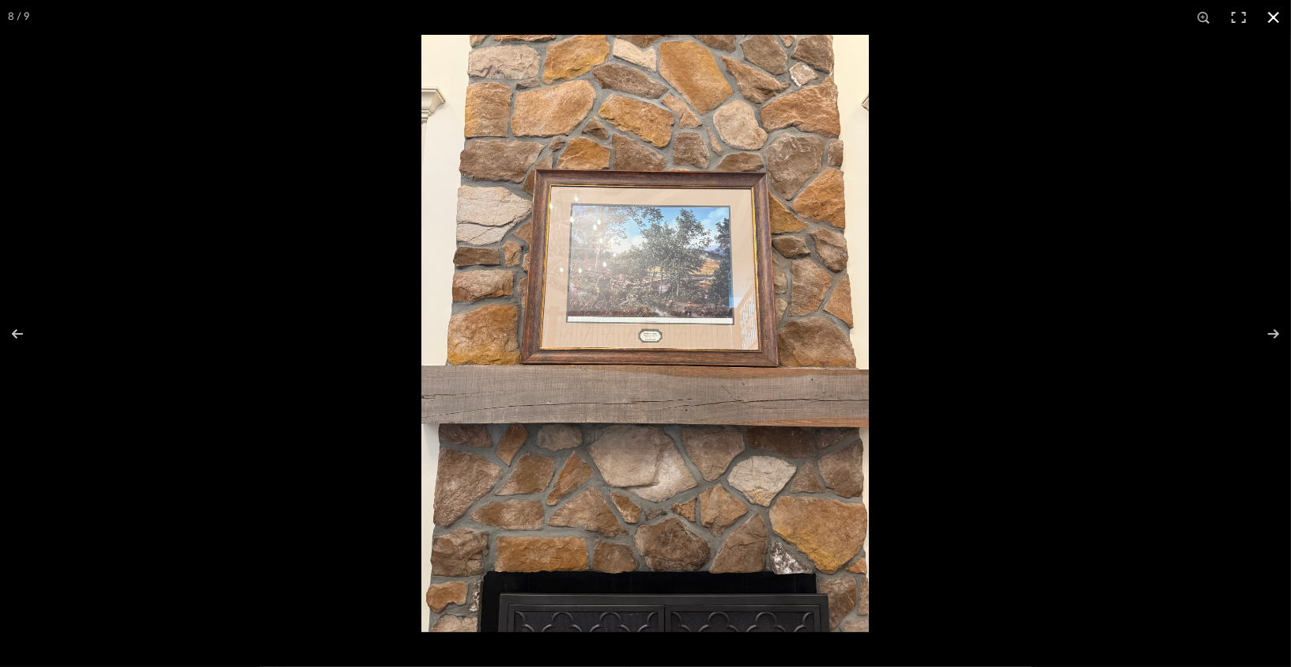
click at [1272, 28] on button at bounding box center [1273, 17] width 35 height 35
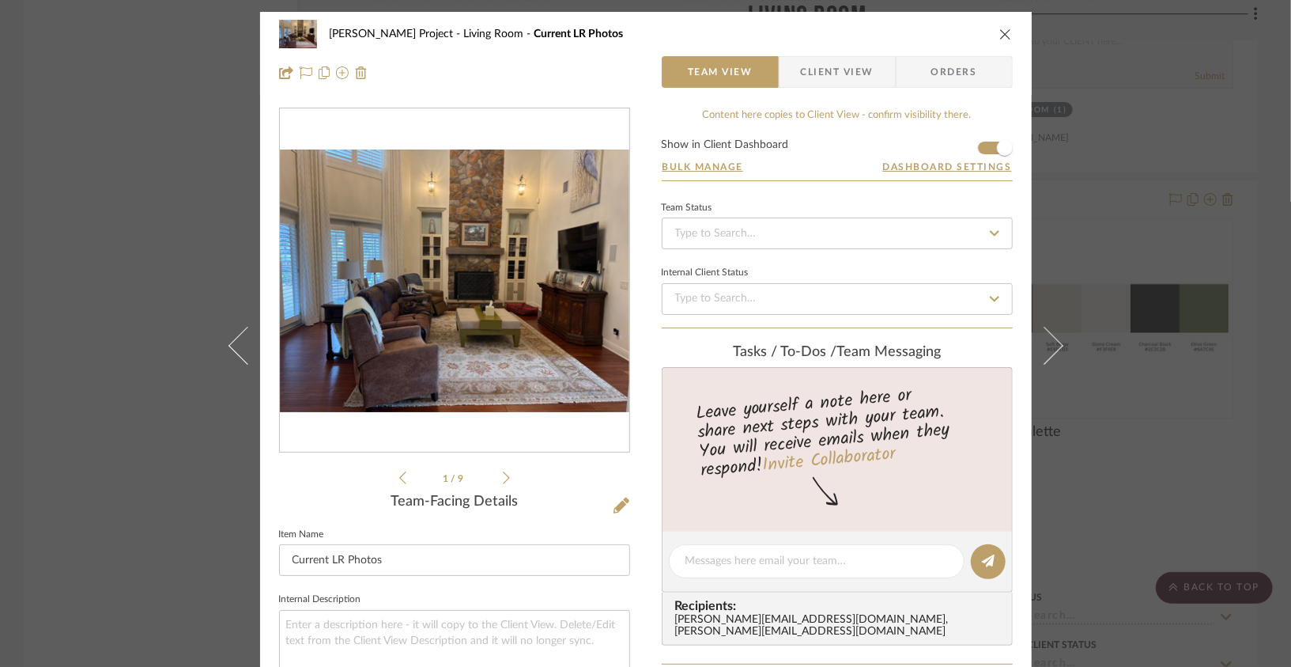
click at [999, 38] on icon "close" at bounding box center [1005, 34] width 13 height 13
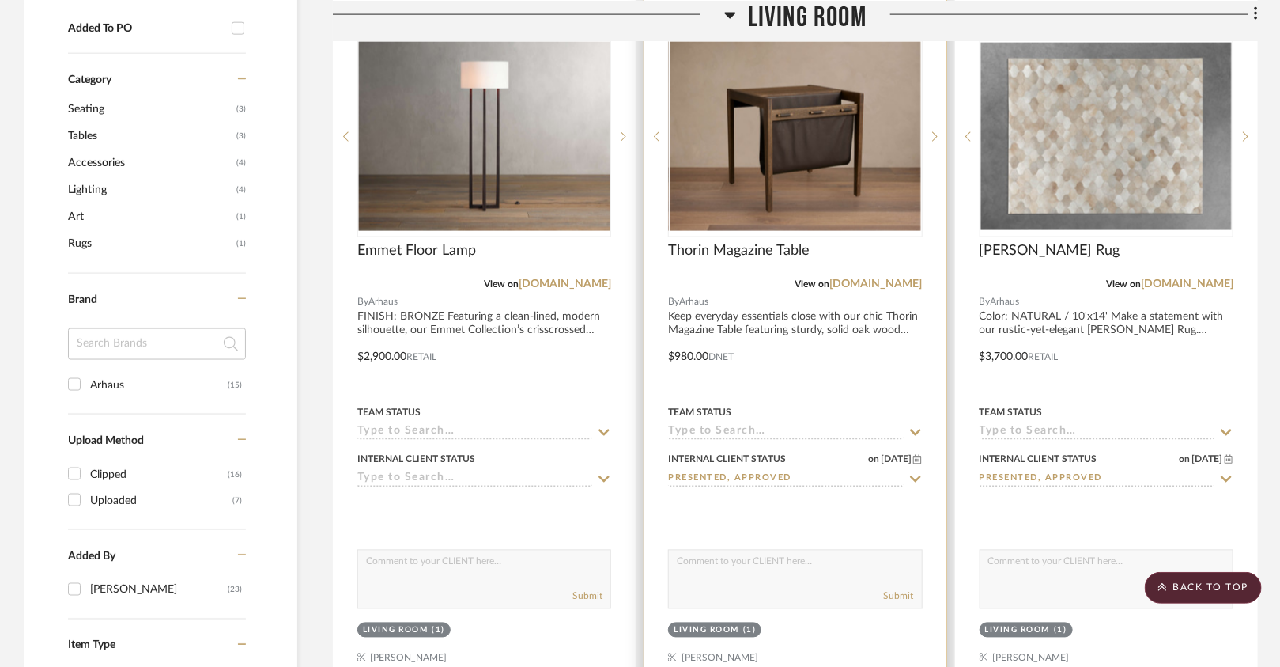
scroll to position [1136, 0]
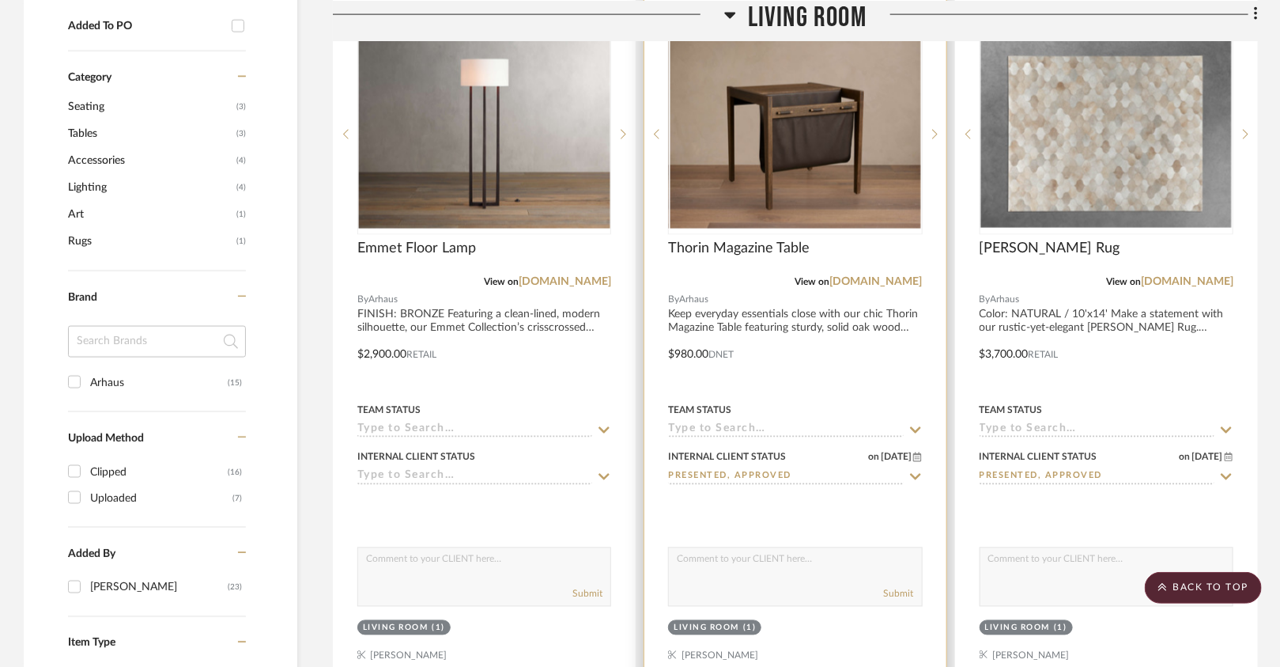
click at [749, 563] on textarea at bounding box center [795, 563] width 252 height 30
click at [792, 157] on img "0" at bounding box center [795, 134] width 251 height 188
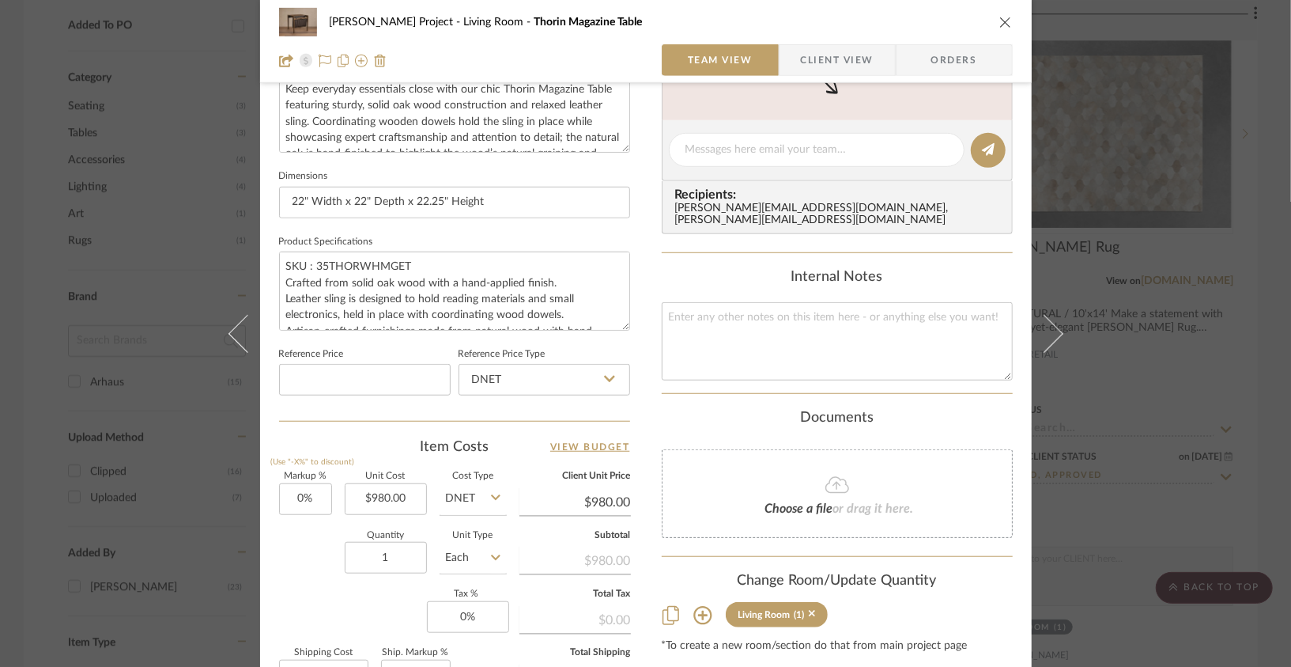
scroll to position [591, 0]
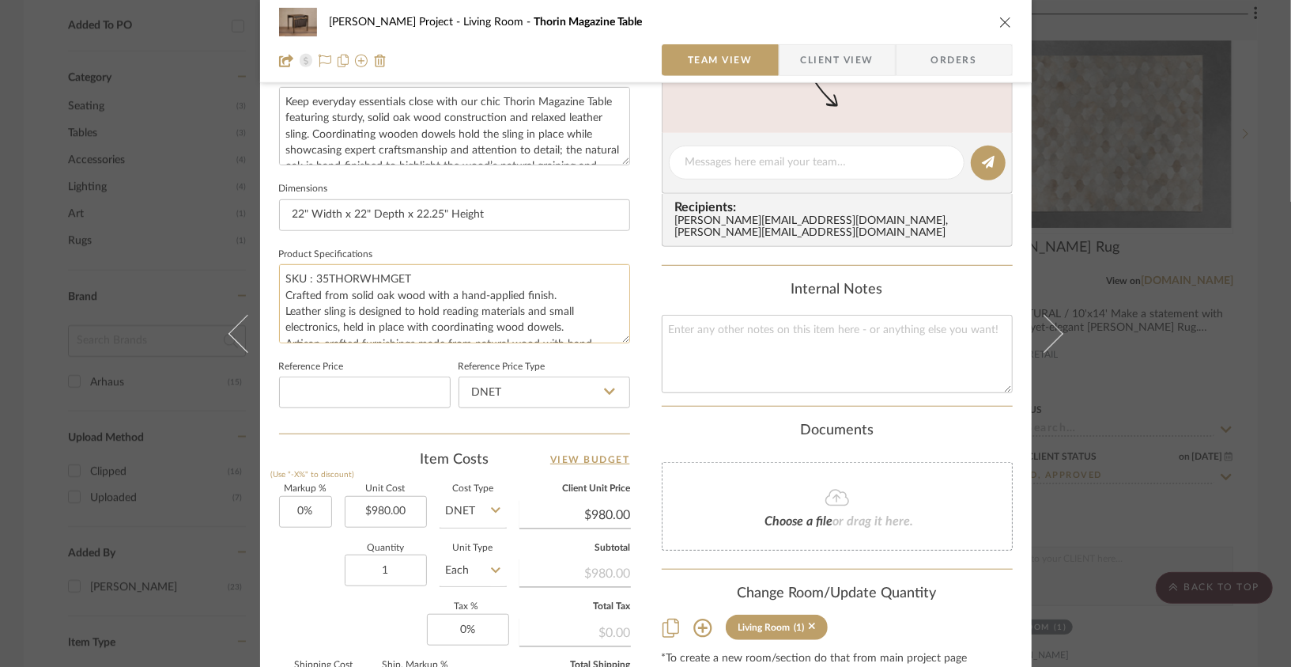
click at [545, 312] on textarea "SKU : 35THORWHMGET Crafted from solid oak wood with a hand-applied finish. Leat…" at bounding box center [454, 303] width 351 height 78
click at [991, 21] on div "[PERSON_NAME] Project Living Room Thorin Magazine Table" at bounding box center [646, 22] width 734 height 32
click at [1010, 23] on div "[PERSON_NAME] Project Living Room Thorin Magazine Table Team View Client View O…" at bounding box center [646, 41] width 772 height 83
click at [1005, 23] on icon "close" at bounding box center [1005, 22] width 13 height 13
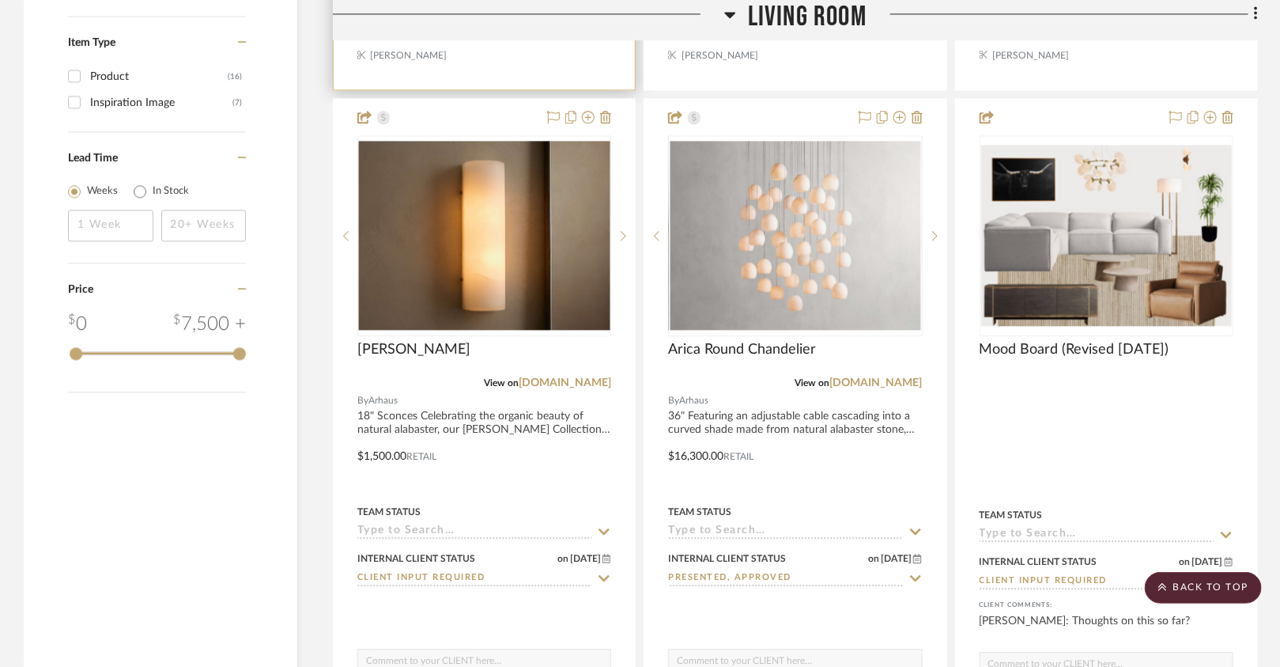
scroll to position [1744, 0]
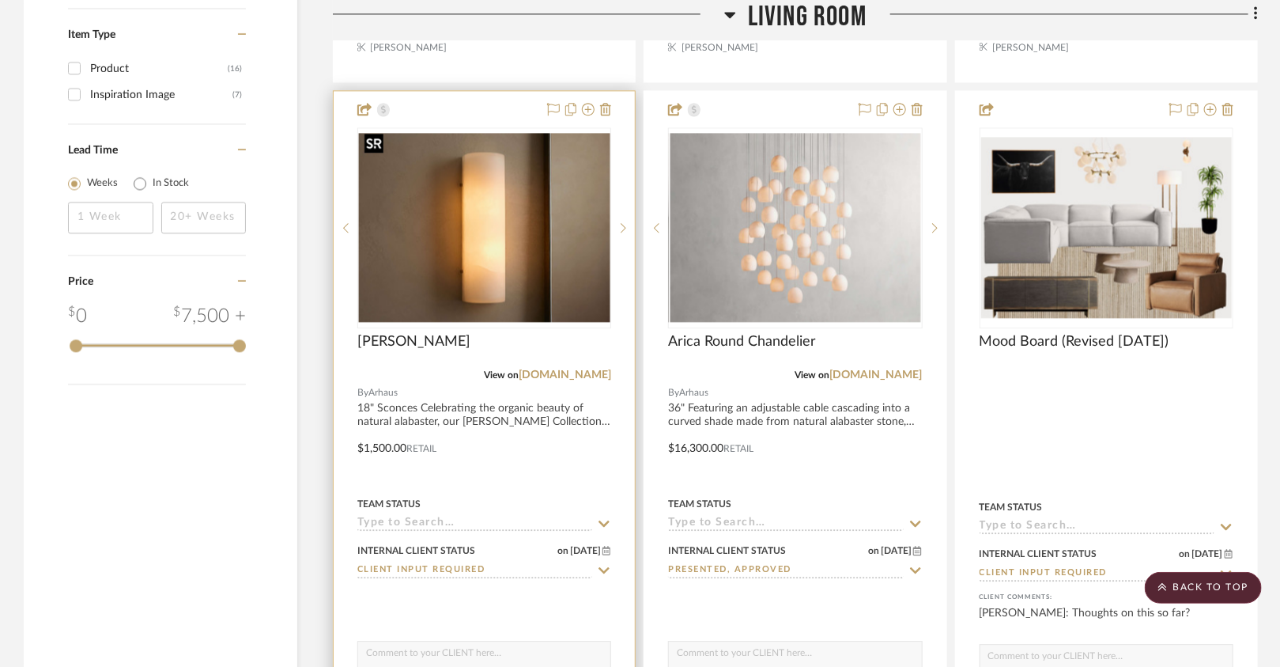
click at [550, 277] on img "0" at bounding box center [484, 227] width 251 height 188
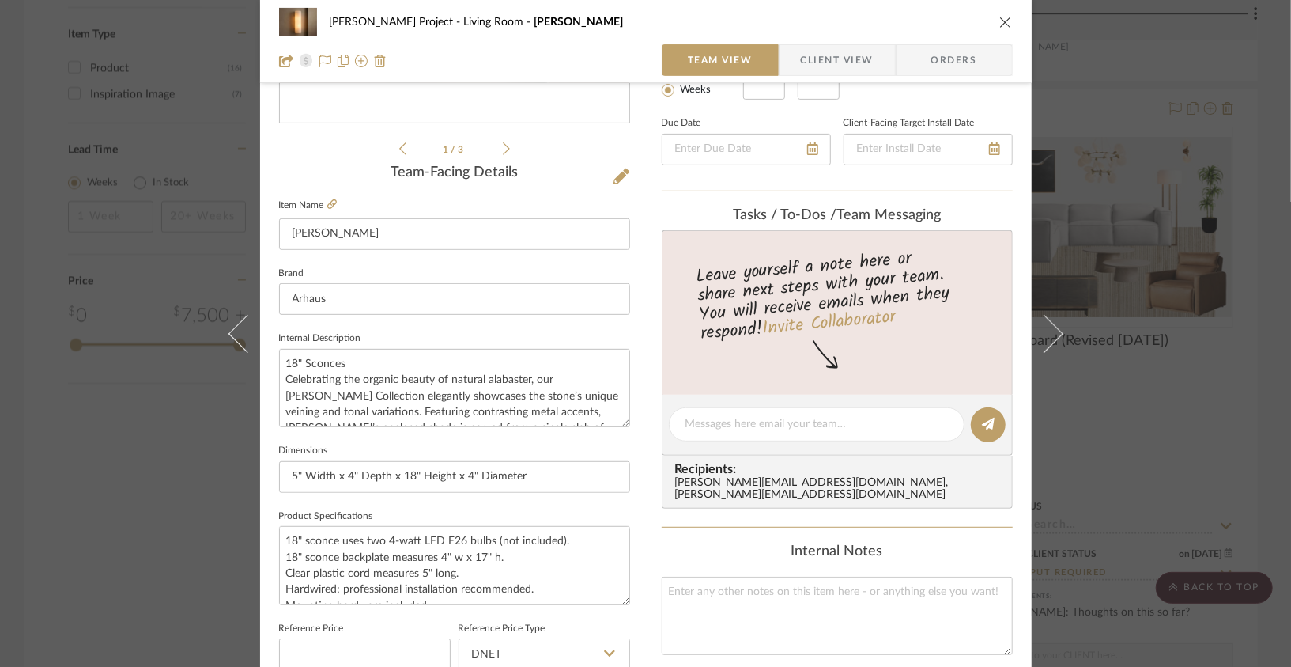
scroll to position [330, 0]
click at [1000, 19] on icon "close" at bounding box center [1005, 22] width 13 height 13
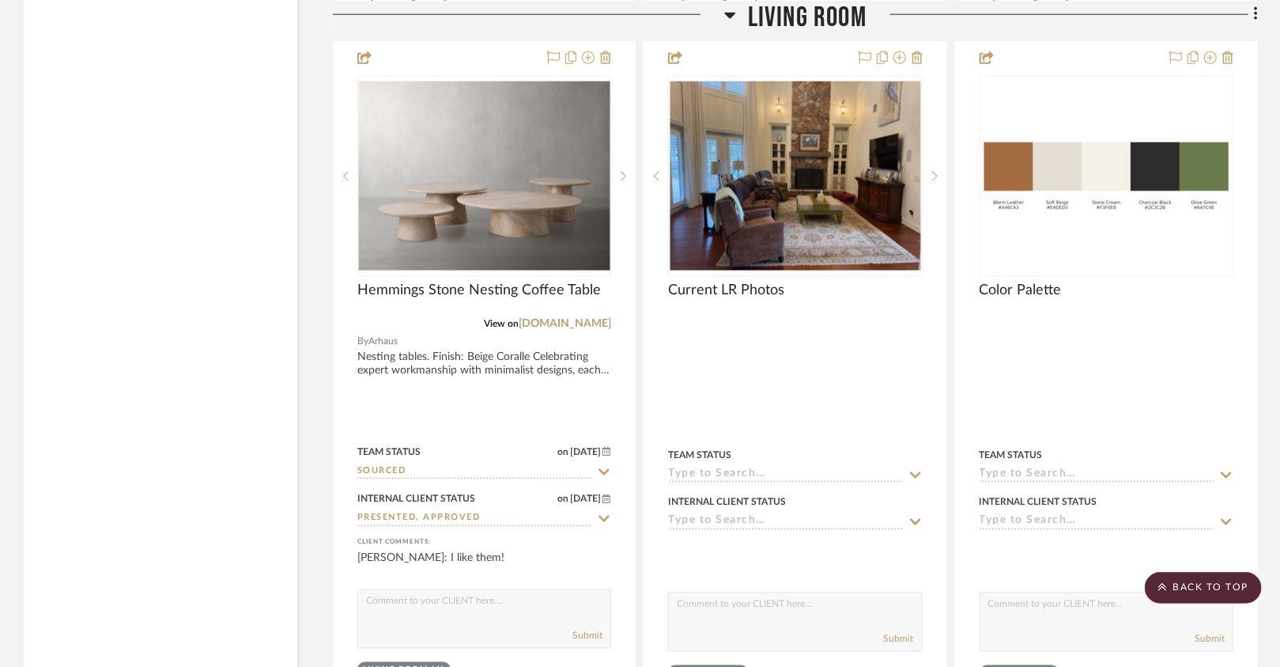
scroll to position [3904, 0]
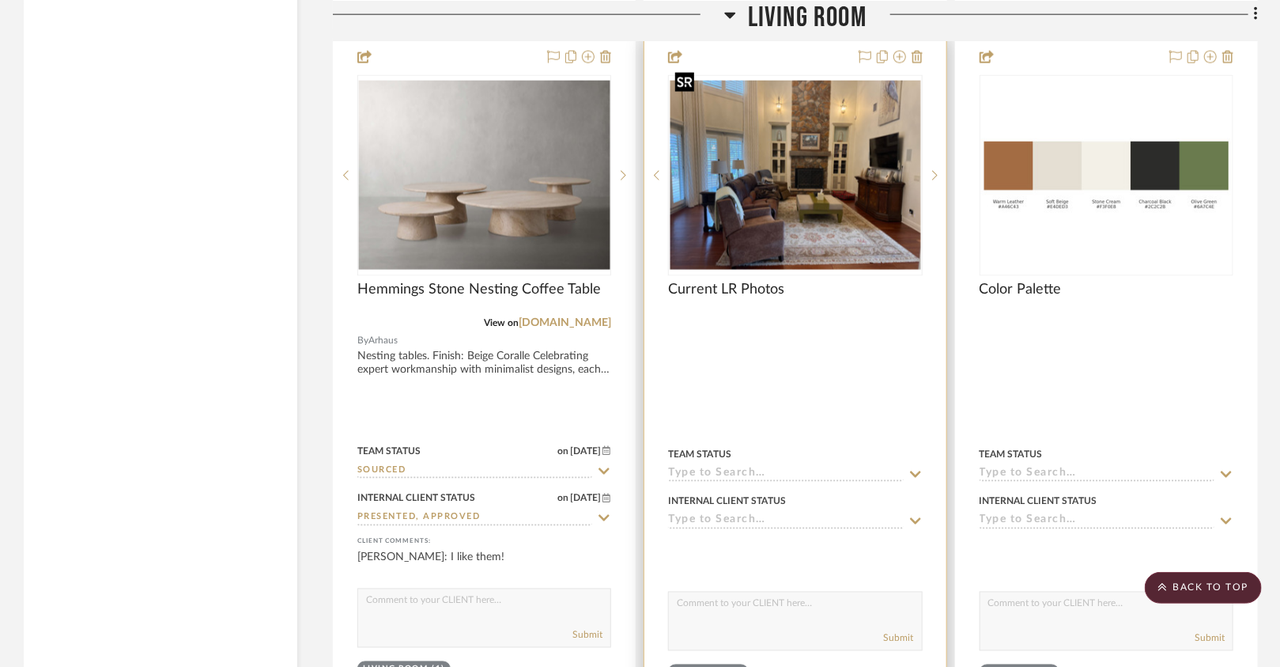
click at [813, 183] on img "0" at bounding box center [795, 175] width 251 height 188
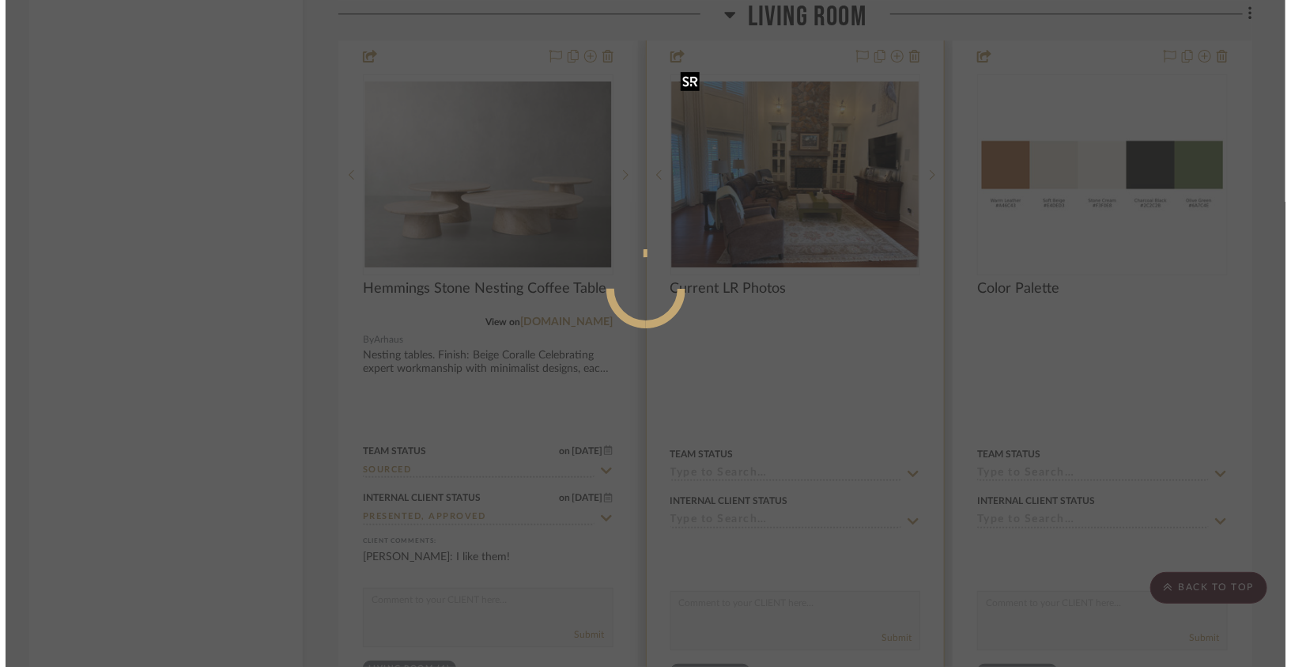
scroll to position [0, 0]
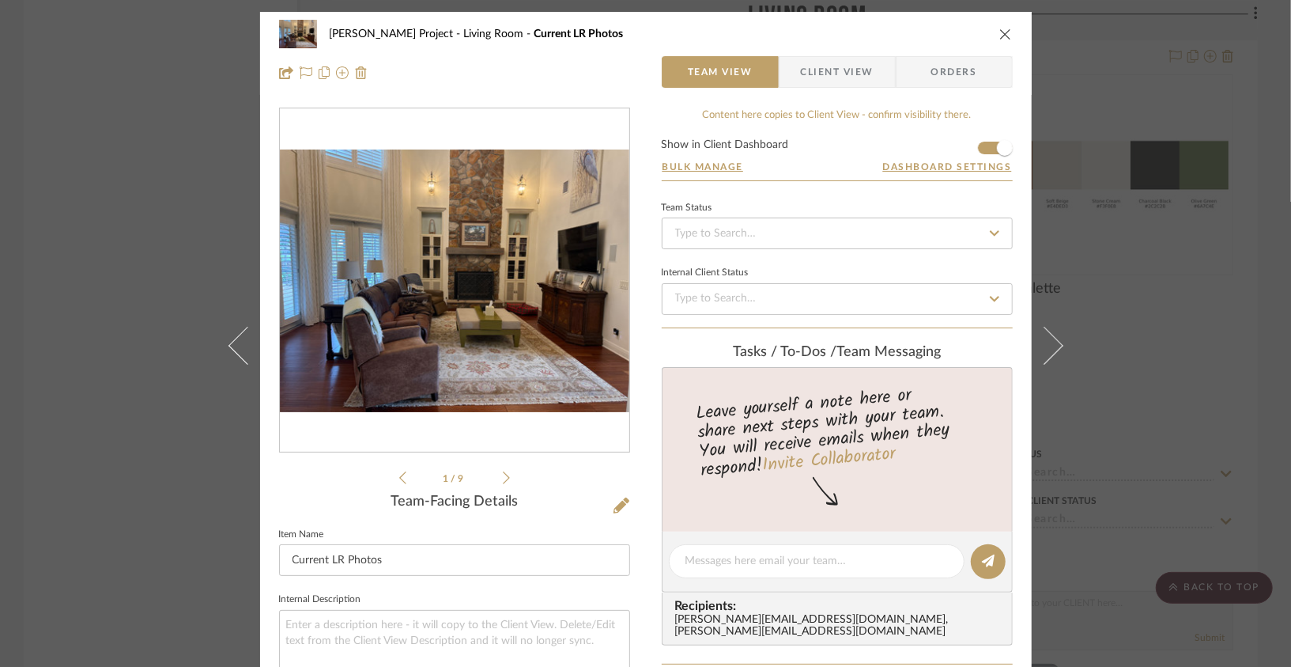
click at [538, 307] on img "0" at bounding box center [455, 280] width 350 height 263
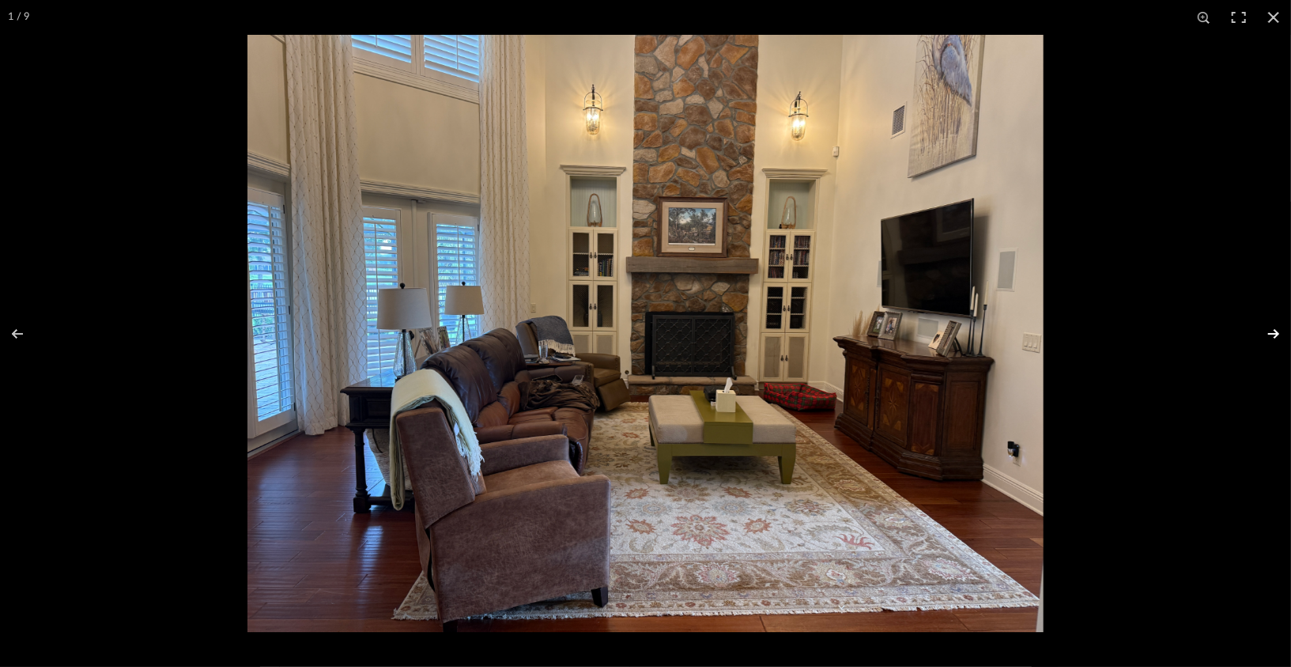
click at [1267, 337] on button at bounding box center [1263, 333] width 55 height 79
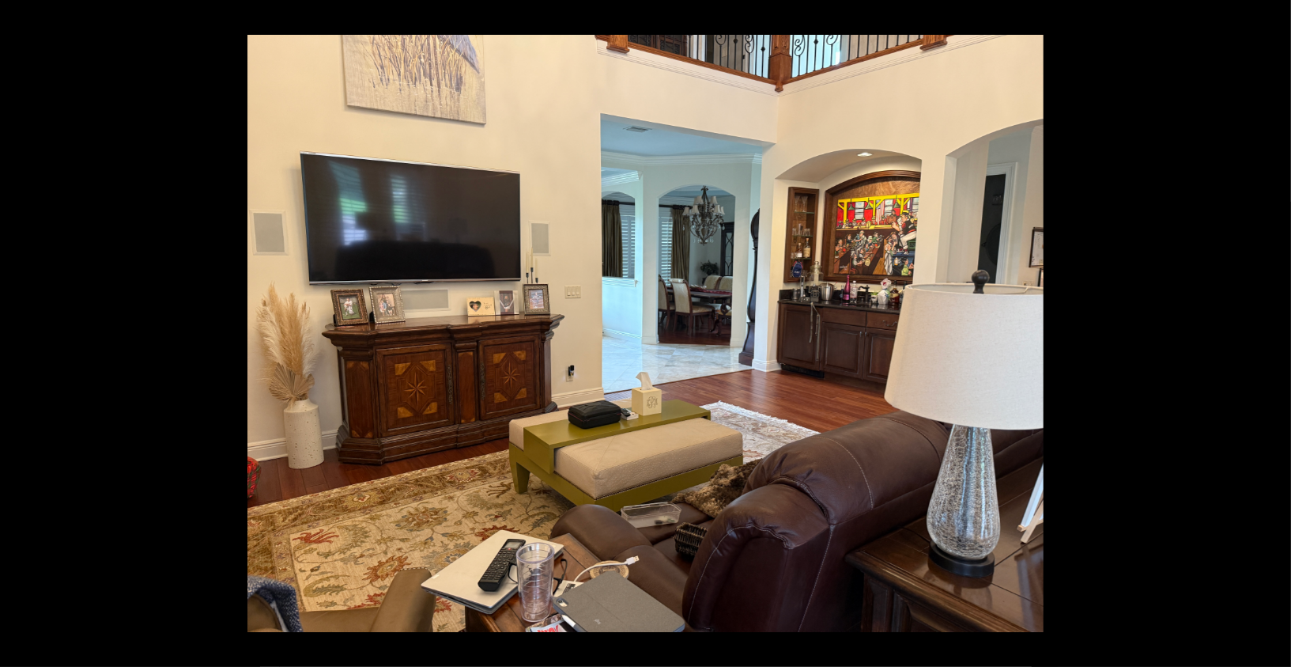
click at [1267, 337] on button at bounding box center [1263, 333] width 55 height 79
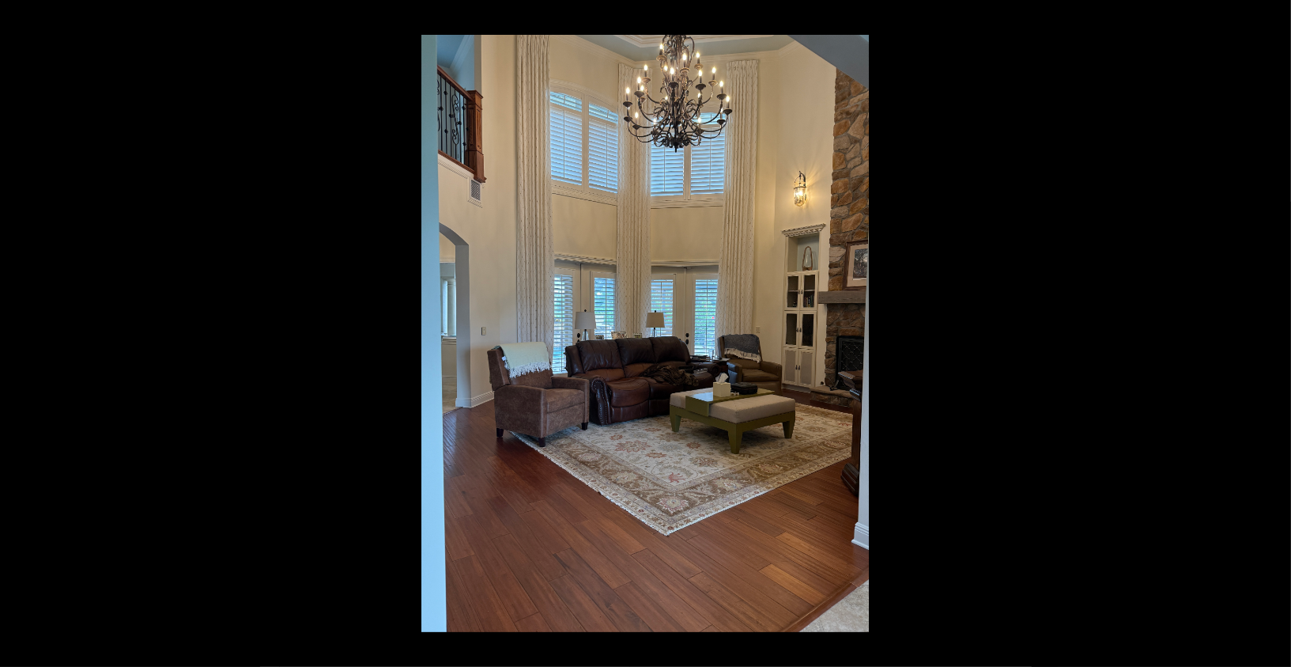
click at [1267, 337] on button at bounding box center [1263, 333] width 55 height 79
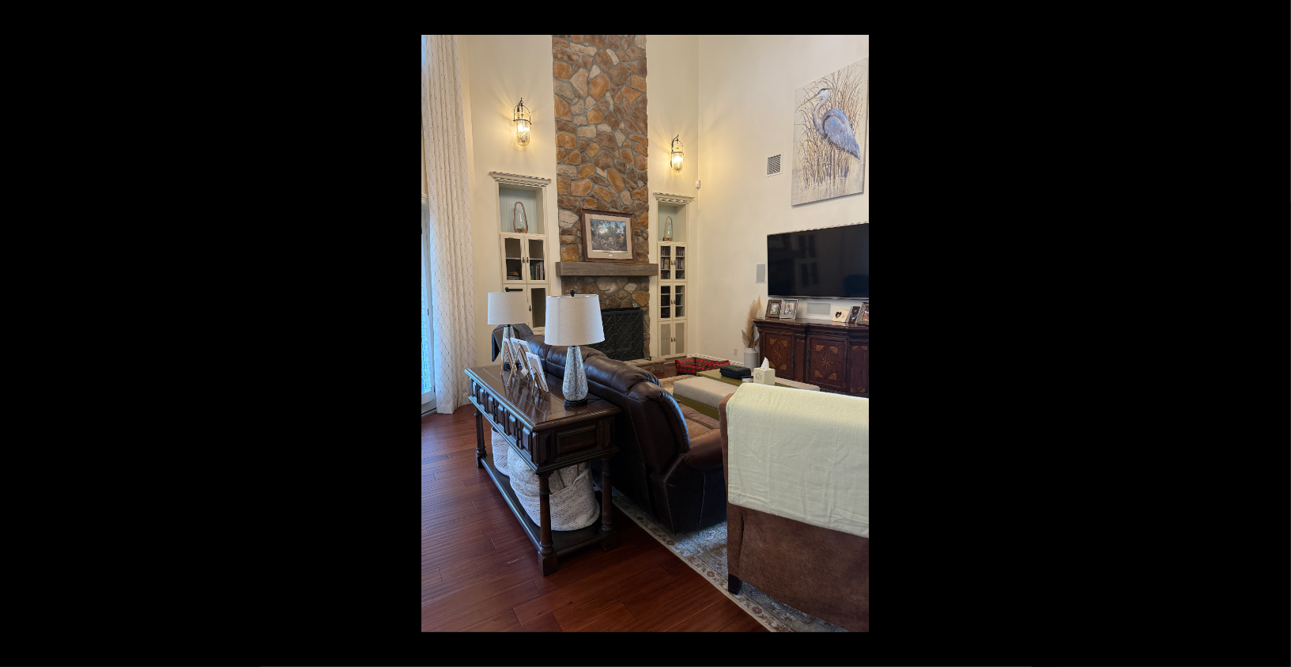
click at [1267, 337] on button at bounding box center [1263, 333] width 55 height 79
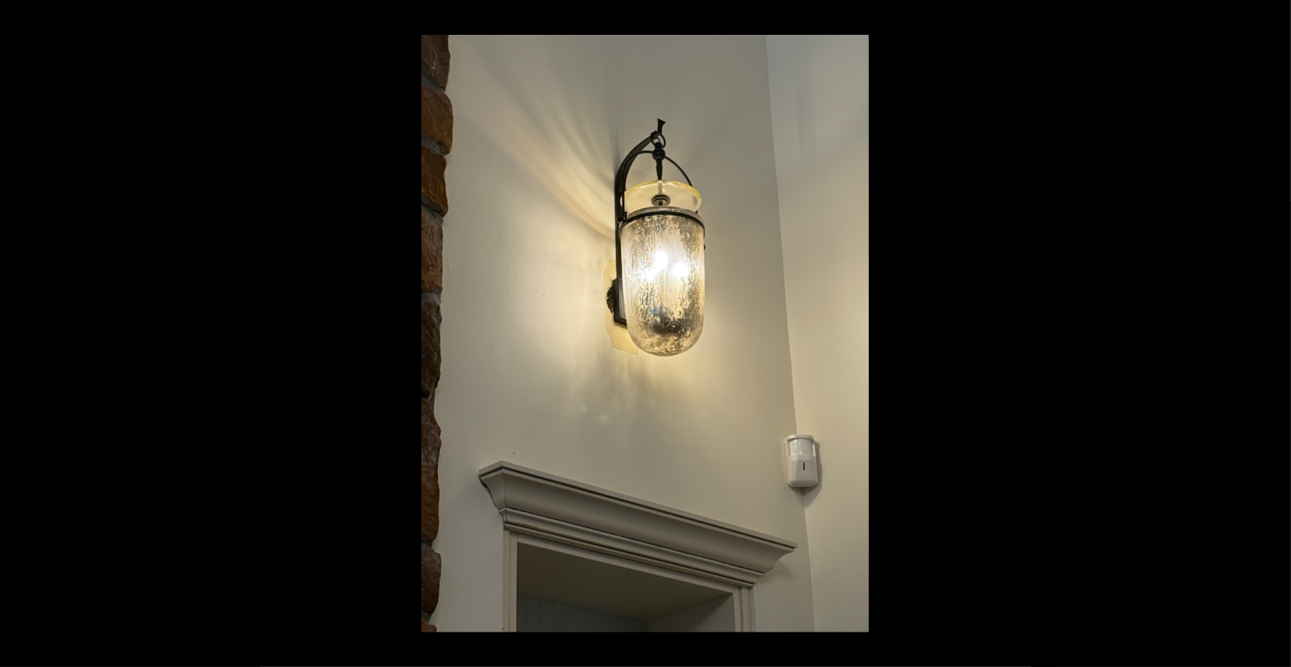
click at [1267, 337] on button at bounding box center [1263, 333] width 55 height 79
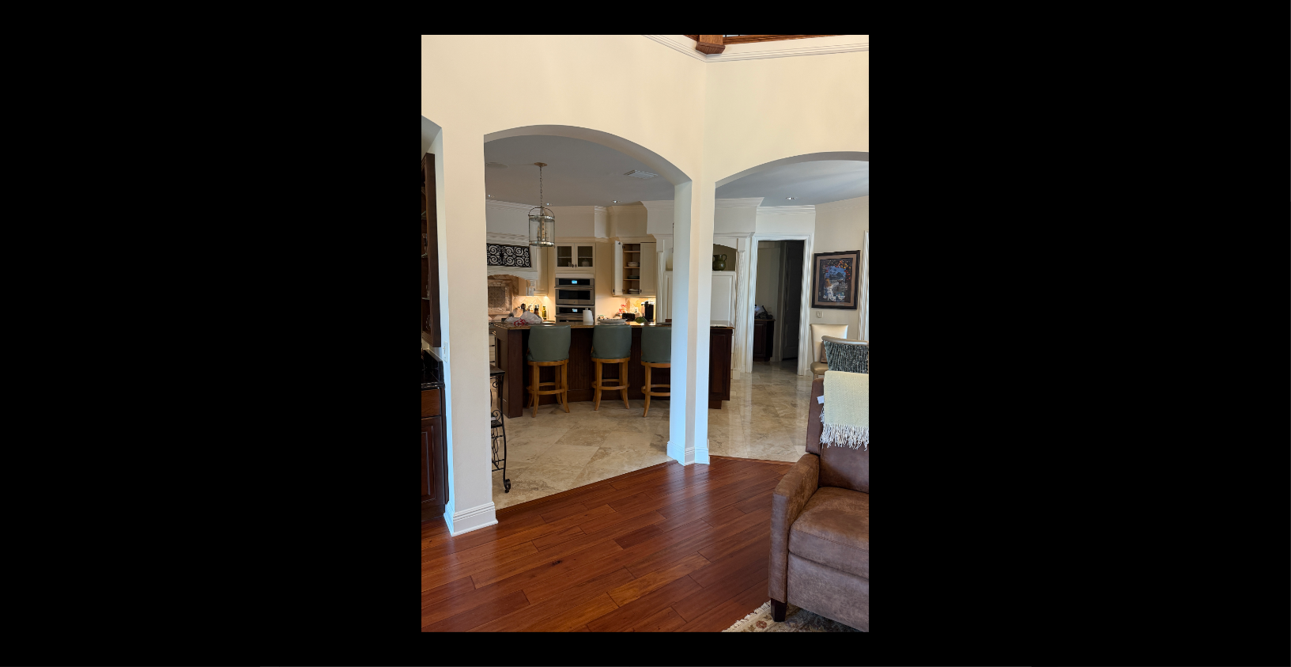
click at [1267, 337] on button at bounding box center [1263, 333] width 55 height 79
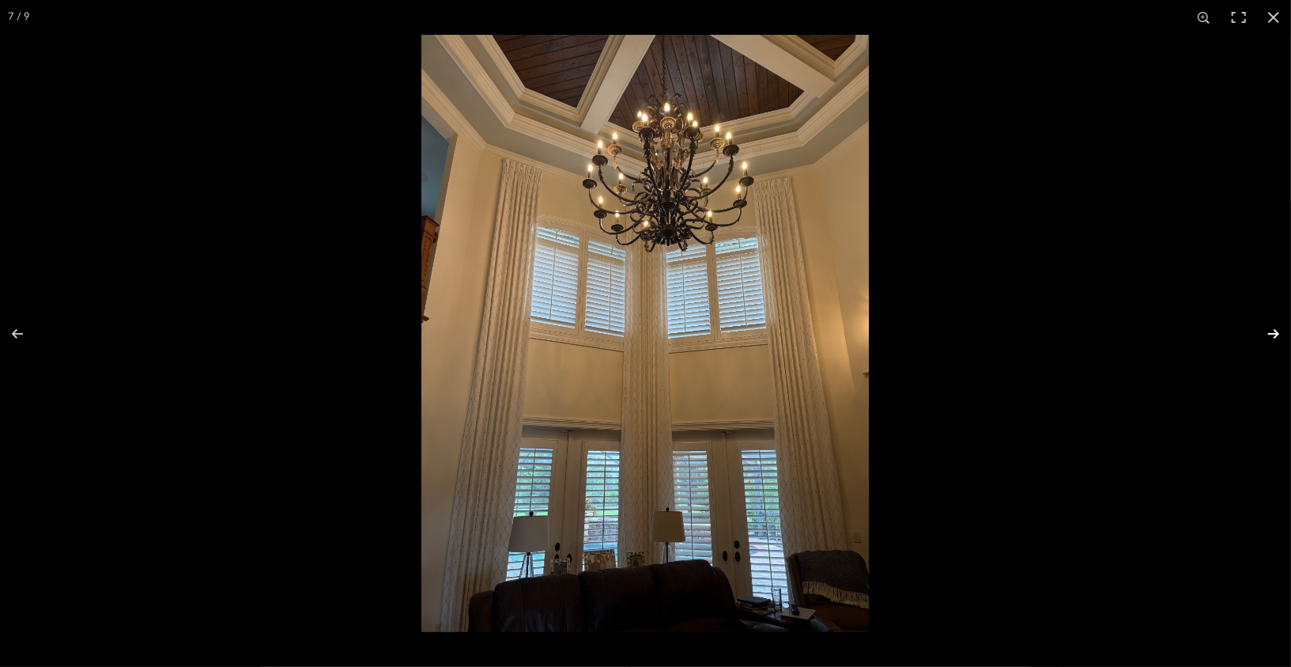
click at [1267, 337] on button at bounding box center [1263, 333] width 55 height 79
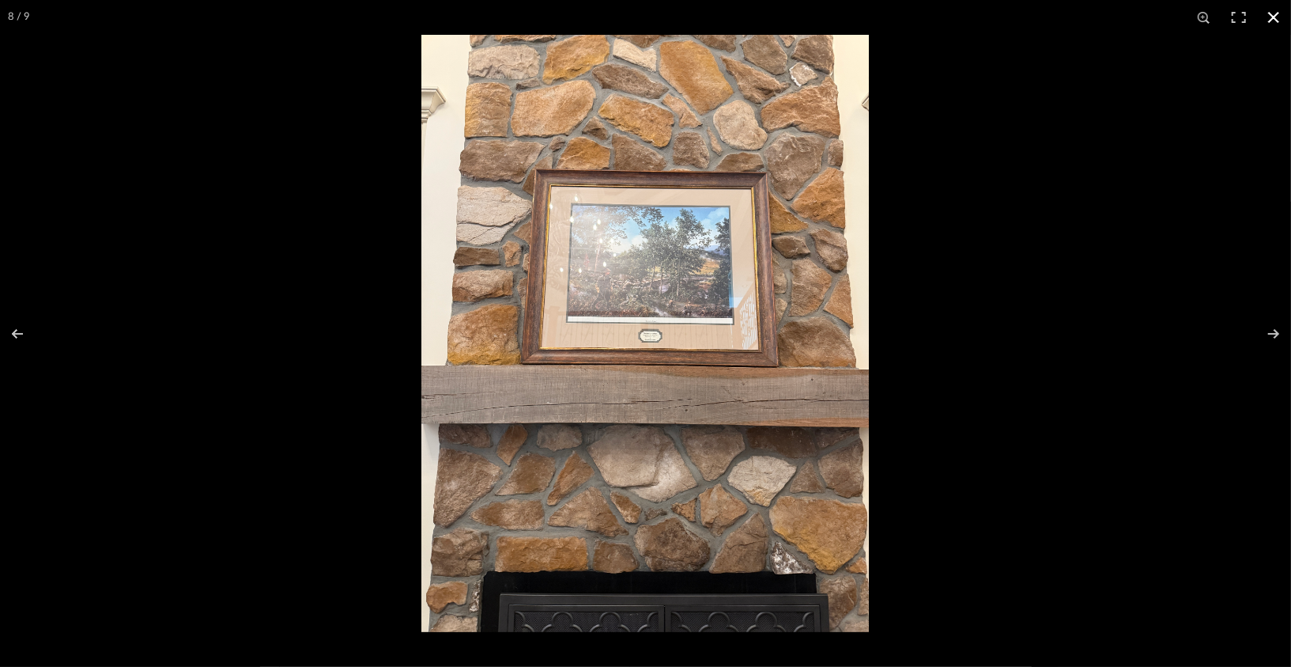
click at [1269, 25] on button at bounding box center [1273, 17] width 35 height 35
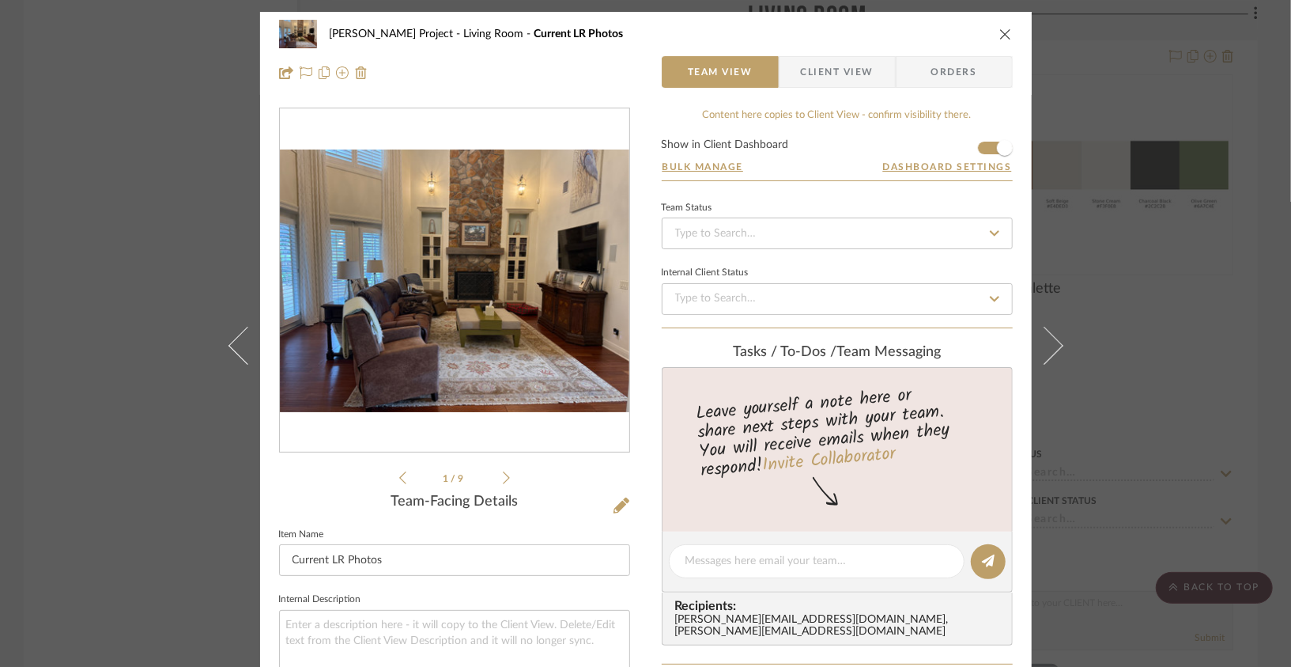
click at [1003, 32] on icon "close" at bounding box center [1005, 34] width 13 height 13
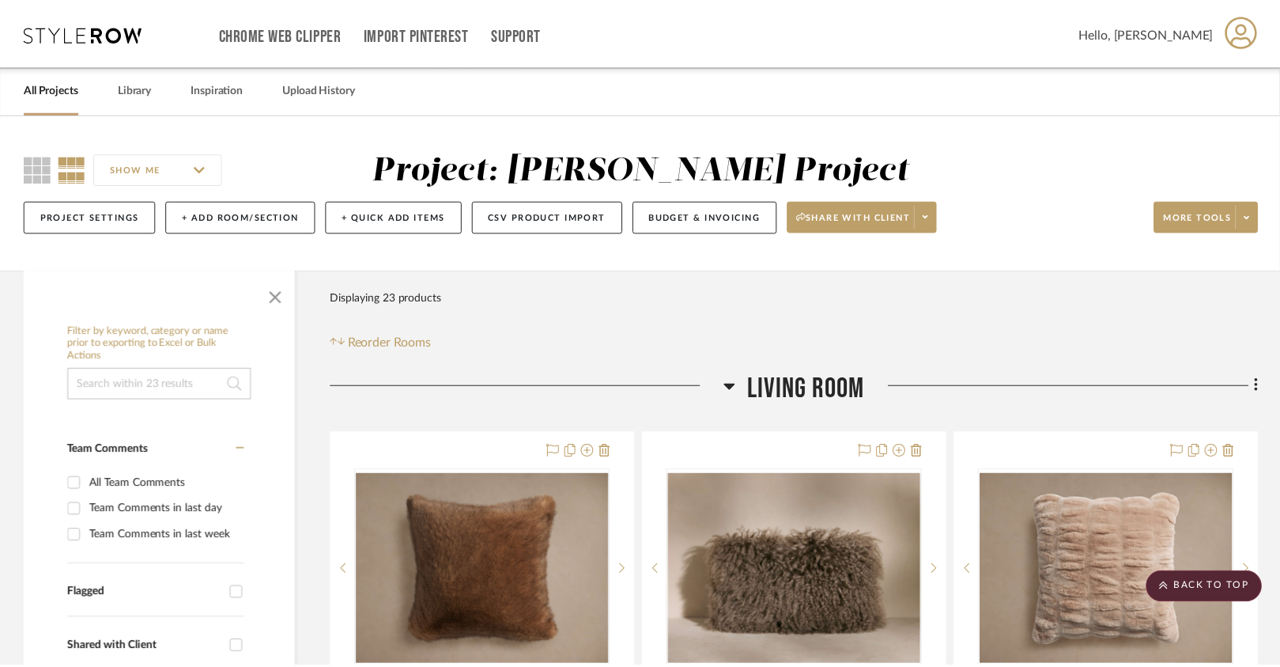
scroll to position [3904, 0]
